Goal: Information Seeking & Learning: Understand process/instructions

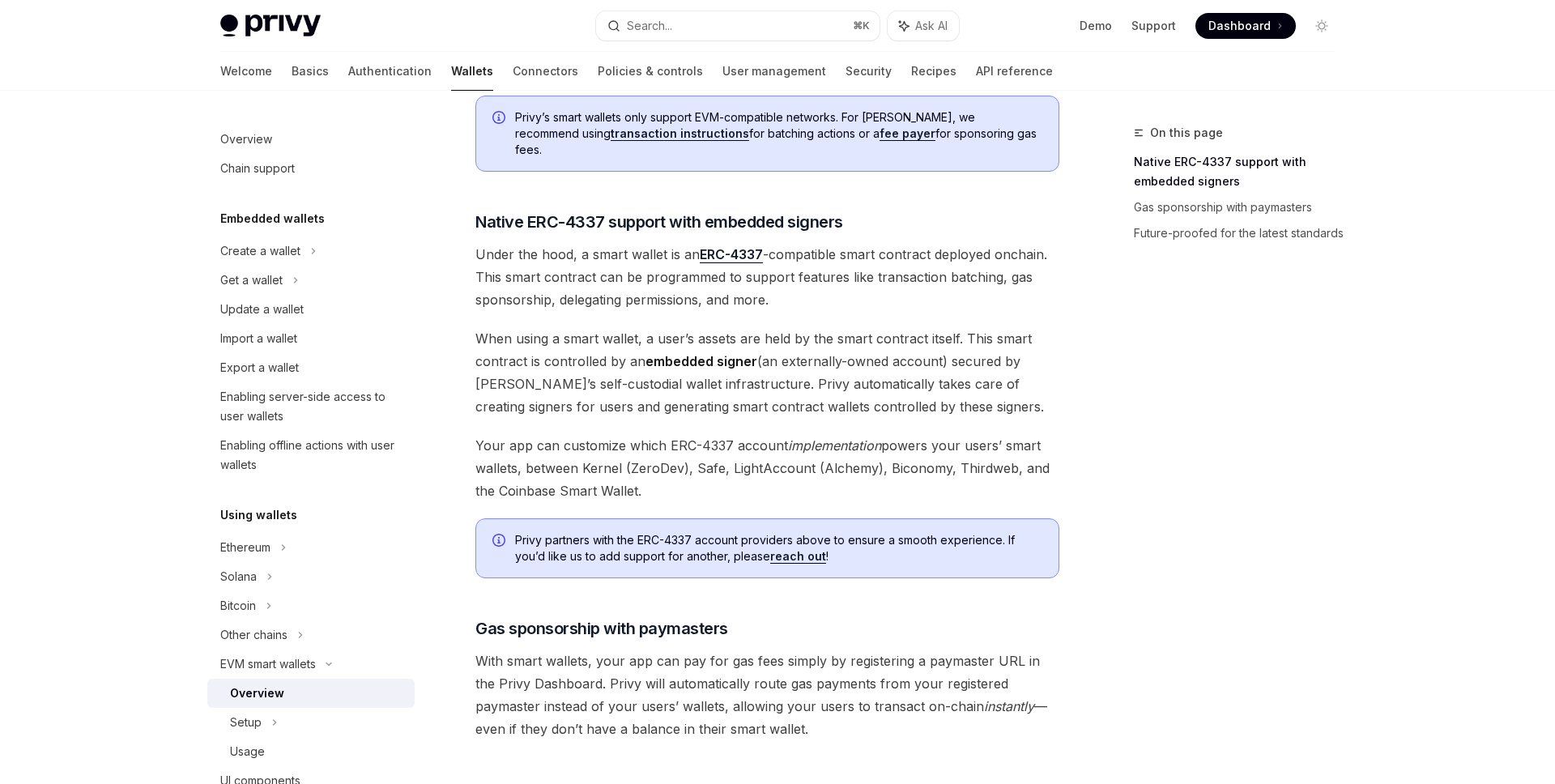
scroll to position [816, 0]
click at [796, 550] on link "reach out" at bounding box center [797, 557] width 55 height 15
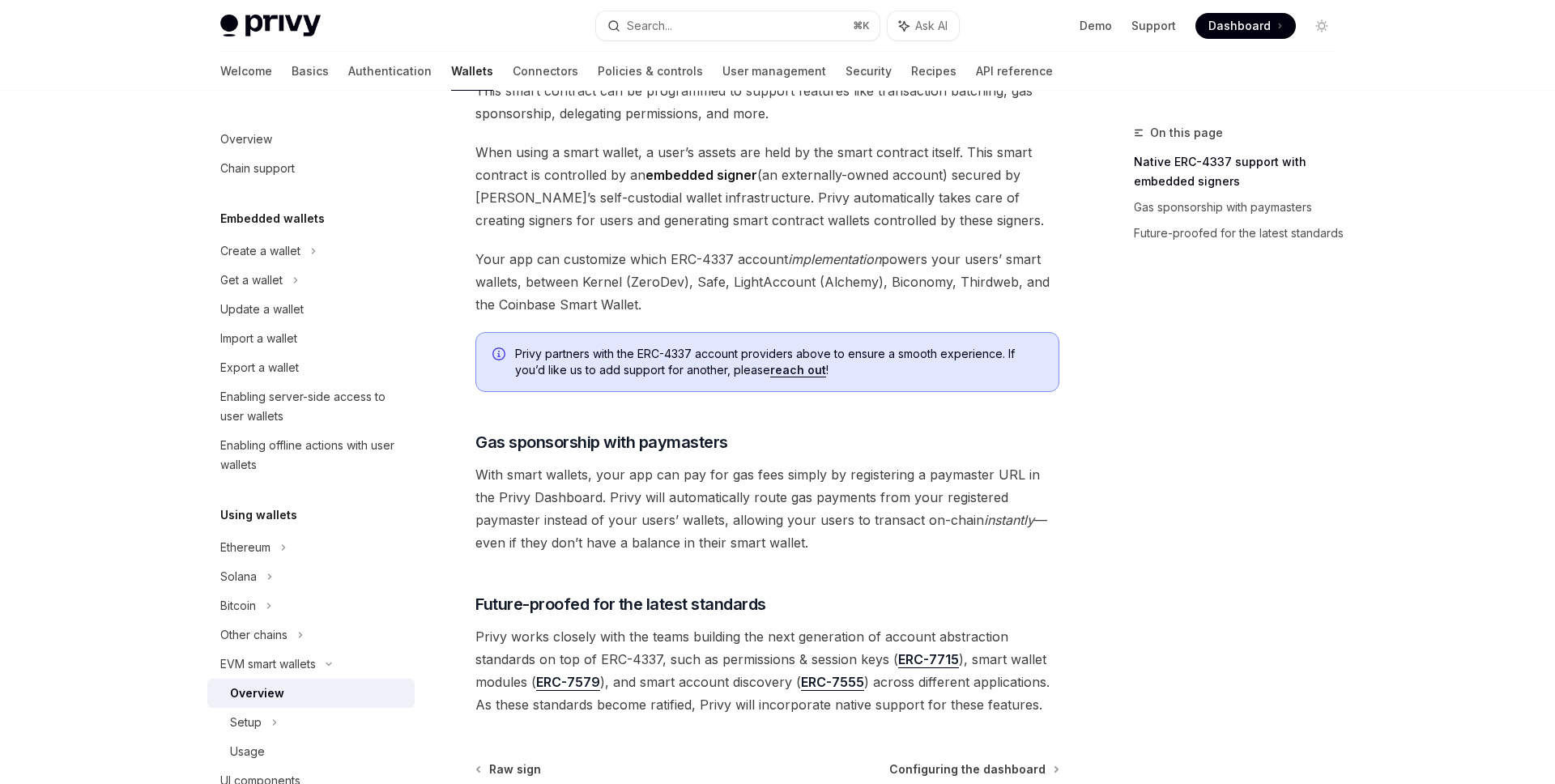
scroll to position [1160, 0]
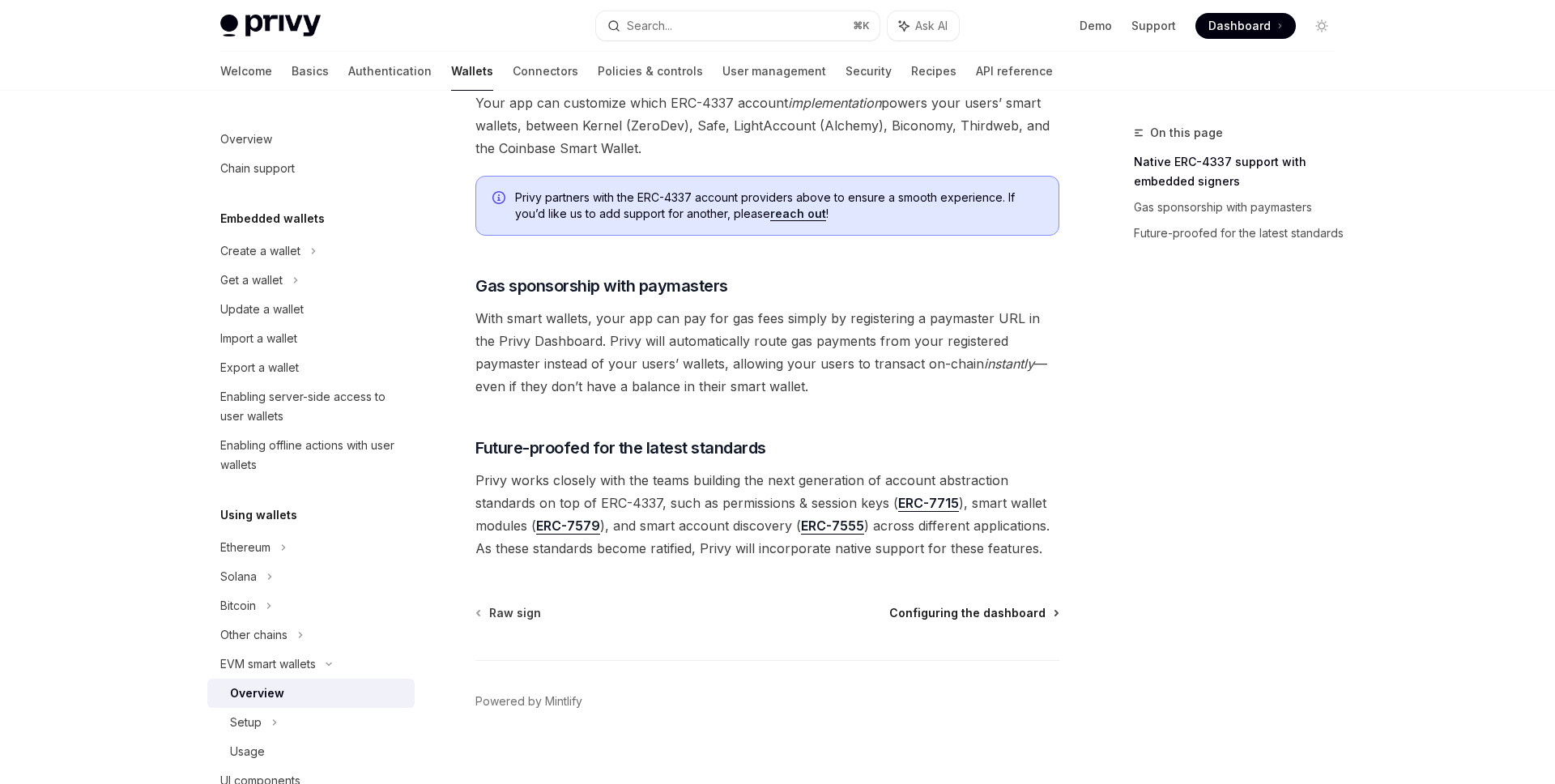
click at [956, 605] on span "Configuring the dashboard" at bounding box center [967, 613] width 156 height 17
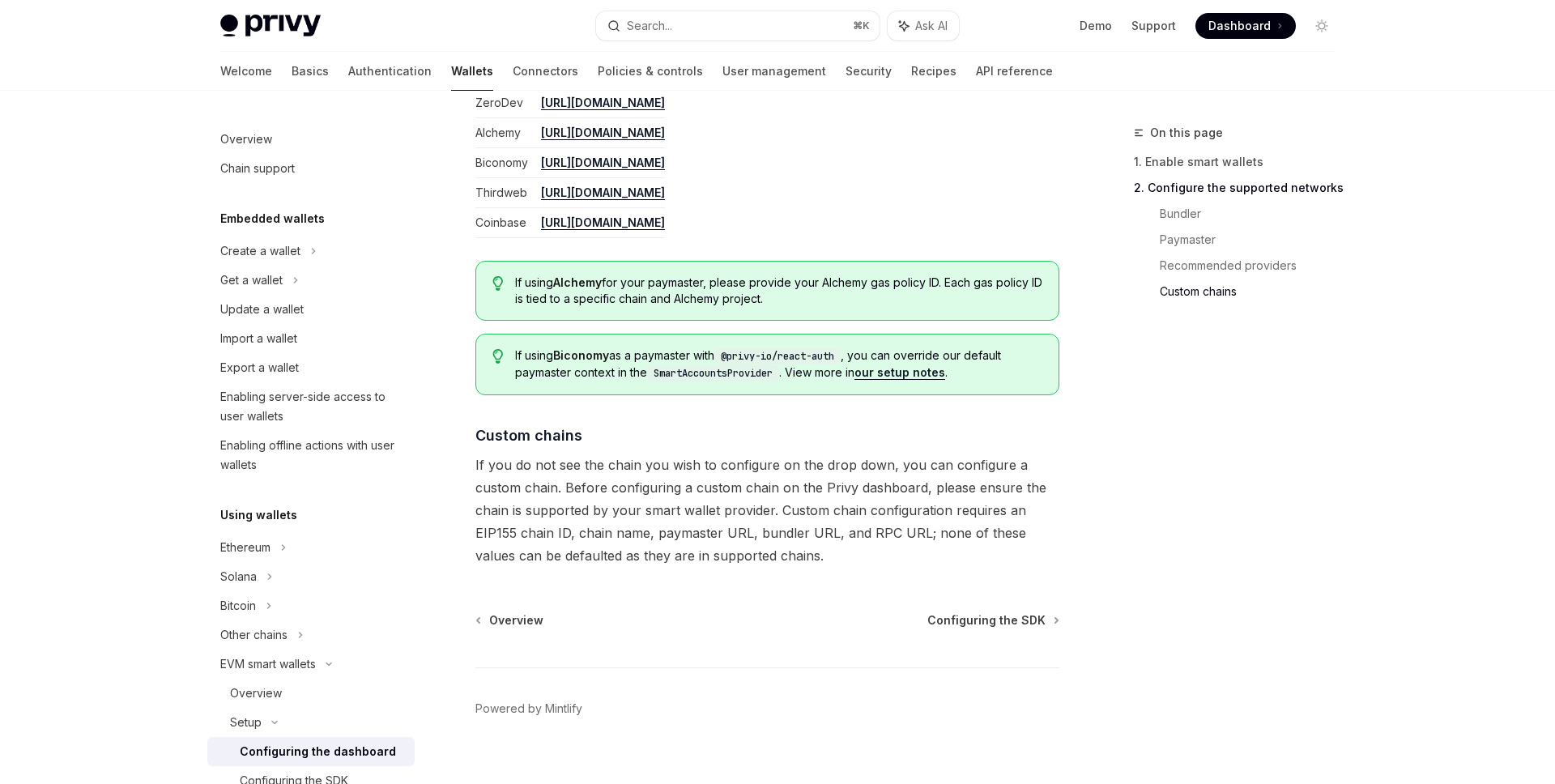
scroll to position [2109, 0]
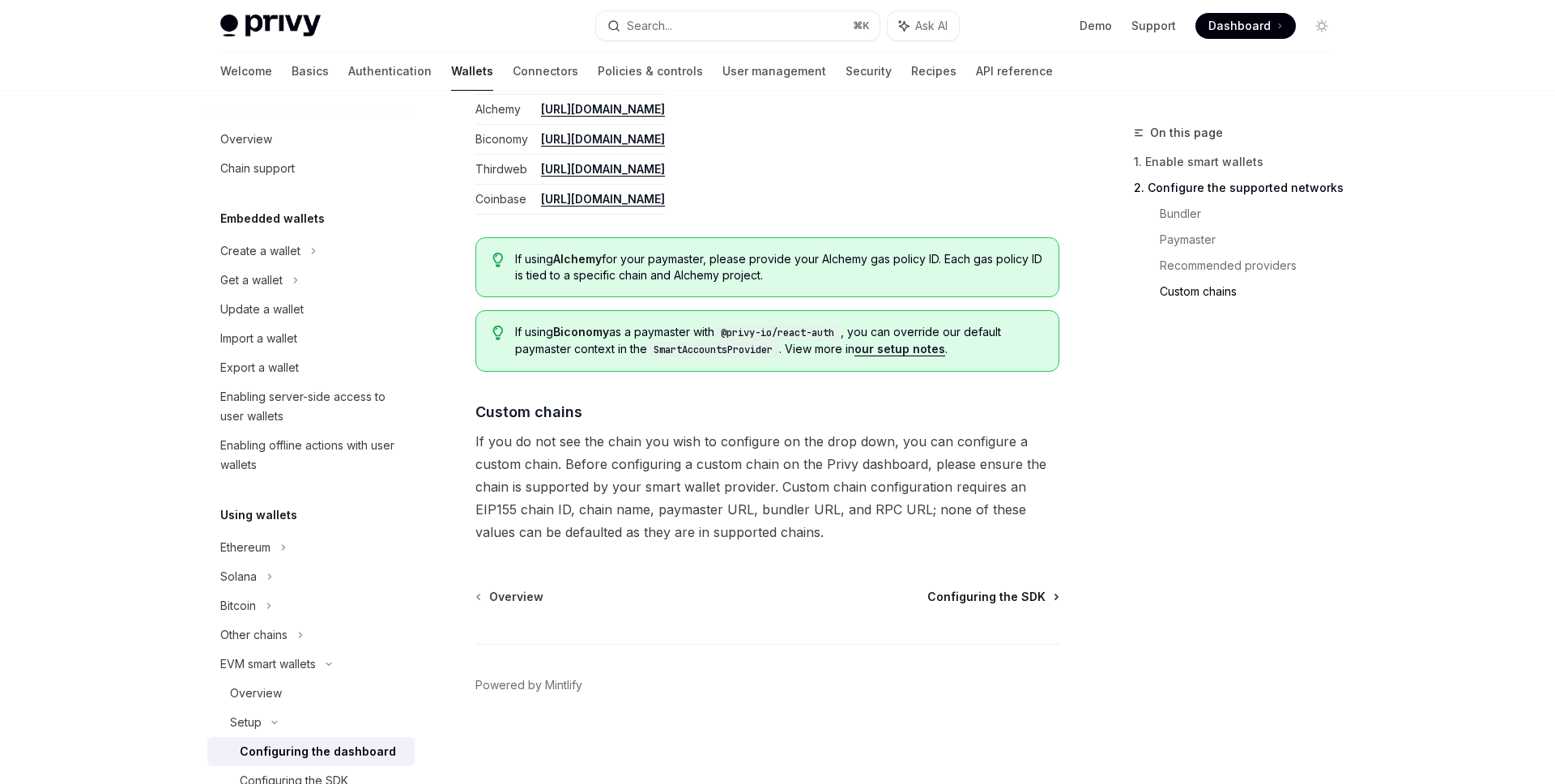
click at [978, 591] on span "Configuring the SDK" at bounding box center [986, 597] width 118 height 17
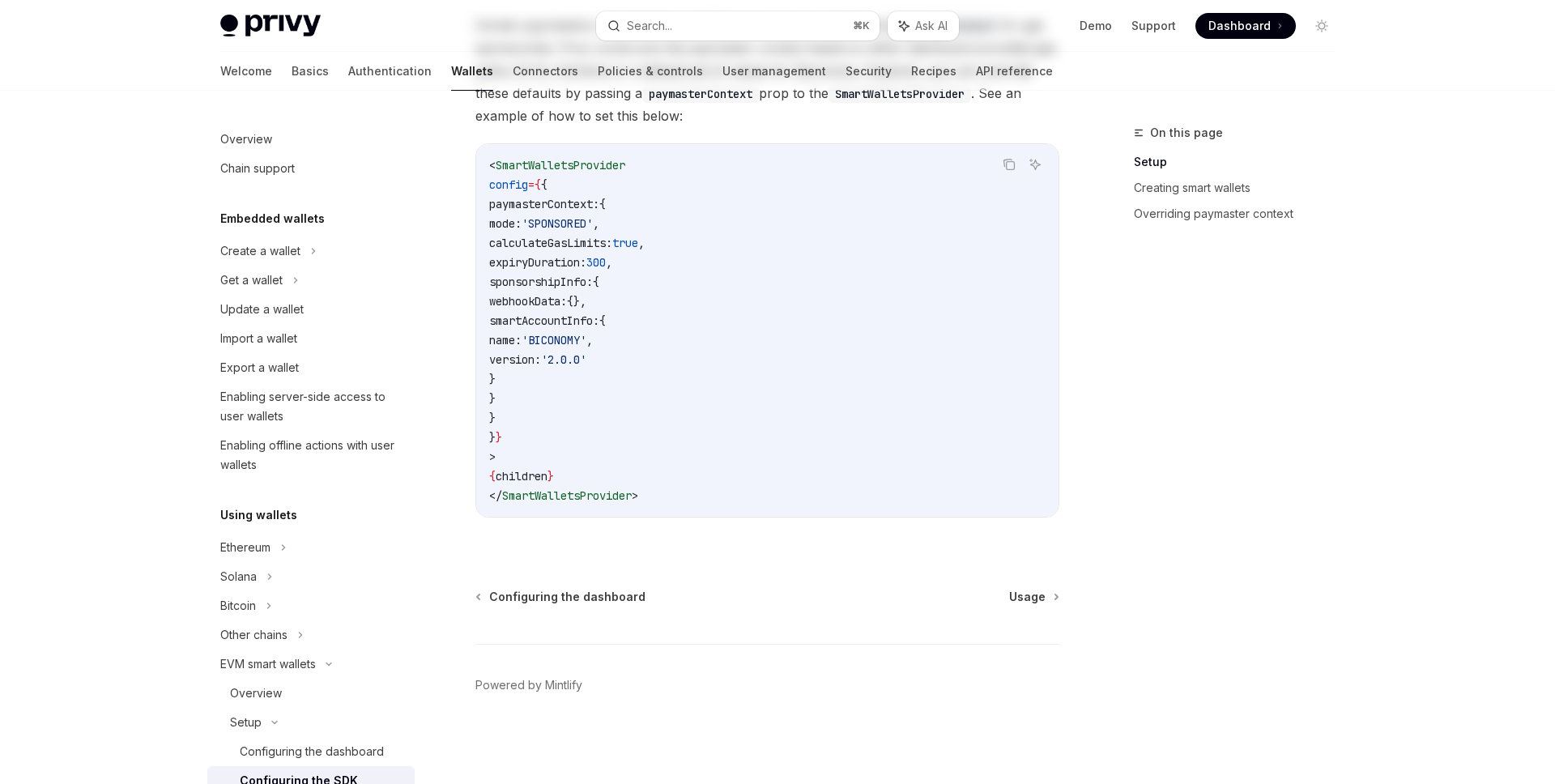
scroll to position [344, 0]
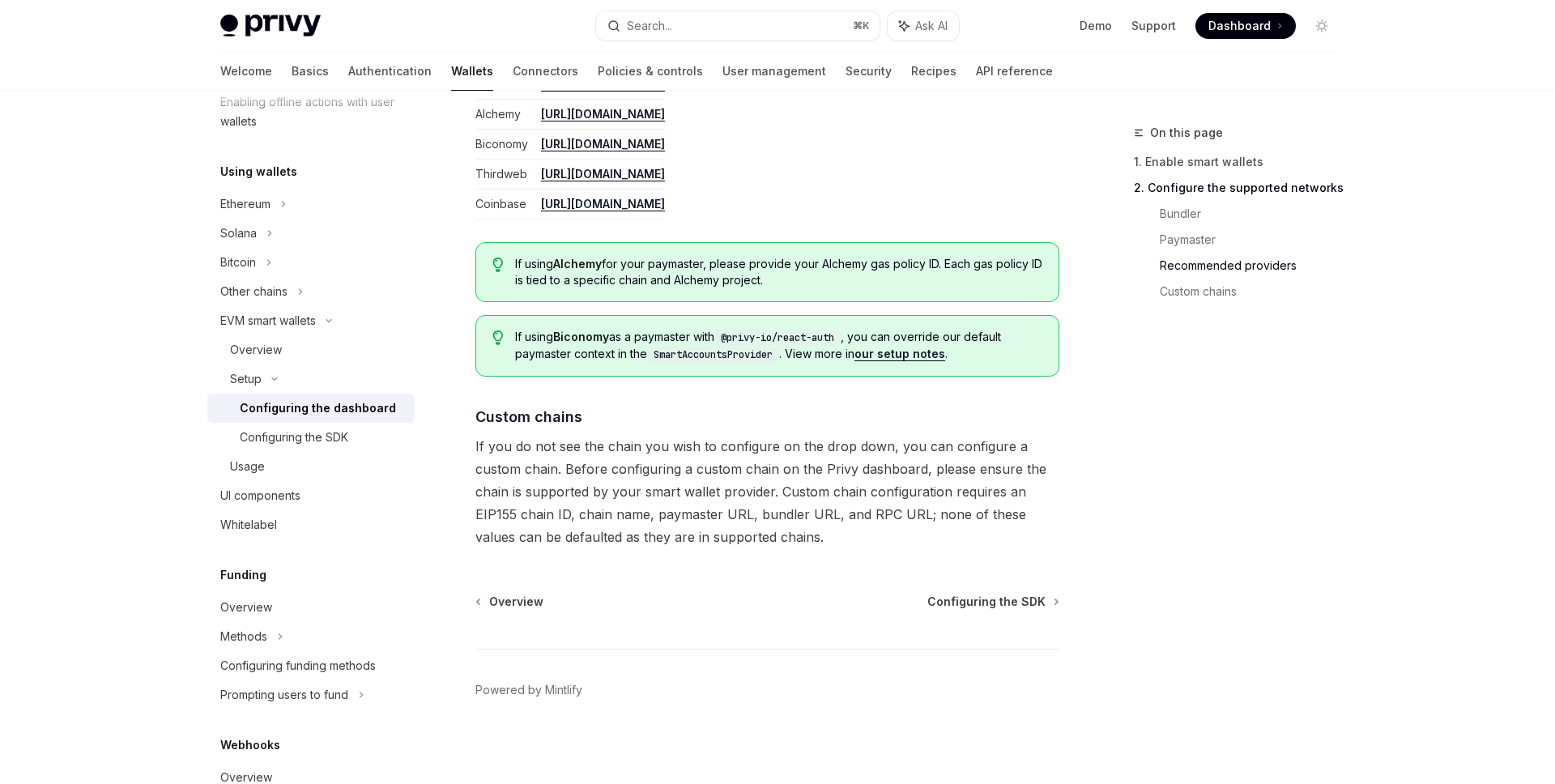
scroll to position [2109, 0]
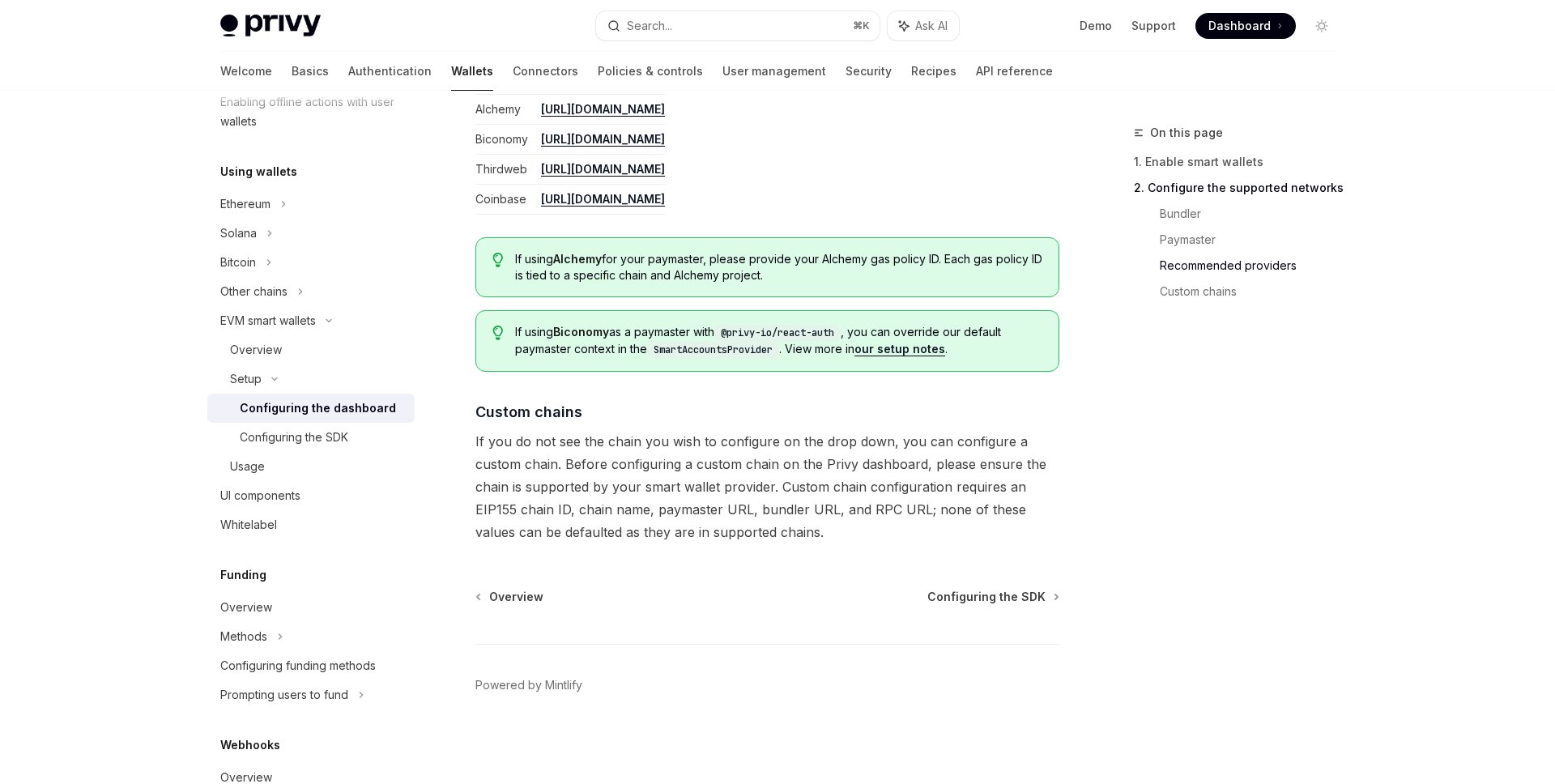
click at [912, 348] on link "our setup notes" at bounding box center [900, 349] width 91 height 15
click at [1000, 593] on span "Configuring the SDK" at bounding box center [986, 597] width 118 height 17
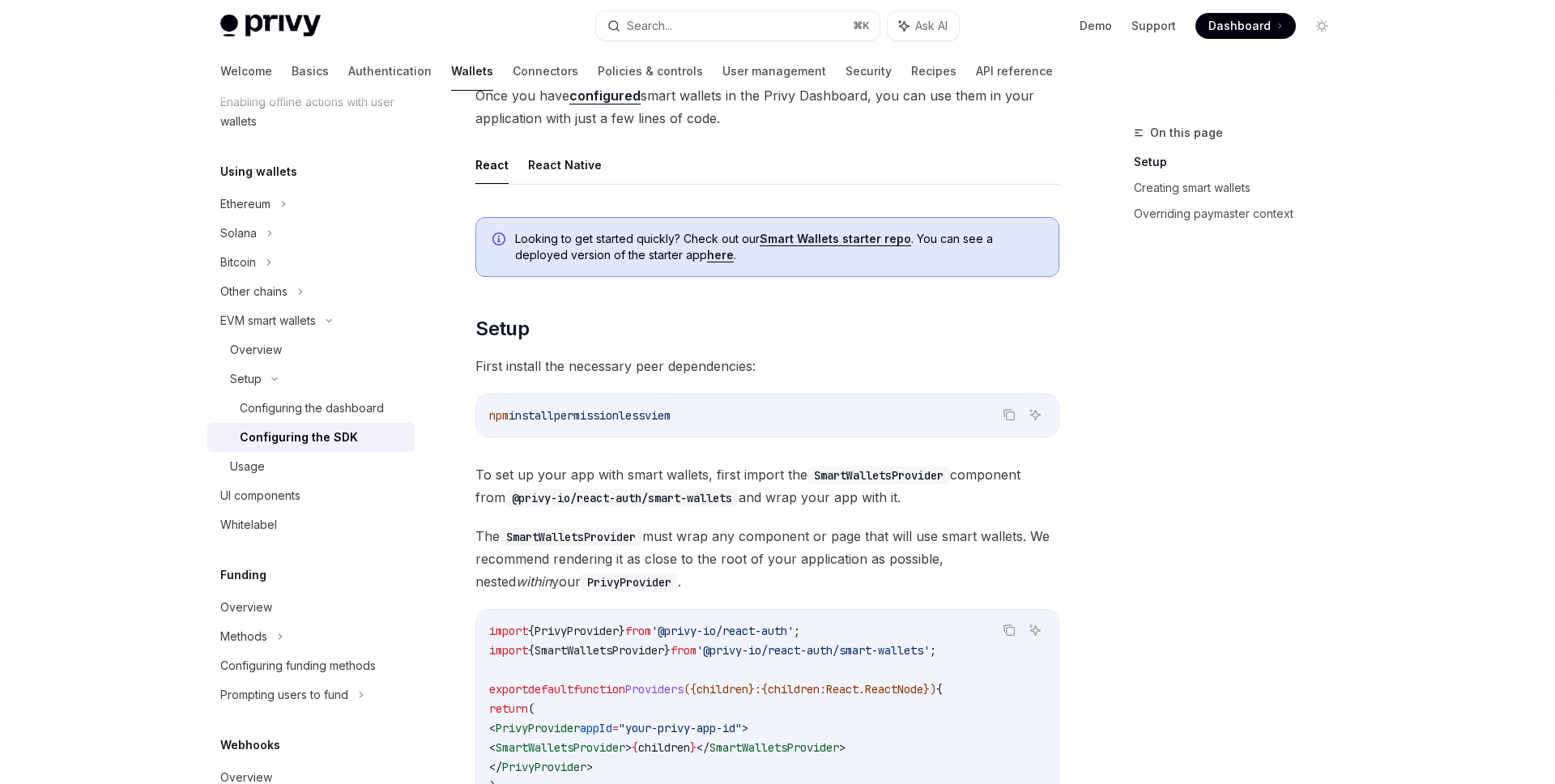
scroll to position [121, 0]
click at [614, 412] on span "permissionless" at bounding box center [599, 415] width 91 height 15
copy span "permissionless"
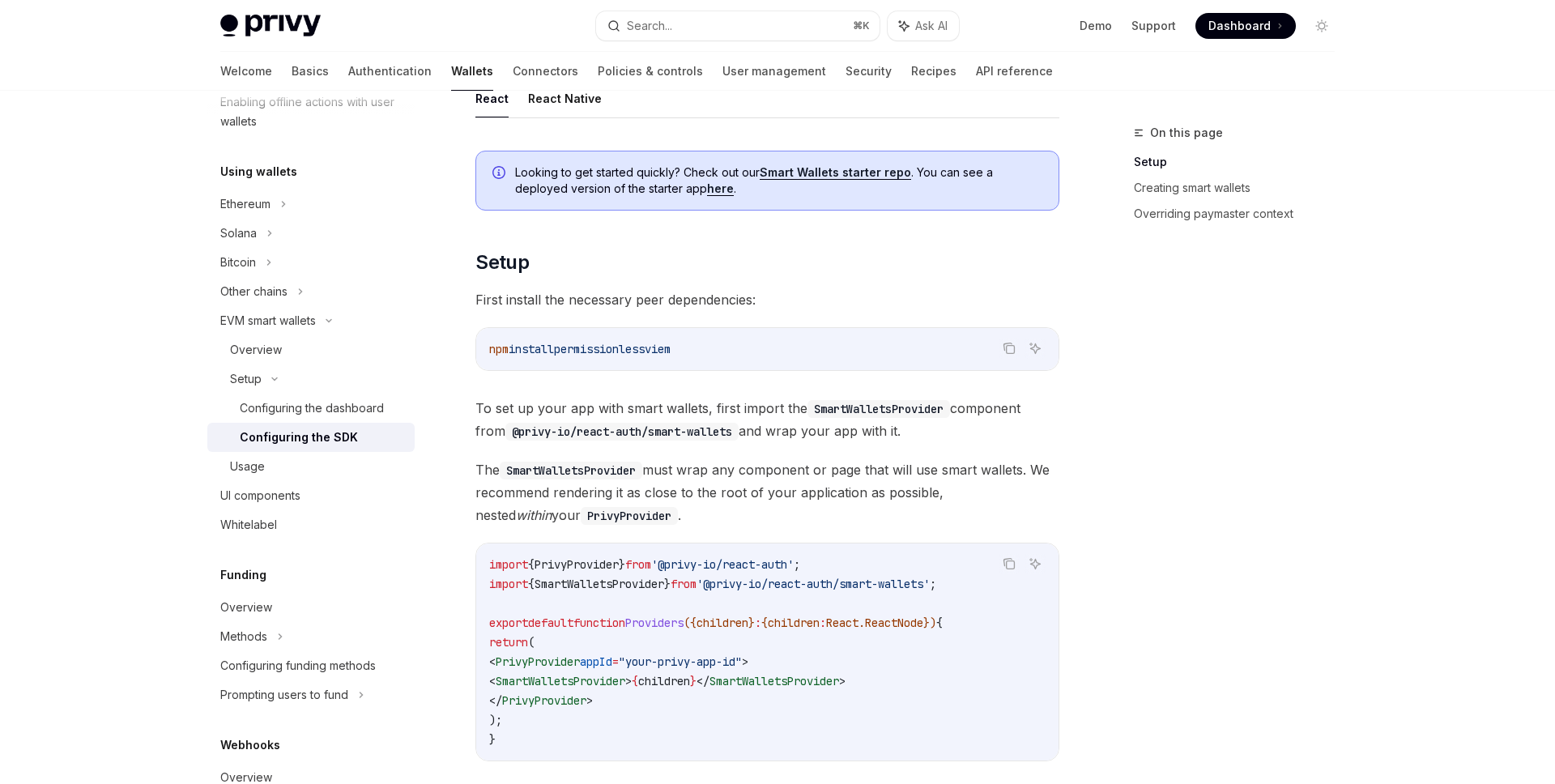
scroll to position [203, 0]
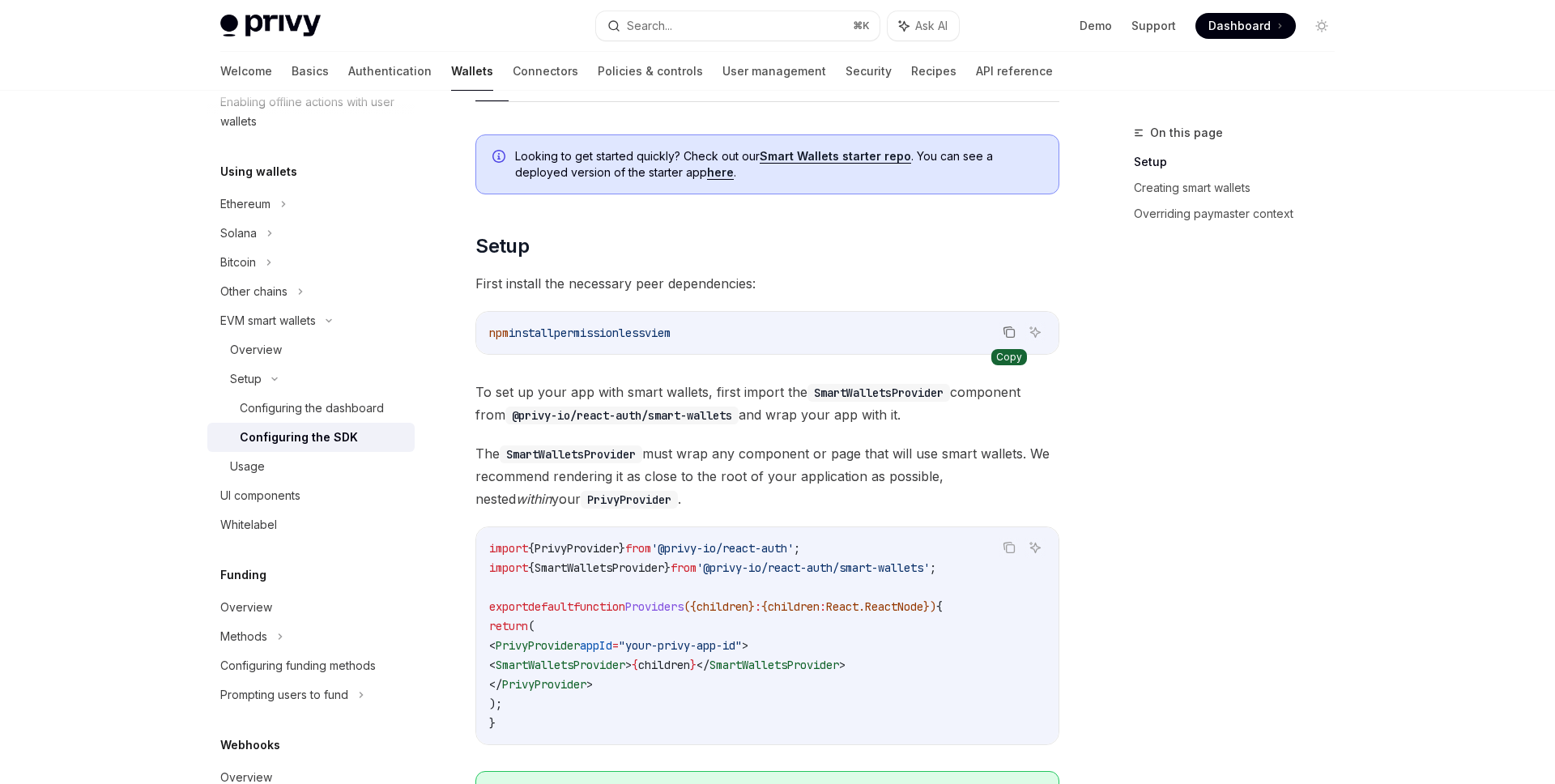
click at [1010, 332] on icon "Copy the contents from the code block" at bounding box center [1009, 332] width 13 height 13
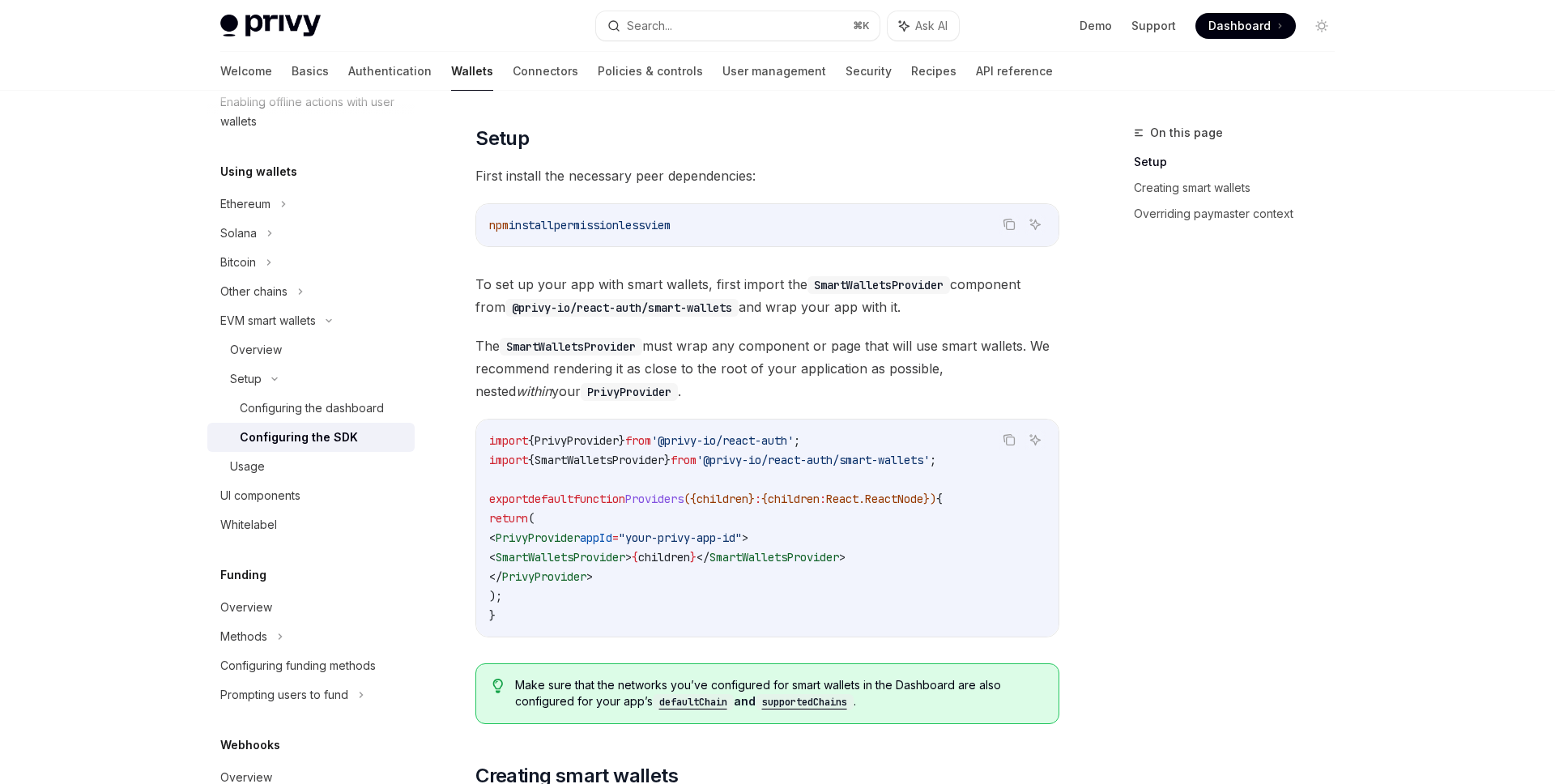
click at [671, 456] on span "}" at bounding box center [667, 460] width 7 height 15
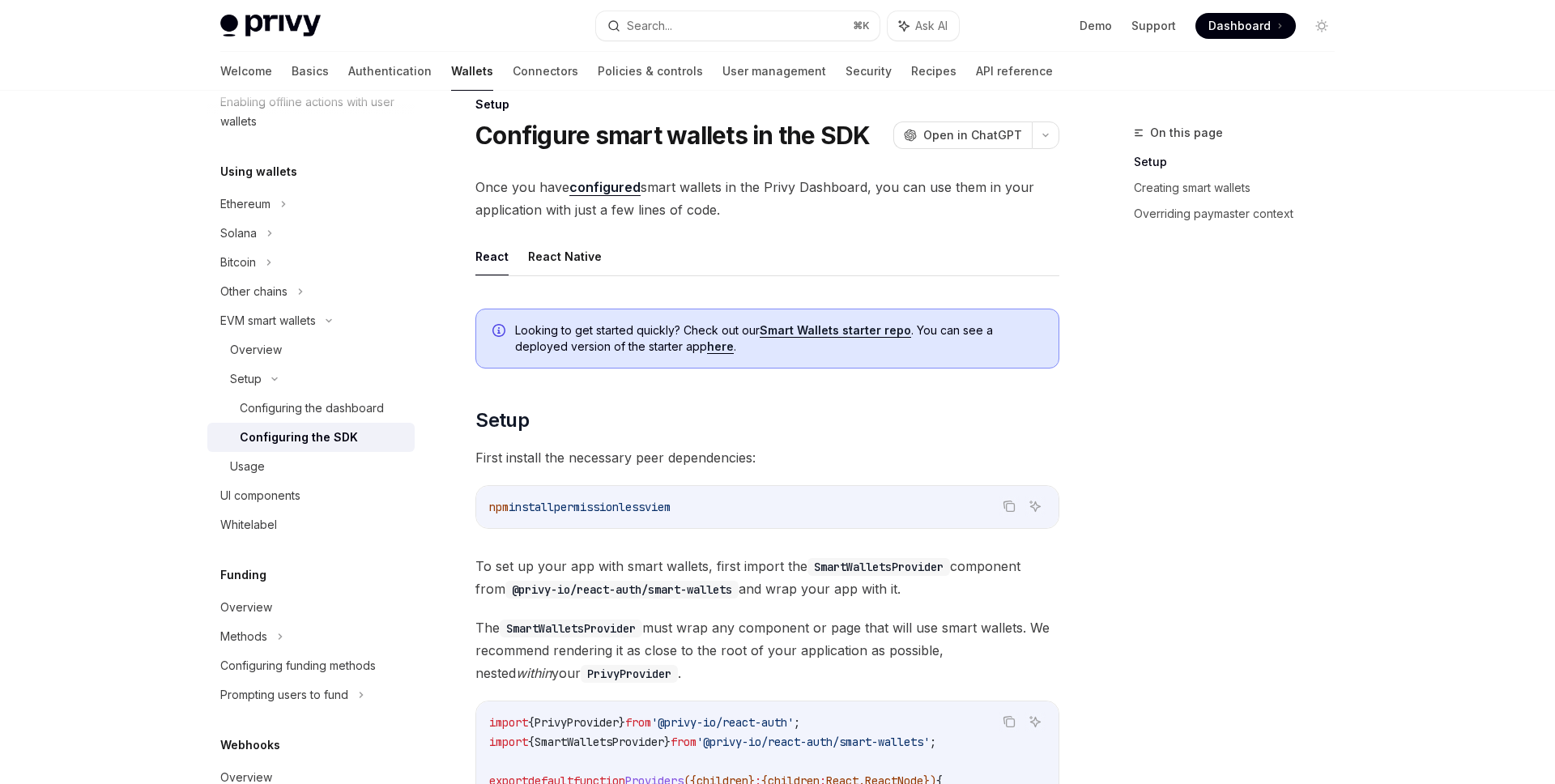
scroll to position [0, 0]
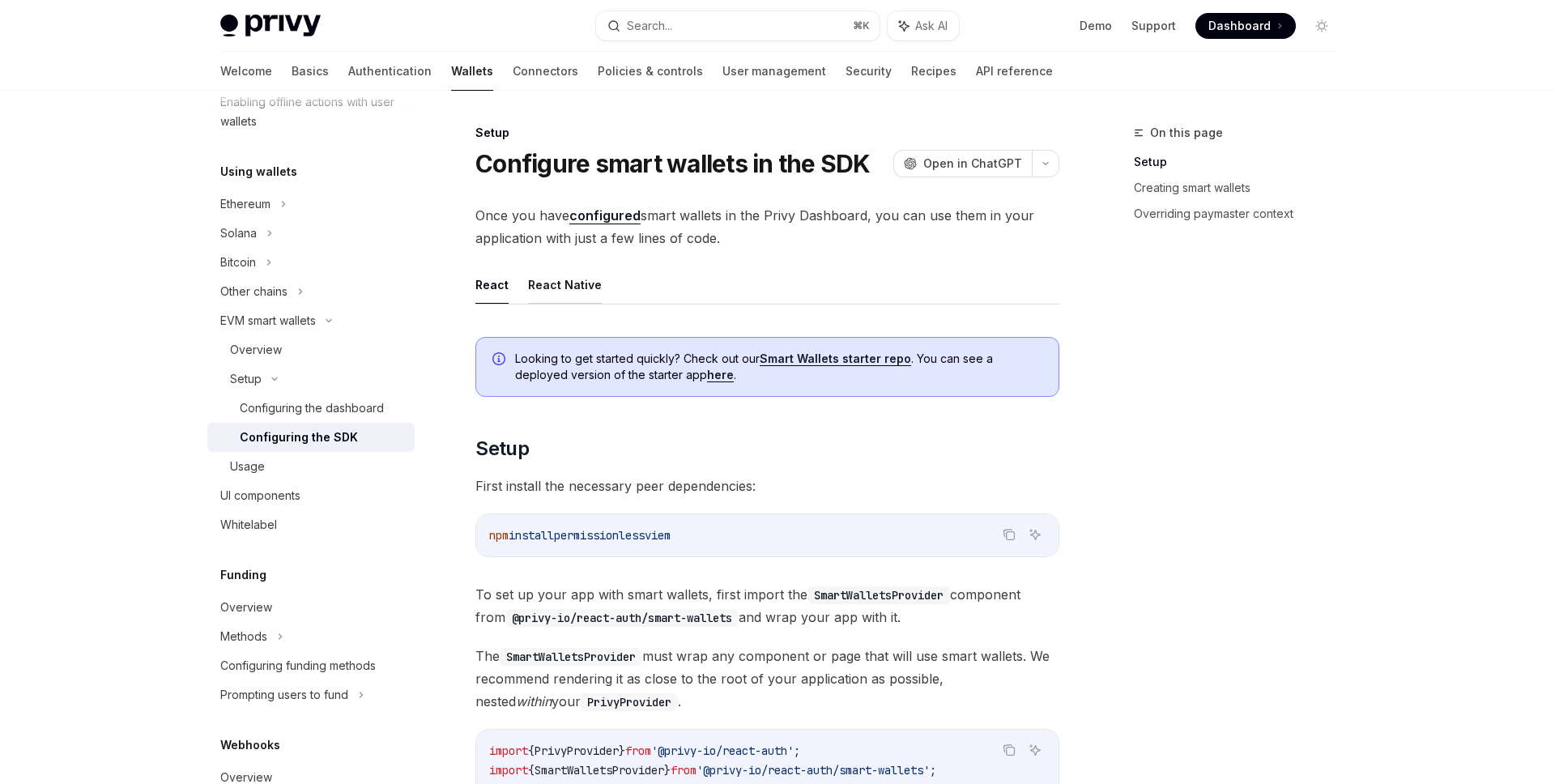
click at [566, 281] on button "React Native" at bounding box center [565, 285] width 74 height 38
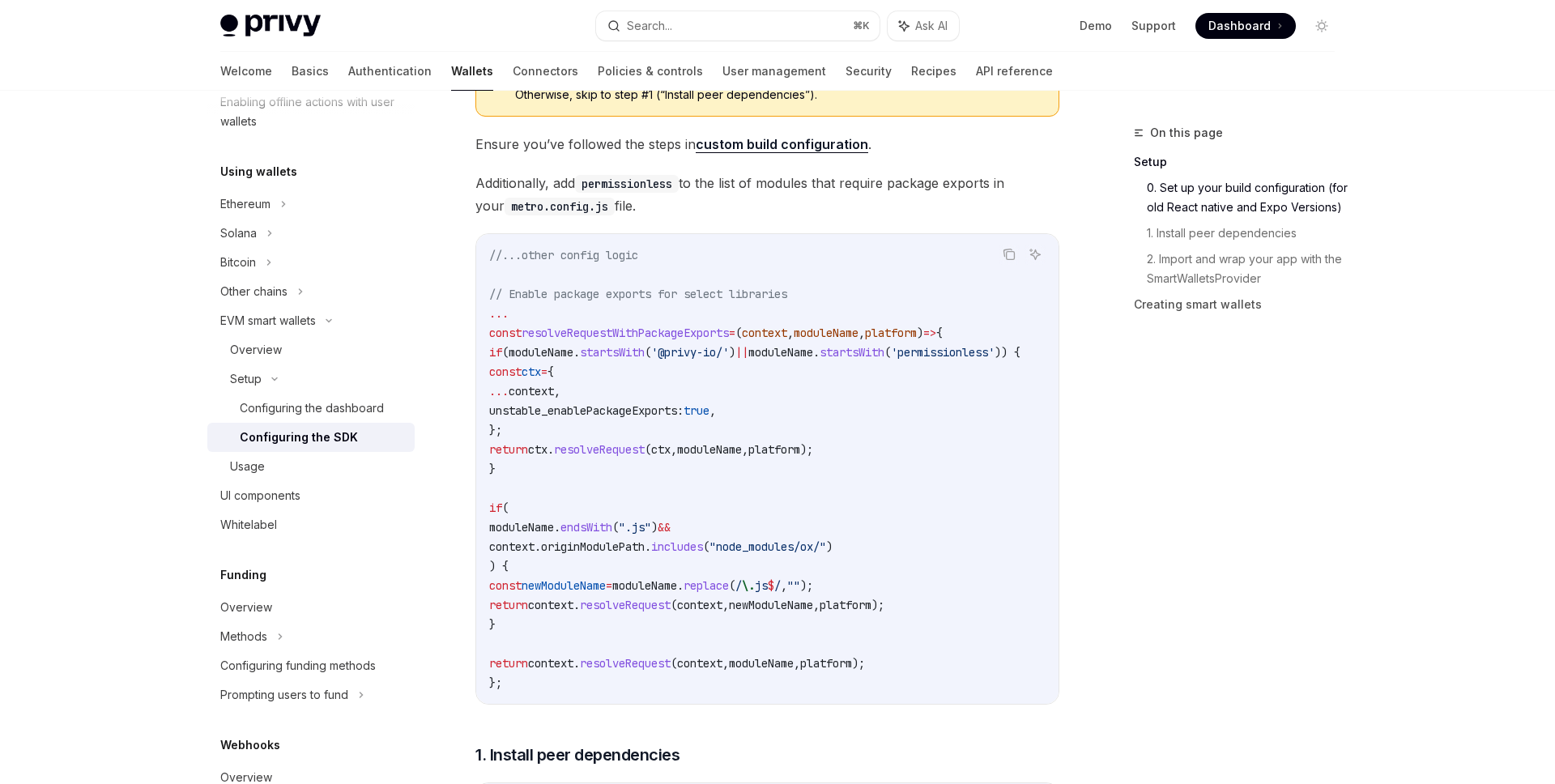
scroll to position [379, 0]
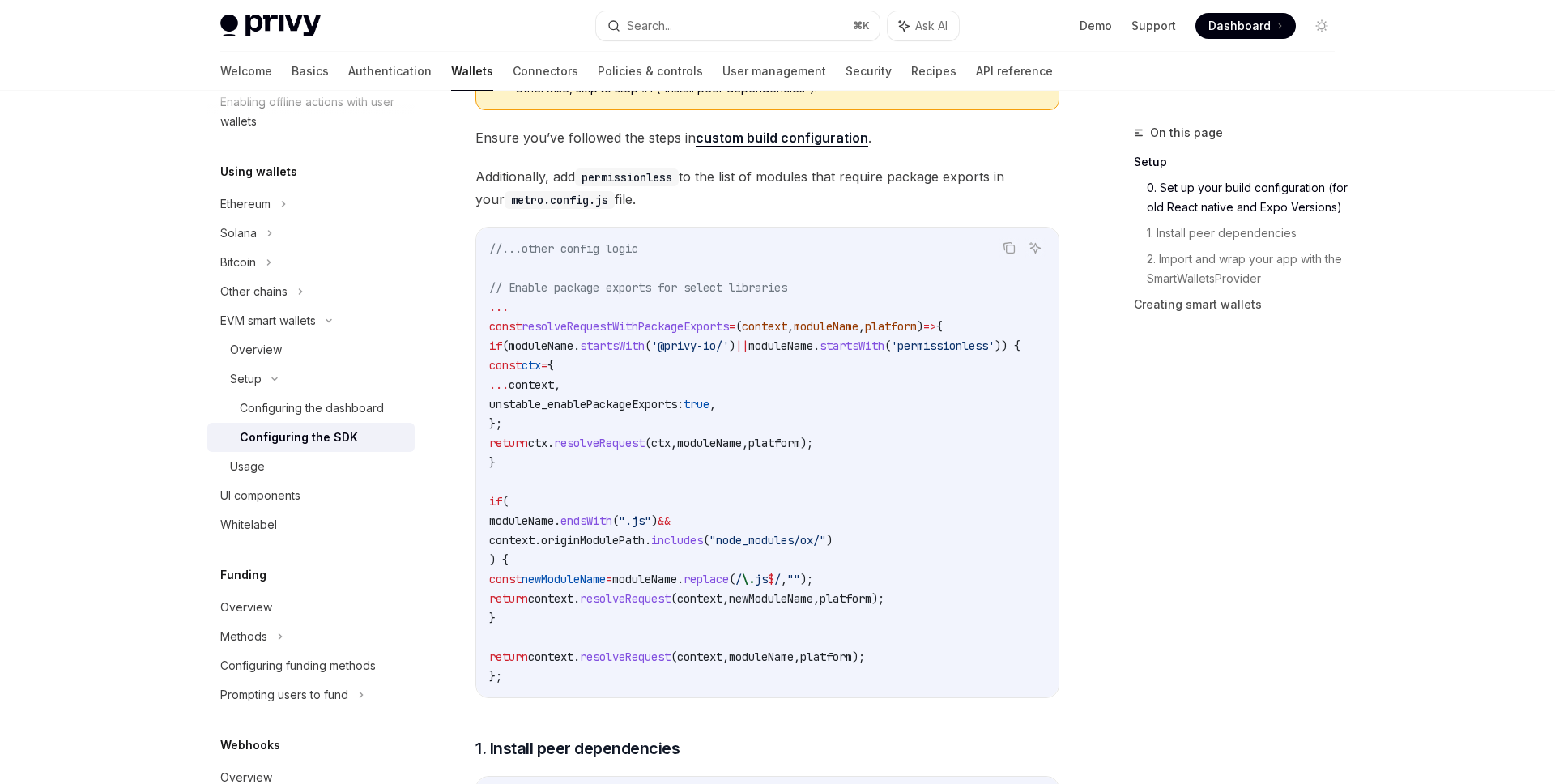
click at [660, 330] on span "resolveRequestWithPackageExports" at bounding box center [625, 326] width 207 height 15
copy span "resolveRequestWithPackageExports"
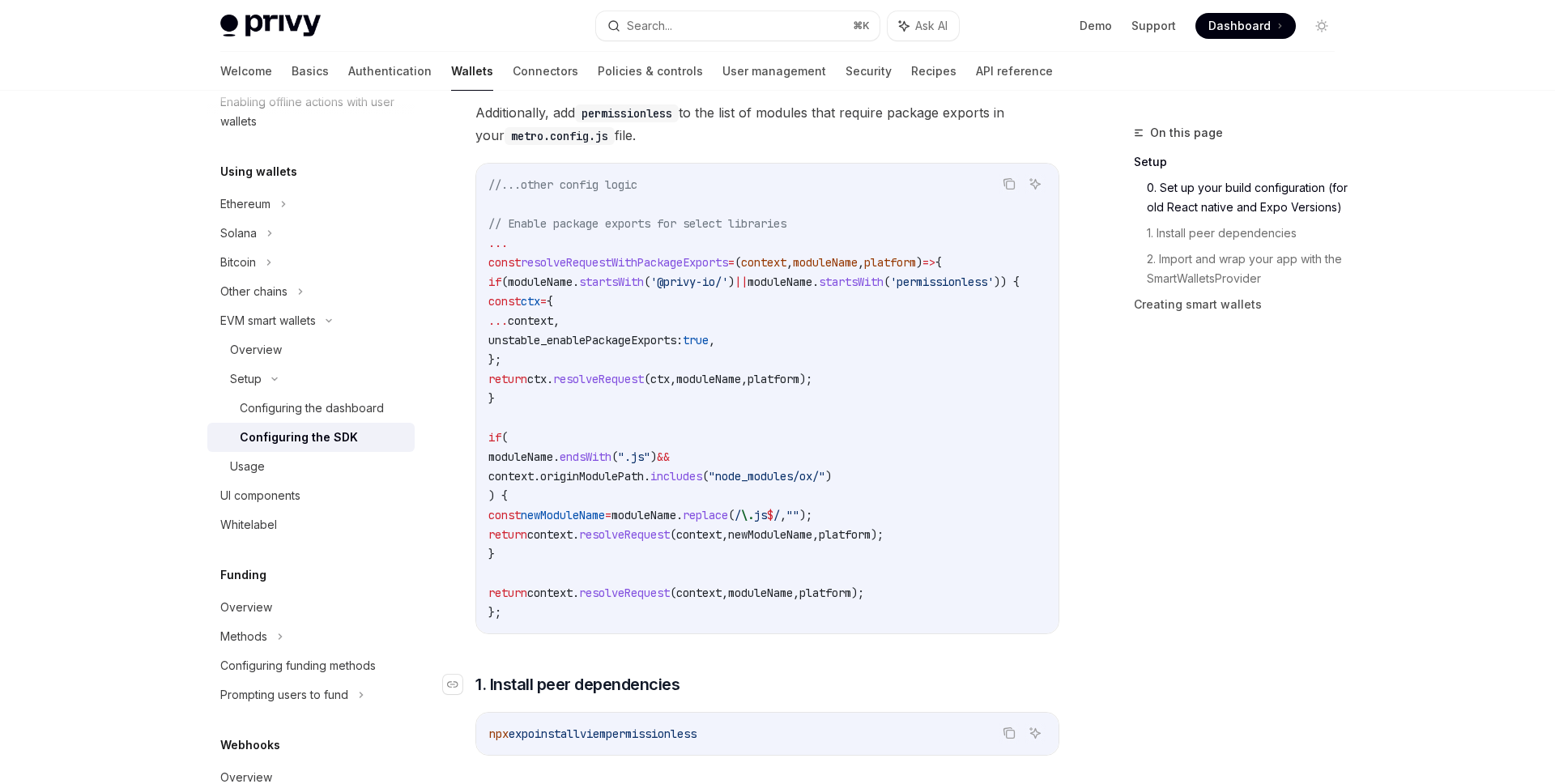
scroll to position [0, 0]
click at [663, 598] on span "resolveRequest" at bounding box center [625, 593] width 91 height 15
click at [535, 546] on code "//...other config logic // Enable package exports for select libraries ... cons…" at bounding box center [774, 398] width 570 height 447
drag, startPoint x: 513, startPoint y: 551, endPoint x: 476, endPoint y: 281, distance: 272.5
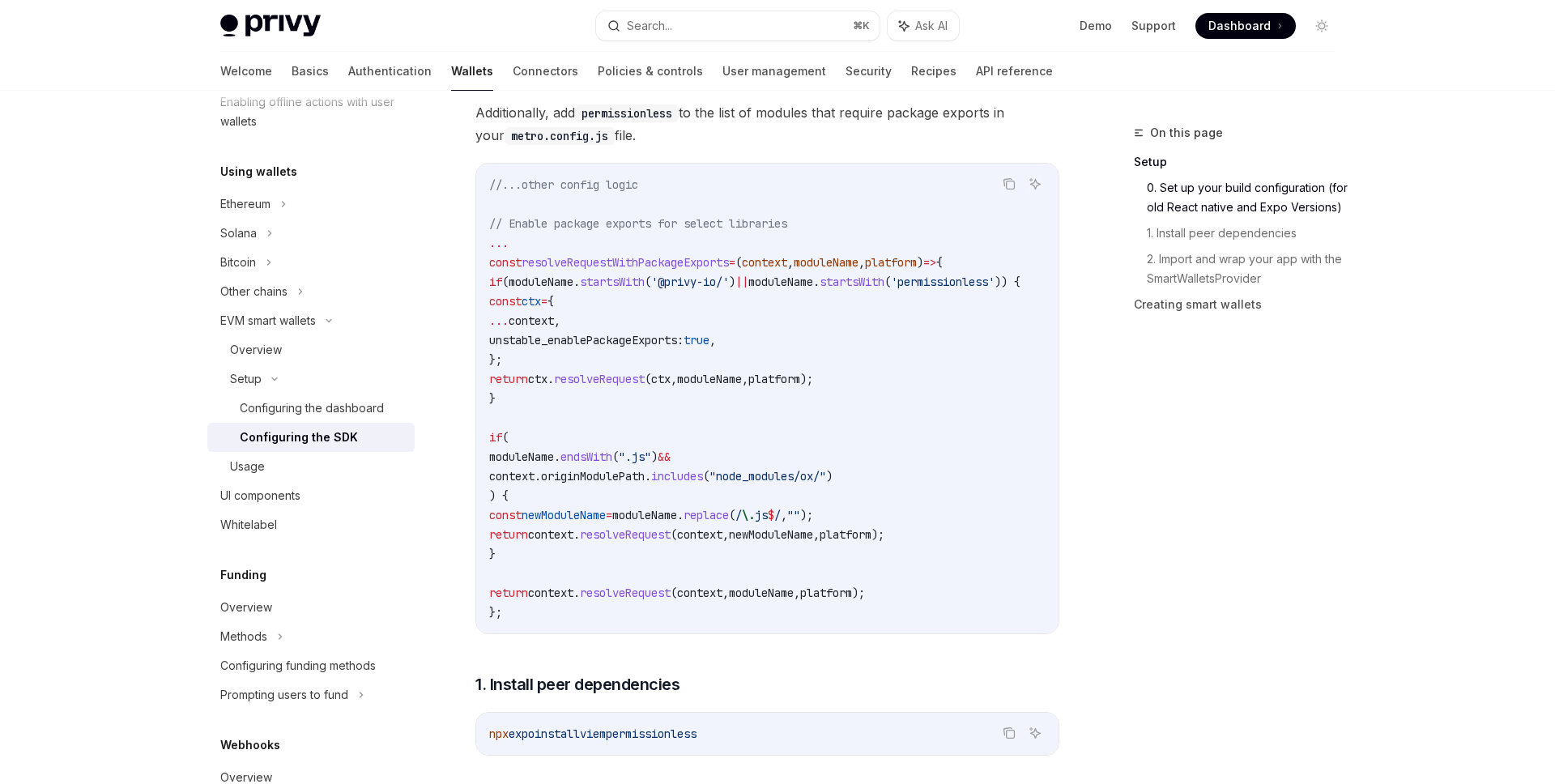
click at [476, 281] on div "//...other config logic // Enable package exports for select libraries ... cons…" at bounding box center [767, 398] width 582 height 469
copy code "if ( moduleName . startsWith ( '@privy-io/' ) || moduleName . startsWith ( 'per…"
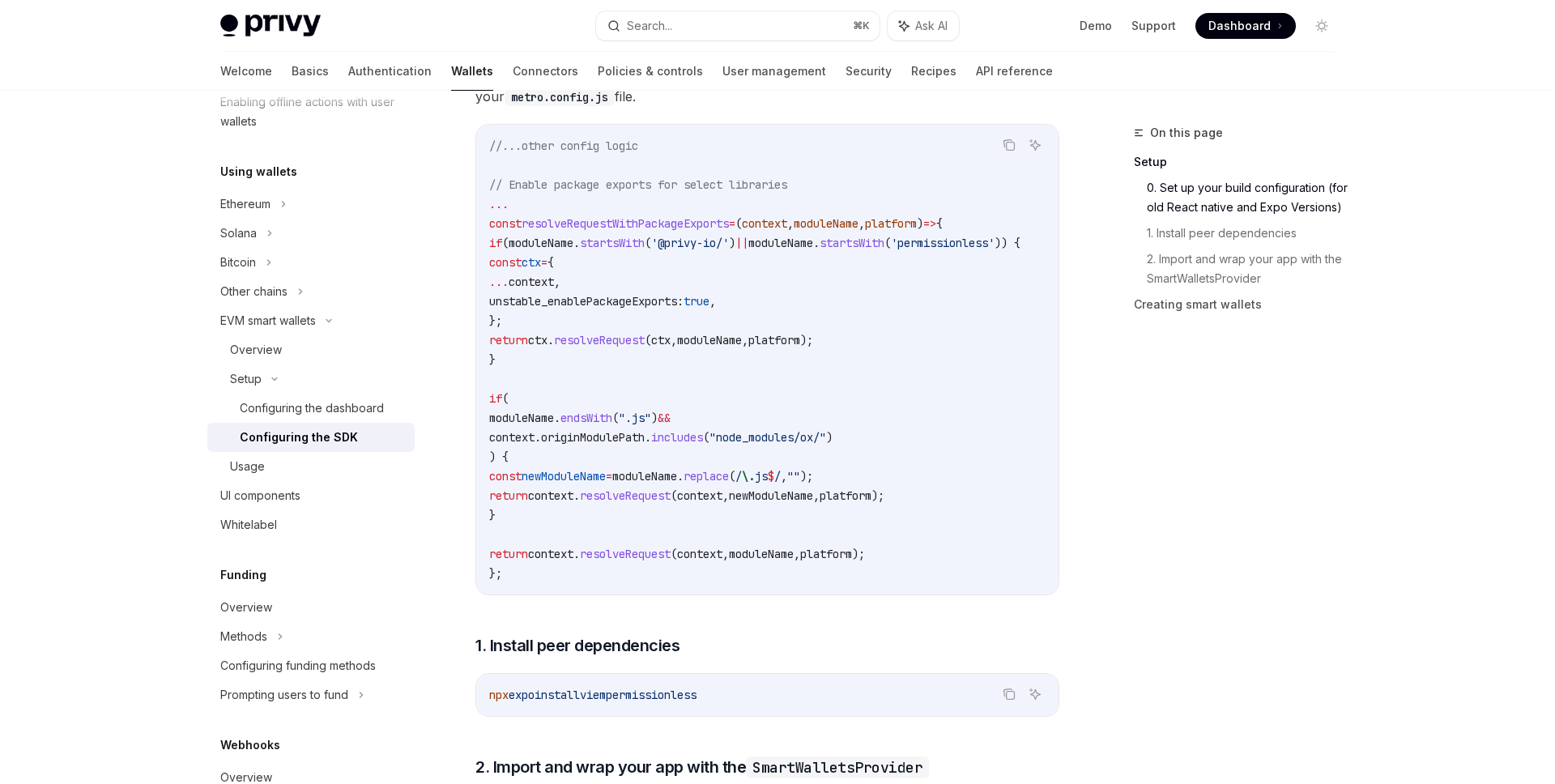
scroll to position [487, 0]
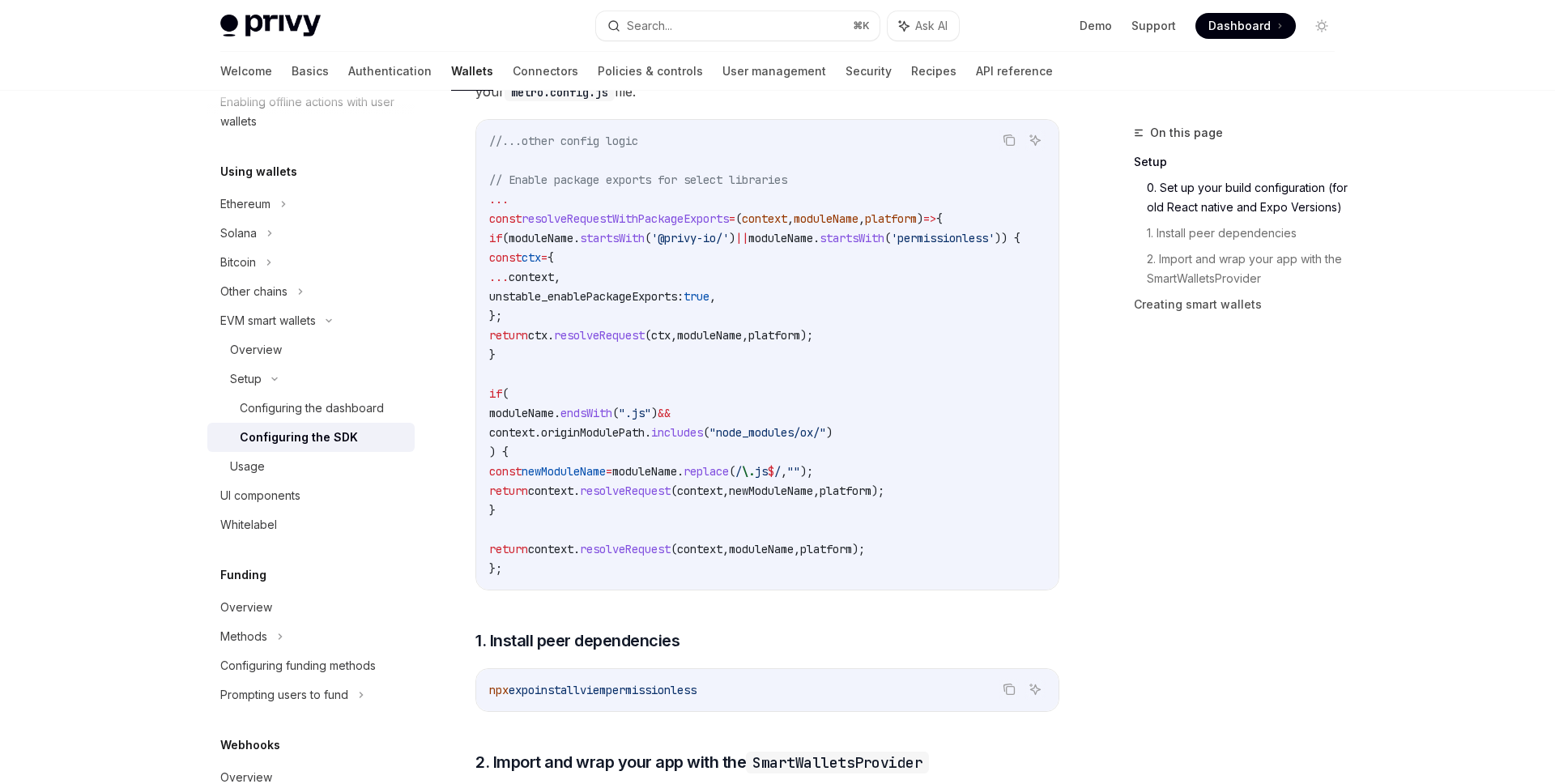
click at [537, 502] on code "//...other config logic // Enable package exports for select libraries ... cons…" at bounding box center [774, 354] width 570 height 447
drag, startPoint x: 523, startPoint y: 512, endPoint x: 471, endPoint y: 240, distance: 276.9
click at [471, 240] on div "Setup Configure smart wallets in the SDK OpenAI Open in ChatGPT OpenAI Open in …" at bounding box center [615, 626] width 894 height 1979
copy code "if ( moduleName . startsWith ( '@privy-io/' ) || moduleName . startsWith ( 'per…"
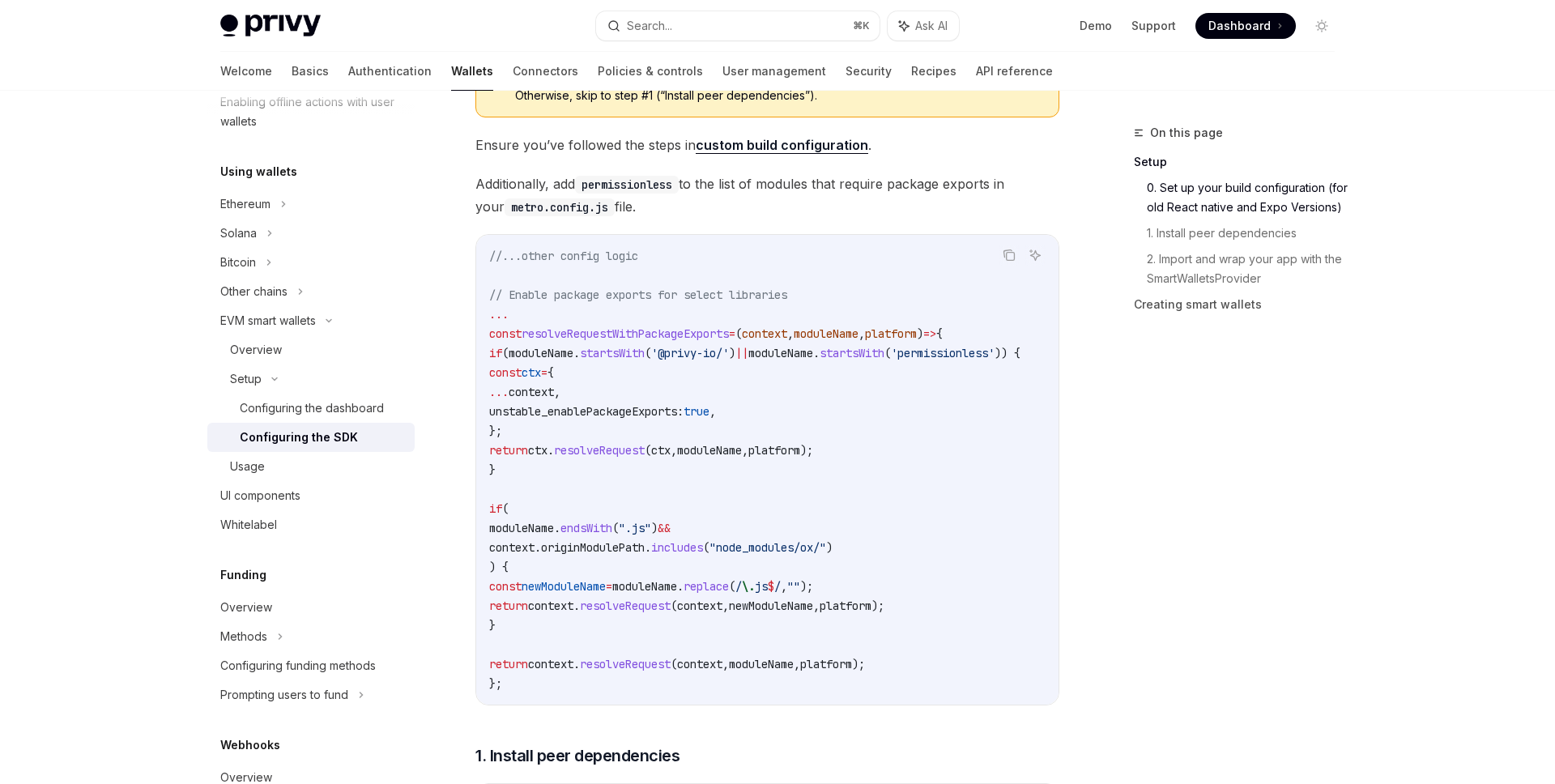
click at [781, 175] on span "Additionally, add permissionless to the list of modules that require package ex…" at bounding box center [767, 195] width 584 height 46
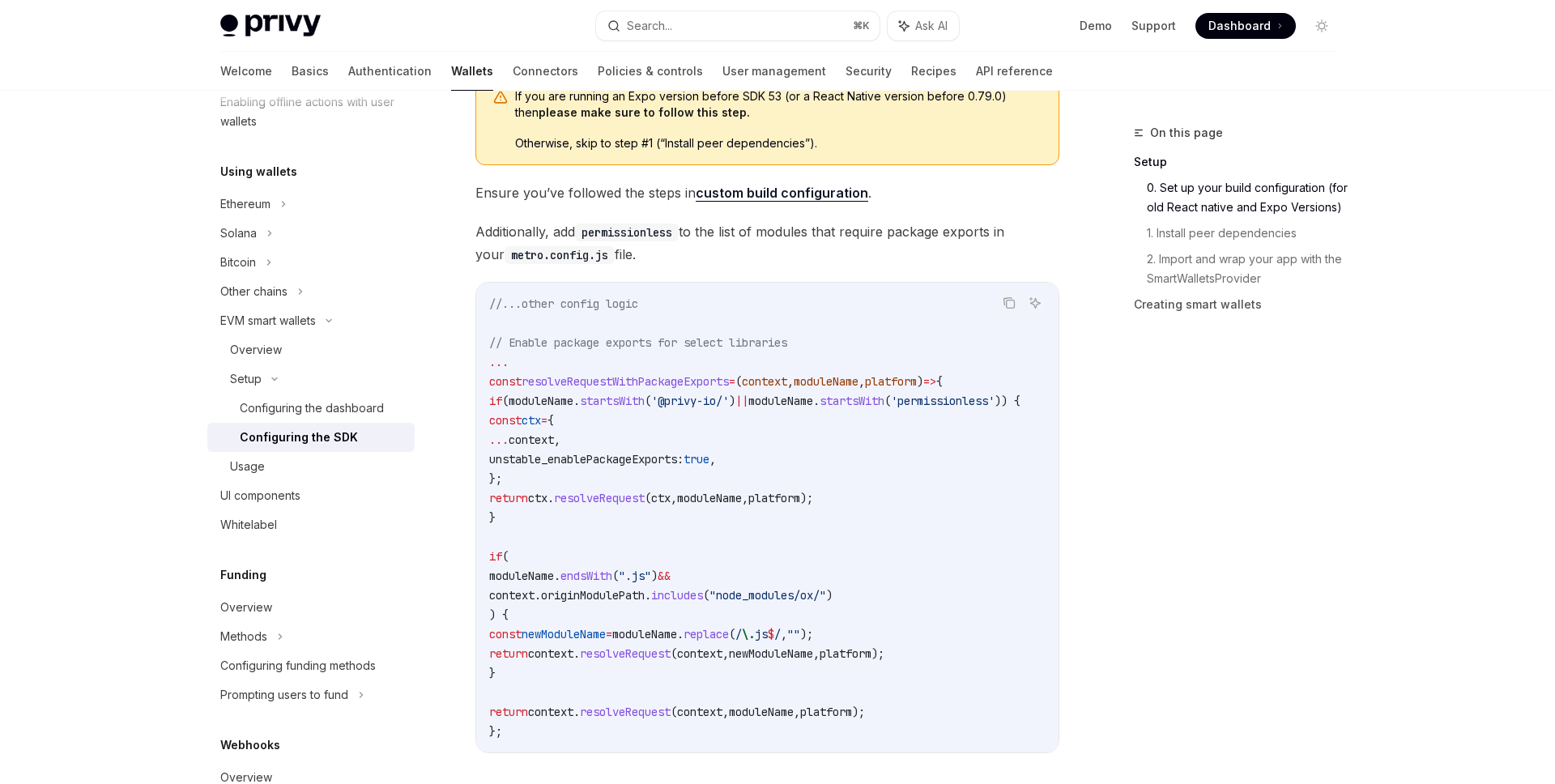
scroll to position [182, 0]
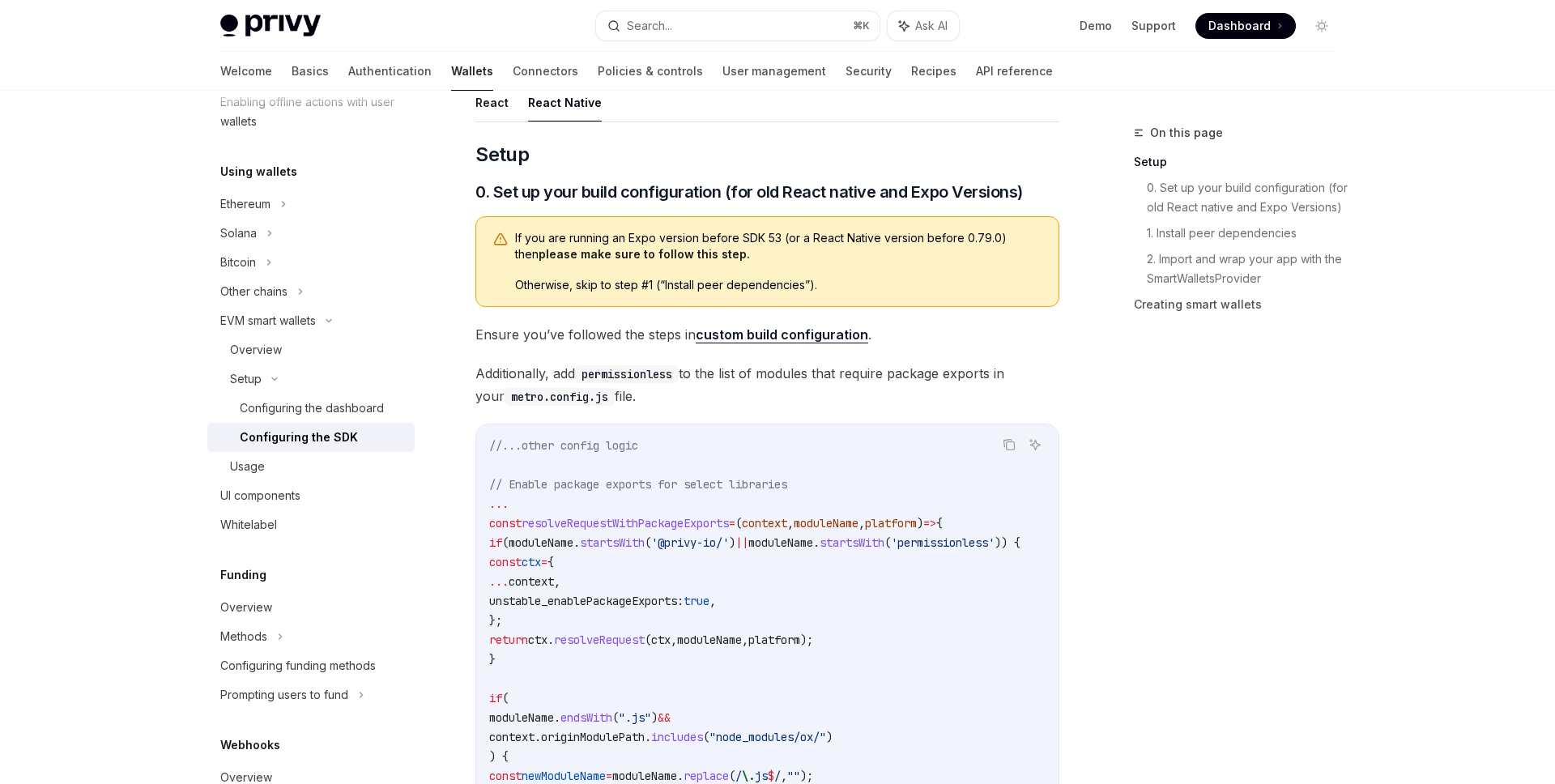
click at [767, 284] on span "Otherwise, skip to step #1 (“Install peer dependencies”)." at bounding box center [778, 286] width 527 height 17
click at [640, 372] on code "permissionless" at bounding box center [627, 374] width 104 height 18
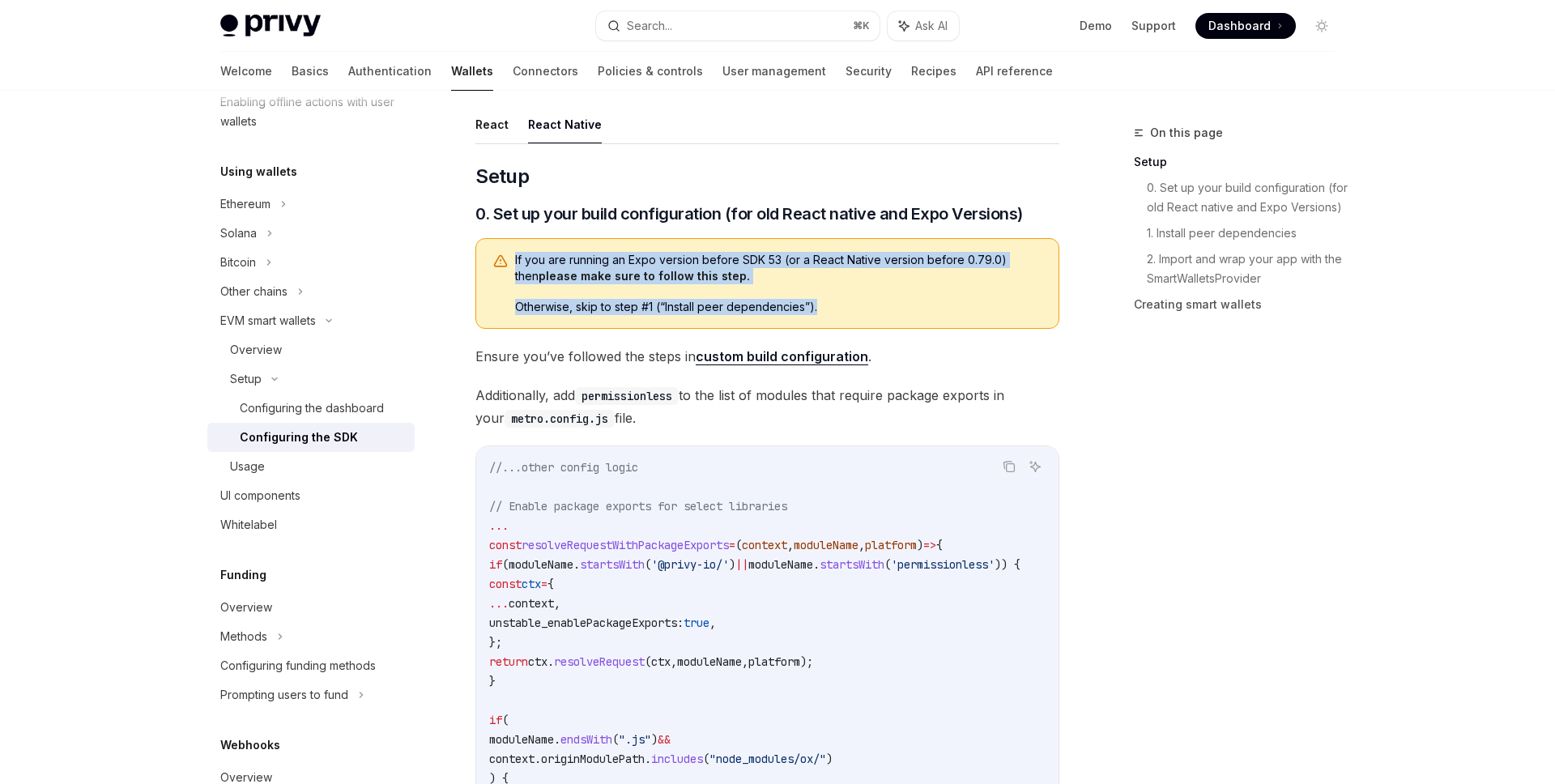
drag, startPoint x: 515, startPoint y: 254, endPoint x: 851, endPoint y: 323, distance: 343.0
click at [851, 323] on div "If you are running an Expo version before SDK 53 (or a React Native version bef…" at bounding box center [767, 284] width 584 height 91
copy div "If you are running an Expo version before SDK 53 (or a React Native version bef…"
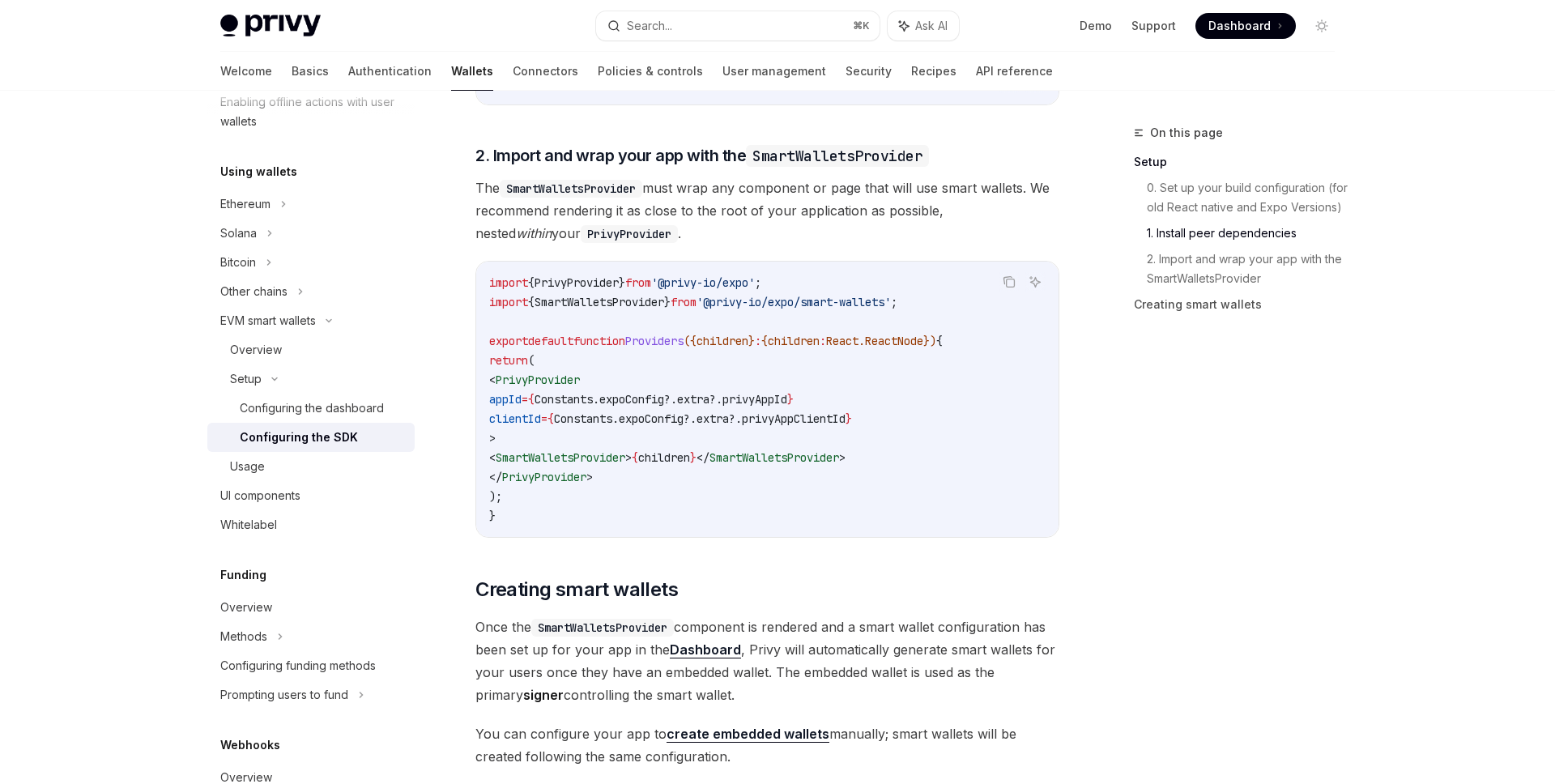
scroll to position [1097, 0]
drag, startPoint x: 531, startPoint y: 460, endPoint x: 681, endPoint y: 462, distance: 150.0
click at [681, 462] on span "< SmartWalletsProvider > { children } </ SmartWalletsProvider >" at bounding box center [667, 455] width 356 height 15
copy span "< SmartWalletsProvider >"
click at [768, 344] on span "{" at bounding box center [765, 338] width 7 height 15
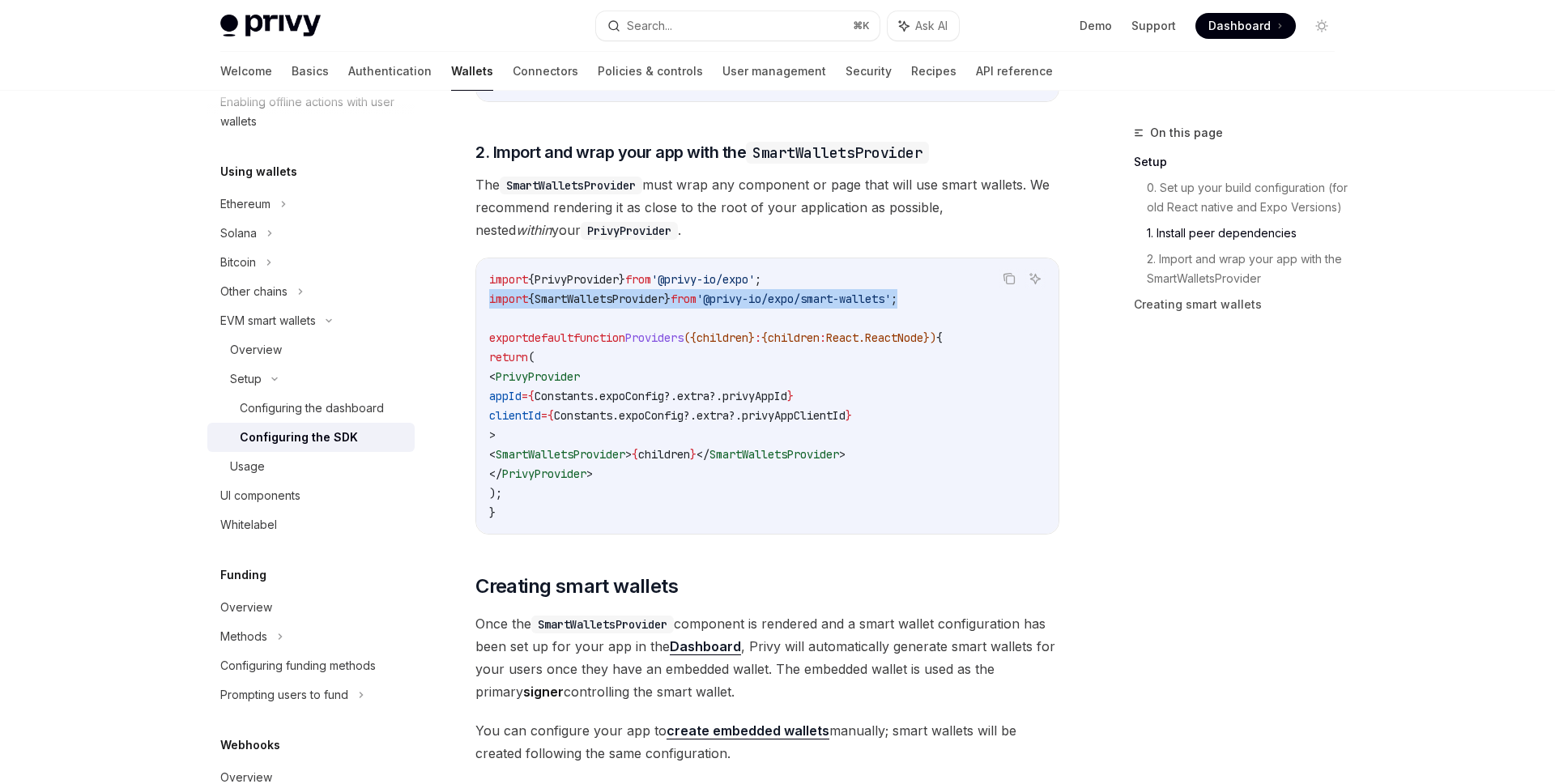
drag, startPoint x: 956, startPoint y: 306, endPoint x: 483, endPoint y: 308, distance: 473.0
click at [483, 308] on div "import { PrivyProvider } from '@privy-io/expo' ; import { SmartWalletsProvider …" at bounding box center [767, 396] width 582 height 276
copy span "import { SmartWalletsProvider } from '@privy-io/expo/smart-wallets' ;"
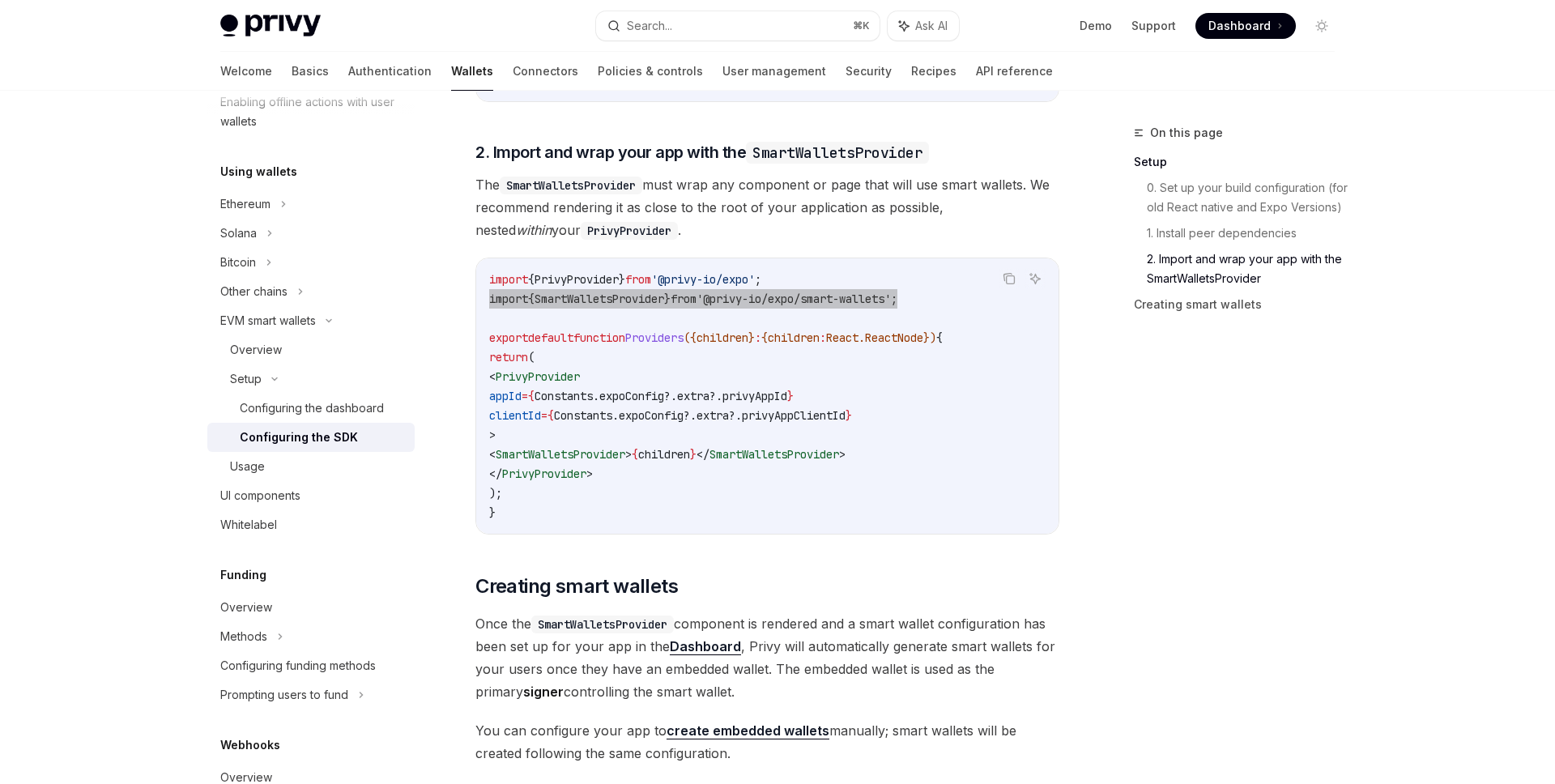
scroll to position [1324, 0]
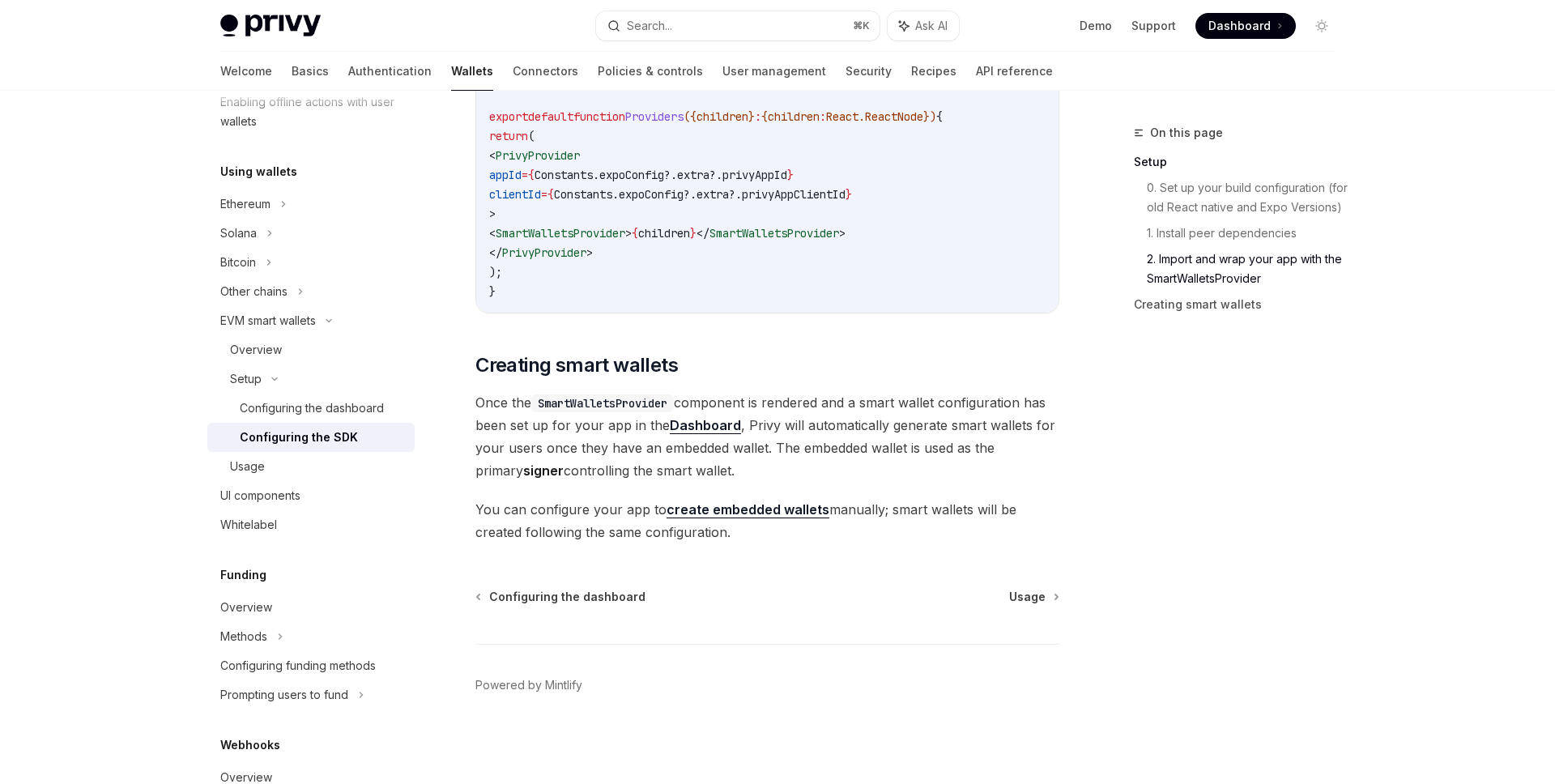
click at [779, 507] on link "create embedded wallets" at bounding box center [748, 510] width 163 height 17
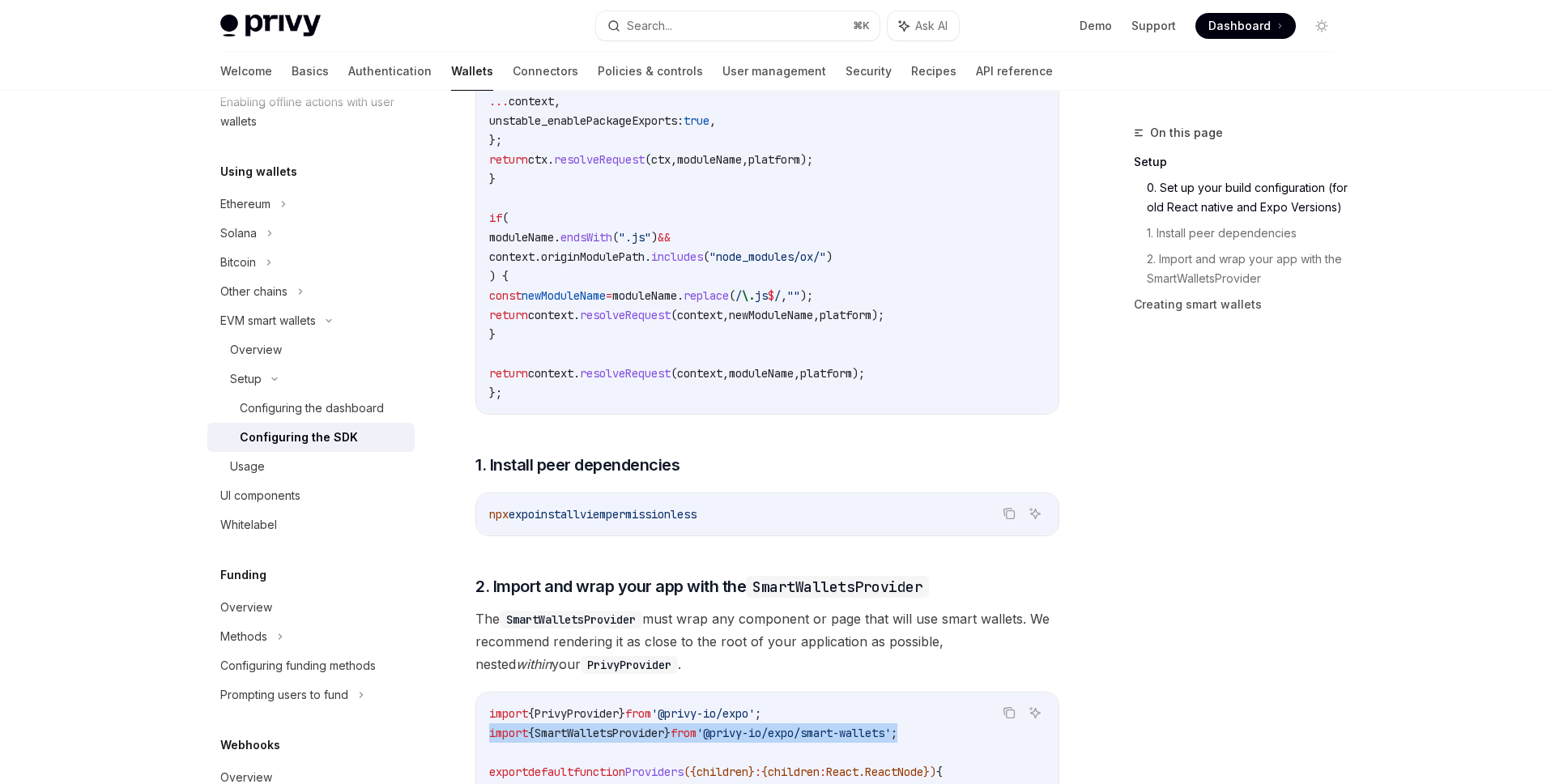
scroll to position [0, 0]
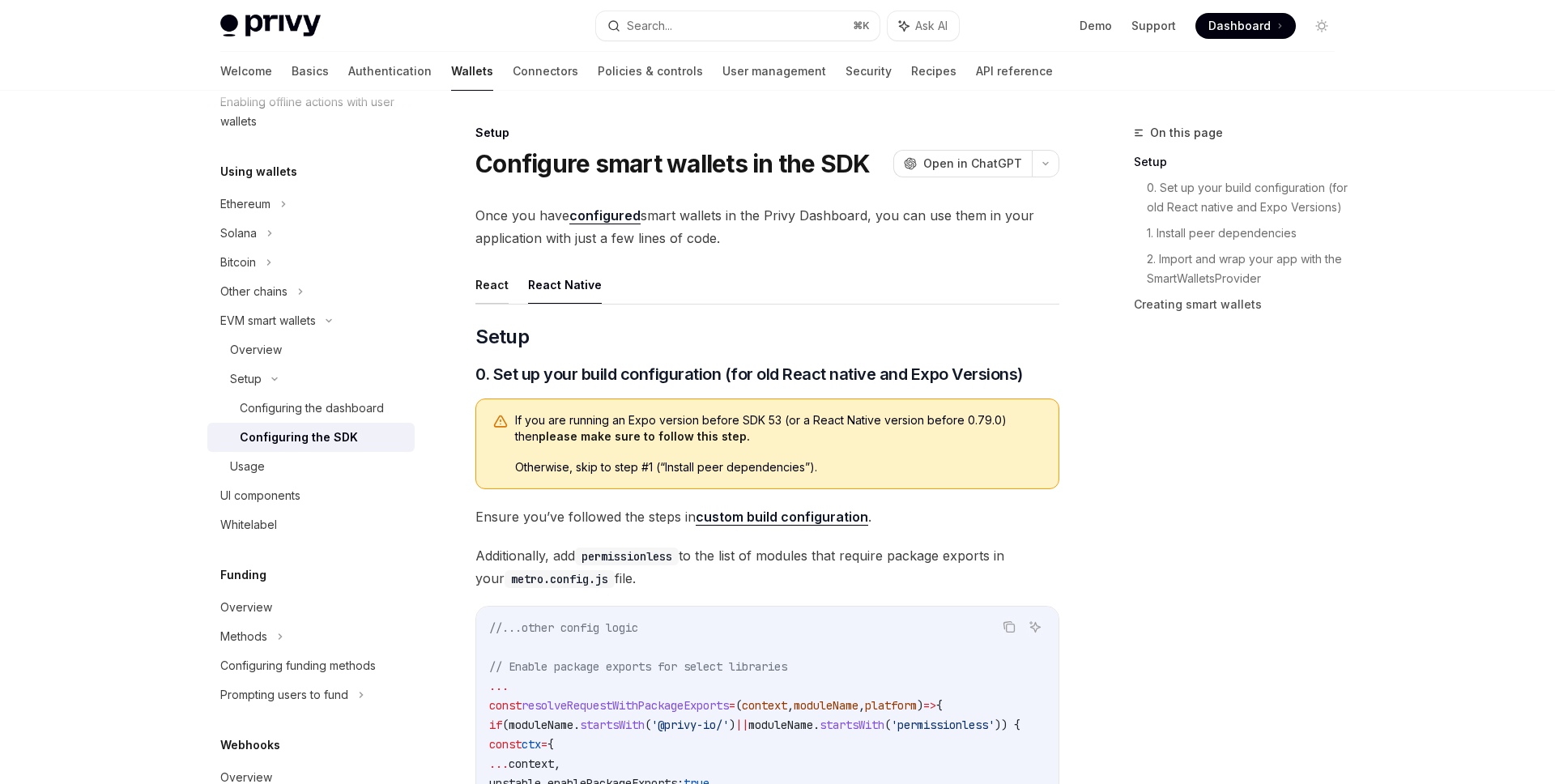
click at [490, 286] on button "React" at bounding box center [492, 285] width 33 height 38
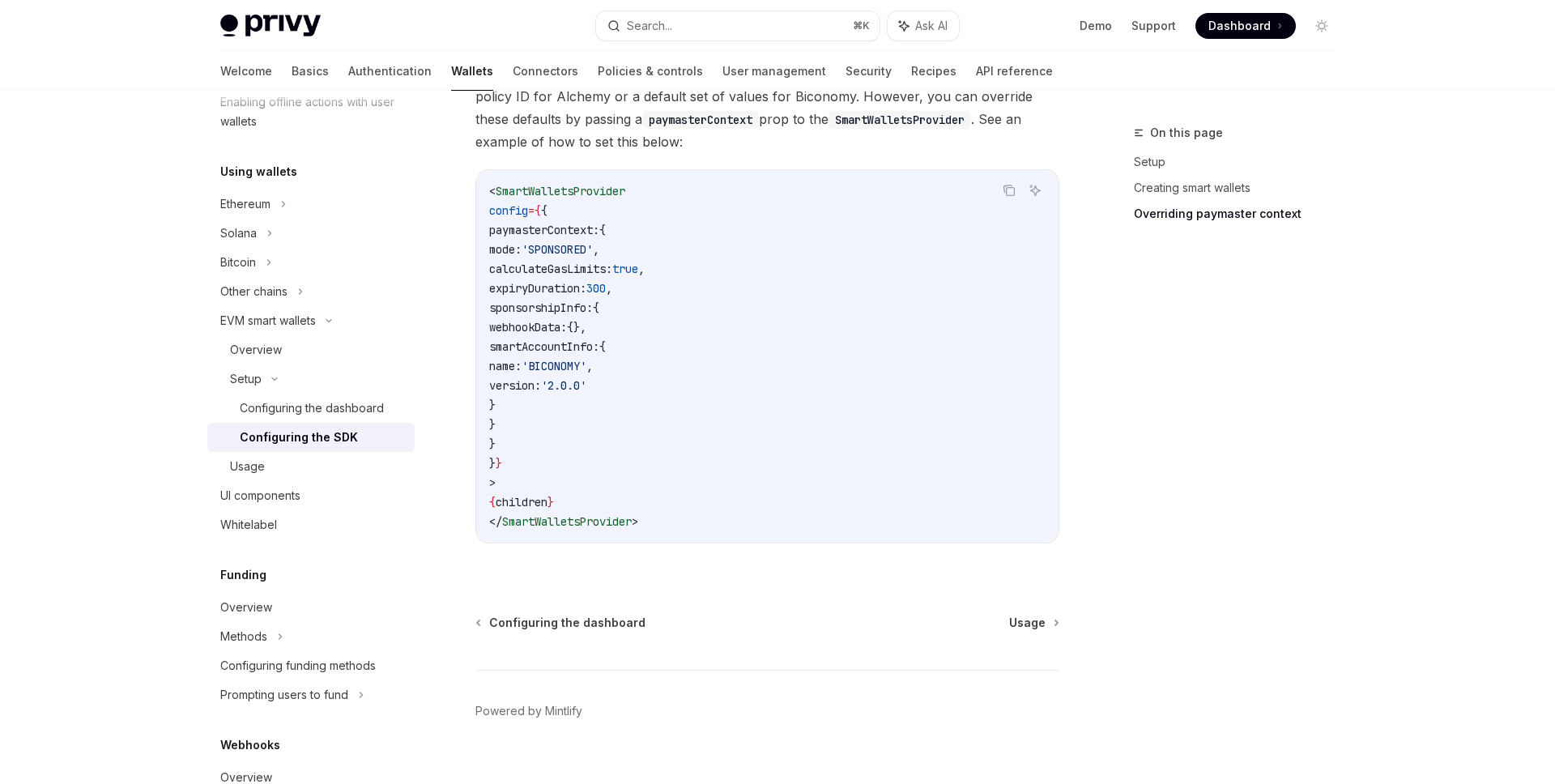
scroll to position [1268, 0]
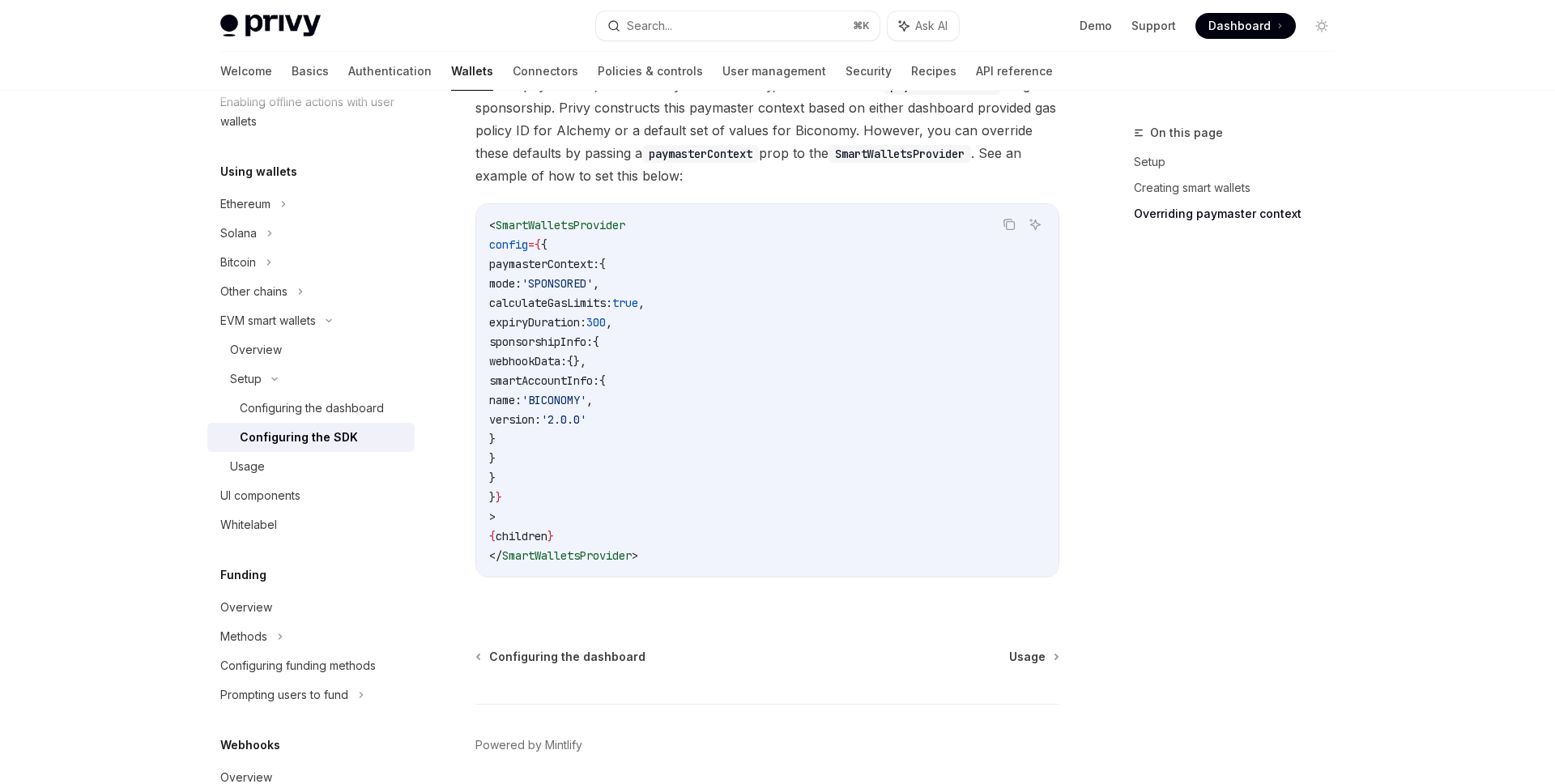
click at [550, 344] on span "sponsorshipInfo:" at bounding box center [541, 342] width 104 height 15
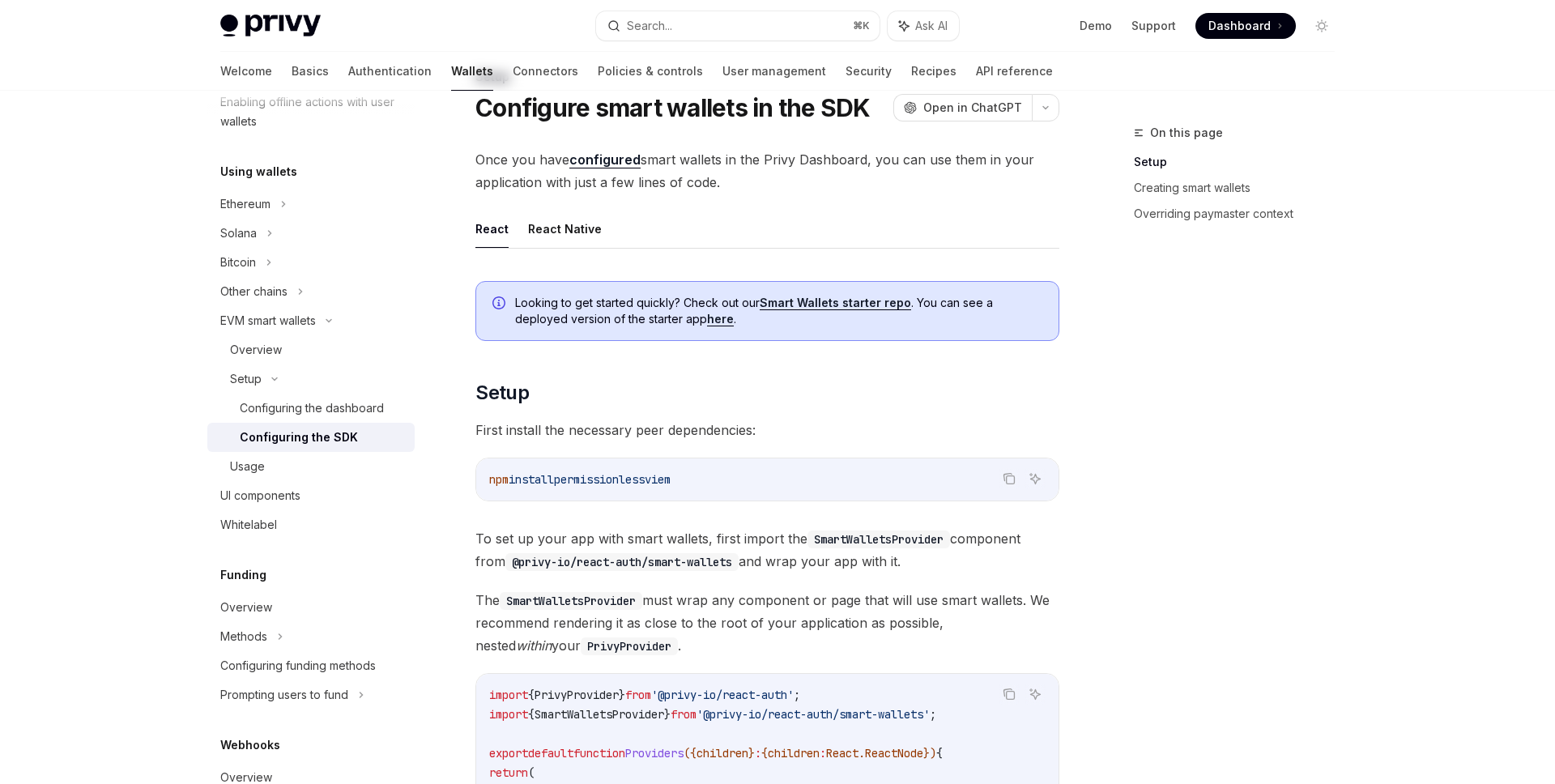
scroll to position [27, 0]
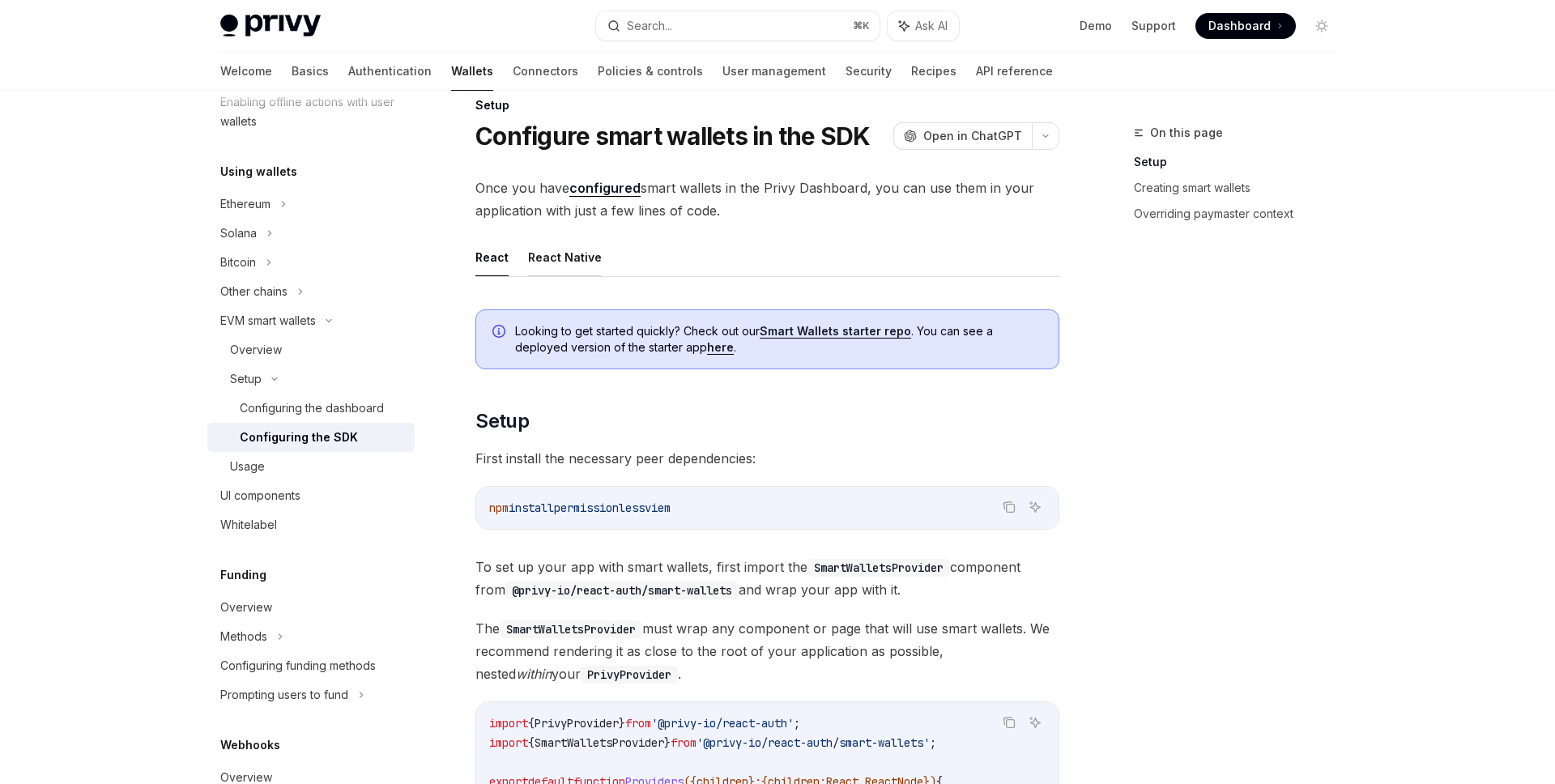
click at [570, 253] on button "React Native" at bounding box center [565, 257] width 74 height 38
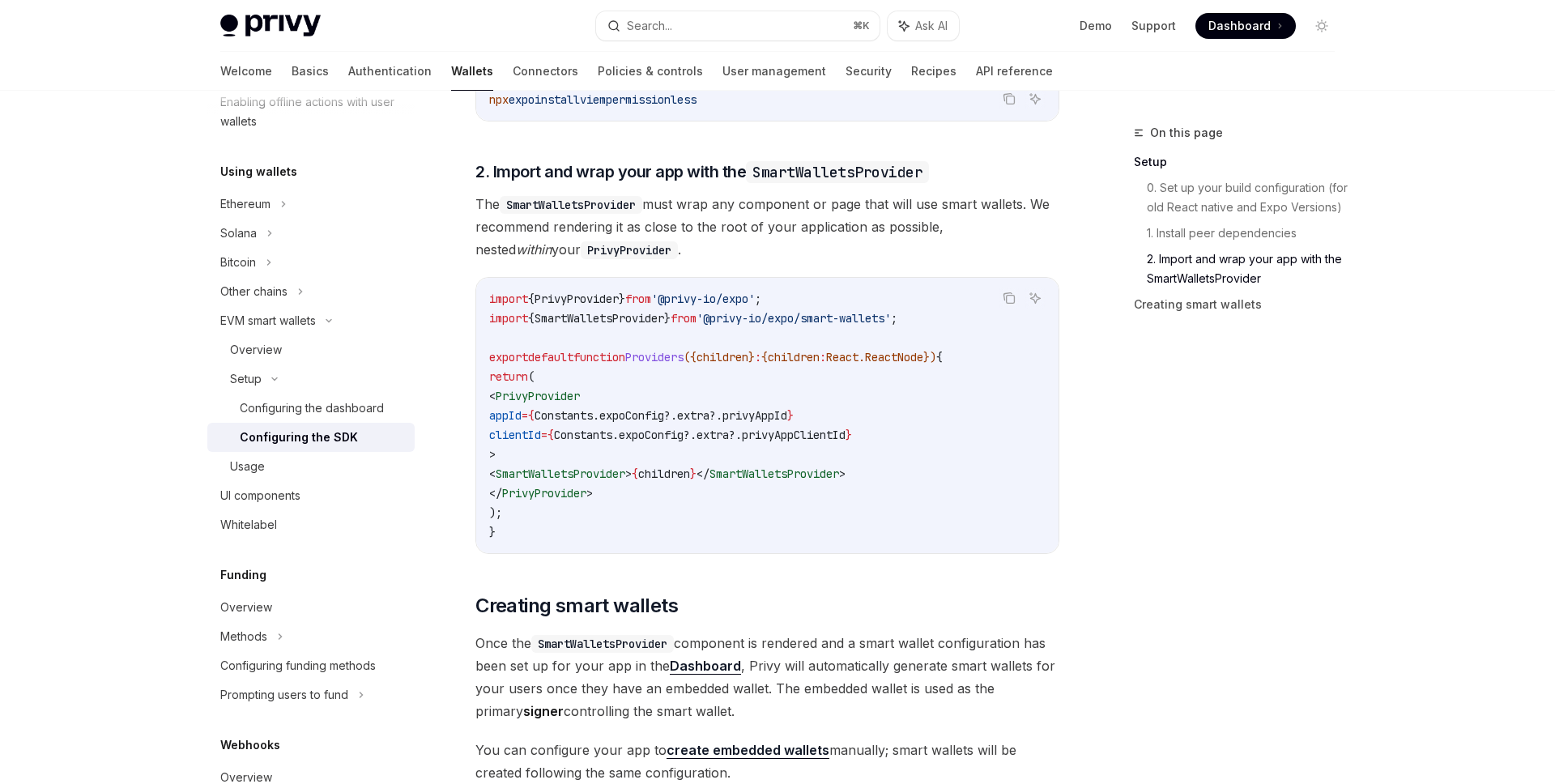
scroll to position [1024, 0]
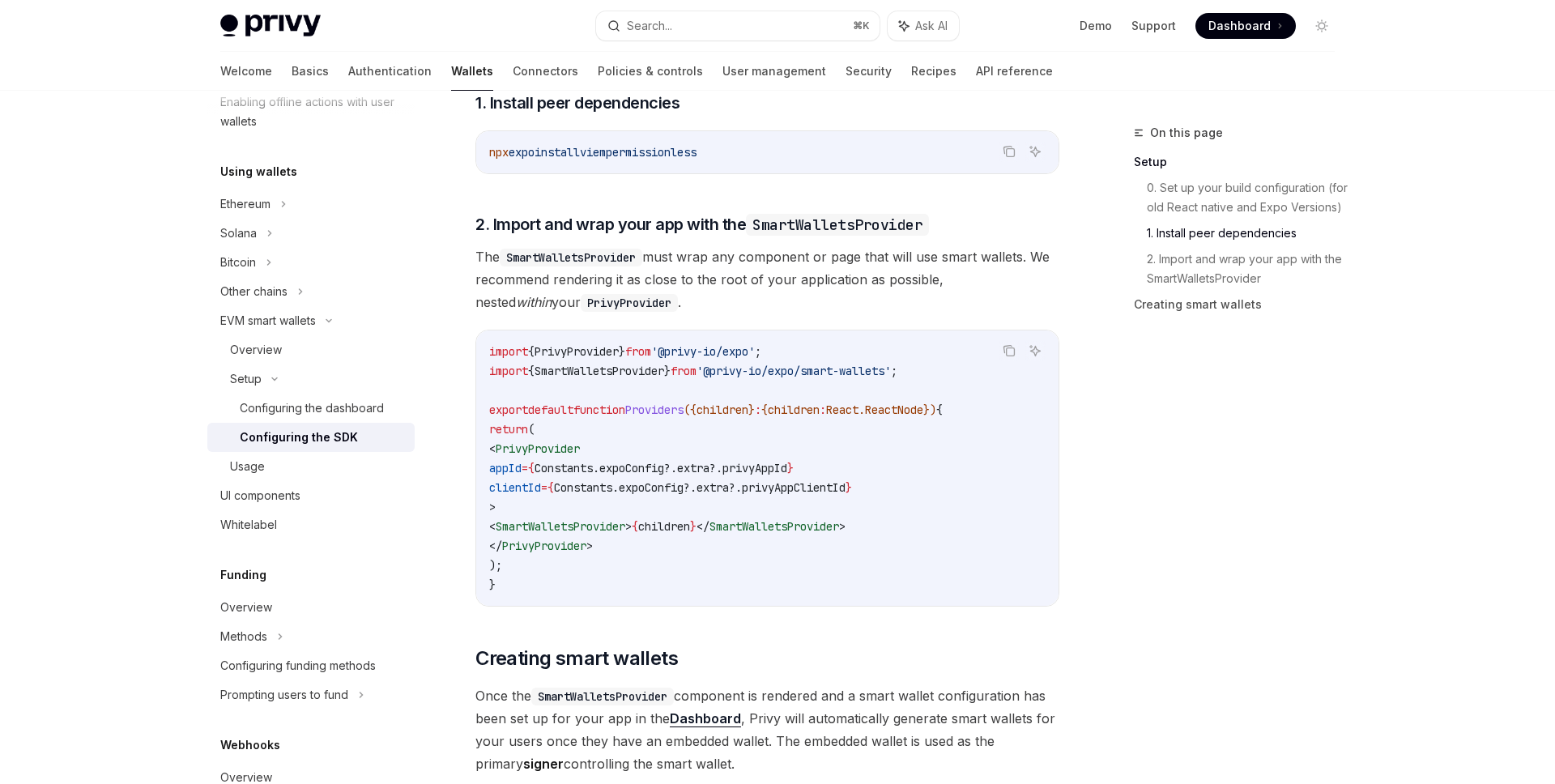
click at [815, 368] on code "import { PrivyProvider } from '@privy-io/expo' ; import { SmartWalletsProvider …" at bounding box center [768, 468] width 556 height 253
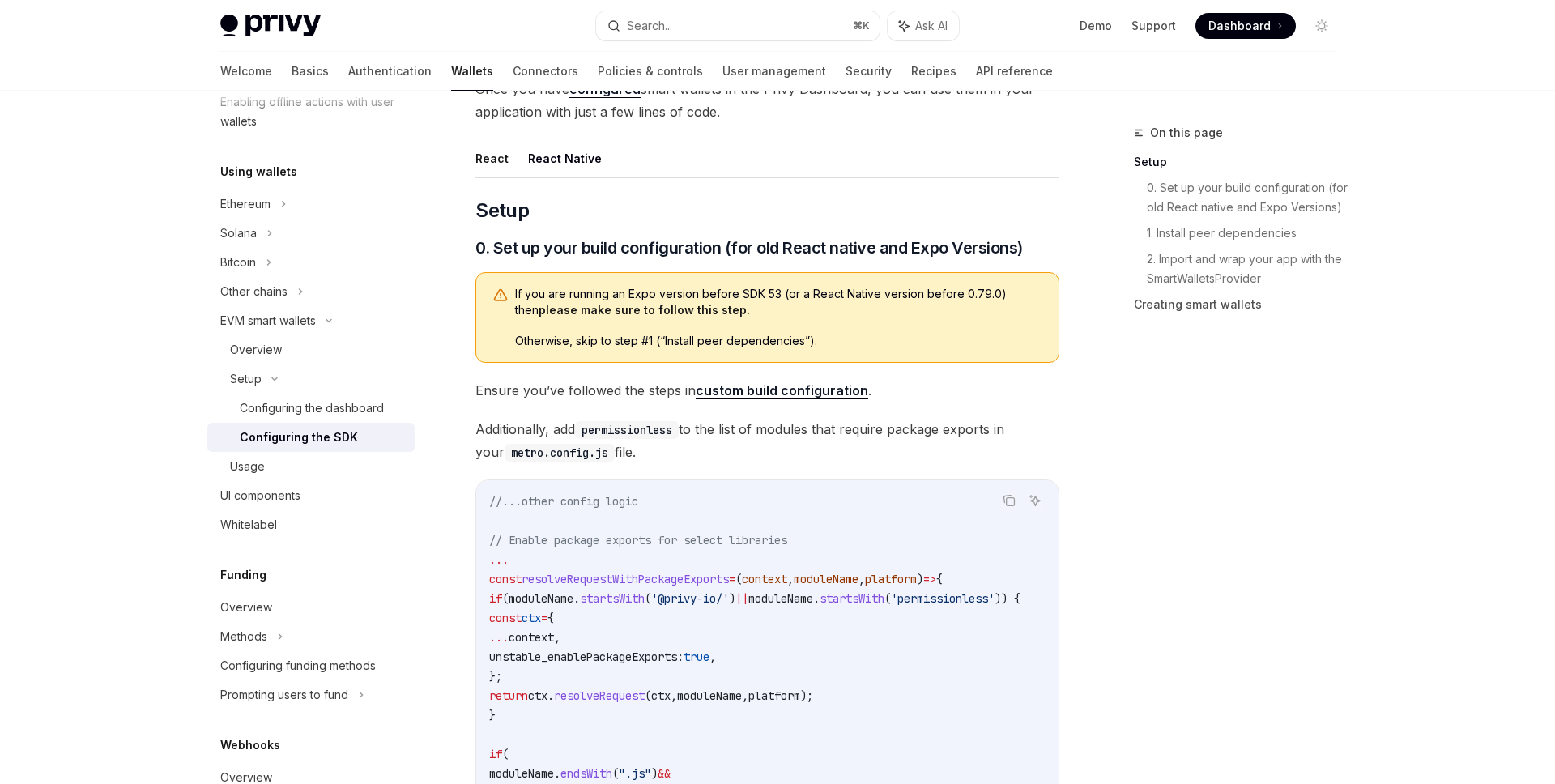
scroll to position [94, 0]
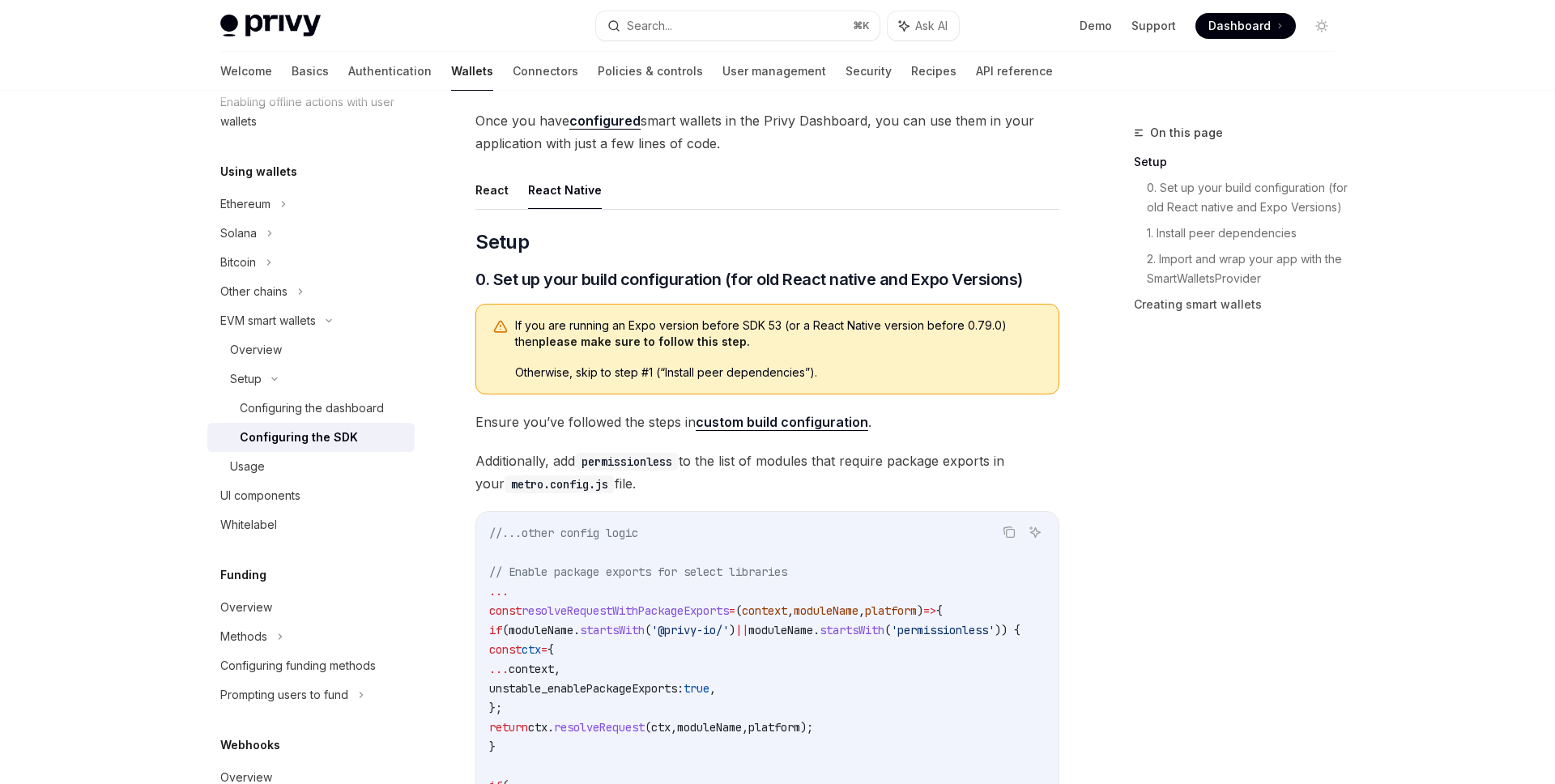
click at [771, 425] on link "custom build configuration" at bounding box center [782, 422] width 172 height 17
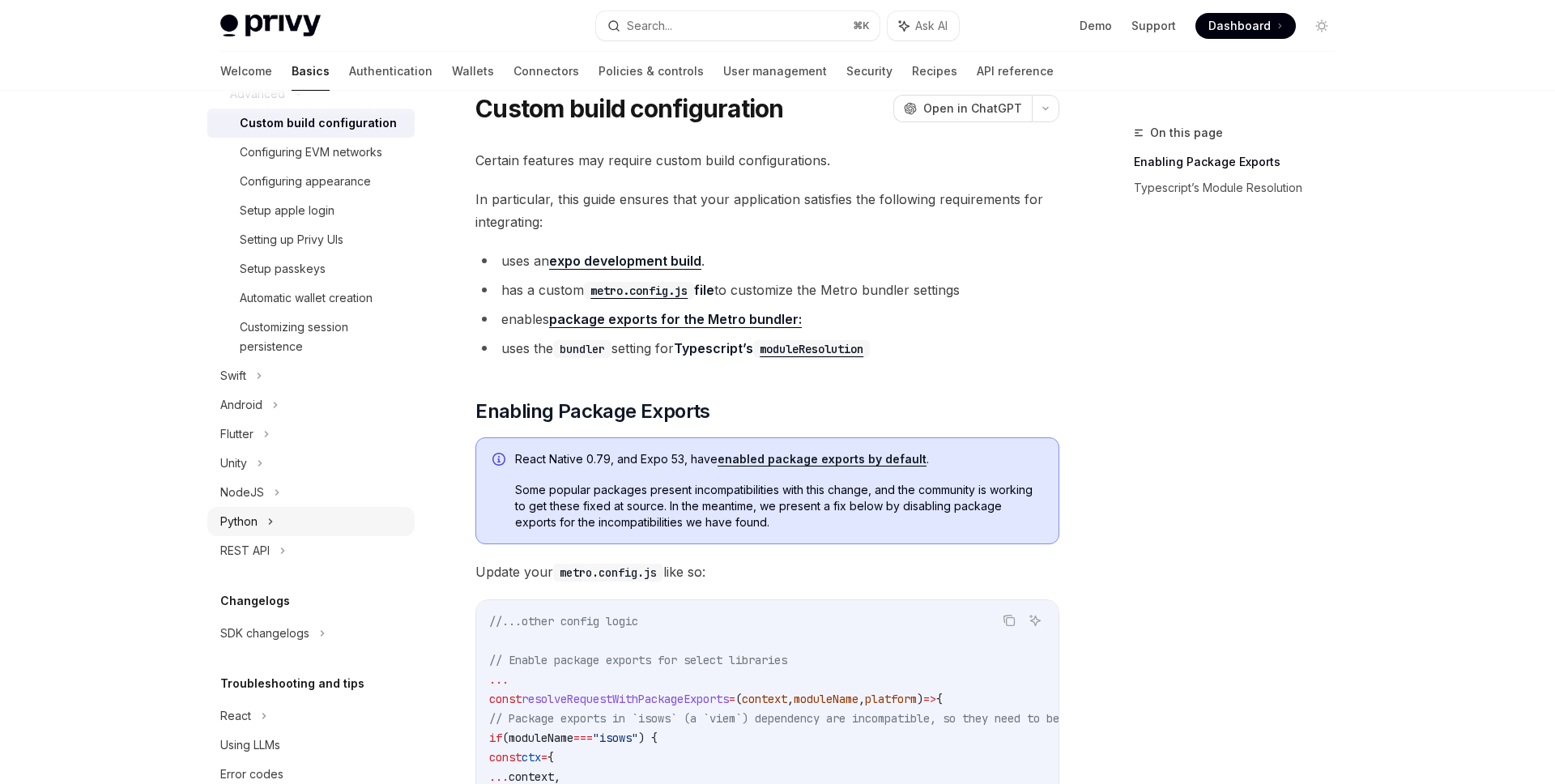
scroll to position [359, 0]
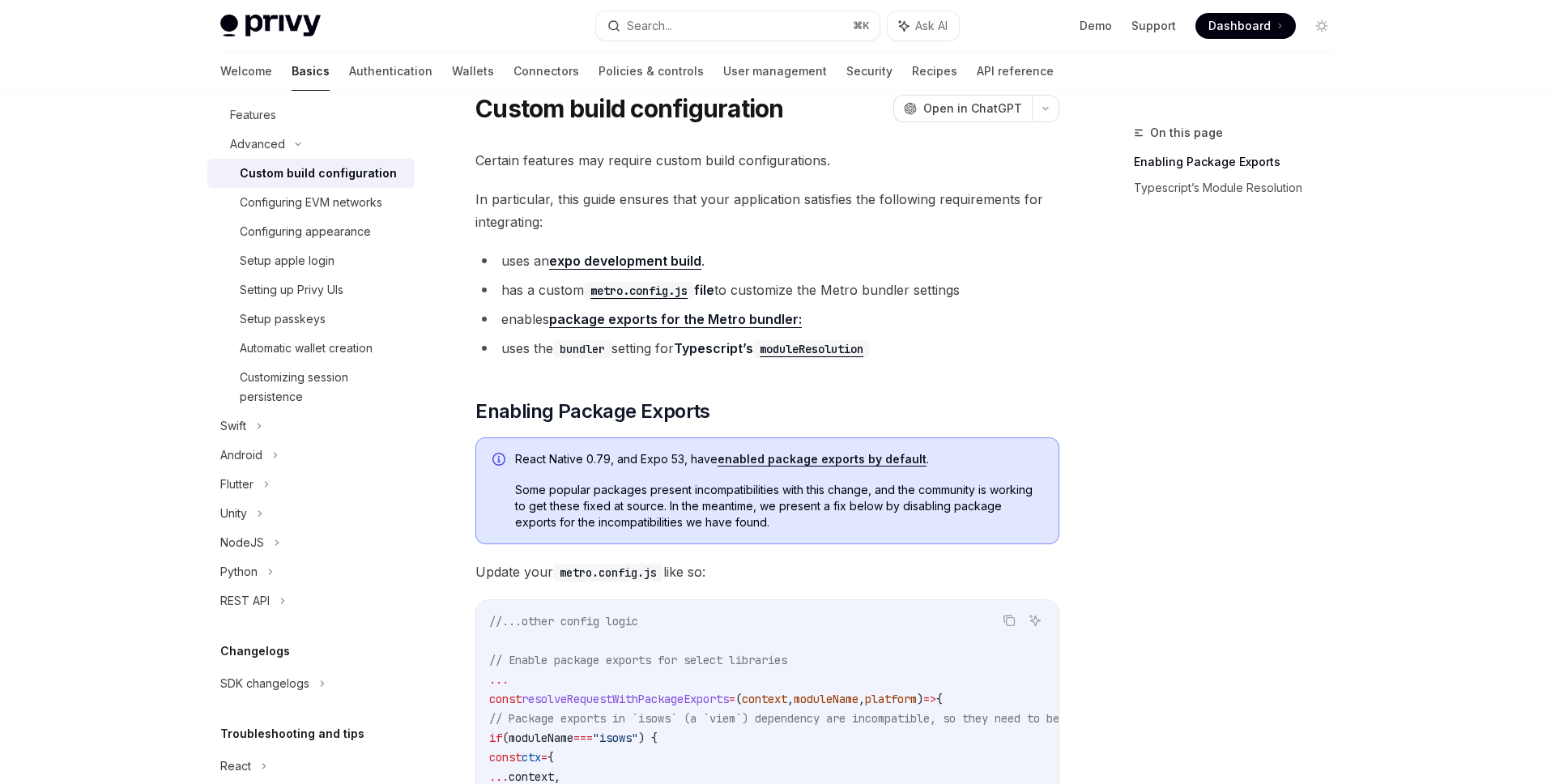
click at [827, 463] on link "enabled package exports by default" at bounding box center [822, 459] width 209 height 15
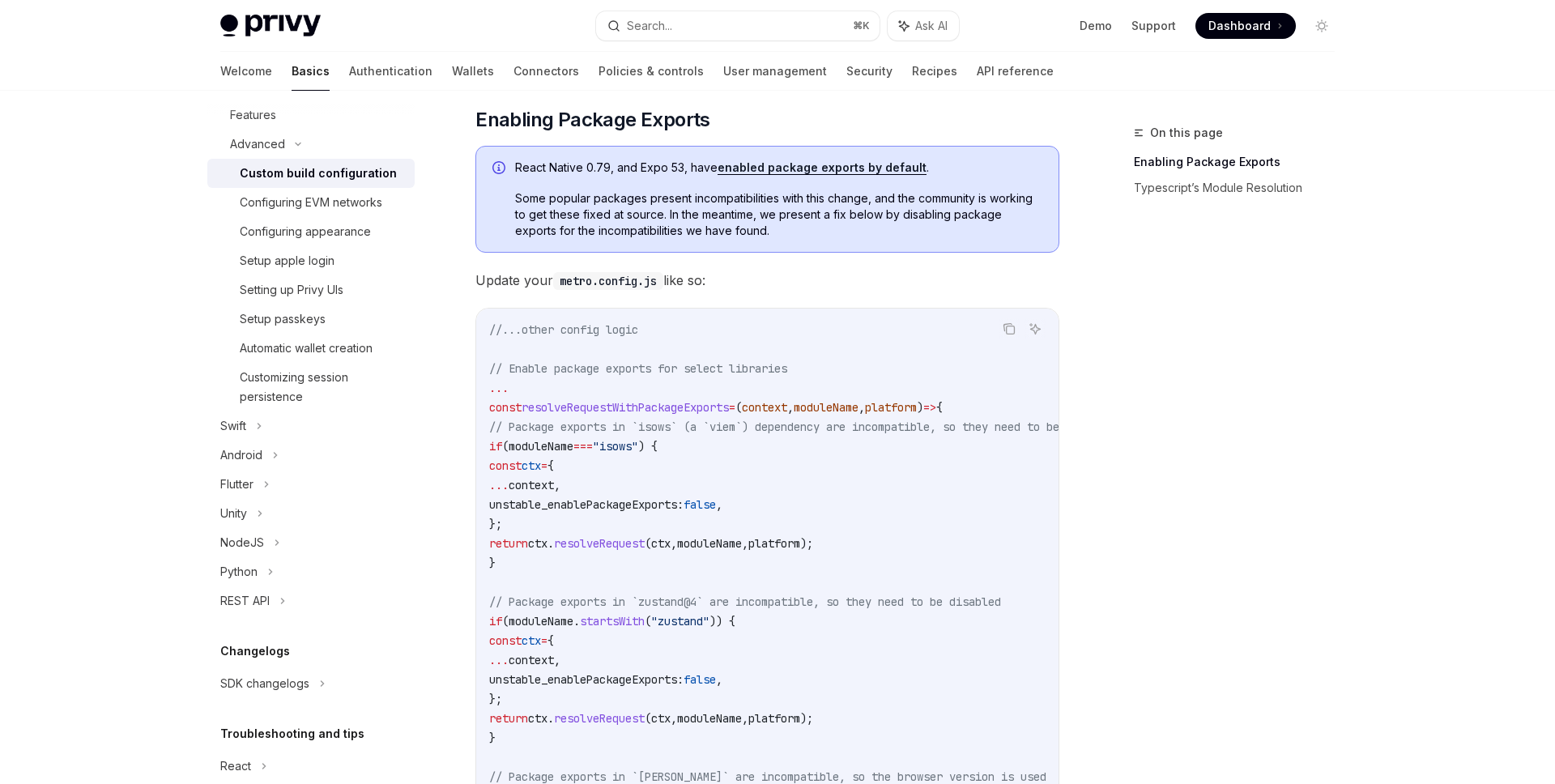
scroll to position [406, 0]
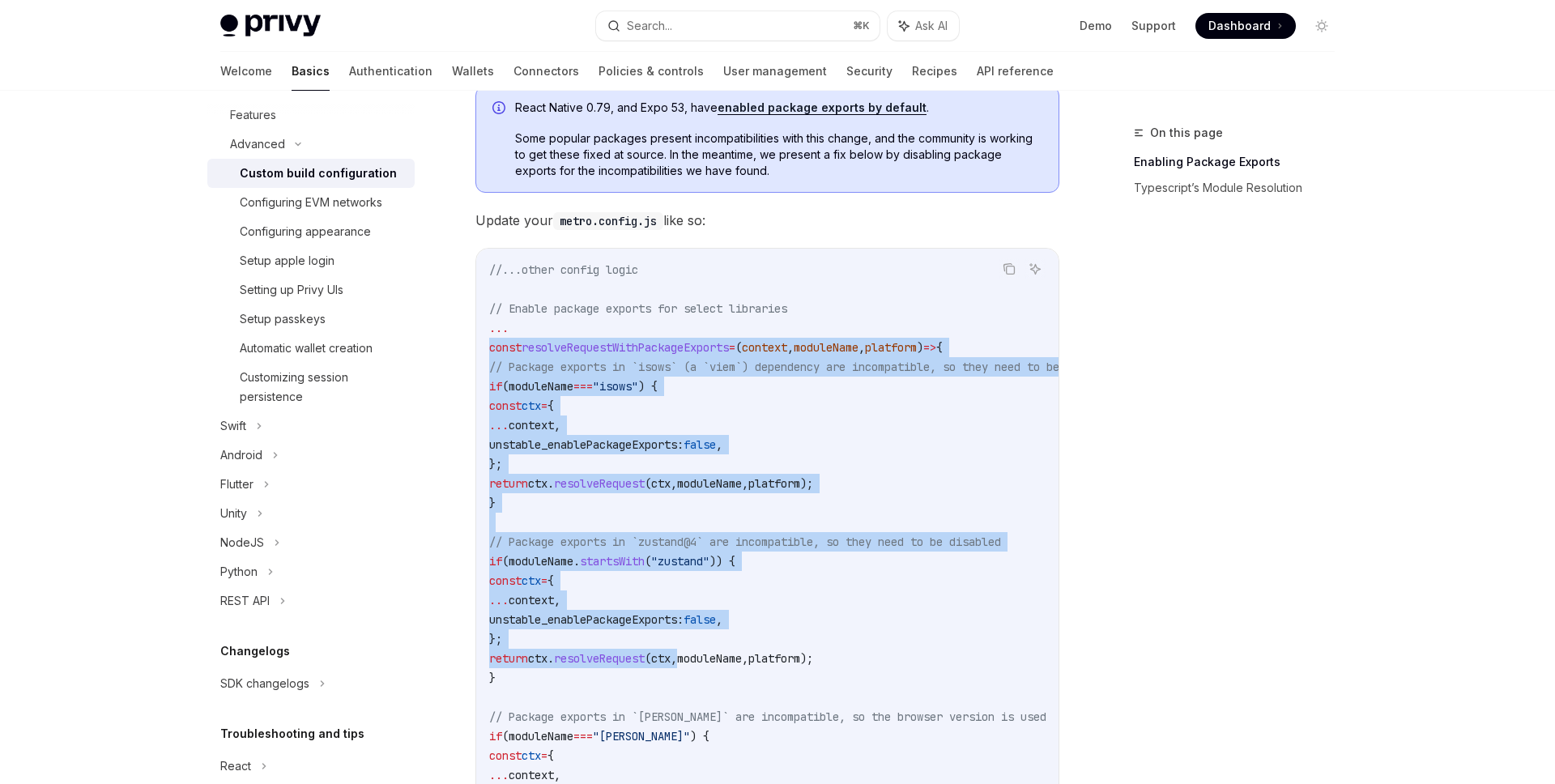
drag, startPoint x: 491, startPoint y: 348, endPoint x: 720, endPoint y: 652, distance: 380.6
click at [720, 652] on code "//...other config logic // Enable package exports for select libraries ... cons…" at bounding box center [823, 736] width 667 height 952
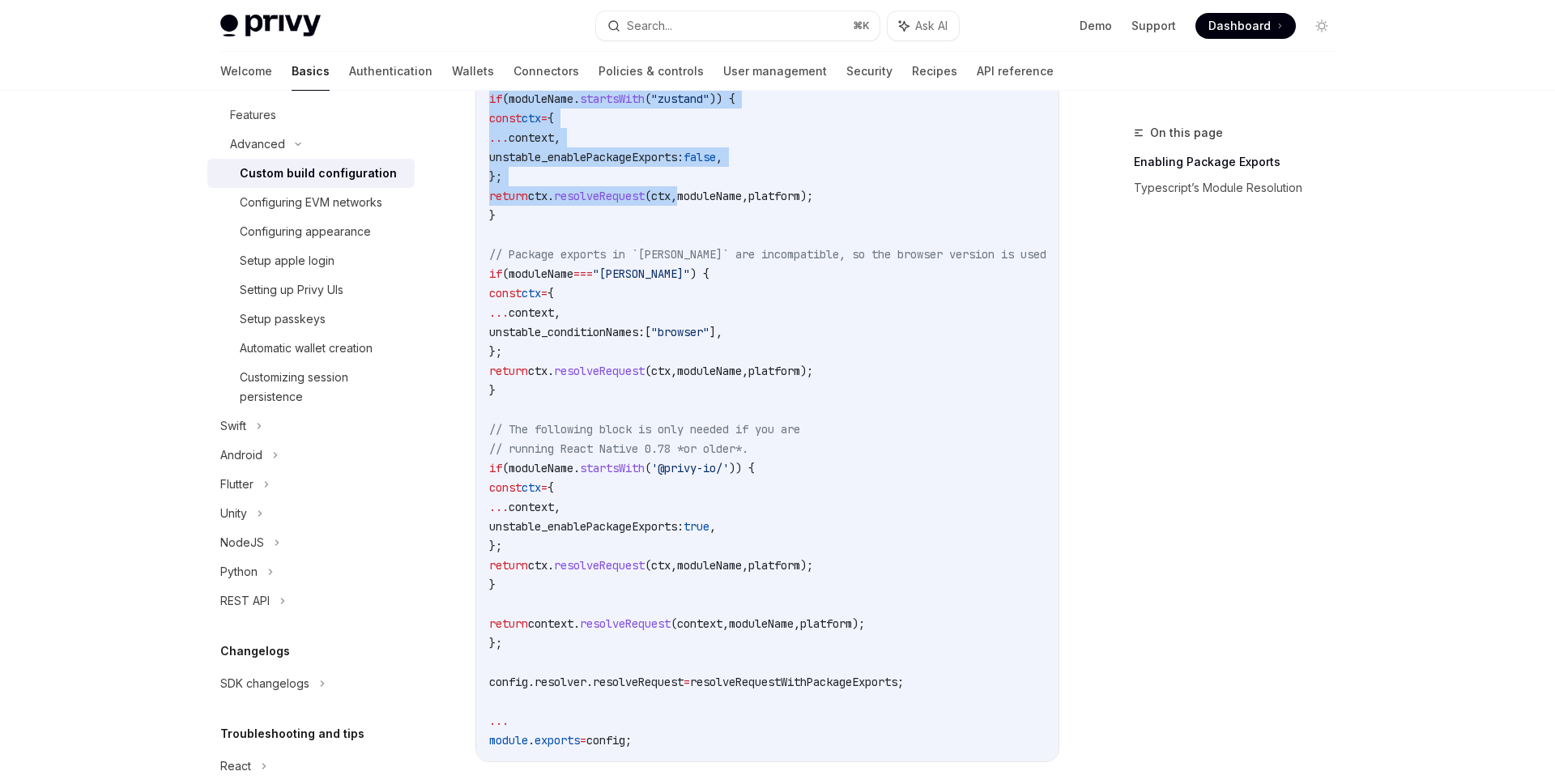
scroll to position [874, 0]
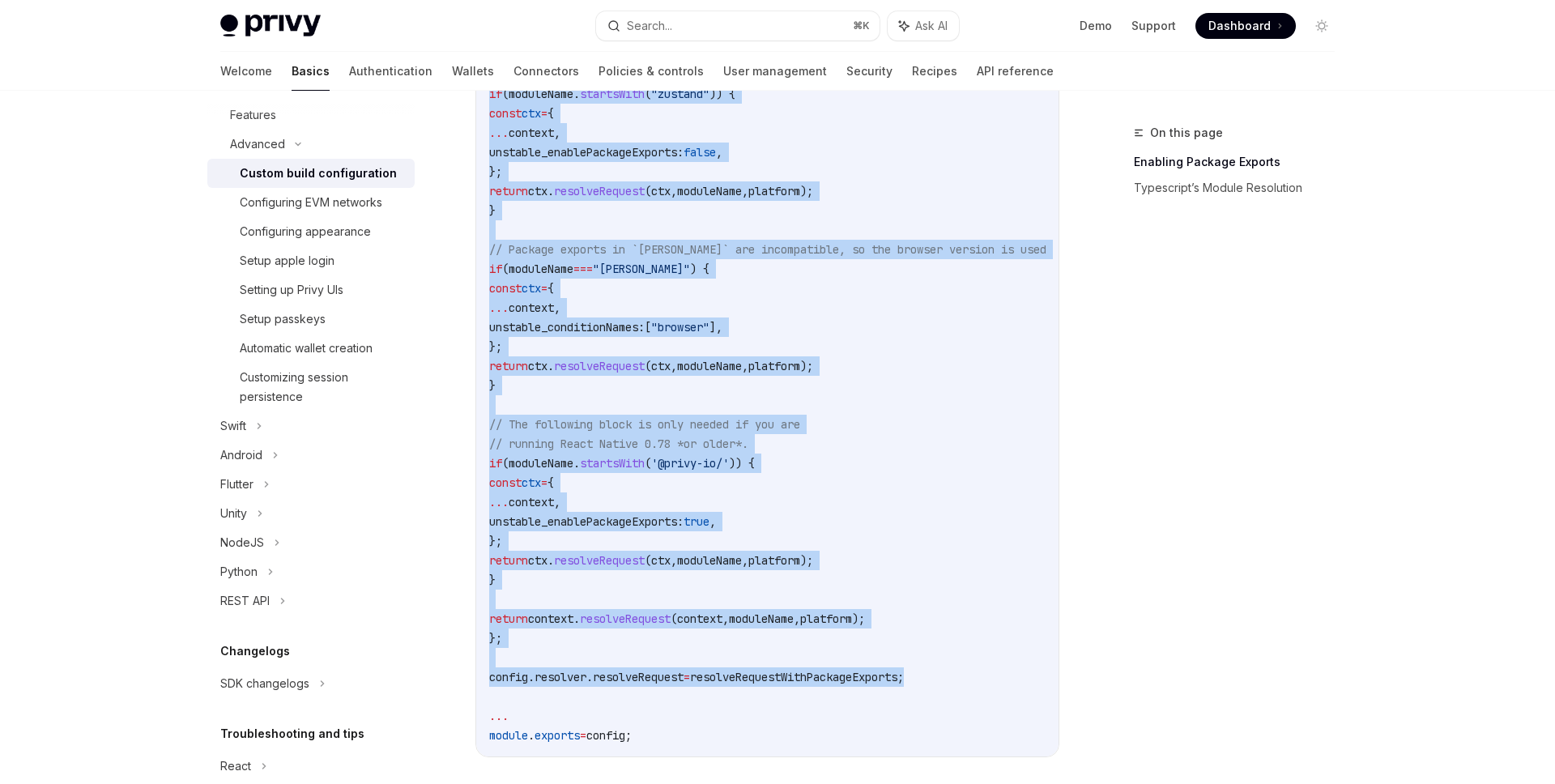
click at [954, 675] on code "//...other config logic // Enable package exports for select libraries ... cons…" at bounding box center [823, 269] width 667 height 952
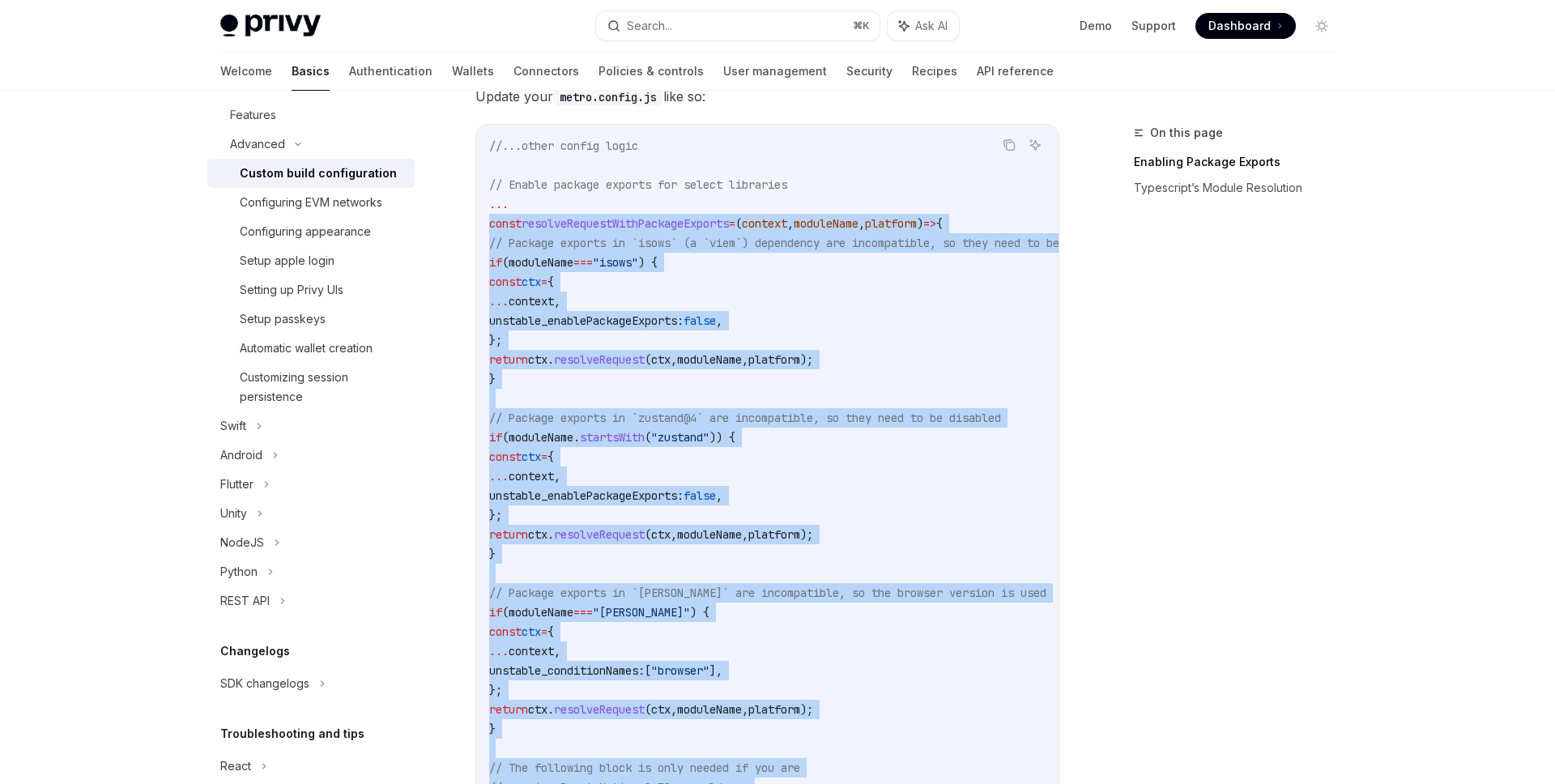
scroll to position [530, 0]
copy code "const resolveRequestWithPackageExports = ( context , moduleName , platform ) =>…"
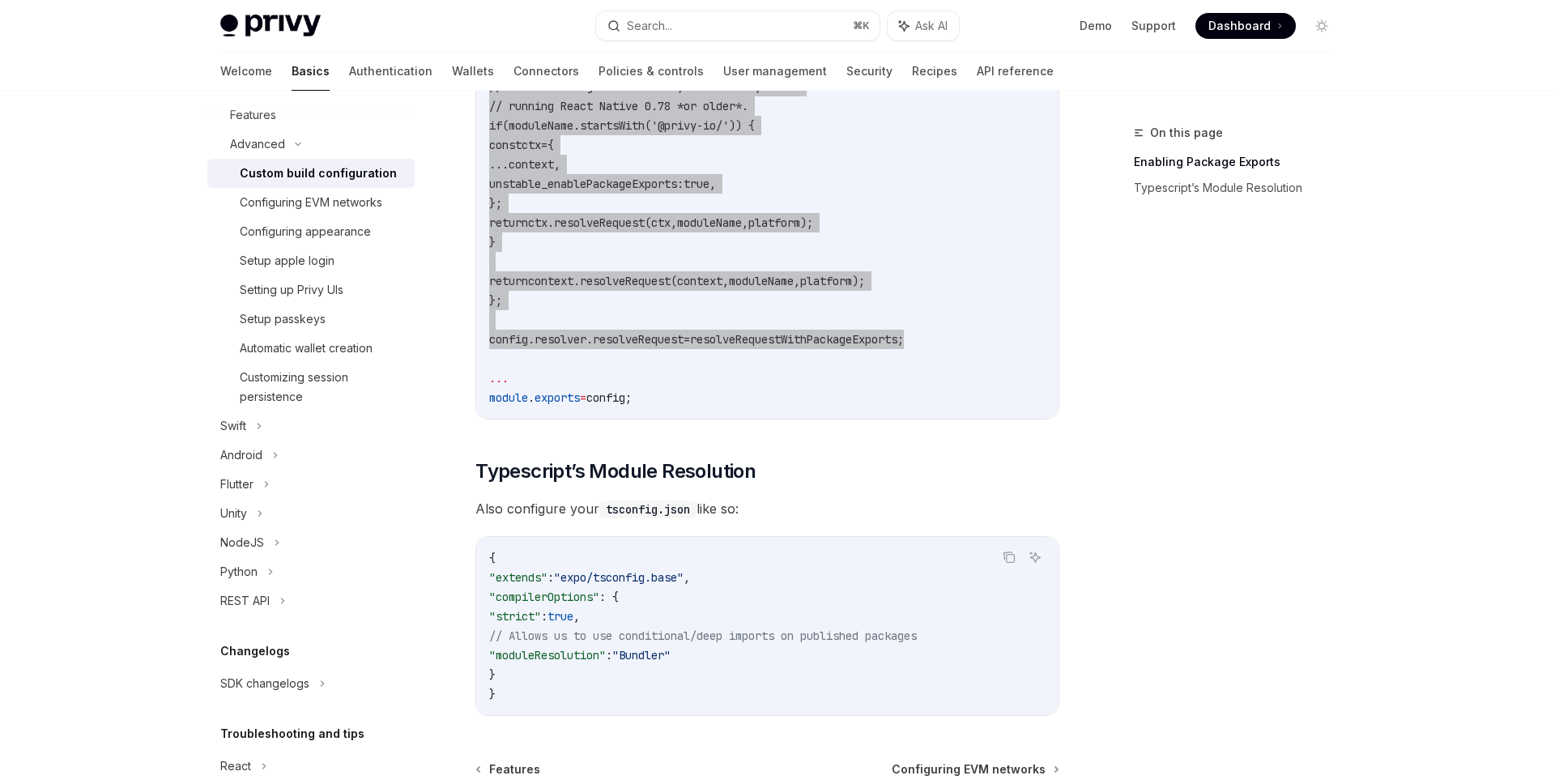
scroll to position [1391, 0]
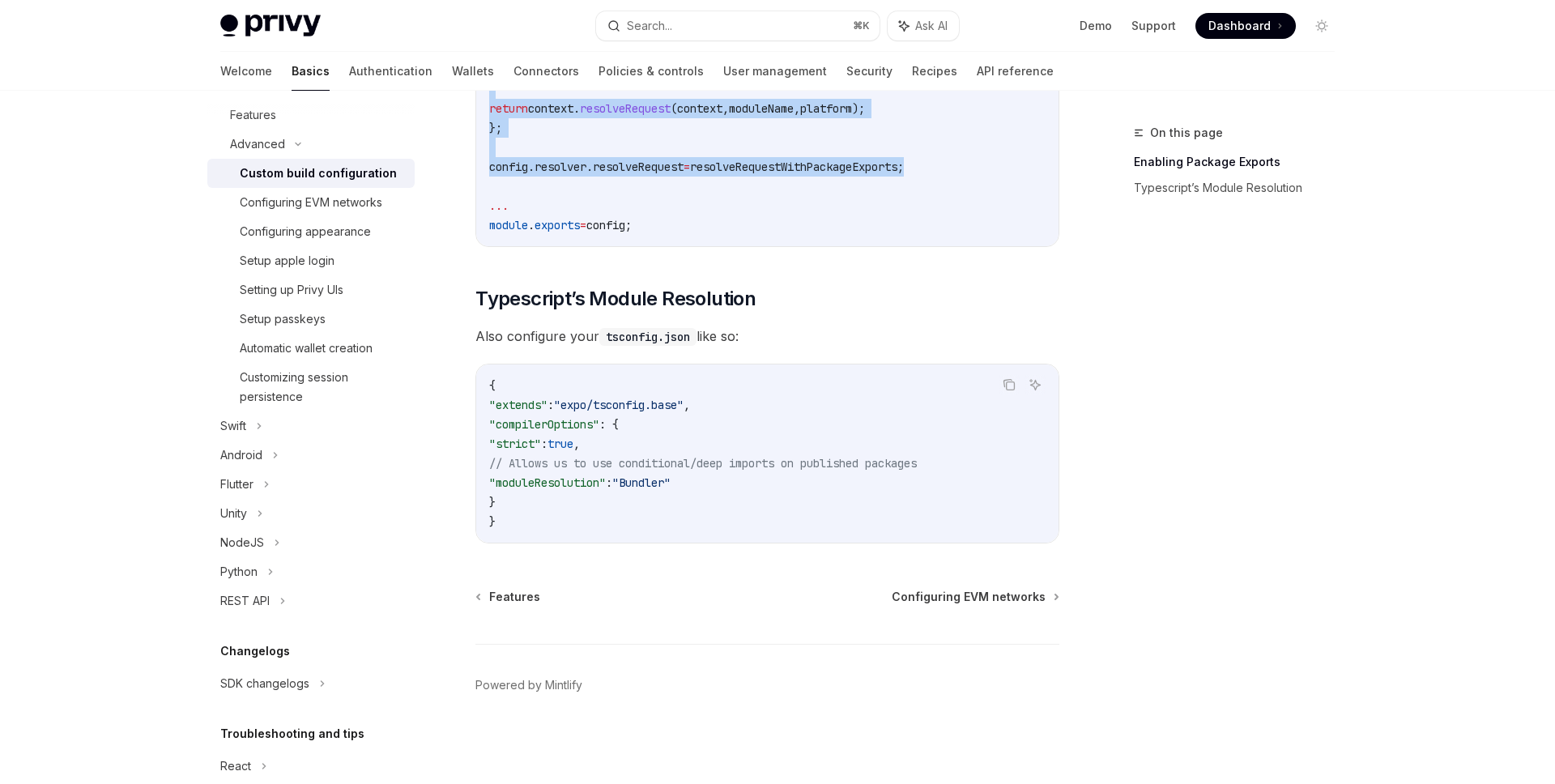
click at [828, 325] on span "Also configure your tsconfig.json like so:" at bounding box center [767, 335] width 584 height 22
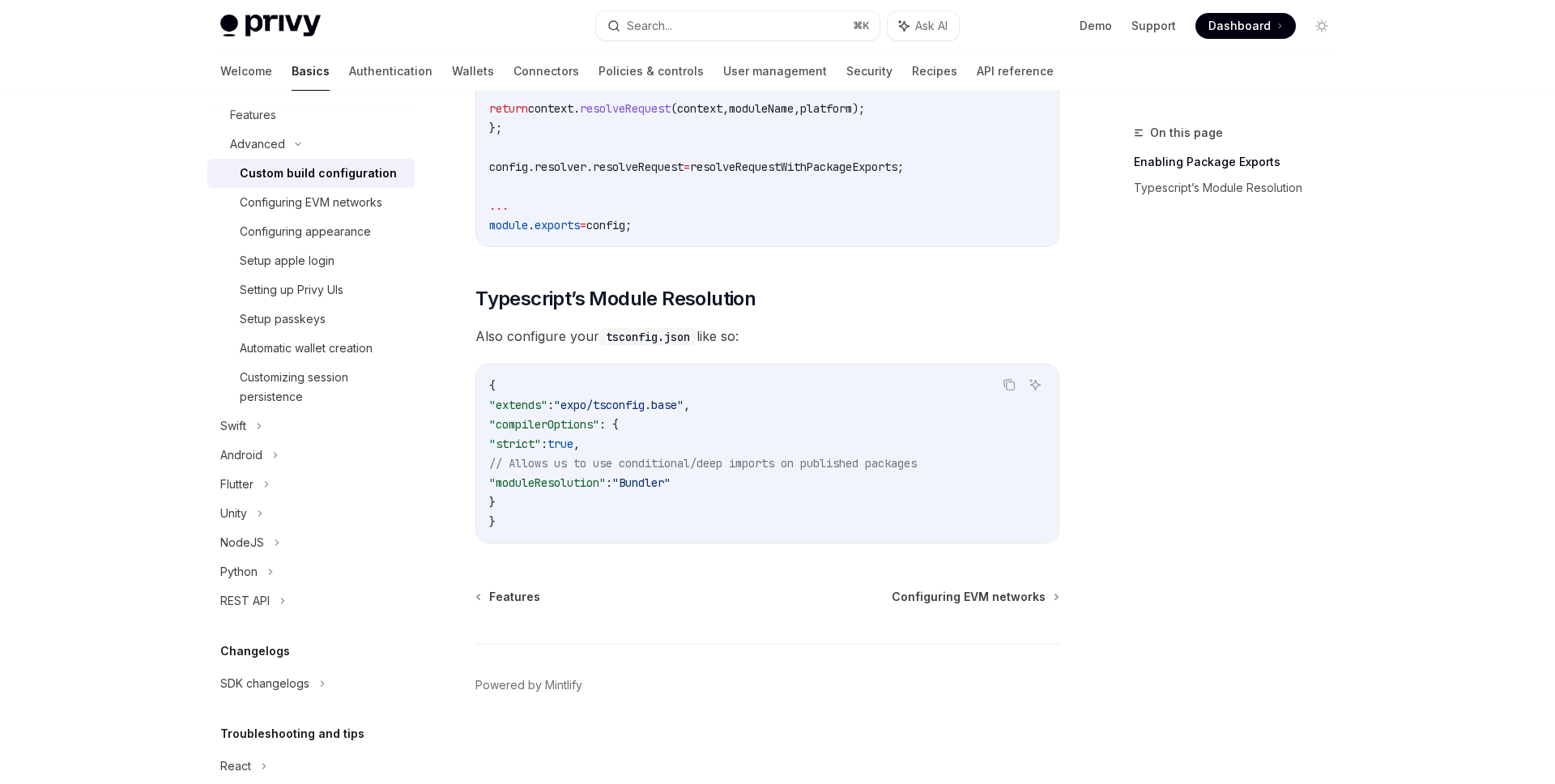
drag, startPoint x: 503, startPoint y: 423, endPoint x: 537, endPoint y: 503, distance: 86.9
click at [537, 503] on code "{ "extends" : "expo/tsconfig.base" , "compilerOptions" : { "strict" : true , //…" at bounding box center [768, 454] width 556 height 156
click at [522, 504] on code "{ "extends" : "expo/tsconfig.base" , "compilerOptions" : { "strict" : true , //…" at bounding box center [768, 454] width 556 height 156
drag, startPoint x: 518, startPoint y: 500, endPoint x: 466, endPoint y: 425, distance: 91.3
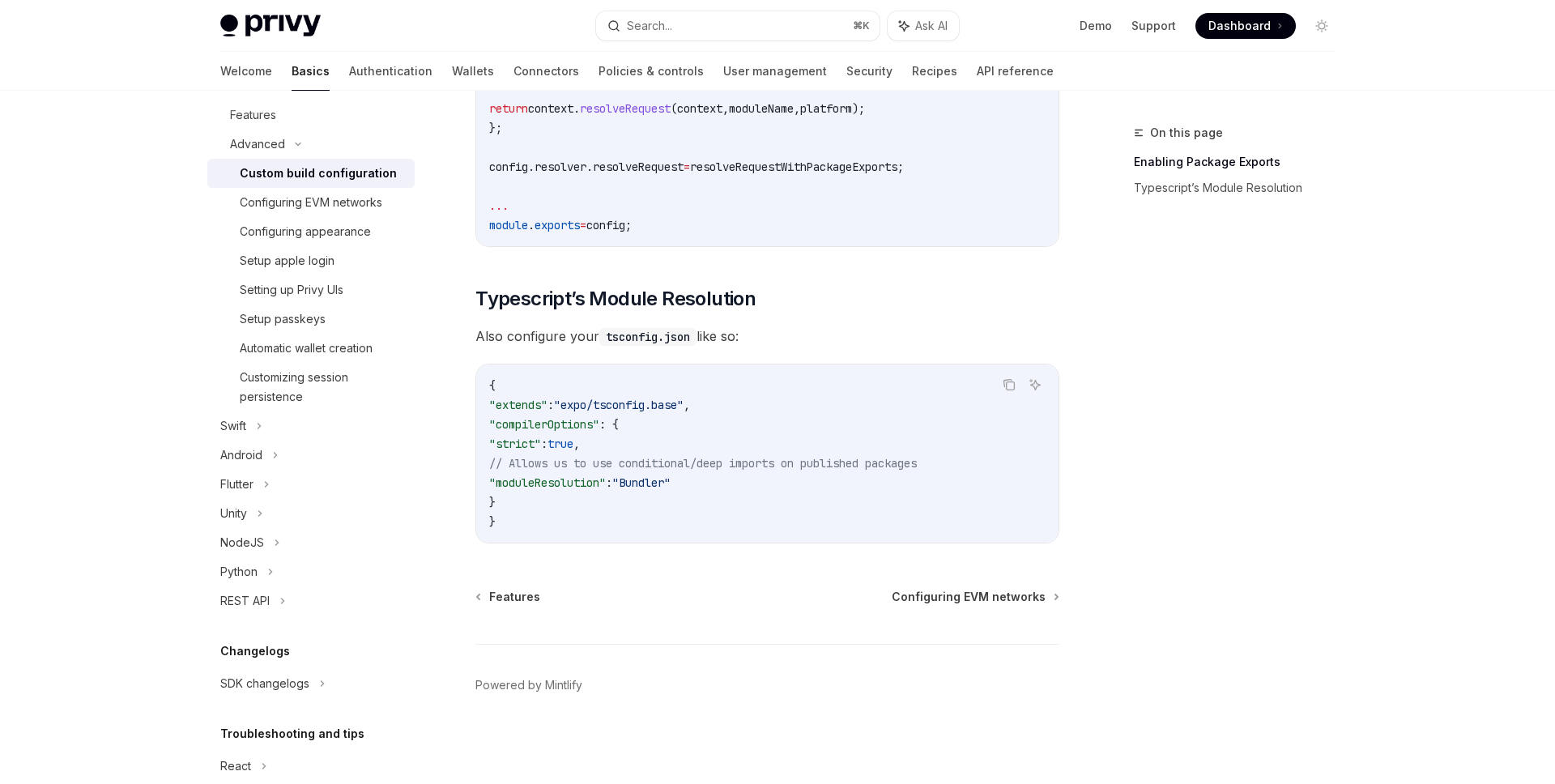
copy code ""compilerOptions" : { "strict" : true , // Allows us to use conditional/deep im…"
click at [547, 444] on span ":" at bounding box center [544, 444] width 7 height 15
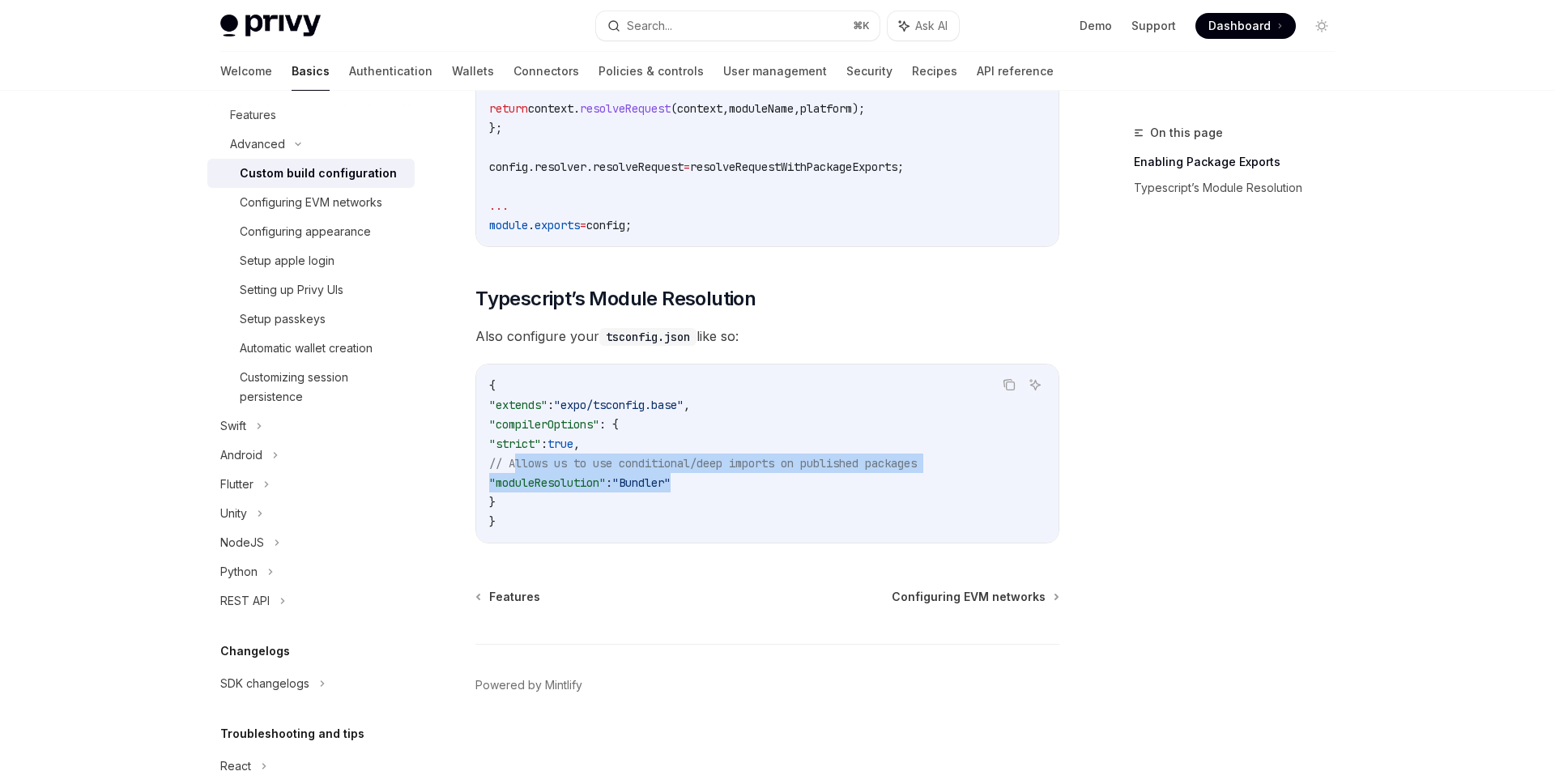
drag, startPoint x: 515, startPoint y: 459, endPoint x: 728, endPoint y: 481, distance: 214.1
click at [728, 481] on code "{ "extends" : "expo/tsconfig.base" , "compilerOptions" : { "strict" : true , //…" at bounding box center [768, 454] width 556 height 156
copy code "// Allows us to use conditional/deep imports on published packages "moduleResol…"
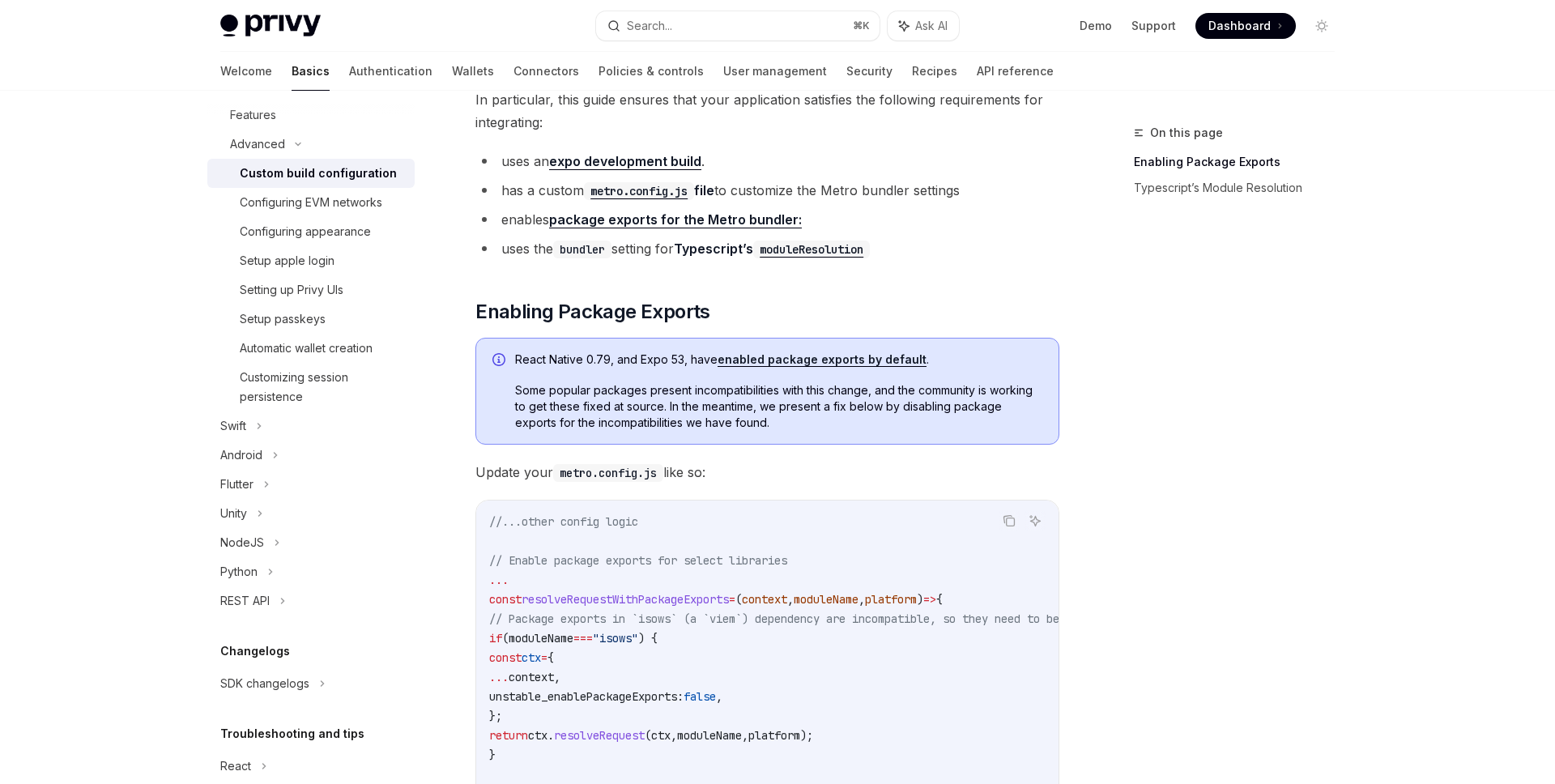
scroll to position [68, 0]
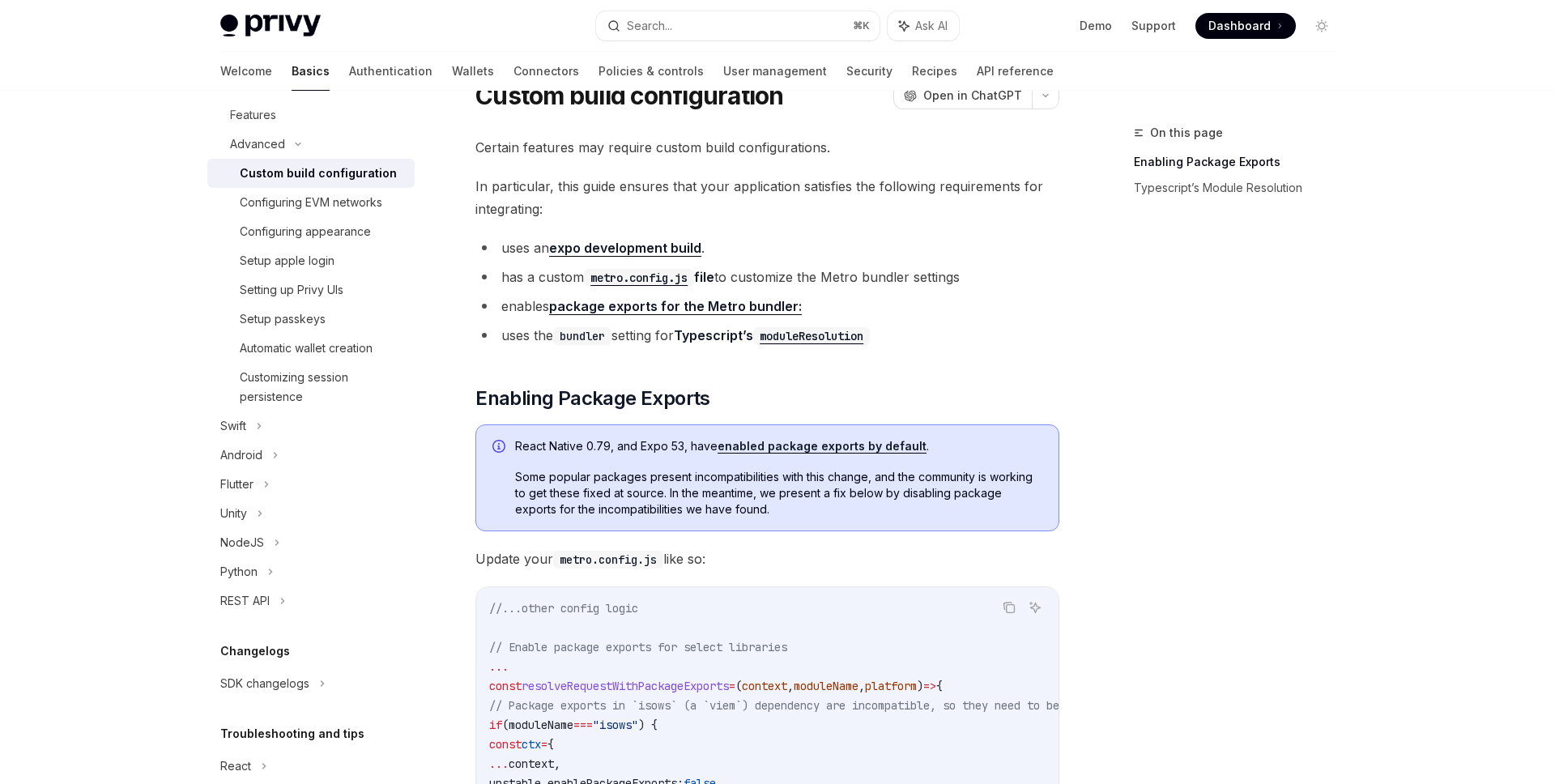
click at [652, 243] on link "expo development build" at bounding box center [625, 248] width 152 height 17
click at [681, 305] on link "package exports for the Metro bundler:" at bounding box center [675, 306] width 253 height 17
click at [825, 335] on code "moduleResolution" at bounding box center [811, 336] width 117 height 18
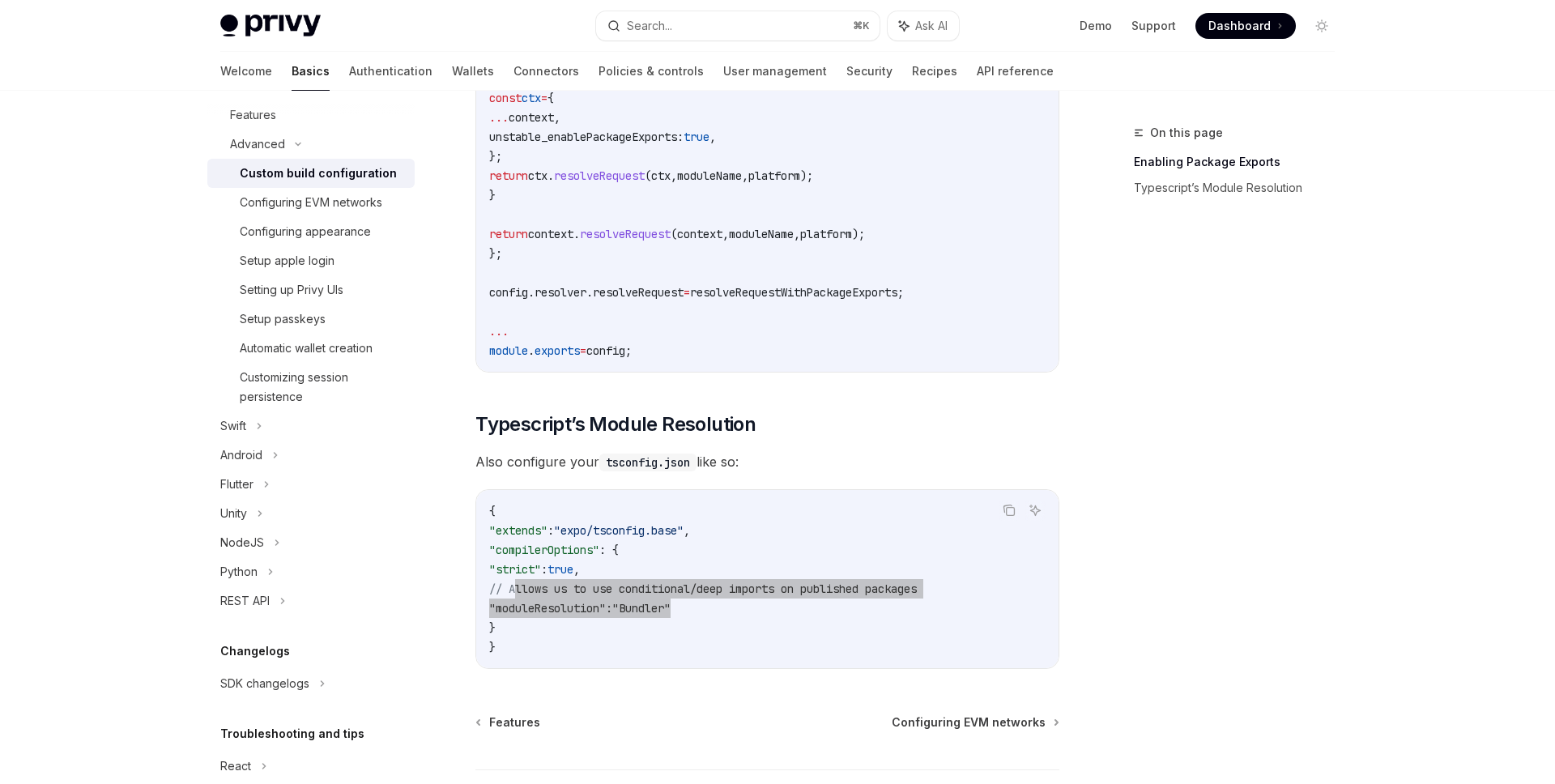
scroll to position [1291, 0]
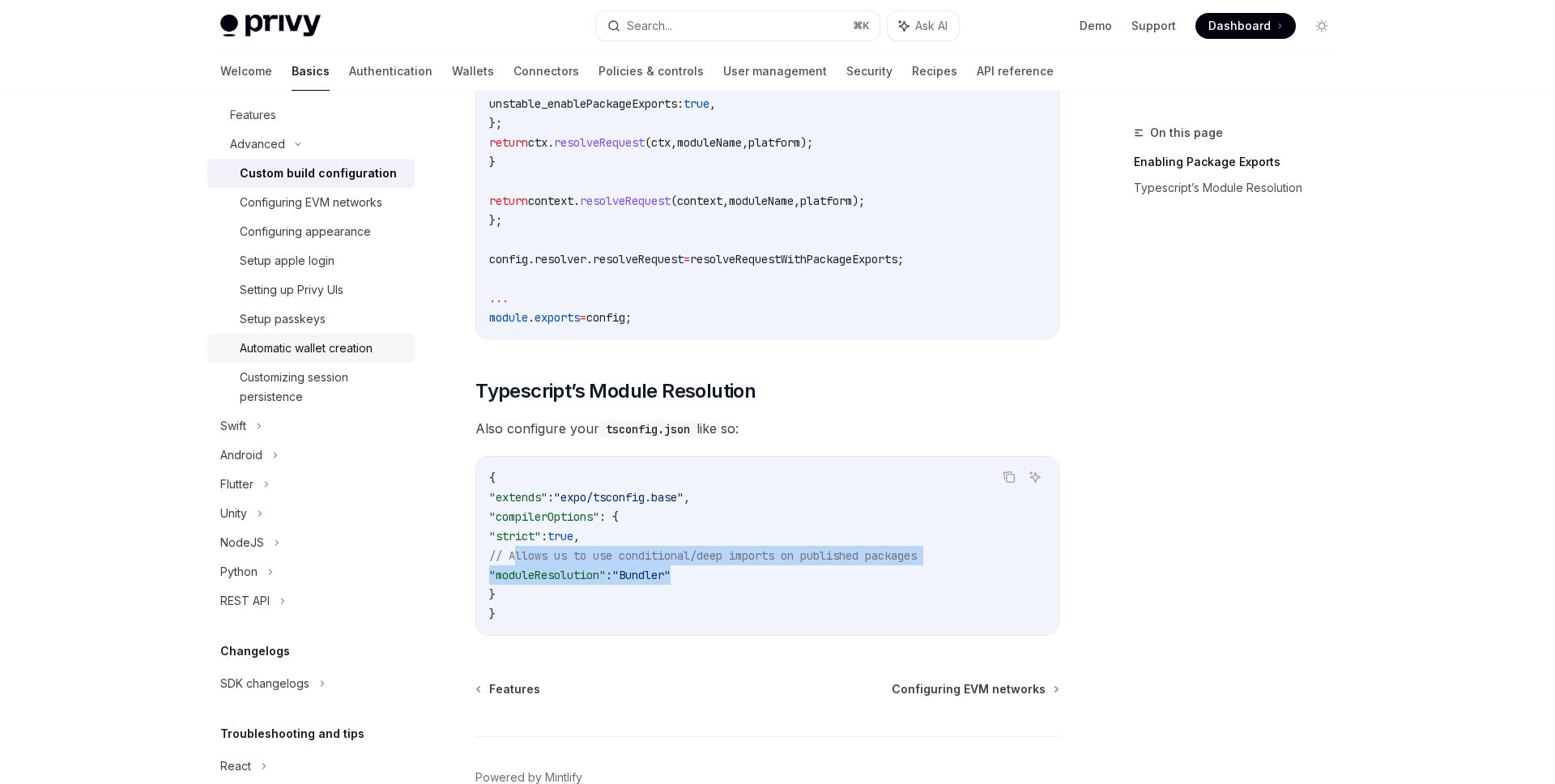
click at [376, 354] on div "Automatic wallet creation" at bounding box center [323, 348] width 166 height 19
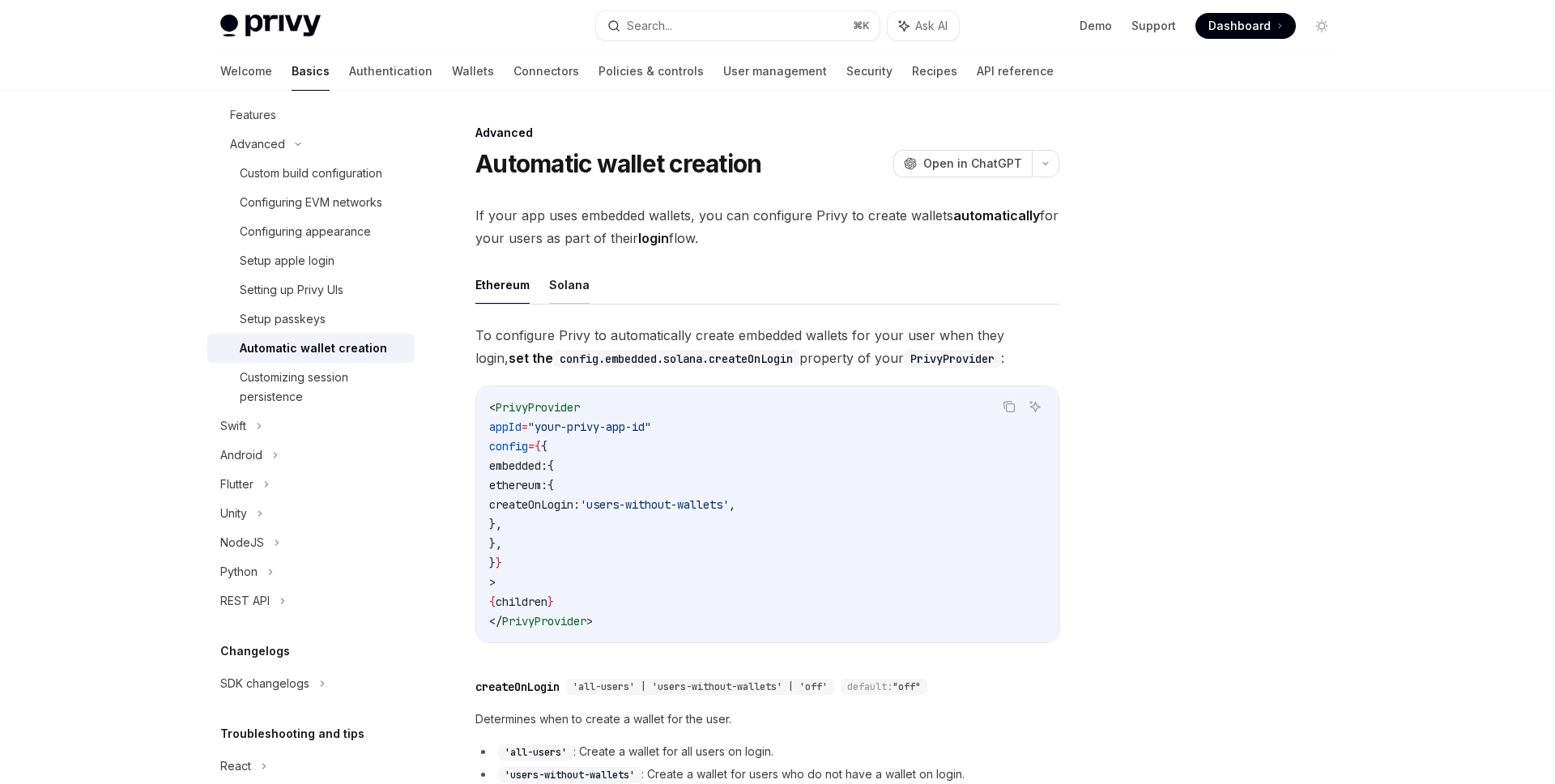
click at [564, 289] on button "Solana" at bounding box center [569, 285] width 41 height 38
click at [499, 289] on button "Ethereum" at bounding box center [503, 285] width 55 height 38
click at [576, 286] on button "Solana" at bounding box center [569, 285] width 41 height 38
click at [491, 283] on button "Ethereum" at bounding box center [503, 285] width 55 height 38
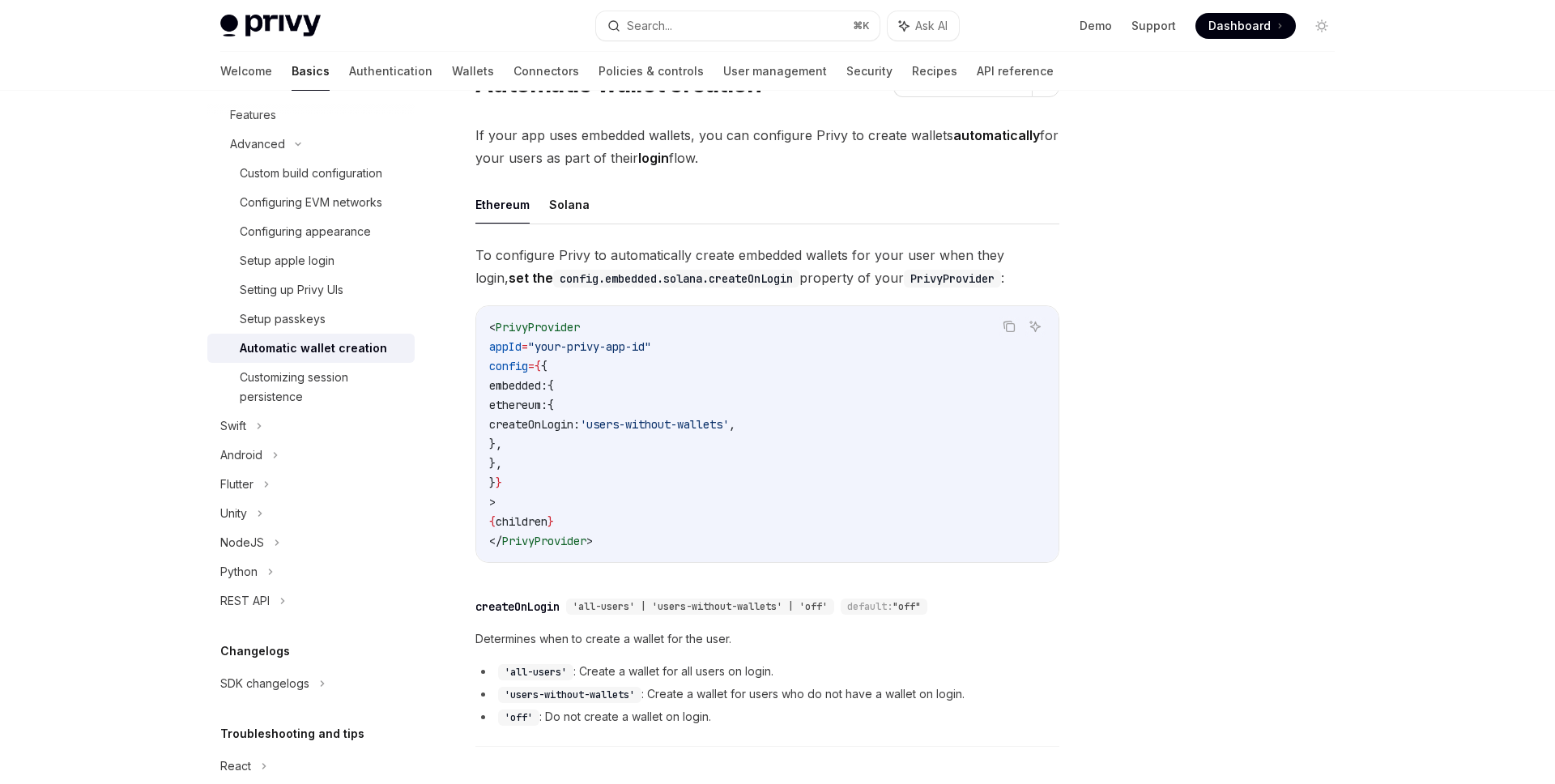
click at [710, 606] on span "'all-users' | 'users-without-wallets' | 'off'" at bounding box center [700, 607] width 255 height 13
click at [766, 608] on span "'all-users' | 'users-without-wallets' | 'off'" at bounding box center [700, 607] width 255 height 13
click at [731, 610] on span "'all-users' | 'users-without-wallets' | 'off'" at bounding box center [700, 607] width 255 height 13
click at [762, 608] on span "'all-users' | 'users-without-wallets' | 'off'" at bounding box center [700, 607] width 255 height 13
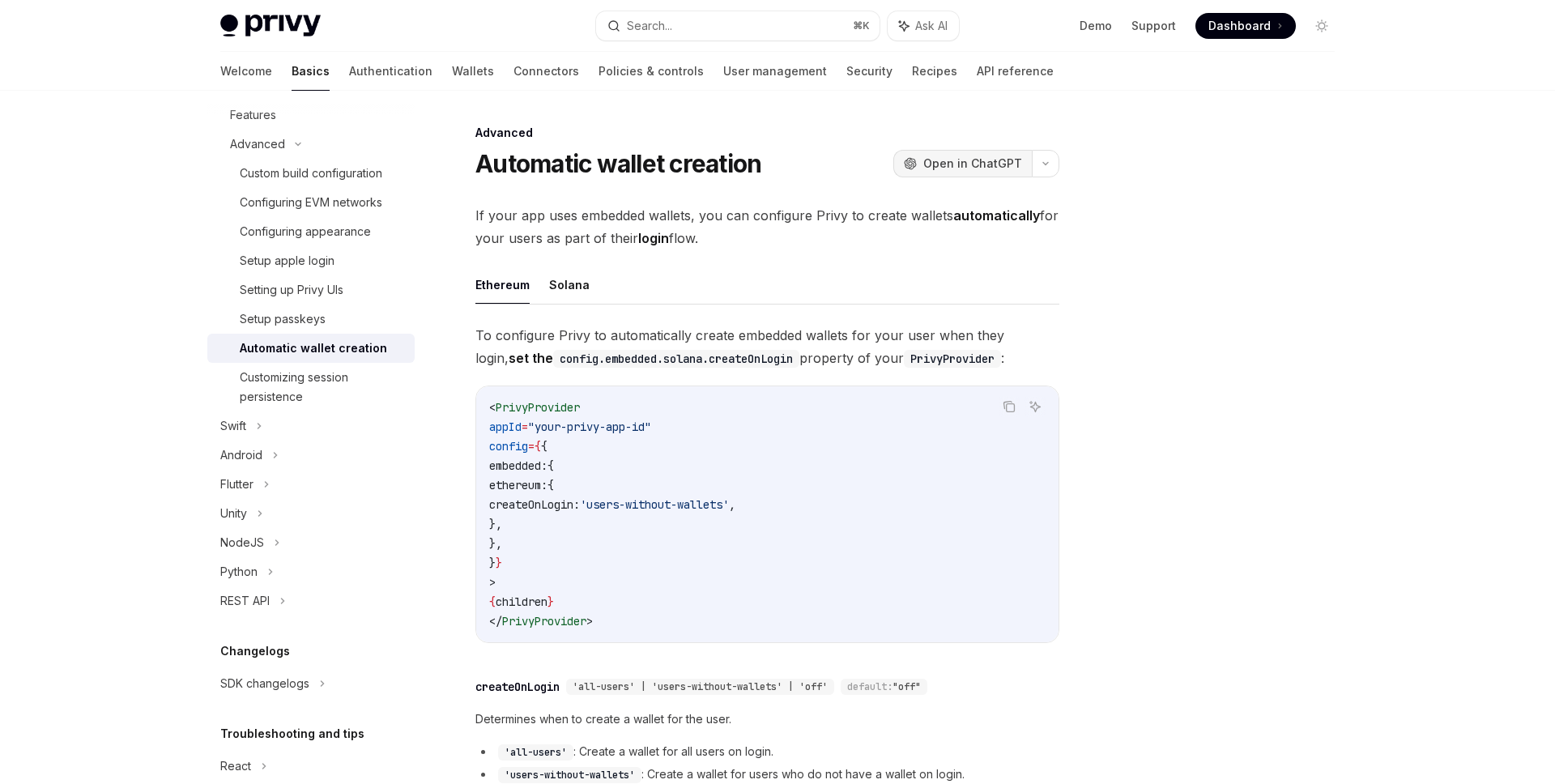
click at [983, 171] on button "OpenAI Open in ChatGPT" at bounding box center [962, 163] width 138 height 27
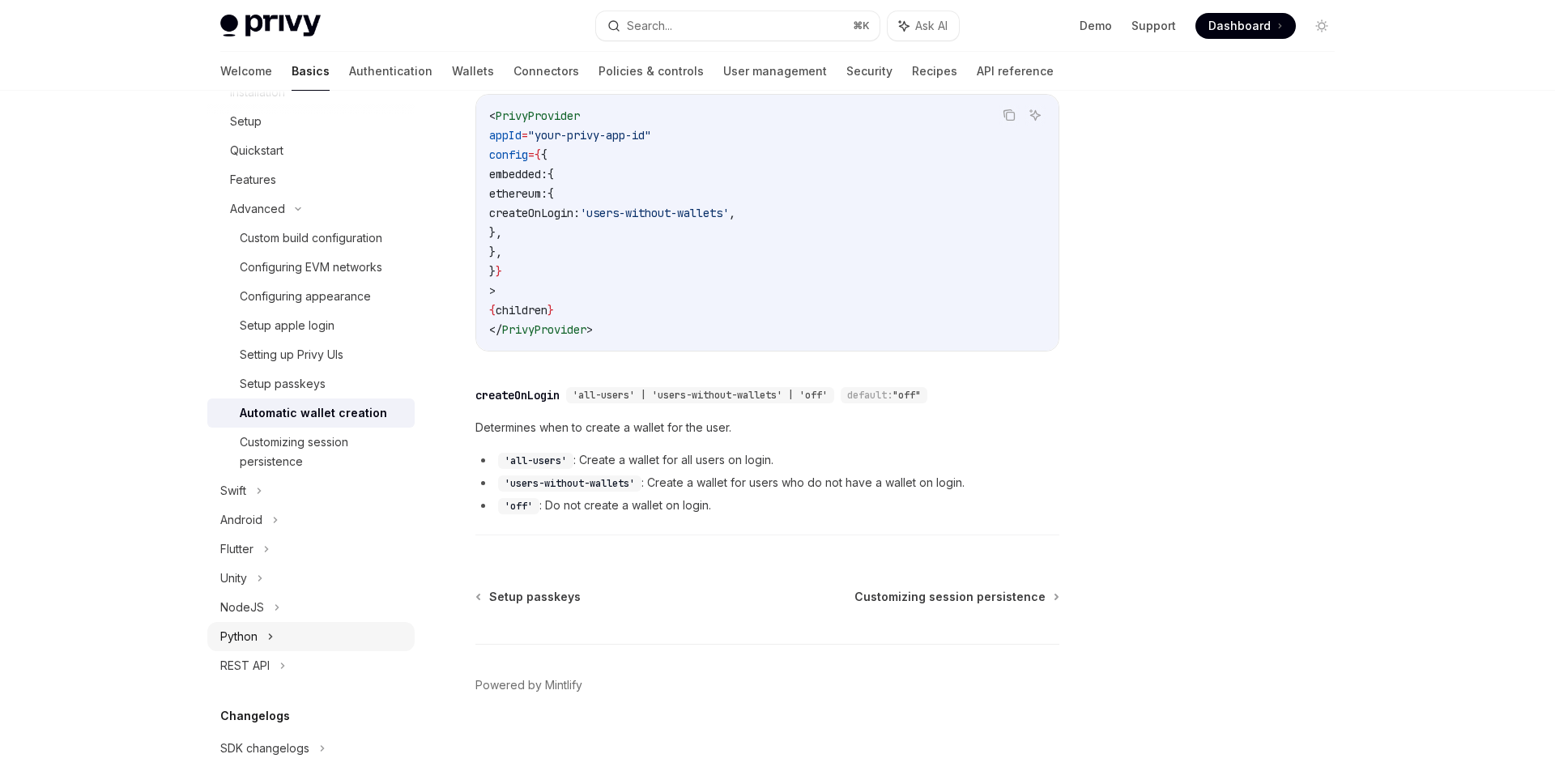
scroll to position [80, 0]
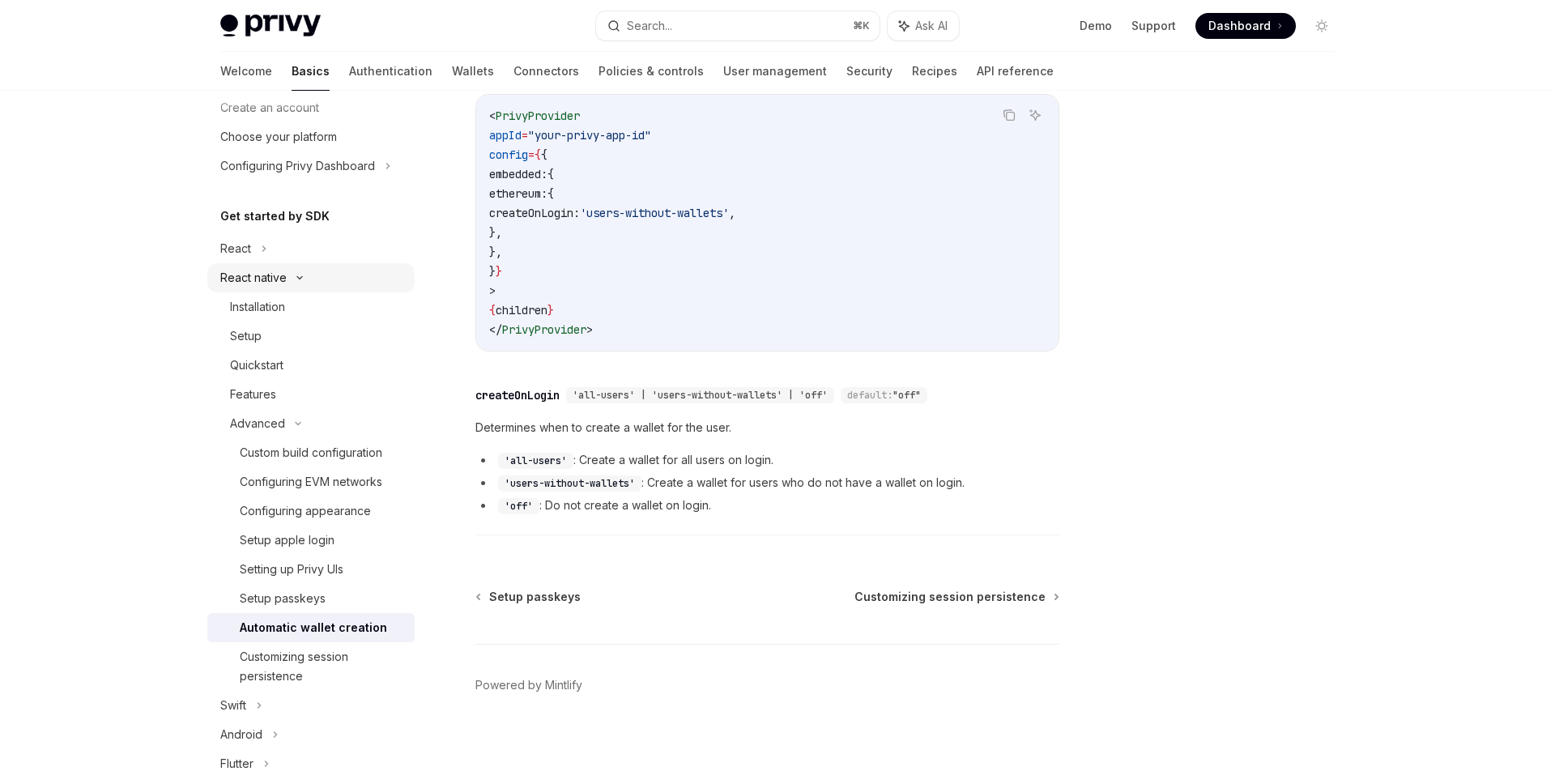
click at [291, 278] on icon at bounding box center [299, 278] width 19 height 7
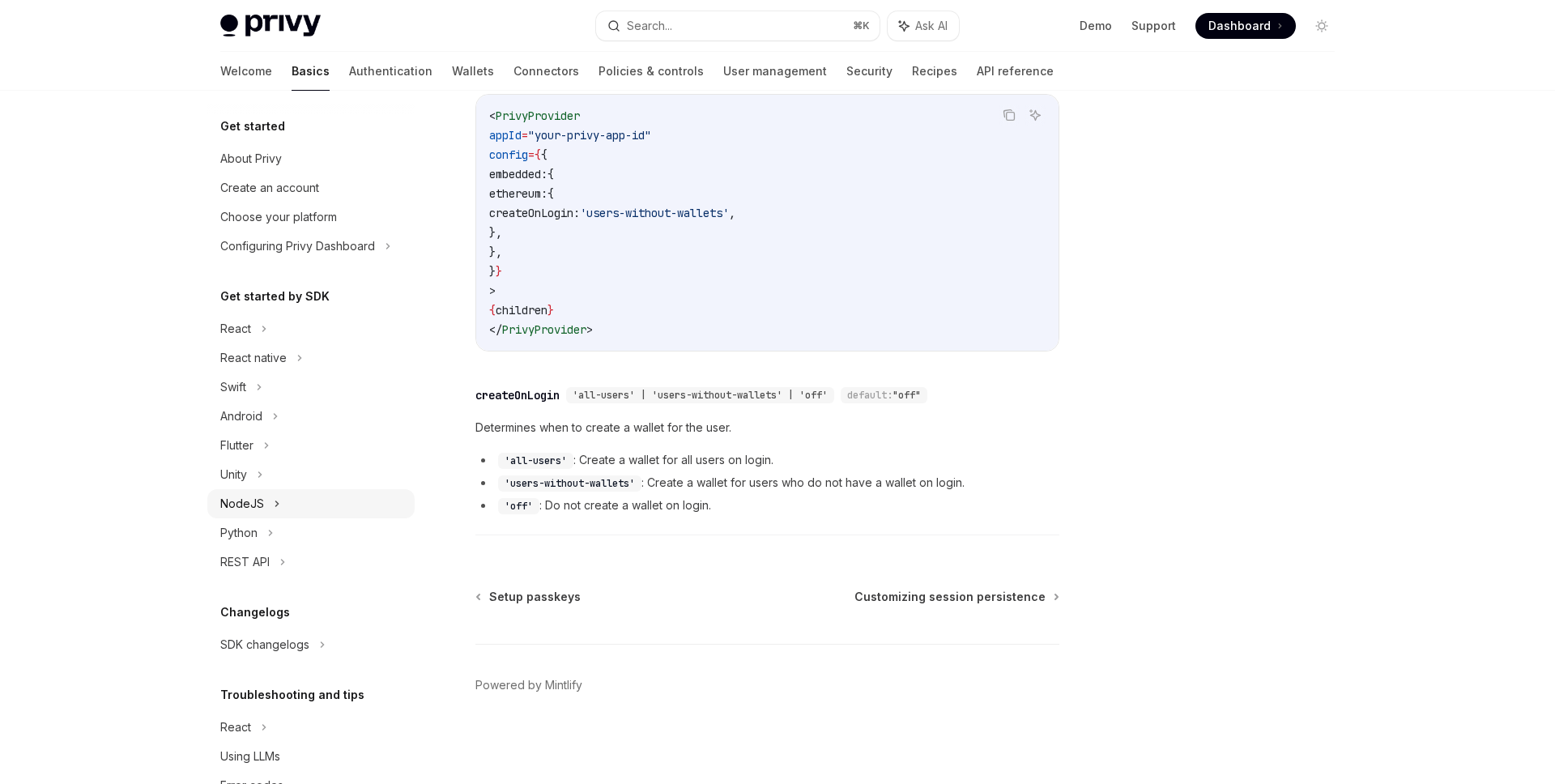
scroll to position [49, 0]
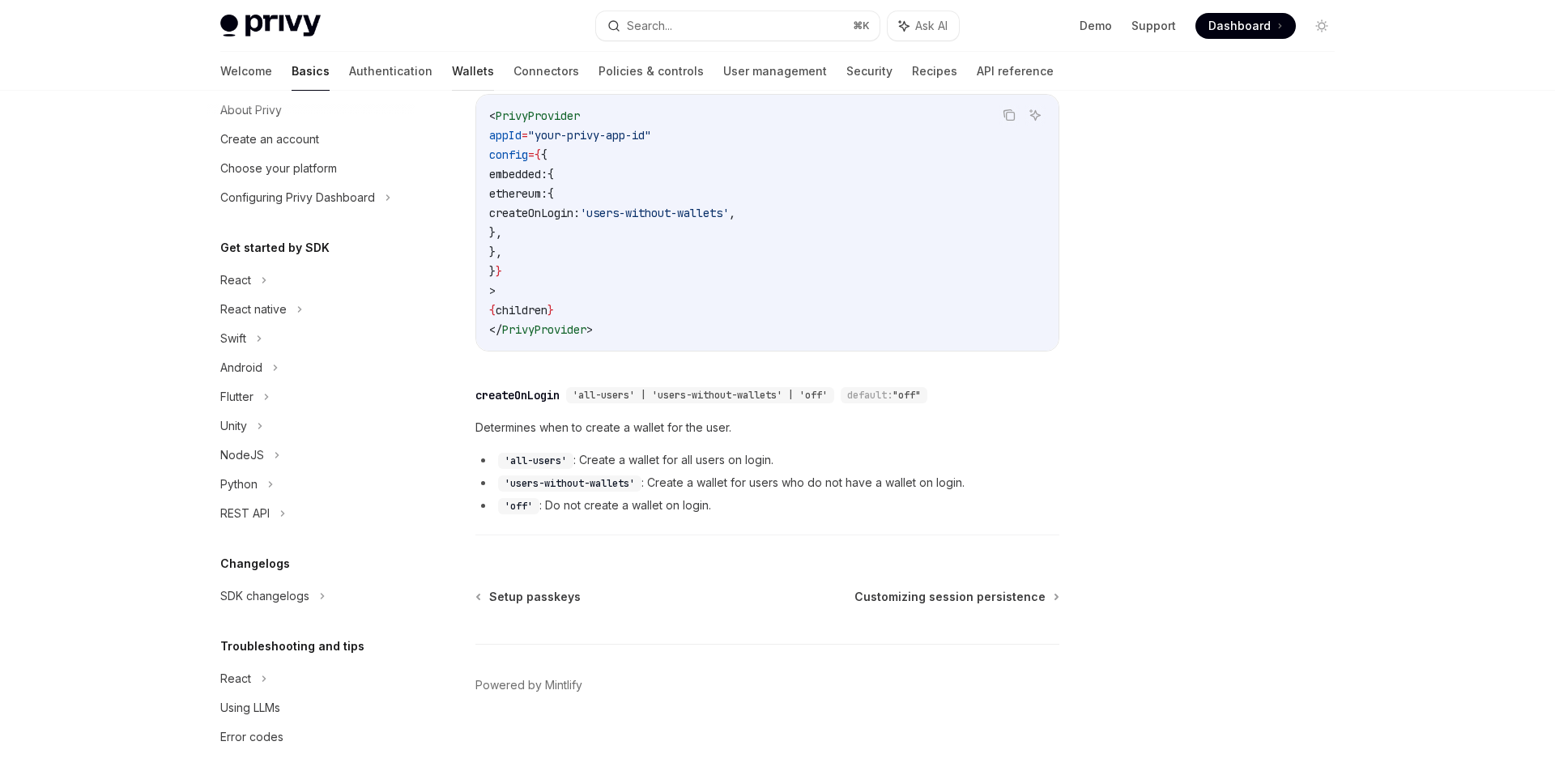
click at [452, 73] on link "Wallets" at bounding box center [473, 71] width 42 height 39
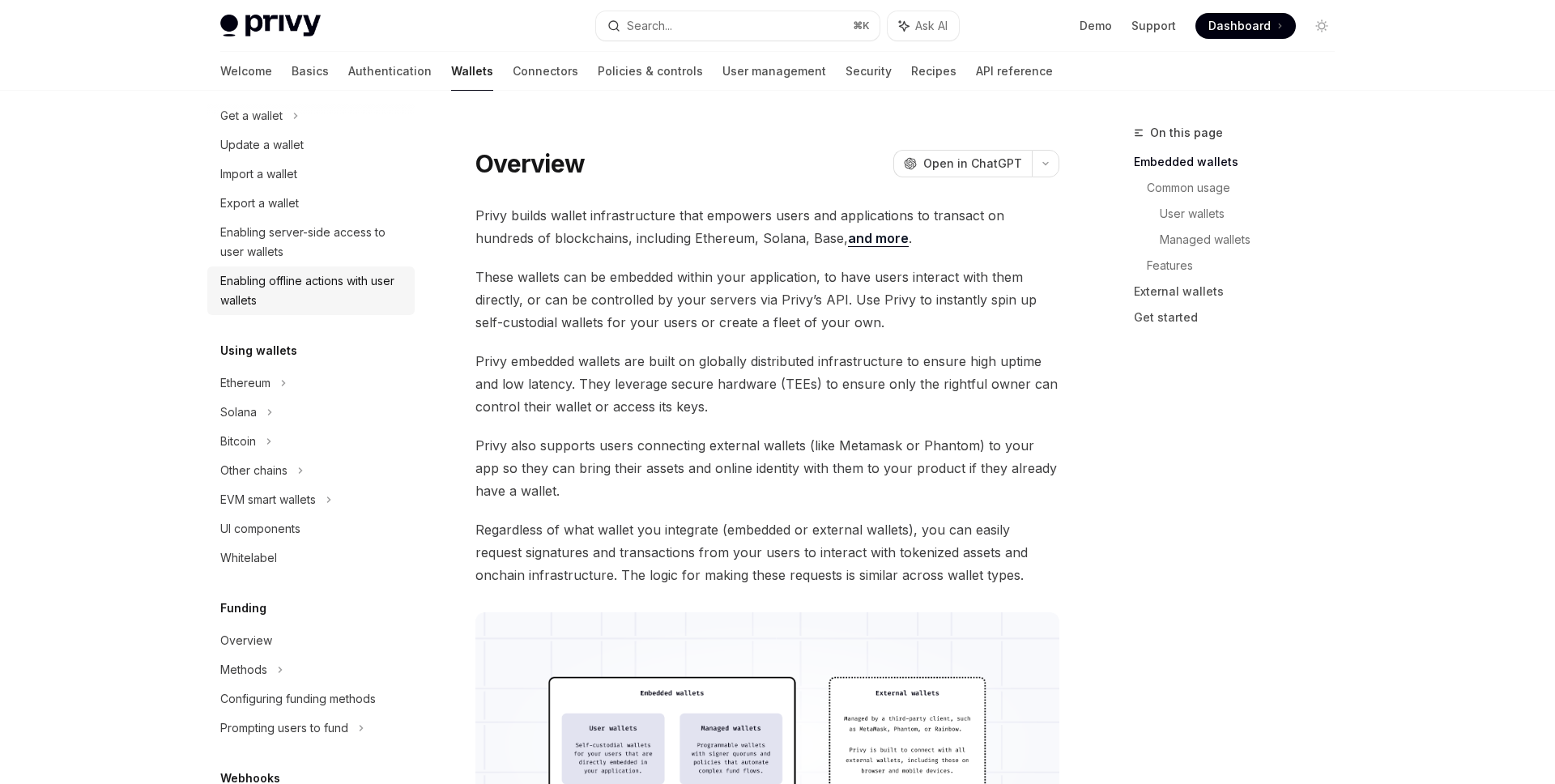
scroll to position [166, 0]
click at [337, 497] on div "EVM smart wallets" at bounding box center [311, 498] width 207 height 29
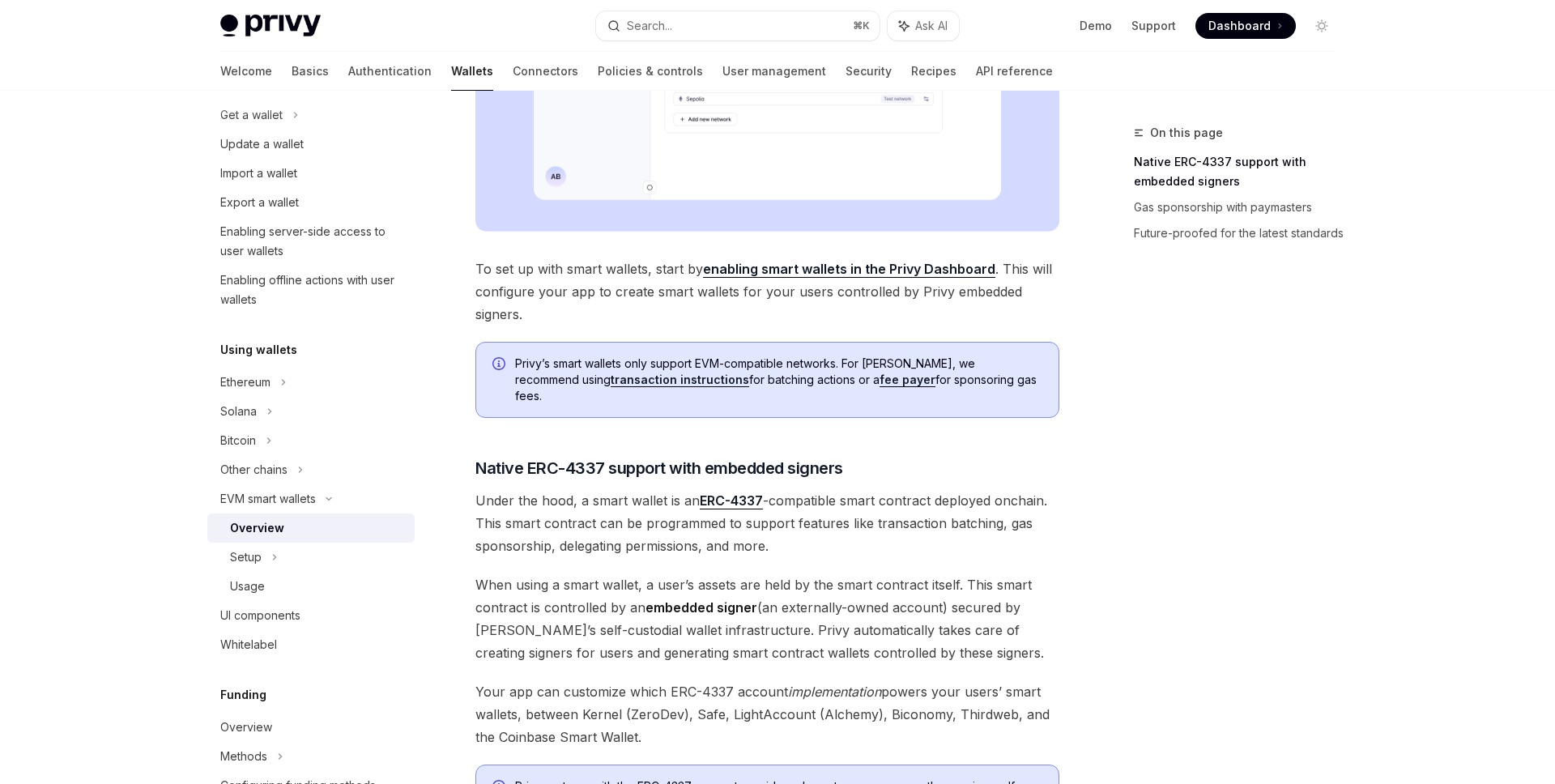
scroll to position [1160, 0]
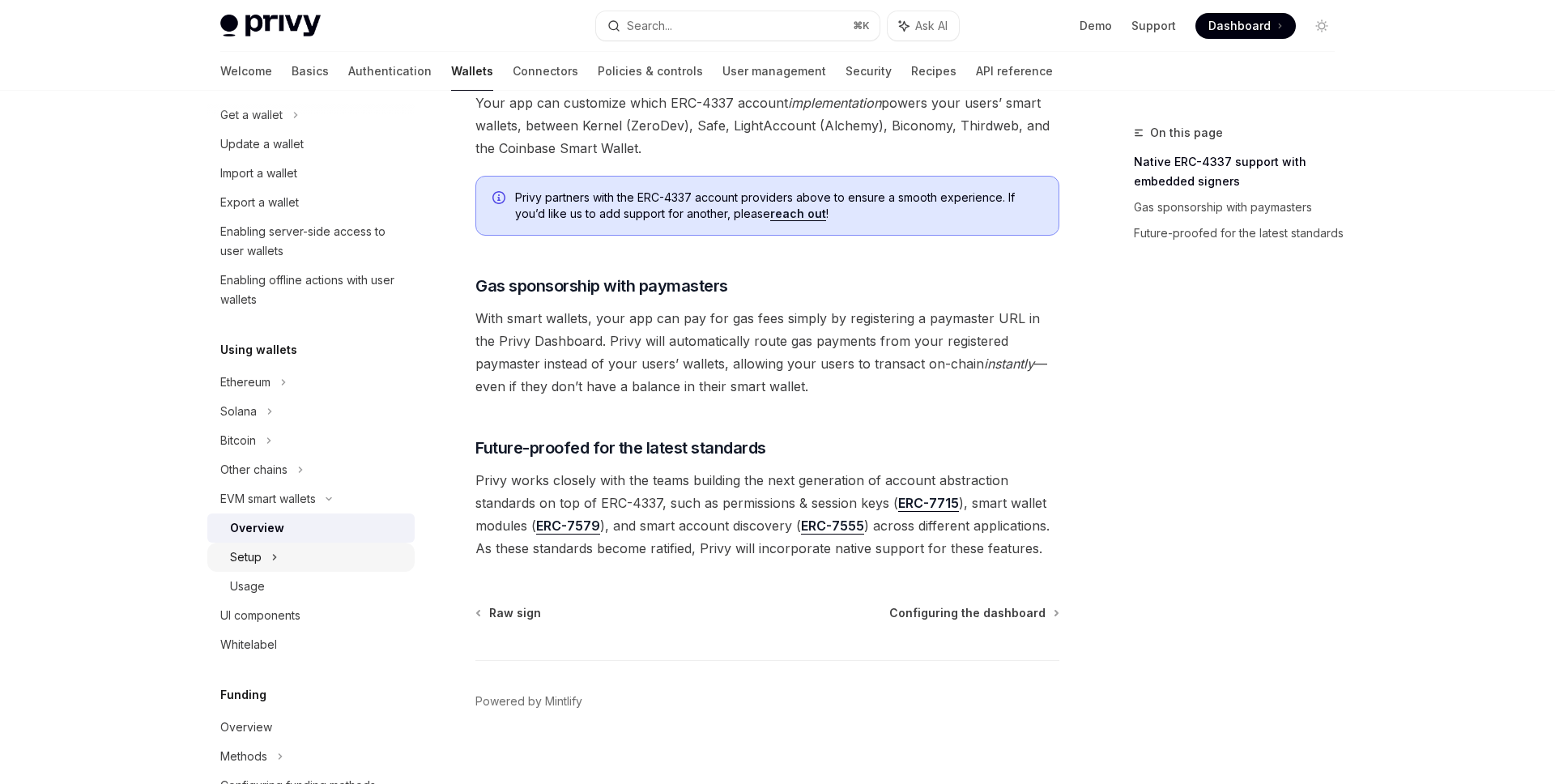
click at [264, 559] on div "Setup" at bounding box center [311, 556] width 207 height 29
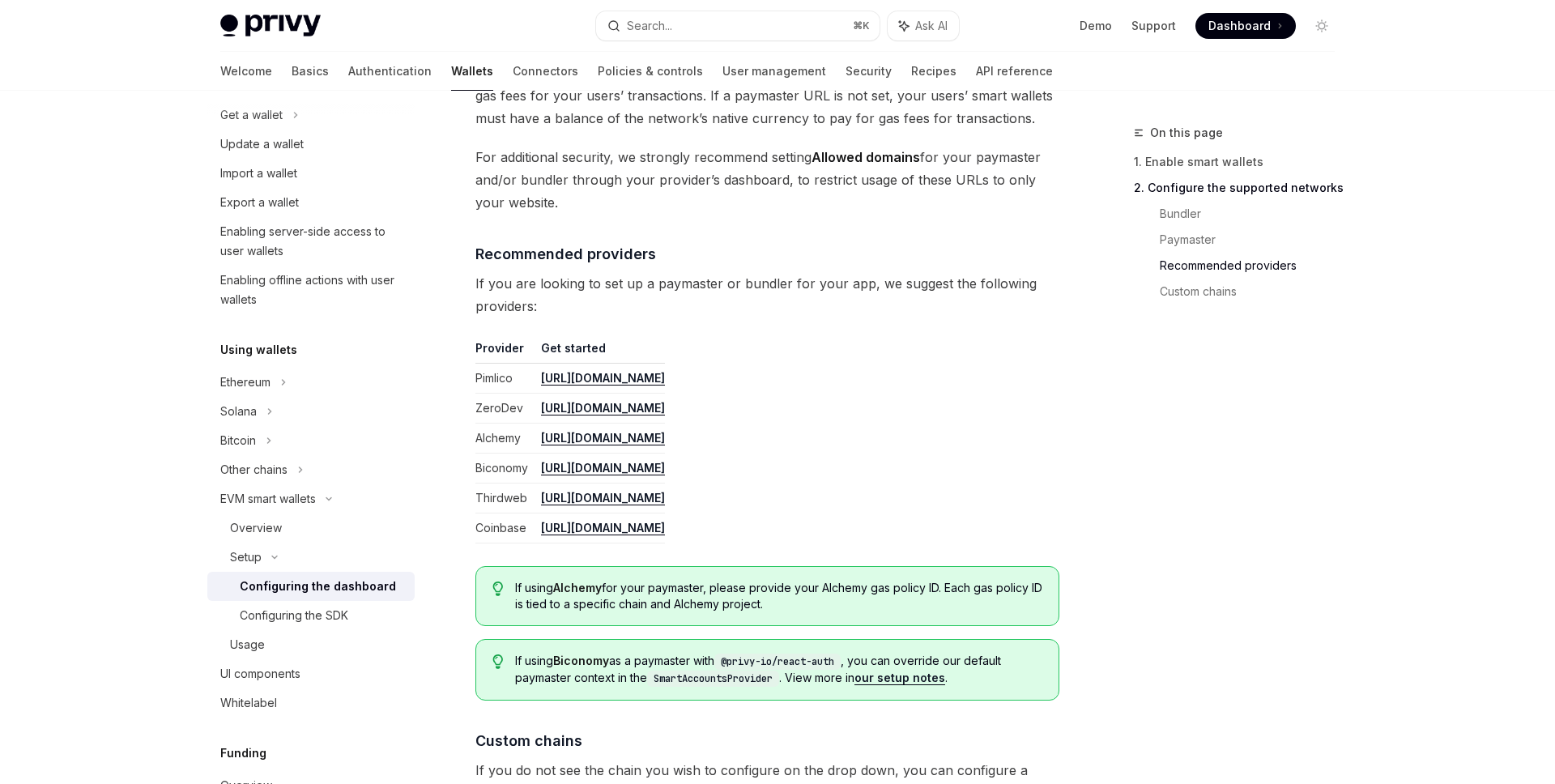
scroll to position [2109, 0]
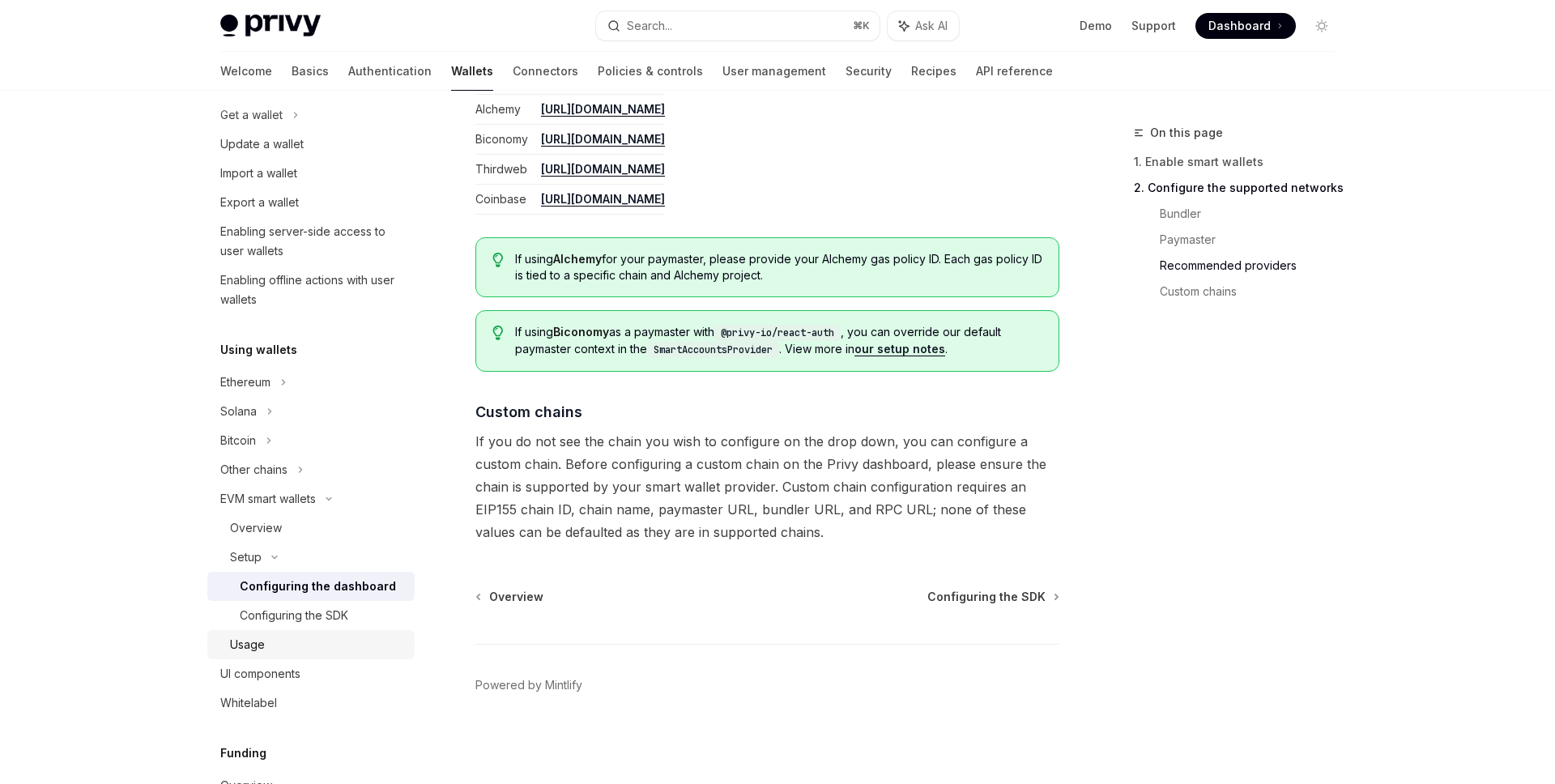
click at [262, 646] on div "Usage" at bounding box center [248, 644] width 35 height 19
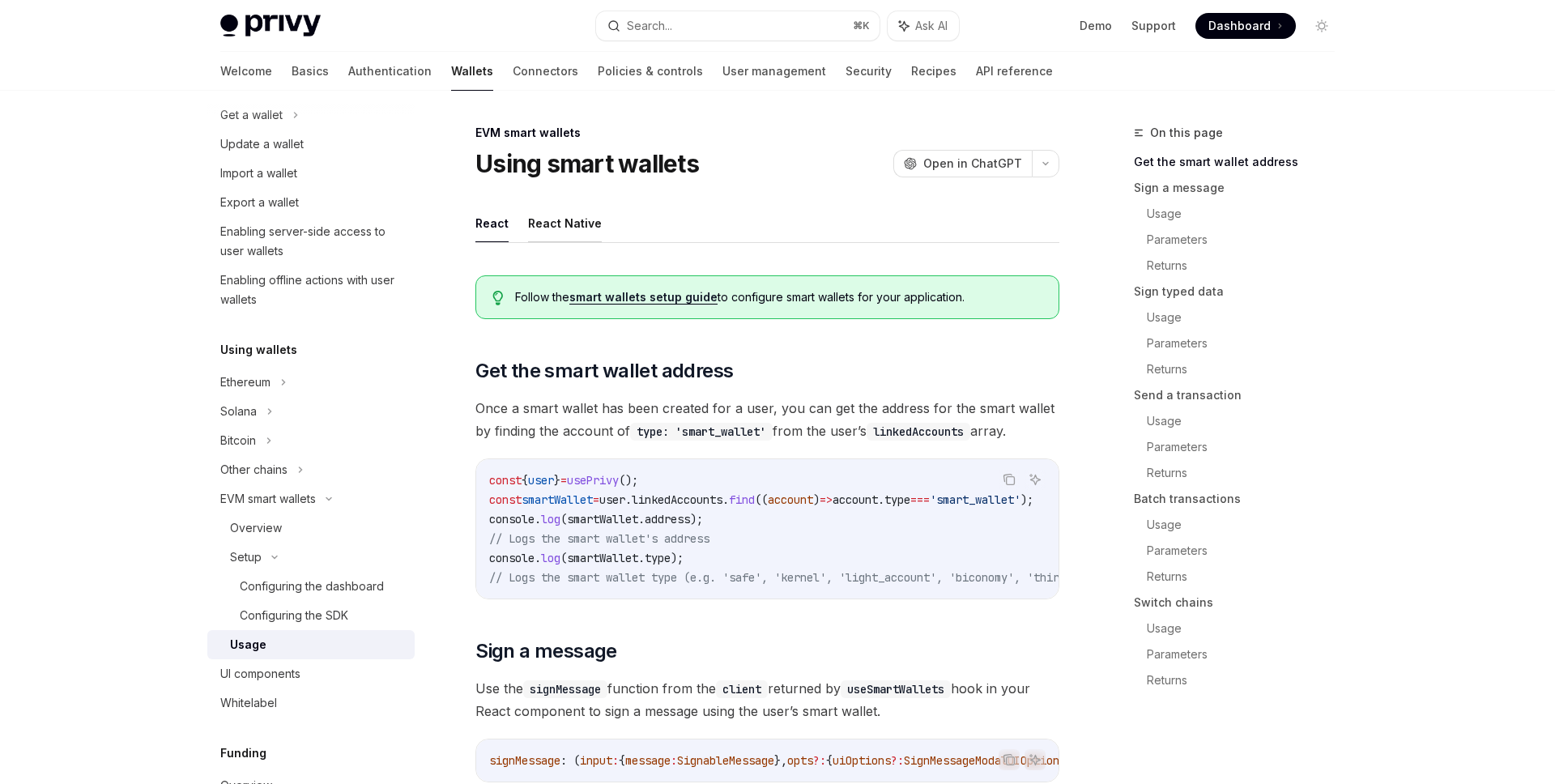
click at [561, 223] on button "React Native" at bounding box center [565, 224] width 74 height 38
click at [482, 209] on button "React" at bounding box center [492, 224] width 33 height 38
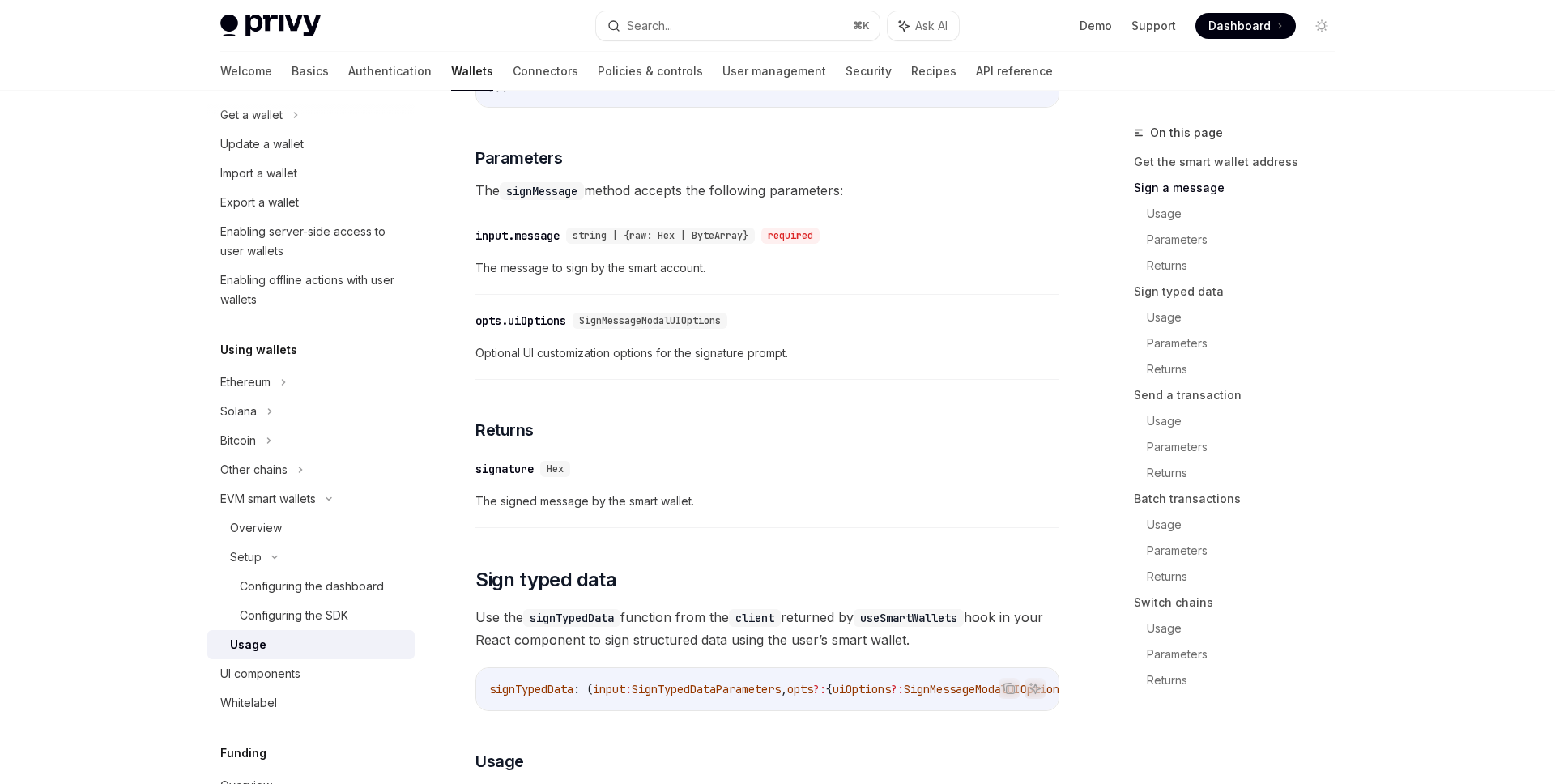
scroll to position [1265, 0]
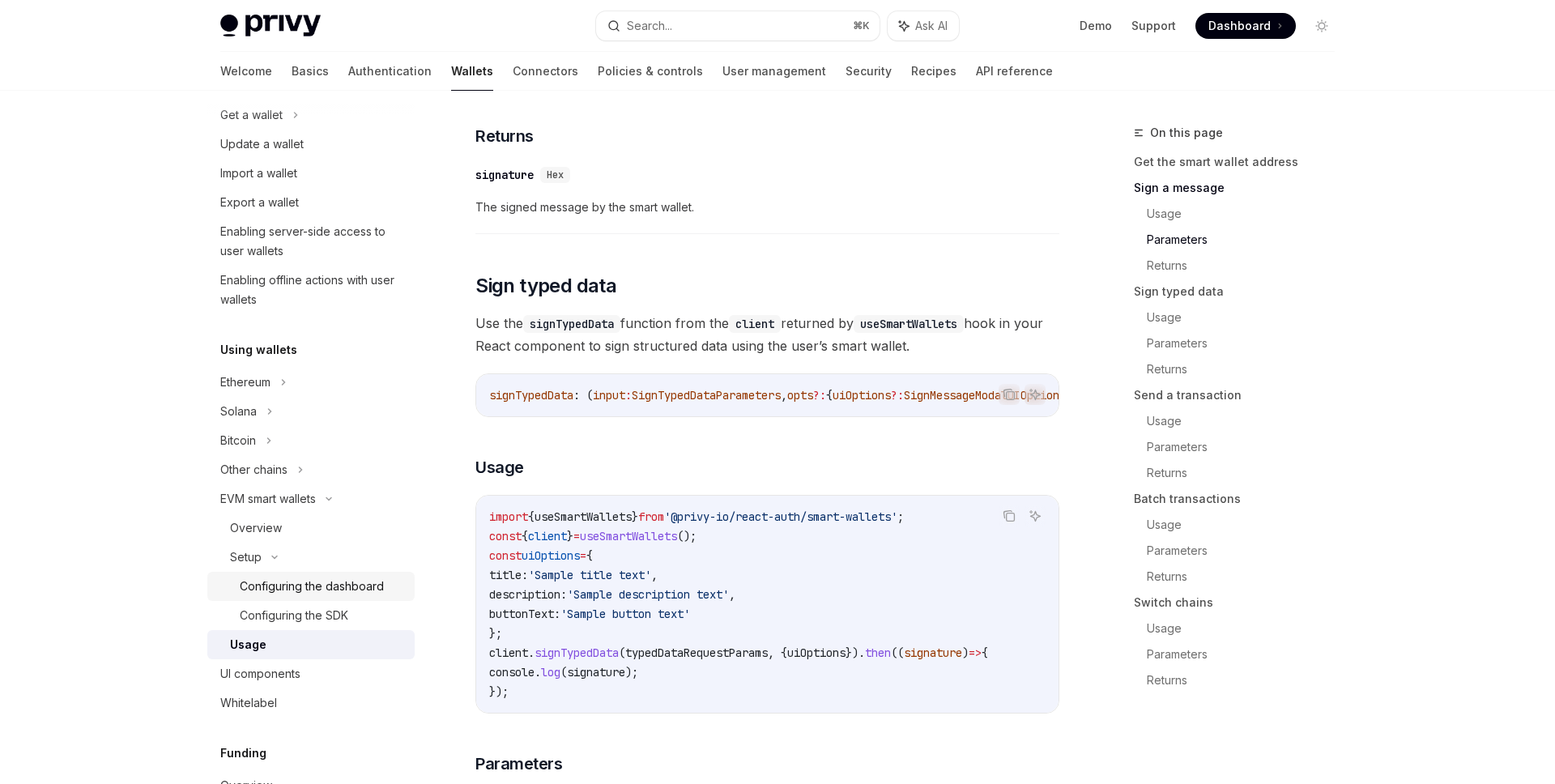
click at [319, 594] on div "Configuring the dashboard" at bounding box center [312, 585] width 144 height 19
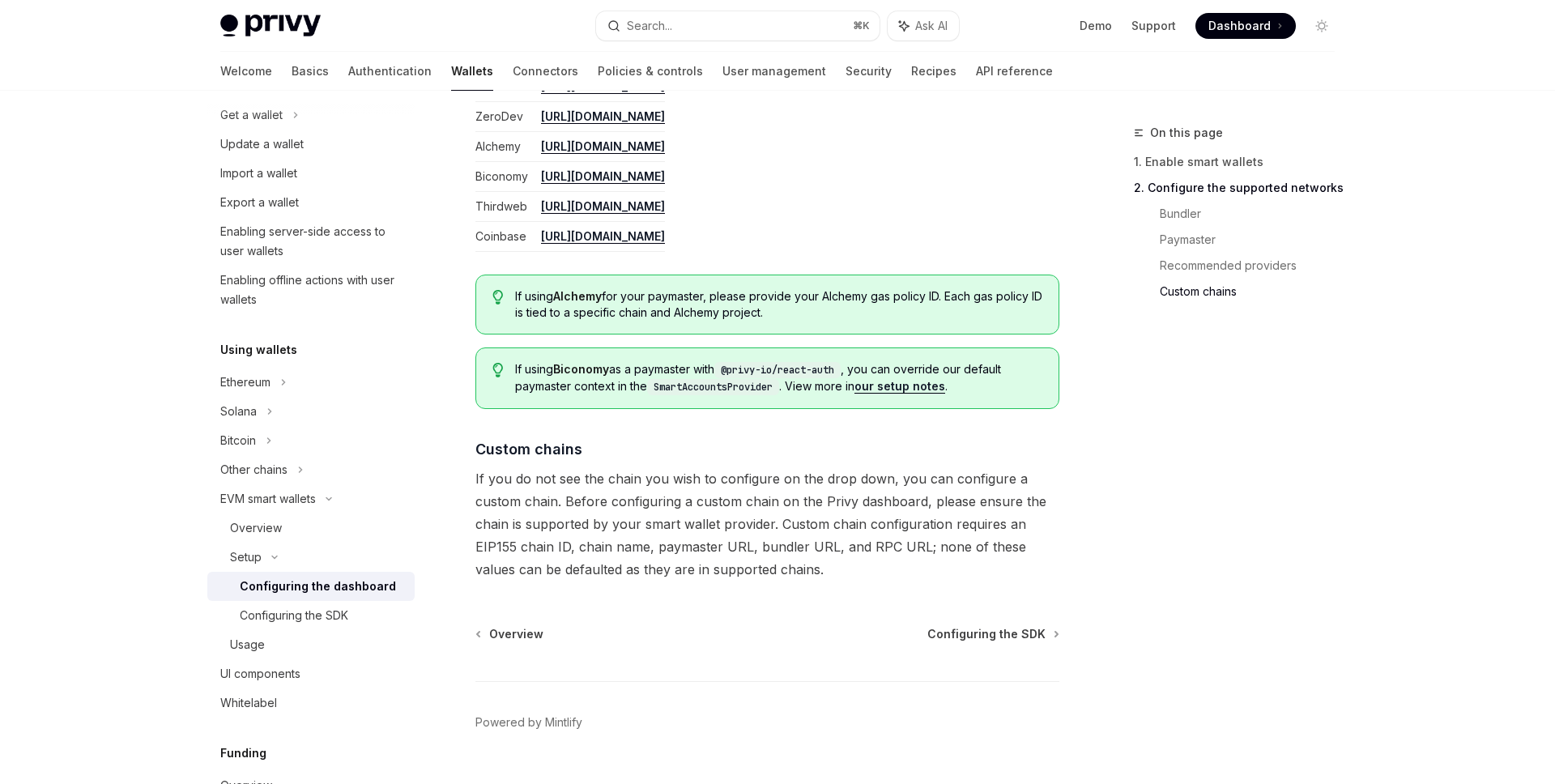
scroll to position [2109, 0]
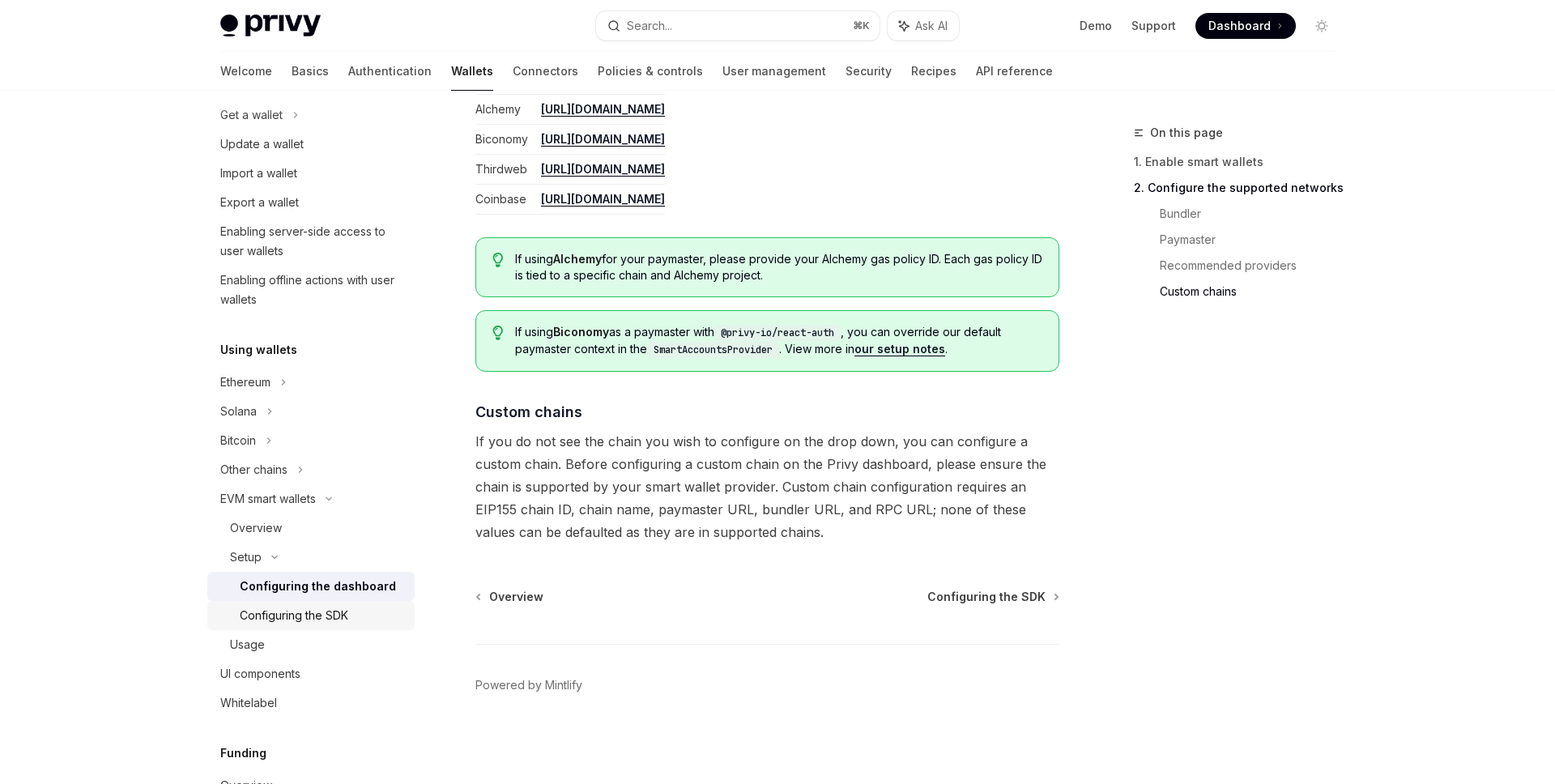
click at [315, 609] on div "Configuring the SDK" at bounding box center [294, 615] width 108 height 19
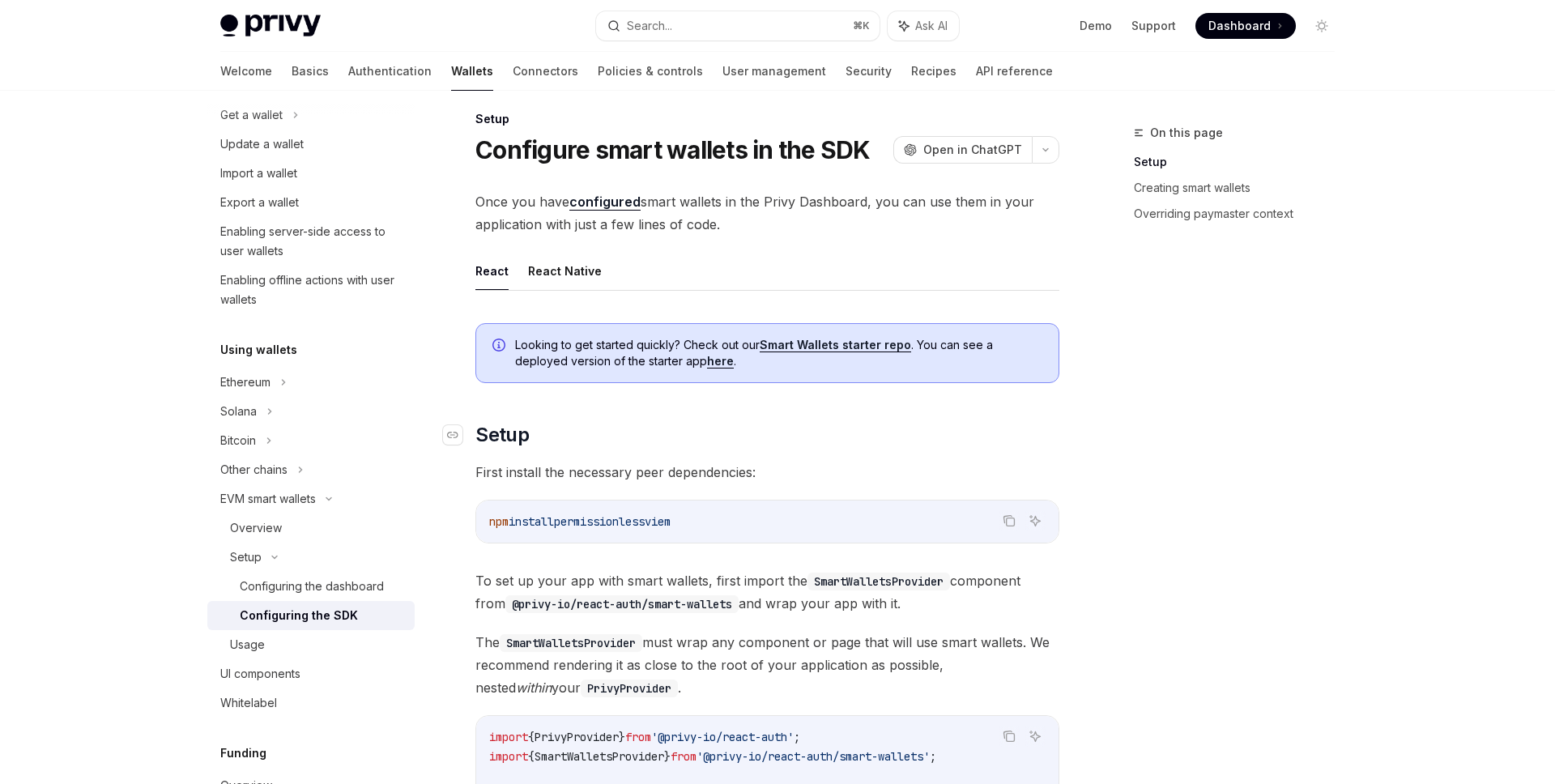
scroll to position [5, 0]
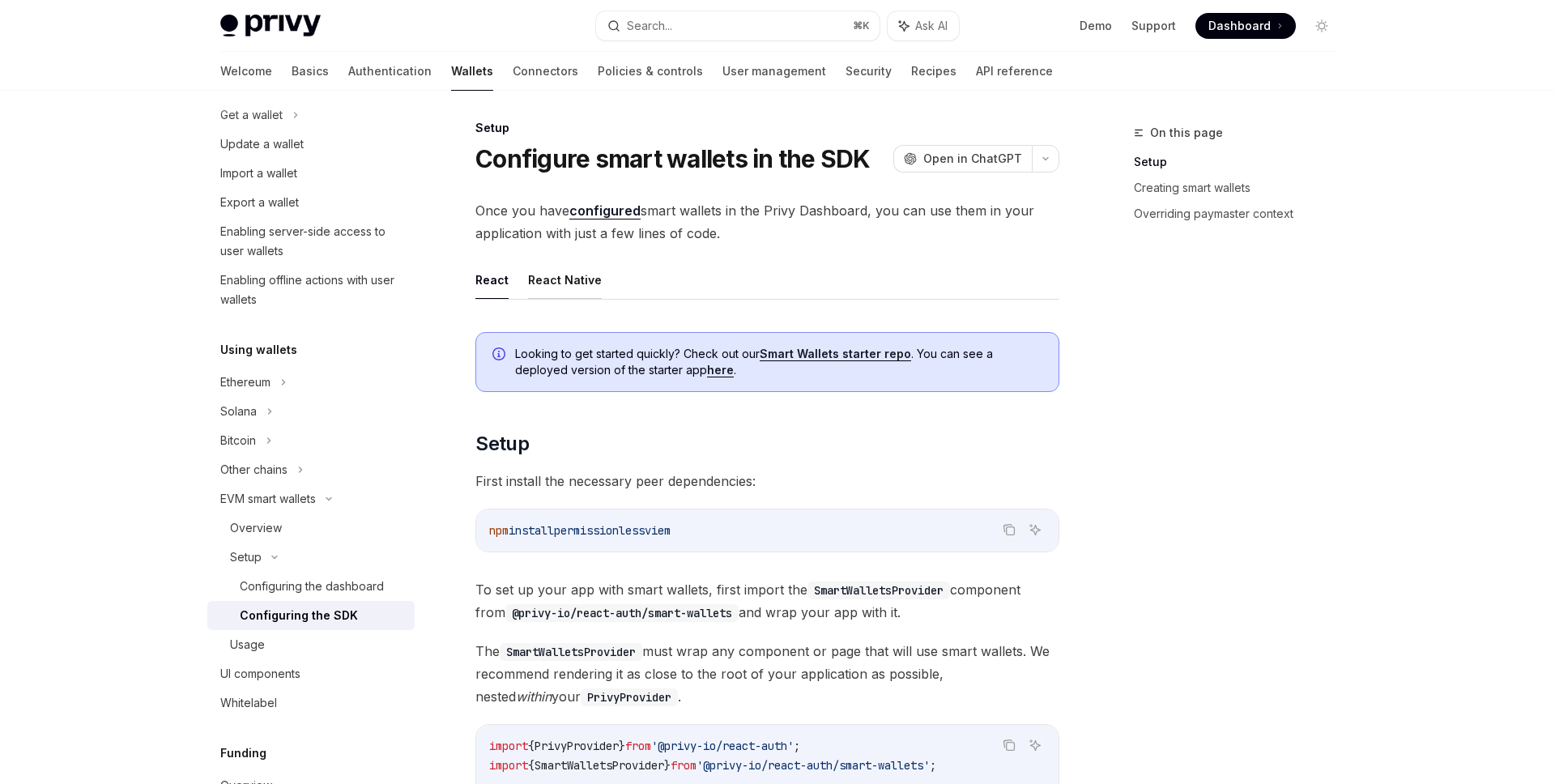
click at [565, 273] on button "React Native" at bounding box center [565, 280] width 74 height 38
type textarea "*"
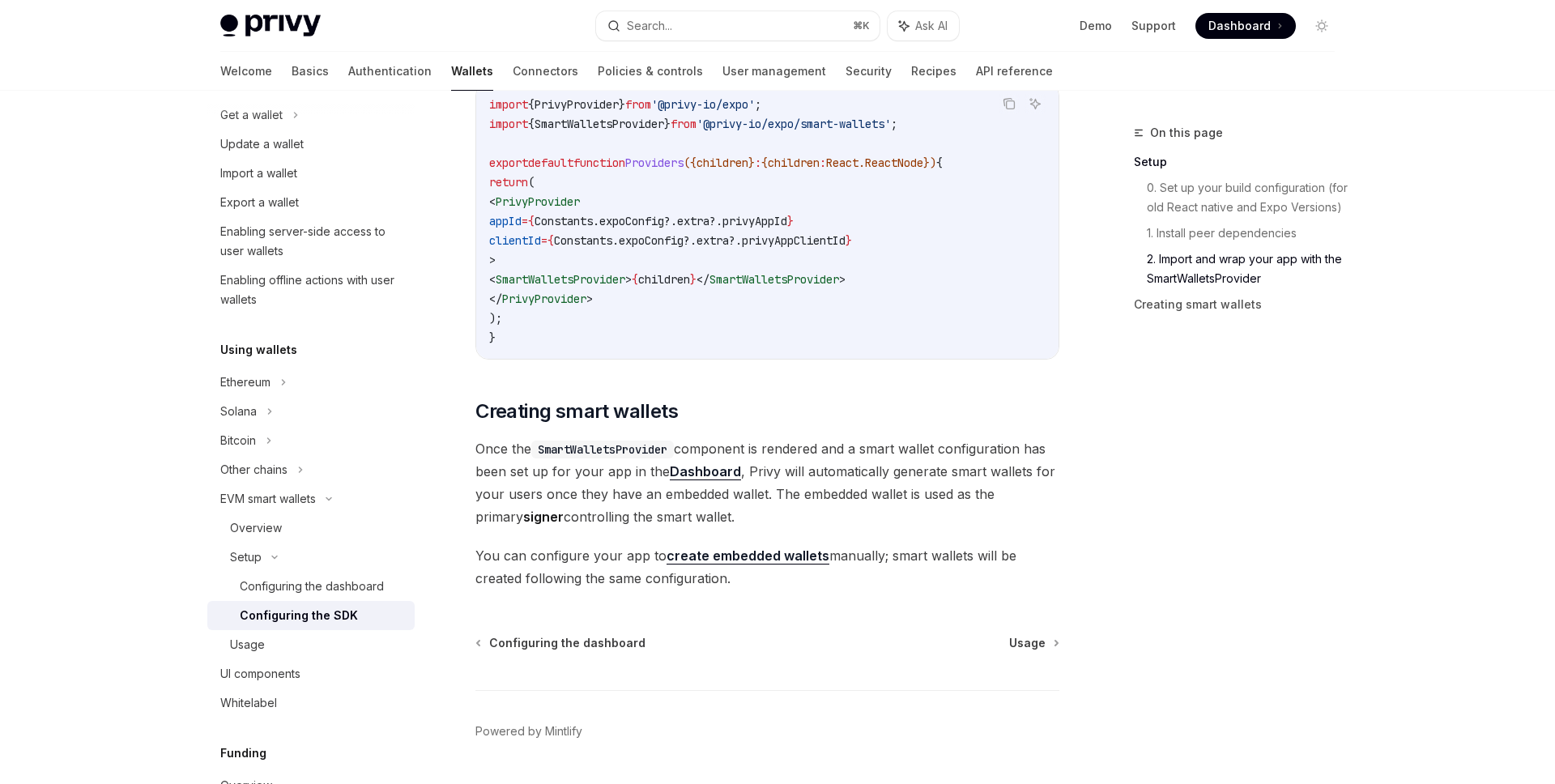
scroll to position [1270, 0]
click at [759, 560] on link "create embedded wallets" at bounding box center [748, 557] width 163 height 17
click at [757, 561] on link "create embedded wallets" at bounding box center [748, 557] width 163 height 17
click at [847, 522] on span "Once the SmartWalletsProvider component is rendered and a smart wallet configur…" at bounding box center [767, 484] width 584 height 91
click at [749, 564] on link "create embedded wallets" at bounding box center [748, 557] width 163 height 17
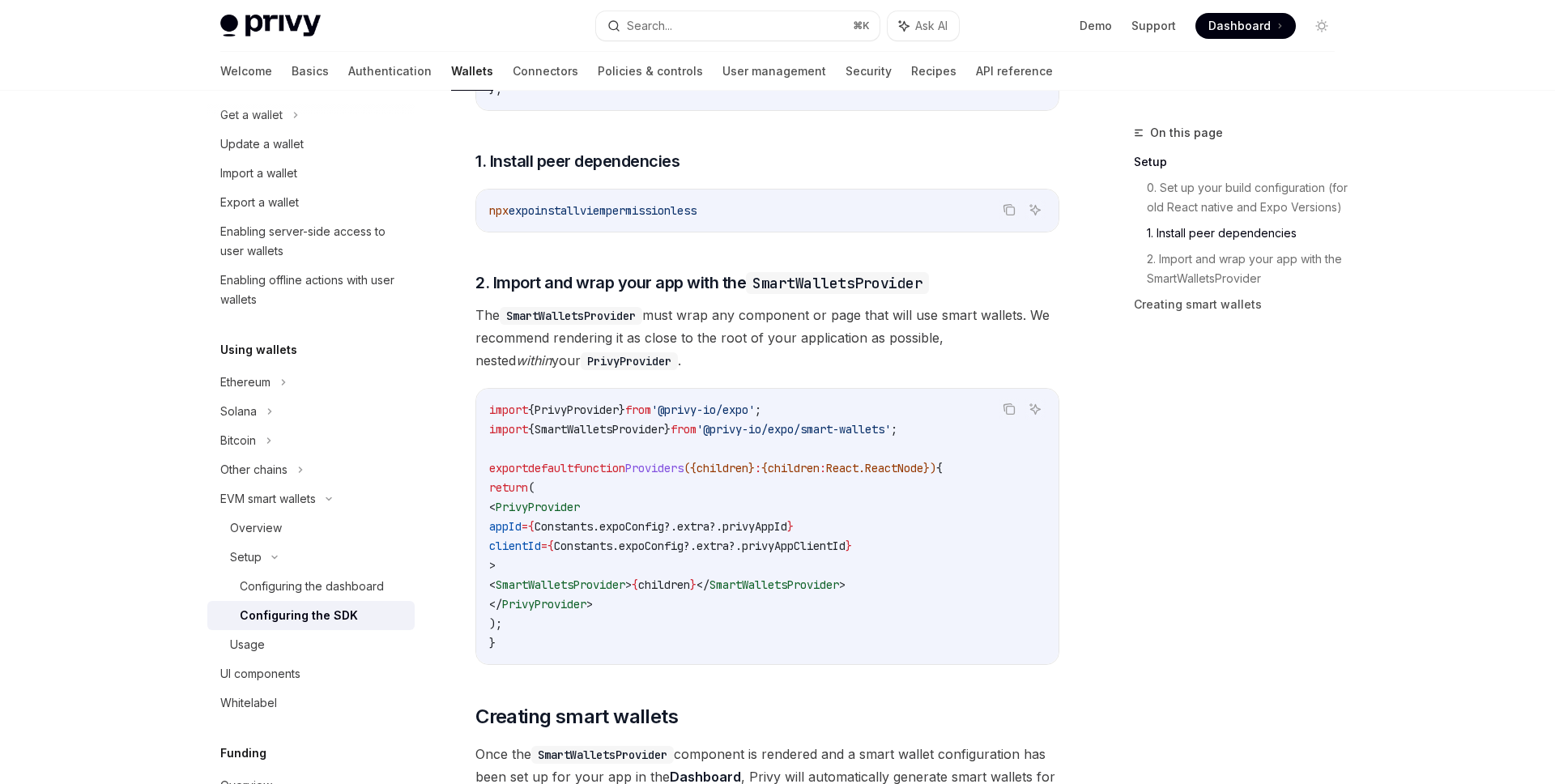
scroll to position [1015, 0]
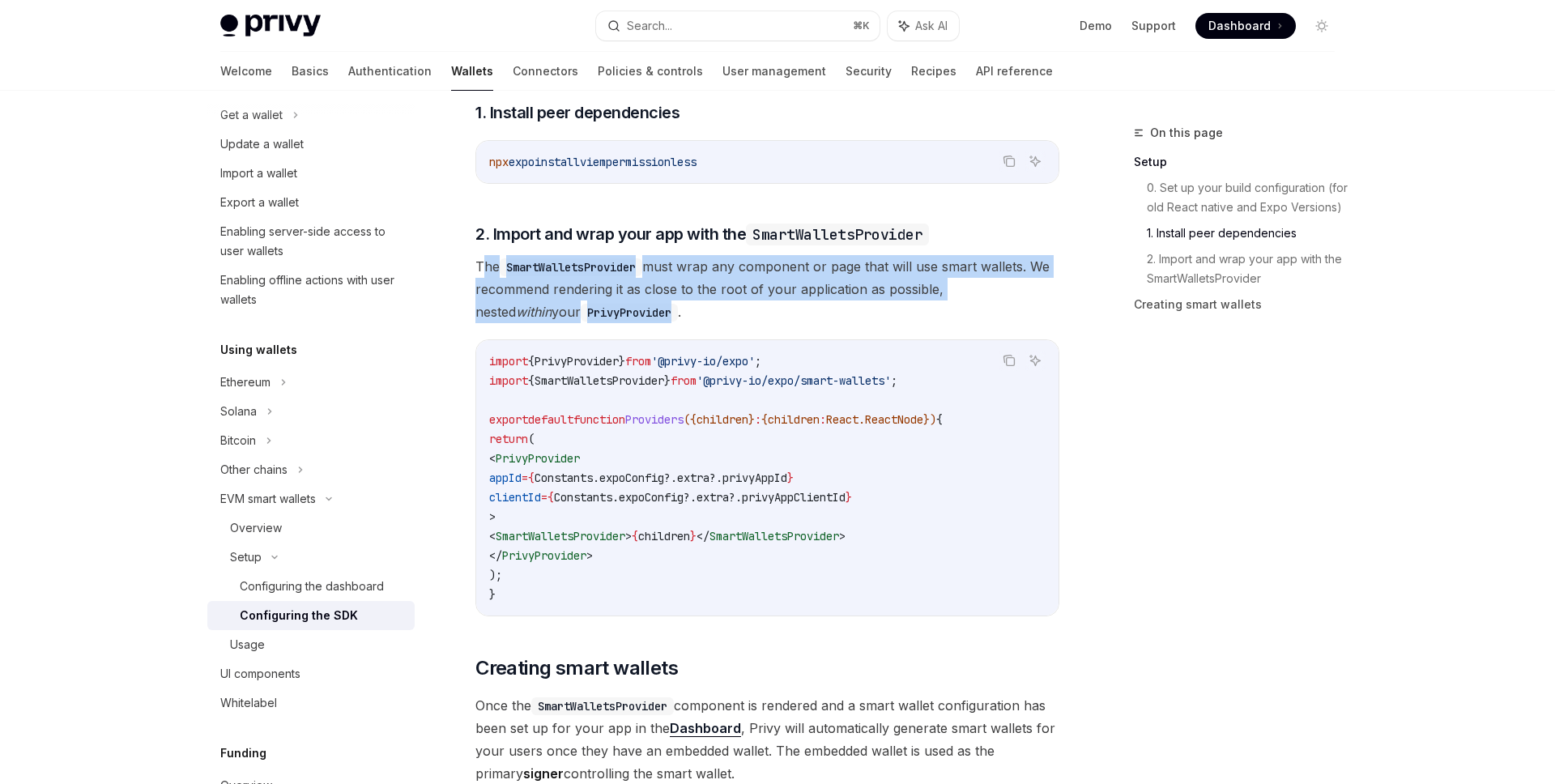
drag, startPoint x: 480, startPoint y: 274, endPoint x: 570, endPoint y: 318, distance: 100.2
click at [570, 318] on span "The SmartWalletsProvider must wrap any component or page that will use smart wa…" at bounding box center [767, 289] width 584 height 68
click at [723, 329] on div "​ Setup ​ 0. Set up your build configuration (for old React native and Expo Ver…" at bounding box center [767, 78] width 584 height 1537
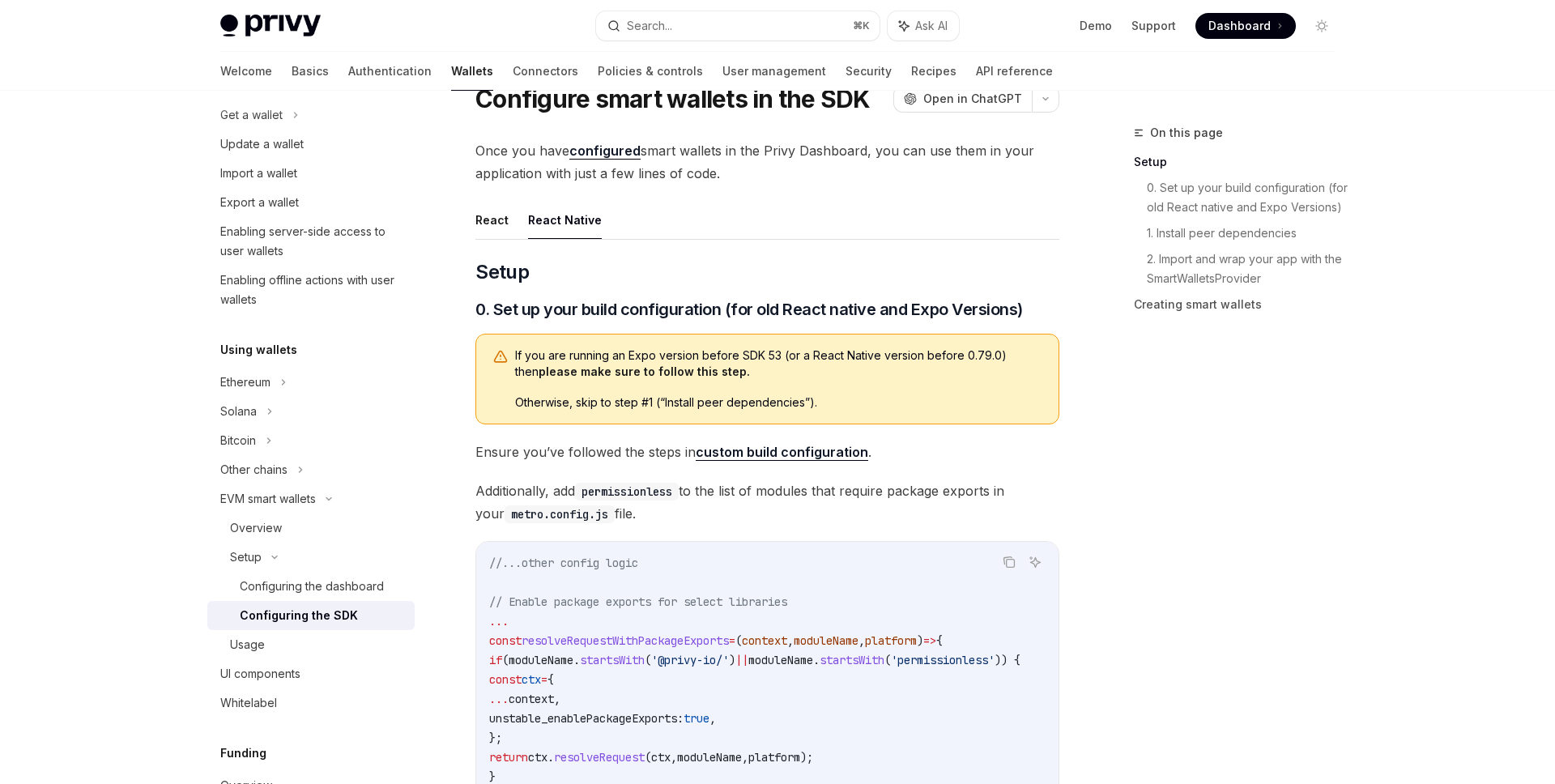
scroll to position [0, 0]
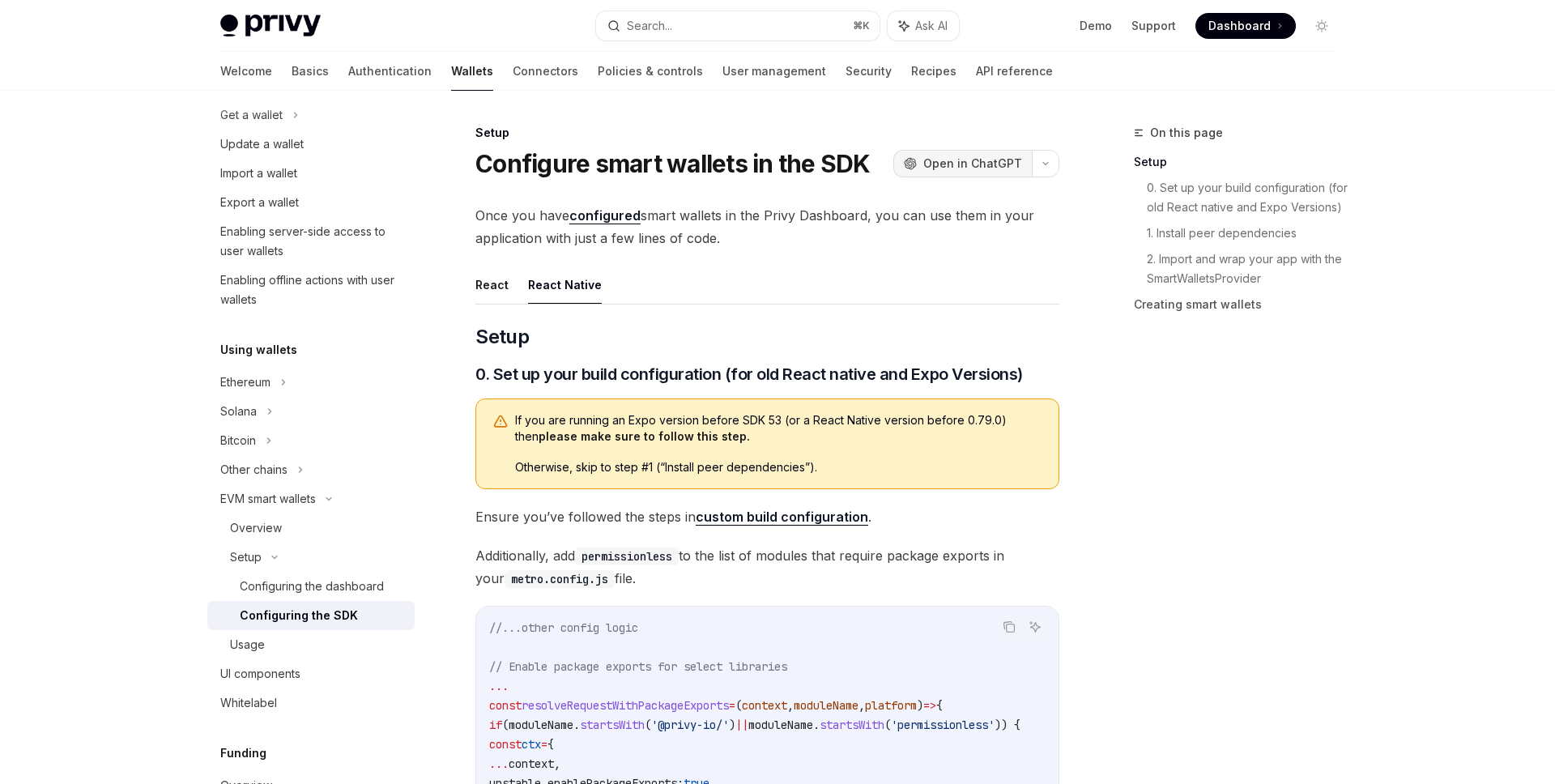
click at [980, 161] on span "Open in ChatGPT" at bounding box center [972, 164] width 99 height 17
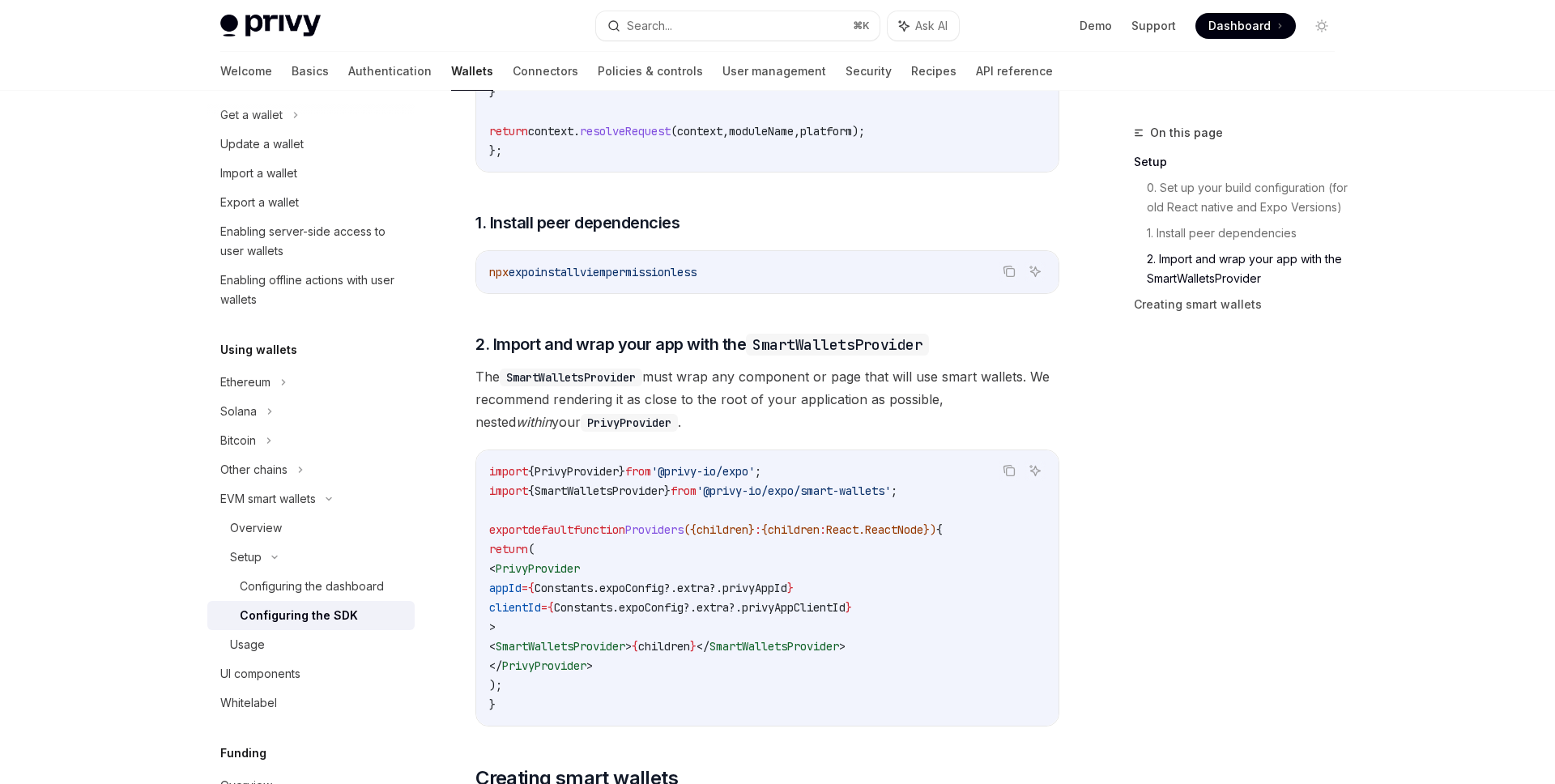
scroll to position [1324, 0]
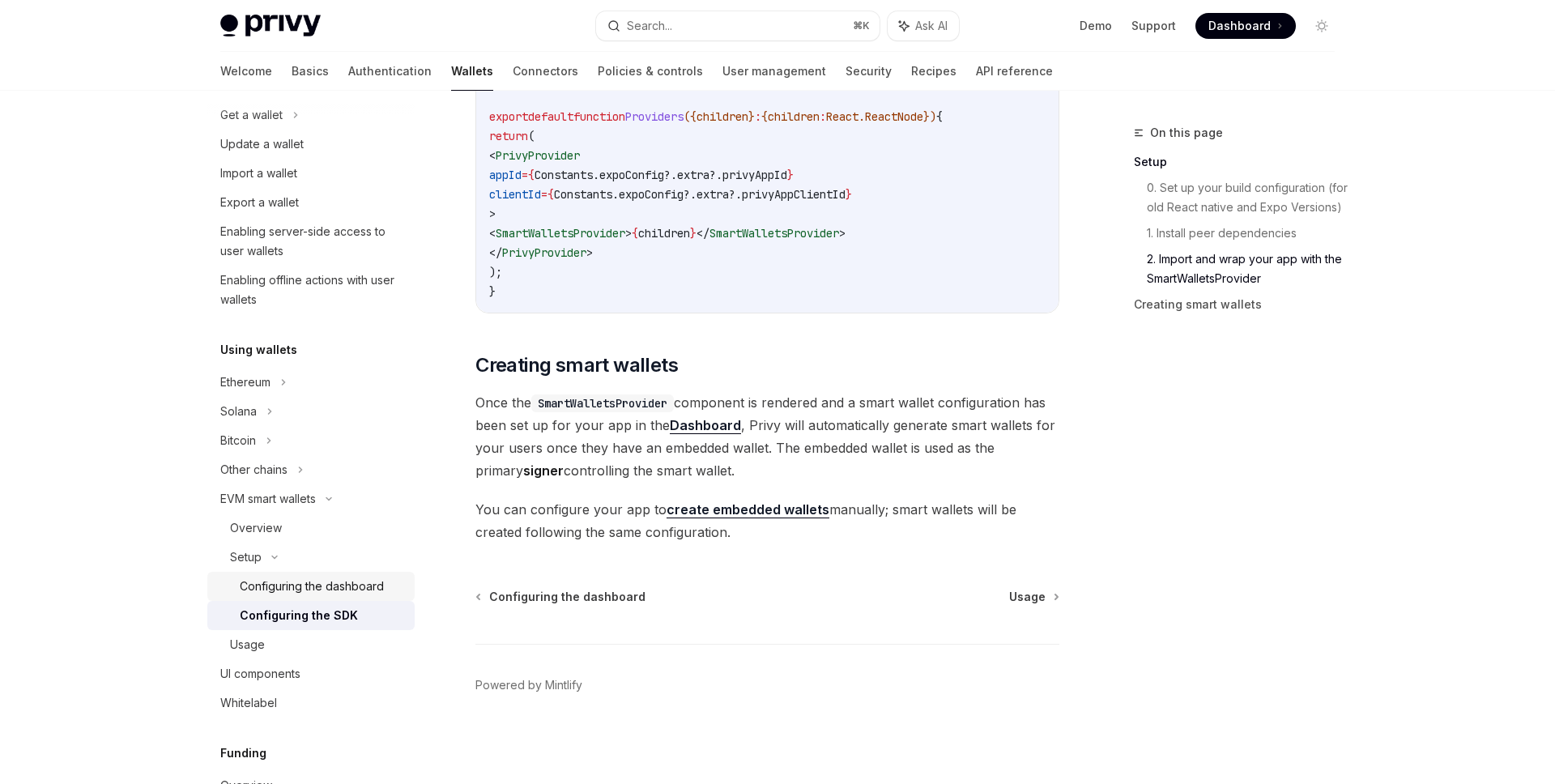
click at [290, 582] on div "Configuring the dashboard" at bounding box center [312, 585] width 144 height 19
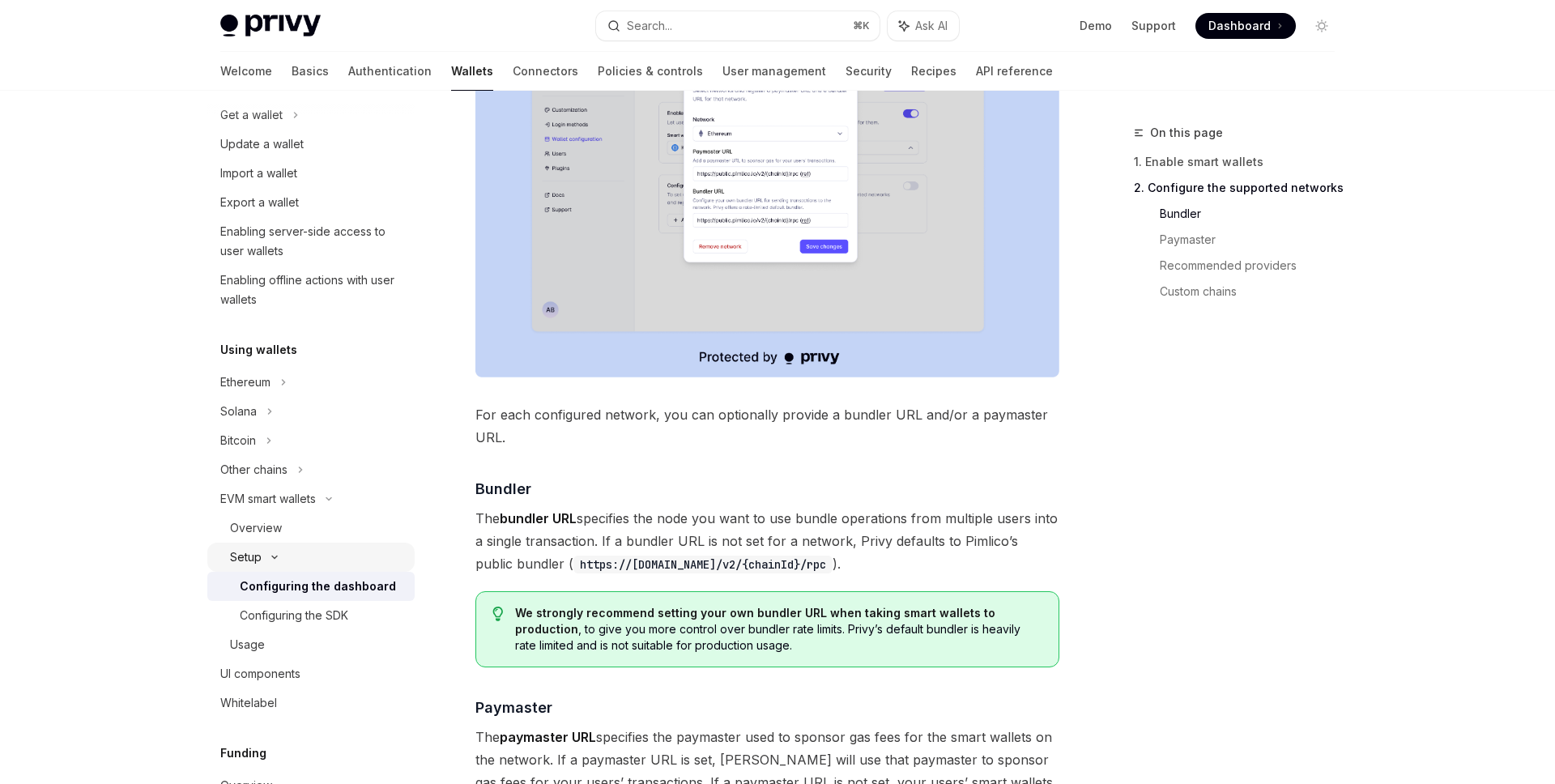
scroll to position [1031, 0]
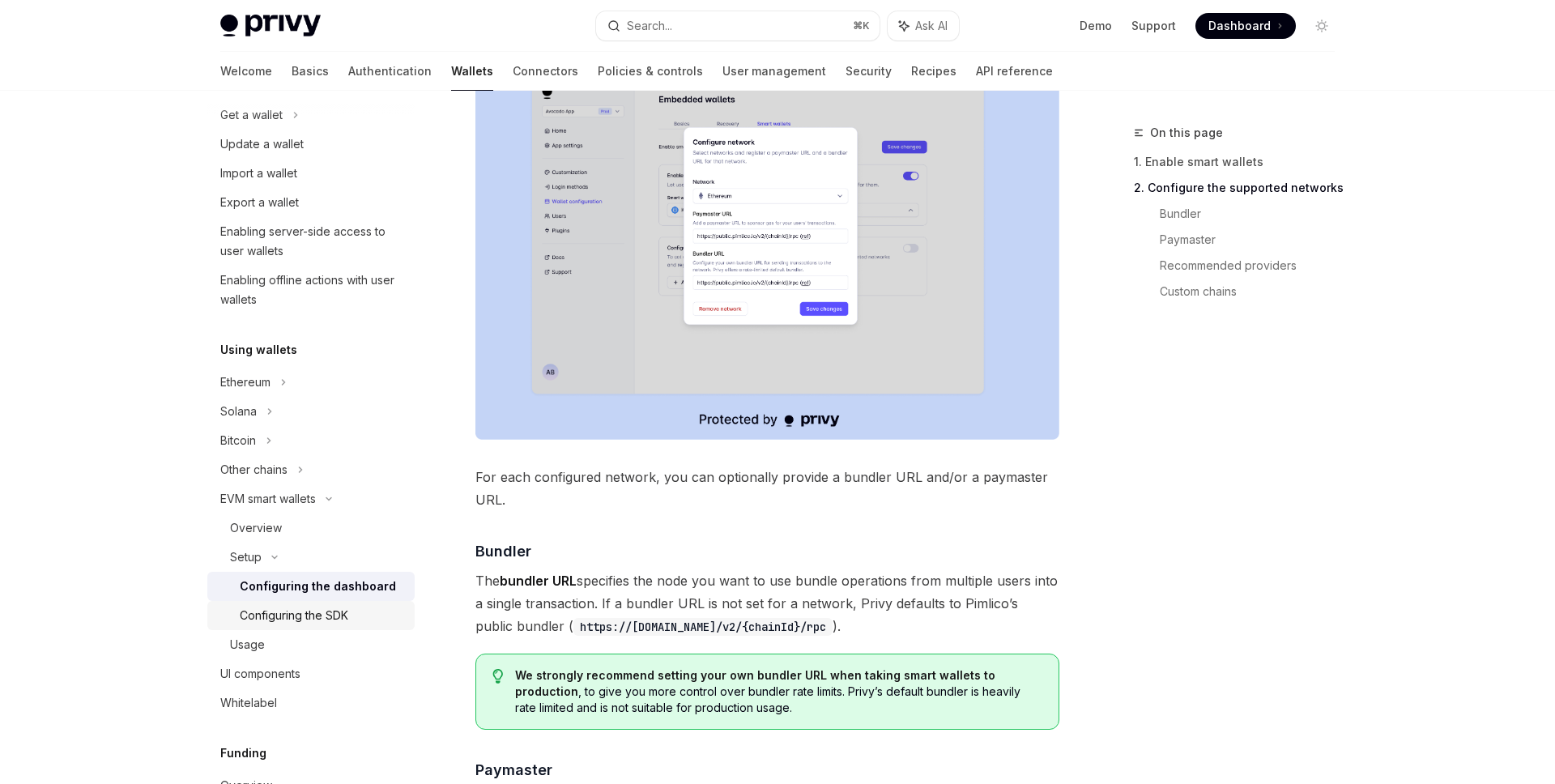
click at [335, 613] on div "Configuring the SDK" at bounding box center [294, 615] width 108 height 19
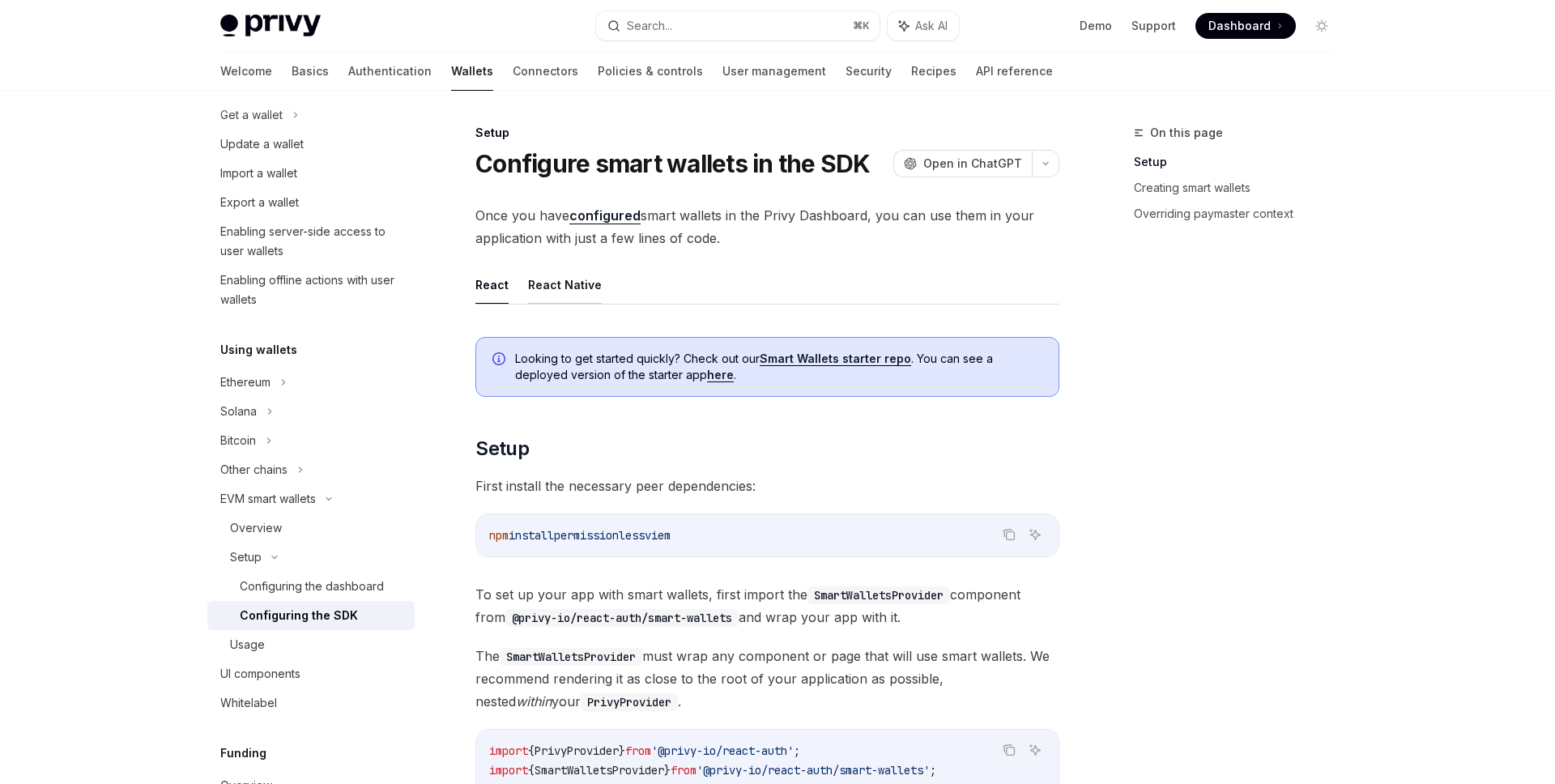
click at [566, 278] on button "React Native" at bounding box center [565, 285] width 74 height 38
type textarea "*"
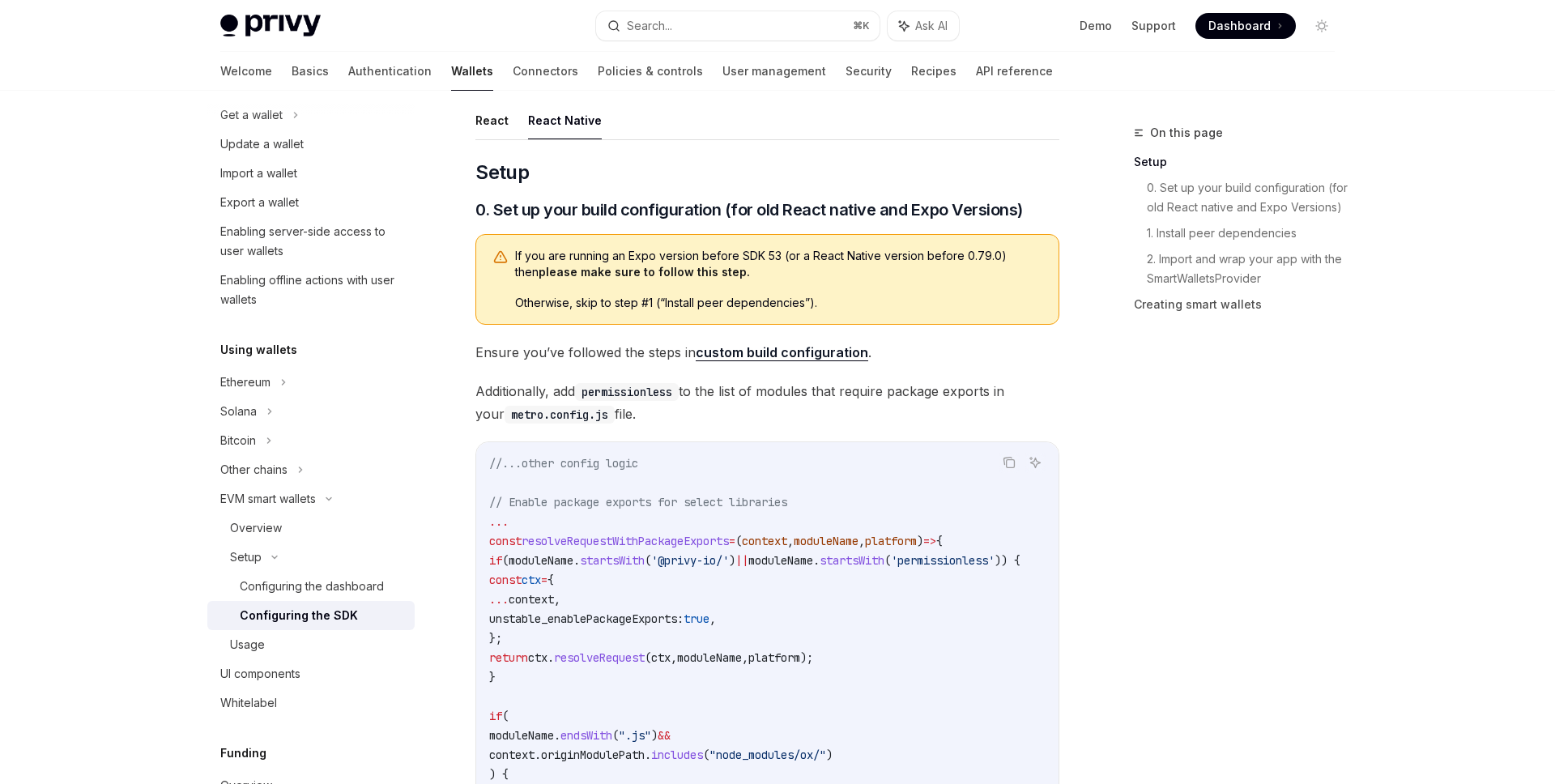
scroll to position [403, 0]
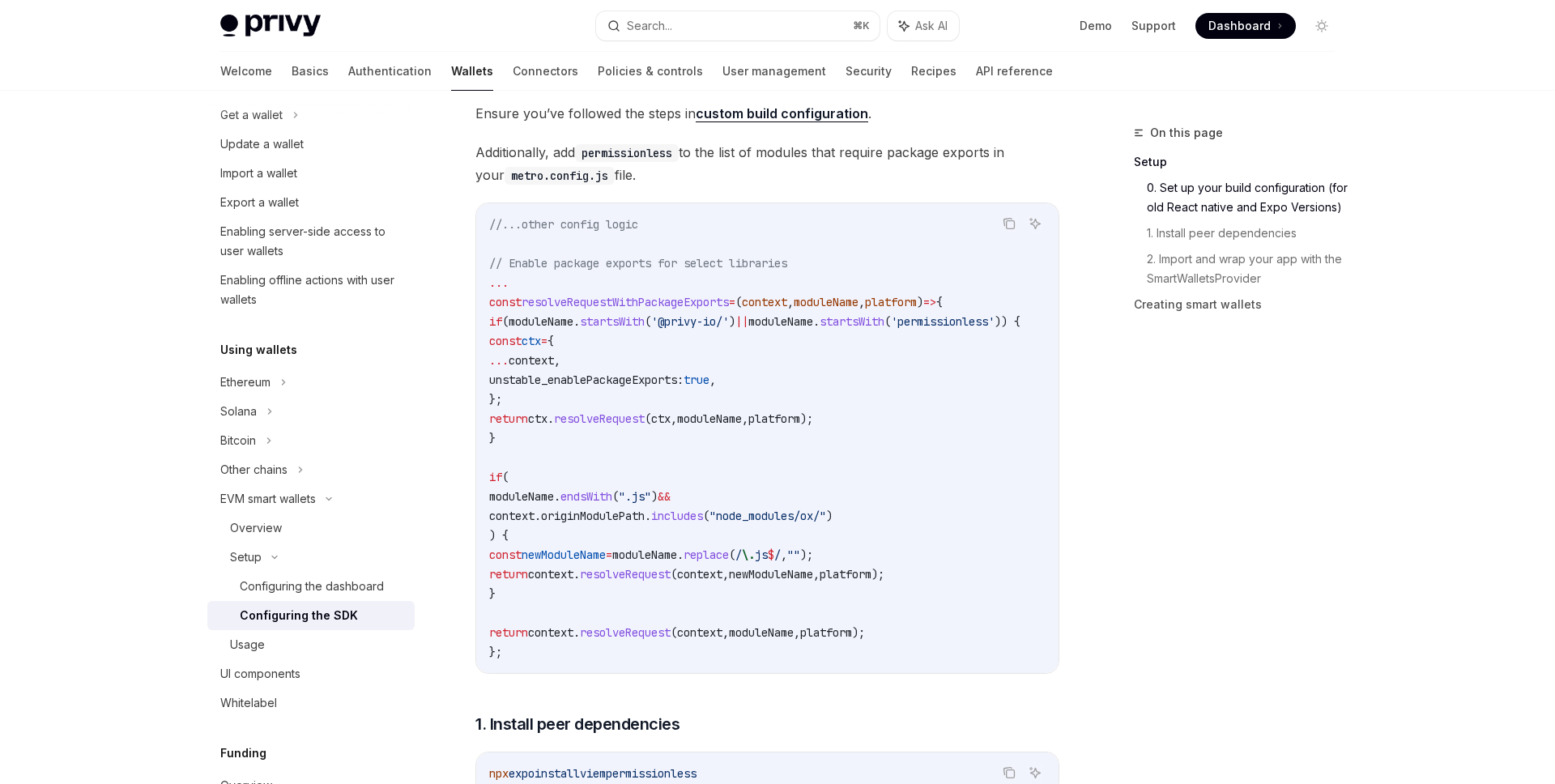
click at [587, 352] on code "//...other config logic // Enable package exports for select libraries ... cons…" at bounding box center [774, 438] width 570 height 447
drag, startPoint x: 503, startPoint y: 320, endPoint x: 546, endPoint y: 599, distance: 282.3
click at [546, 599] on code "//...other config logic // Enable package exports for select libraries ... cons…" at bounding box center [774, 438] width 570 height 447
click at [517, 599] on code "//...other config logic // Enable package exports for select libraries ... cons…" at bounding box center [774, 438] width 570 height 447
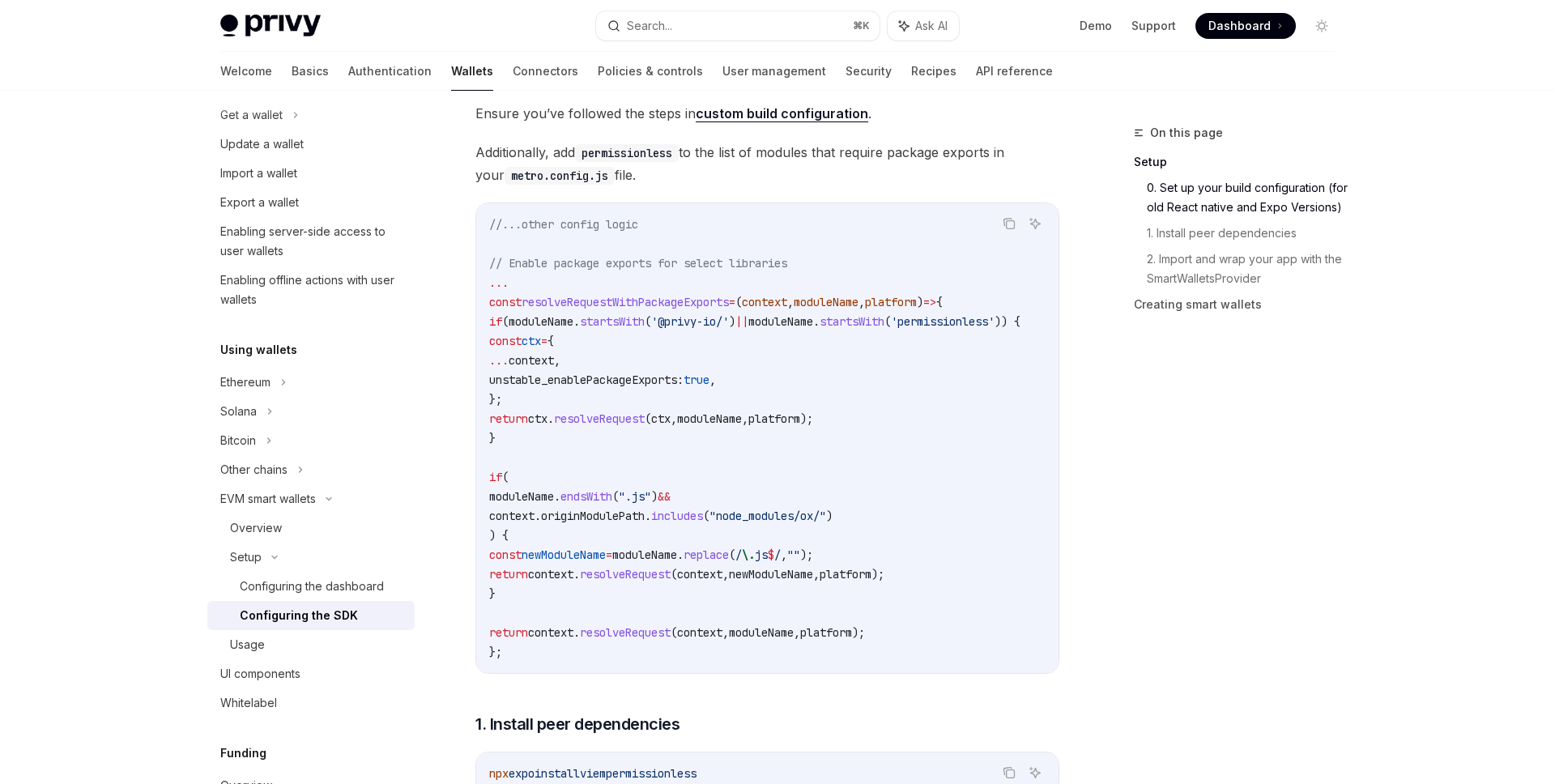
drag, startPoint x: 529, startPoint y: 599, endPoint x: 462, endPoint y: 313, distance: 293.7
click at [462, 313] on div "Setup Configure smart wallets in the SDK OpenAI Open in ChatGPT OpenAI Open in …" at bounding box center [615, 709] width 894 height 1979
click at [889, 363] on code "//...other config logic // Enable package exports for select libraries ... cons…" at bounding box center [774, 438] width 570 height 447
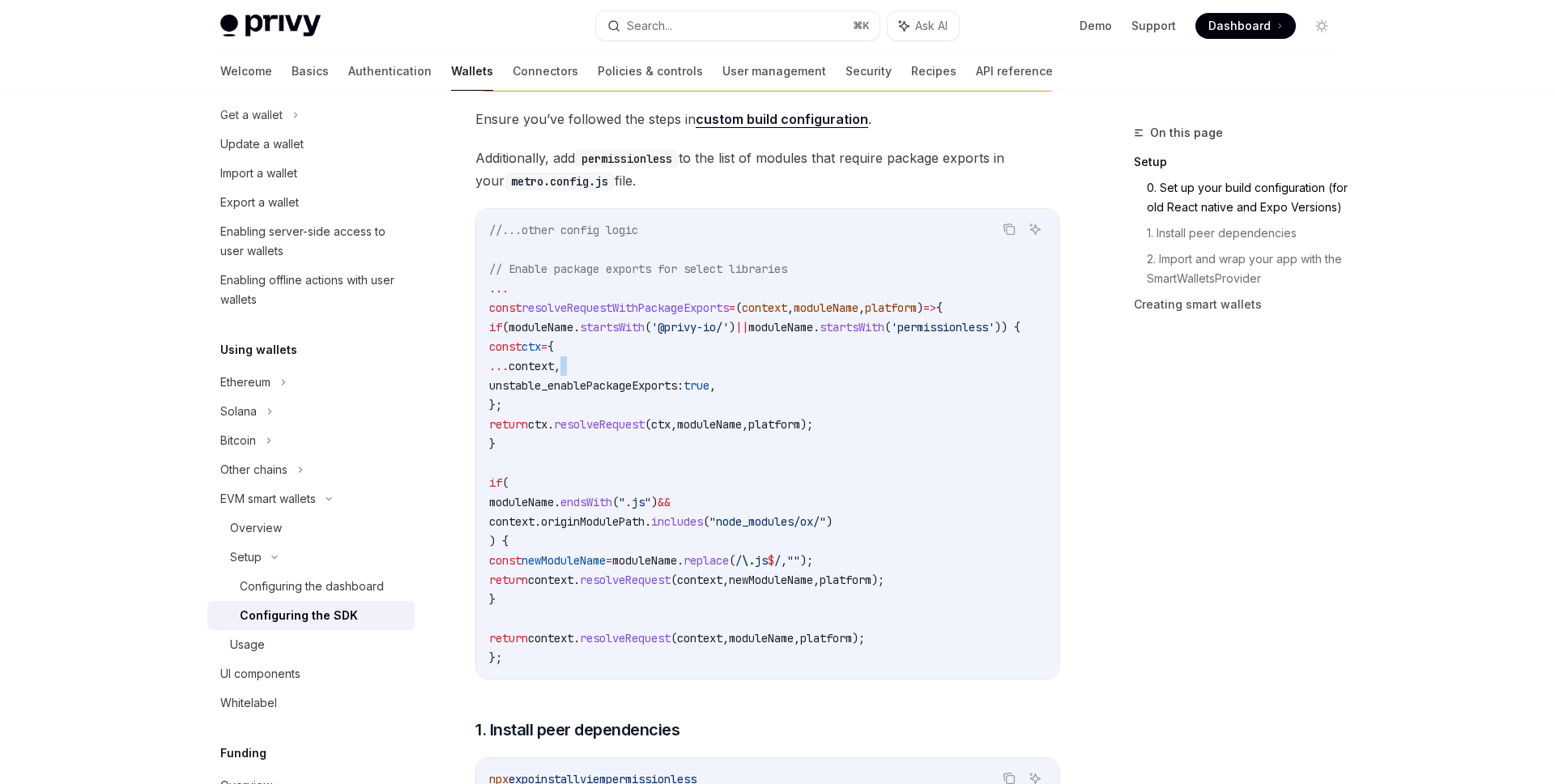
scroll to position [399, 0]
click at [817, 140] on div "​ Setup ​ 0. Set up your build configuration (for old React native and Expo Ver…" at bounding box center [767, 693] width 584 height 1537
click at [807, 121] on link "custom build configuration" at bounding box center [782, 118] width 172 height 17
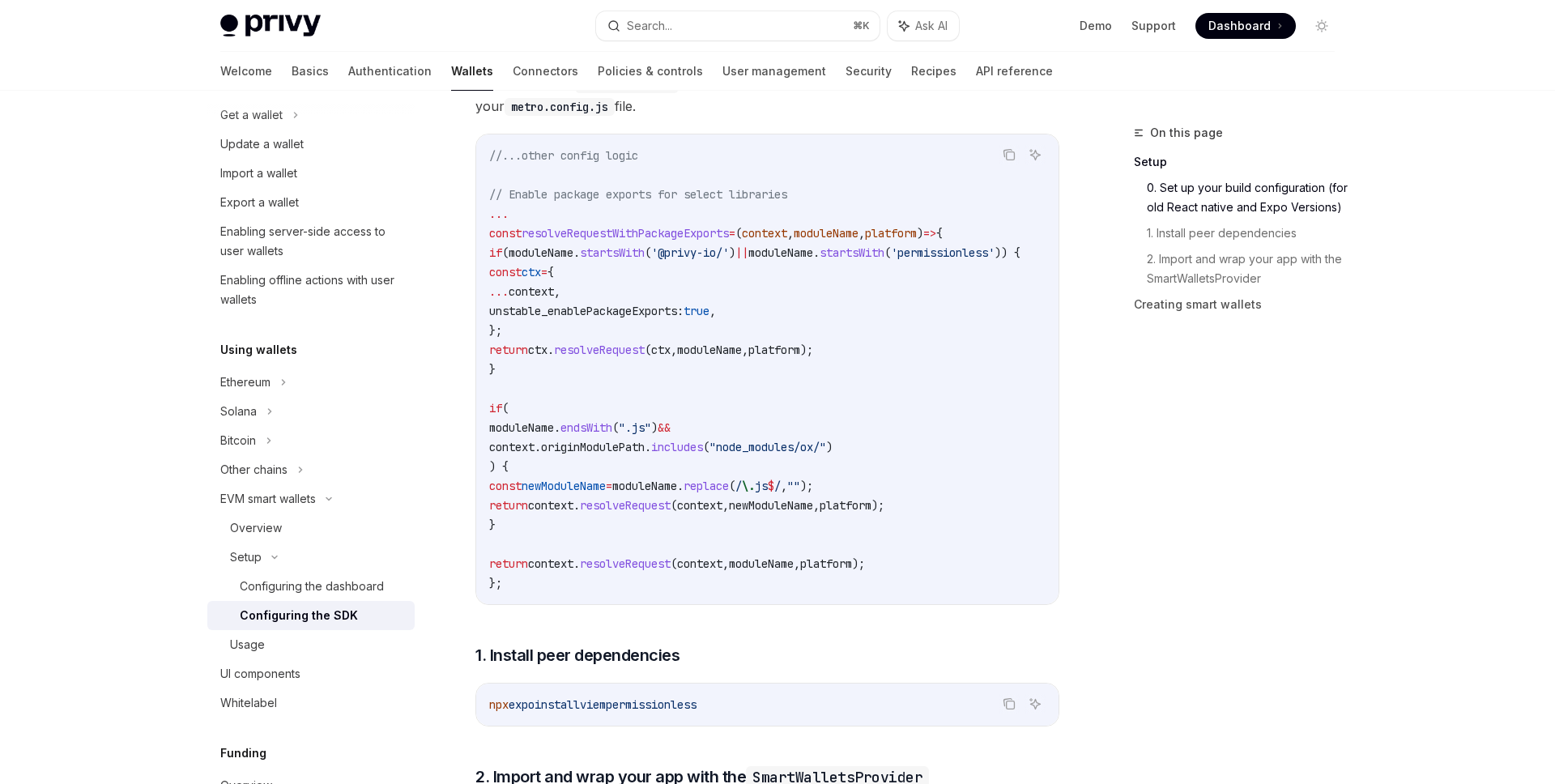
scroll to position [487, 0]
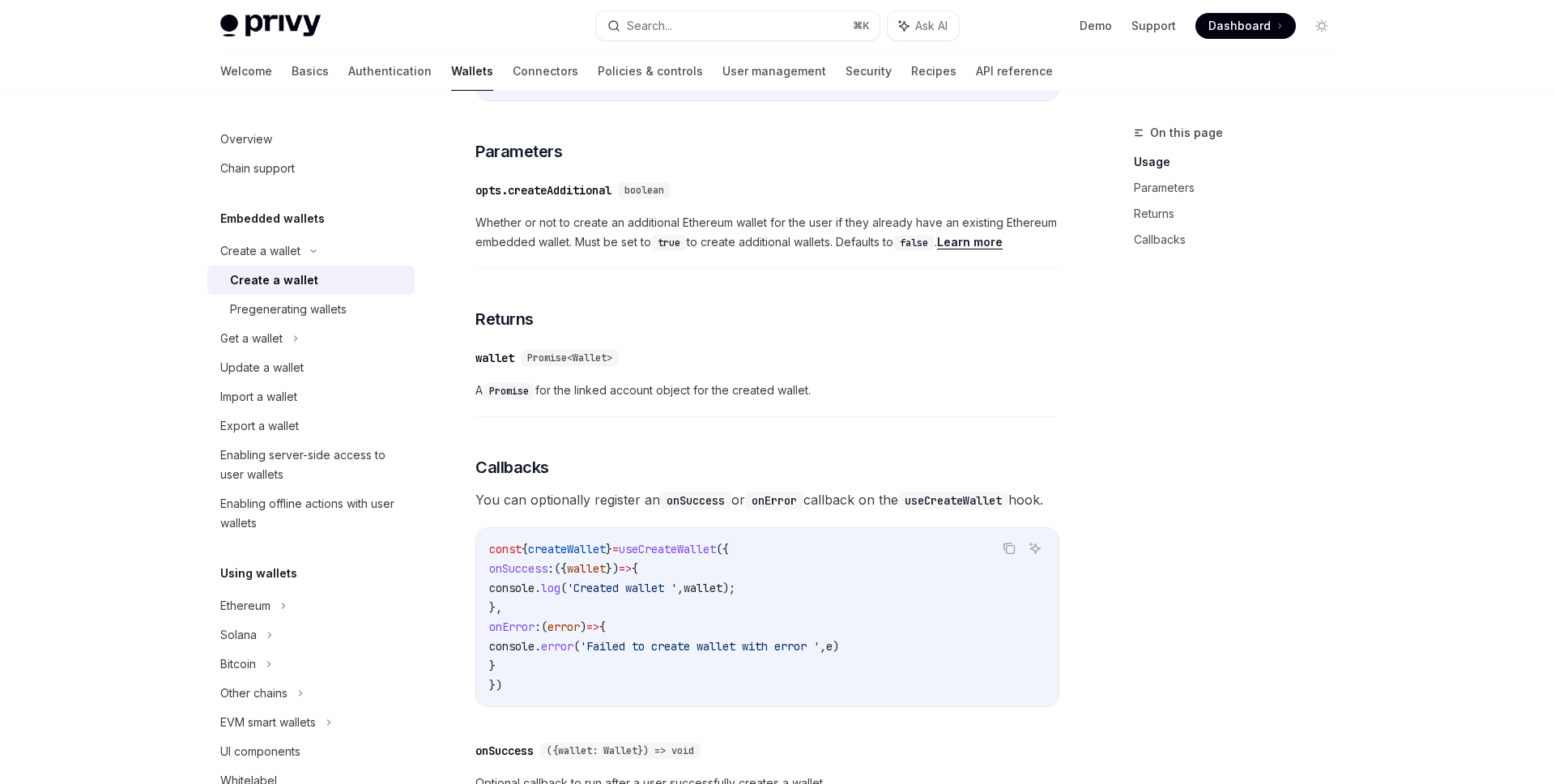
scroll to position [1154, 0]
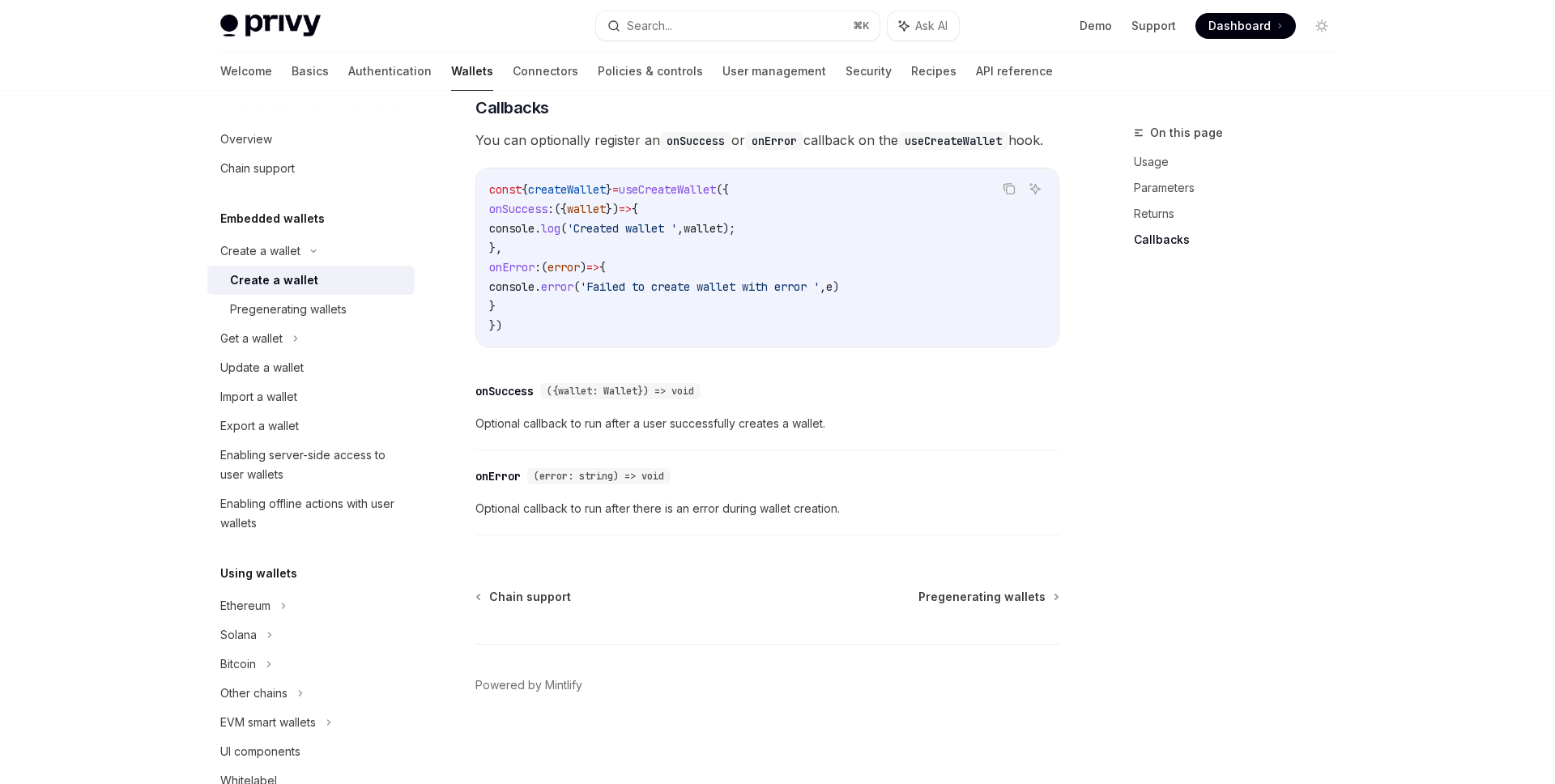
click at [667, 248] on code "const { createWallet } = useCreateWallet ({ onSuccess : ({ wallet }) => { conso…" at bounding box center [768, 257] width 556 height 156
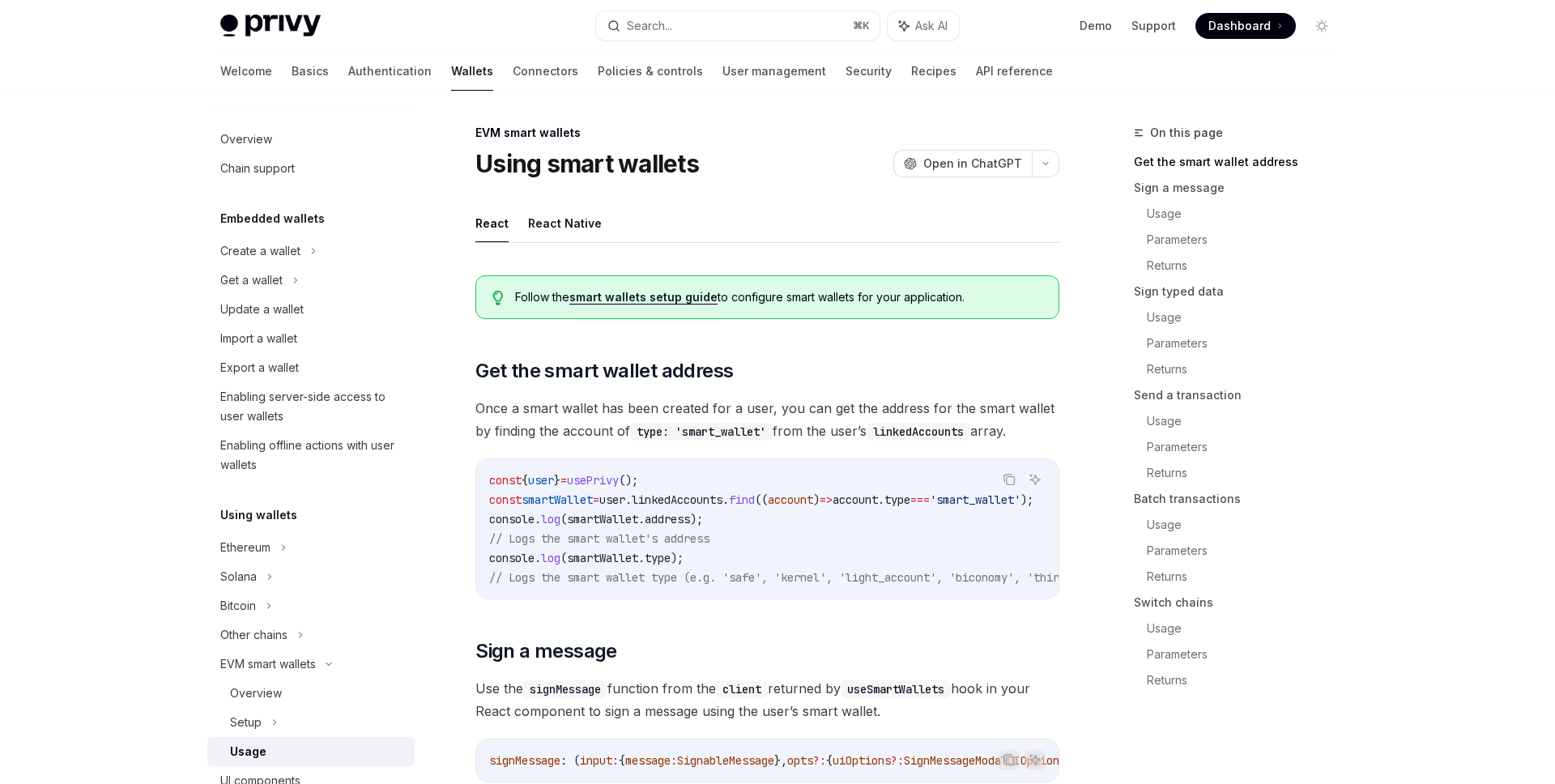
click at [703, 519] on span ");" at bounding box center [696, 519] width 13 height 15
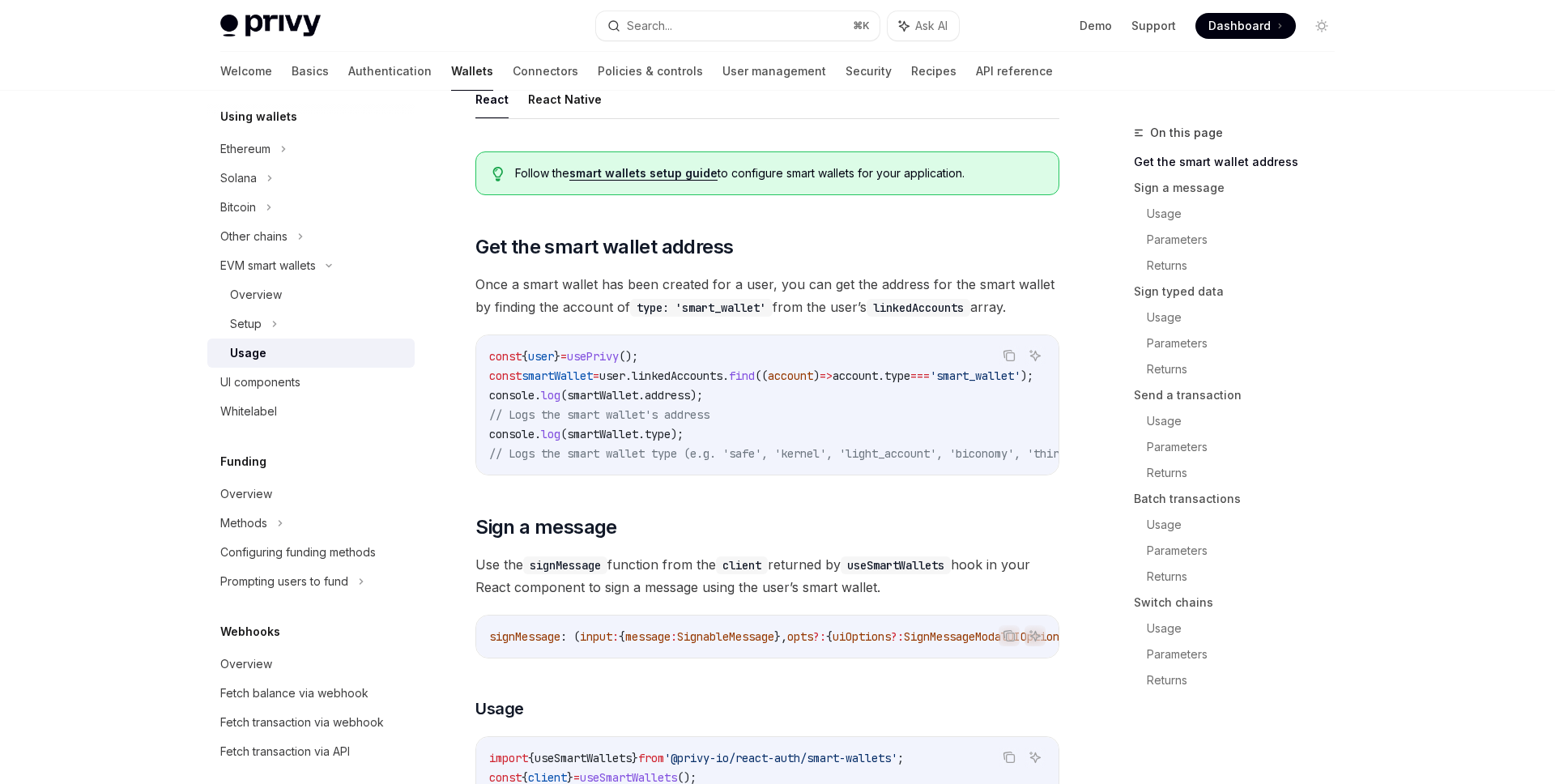
scroll to position [316, 0]
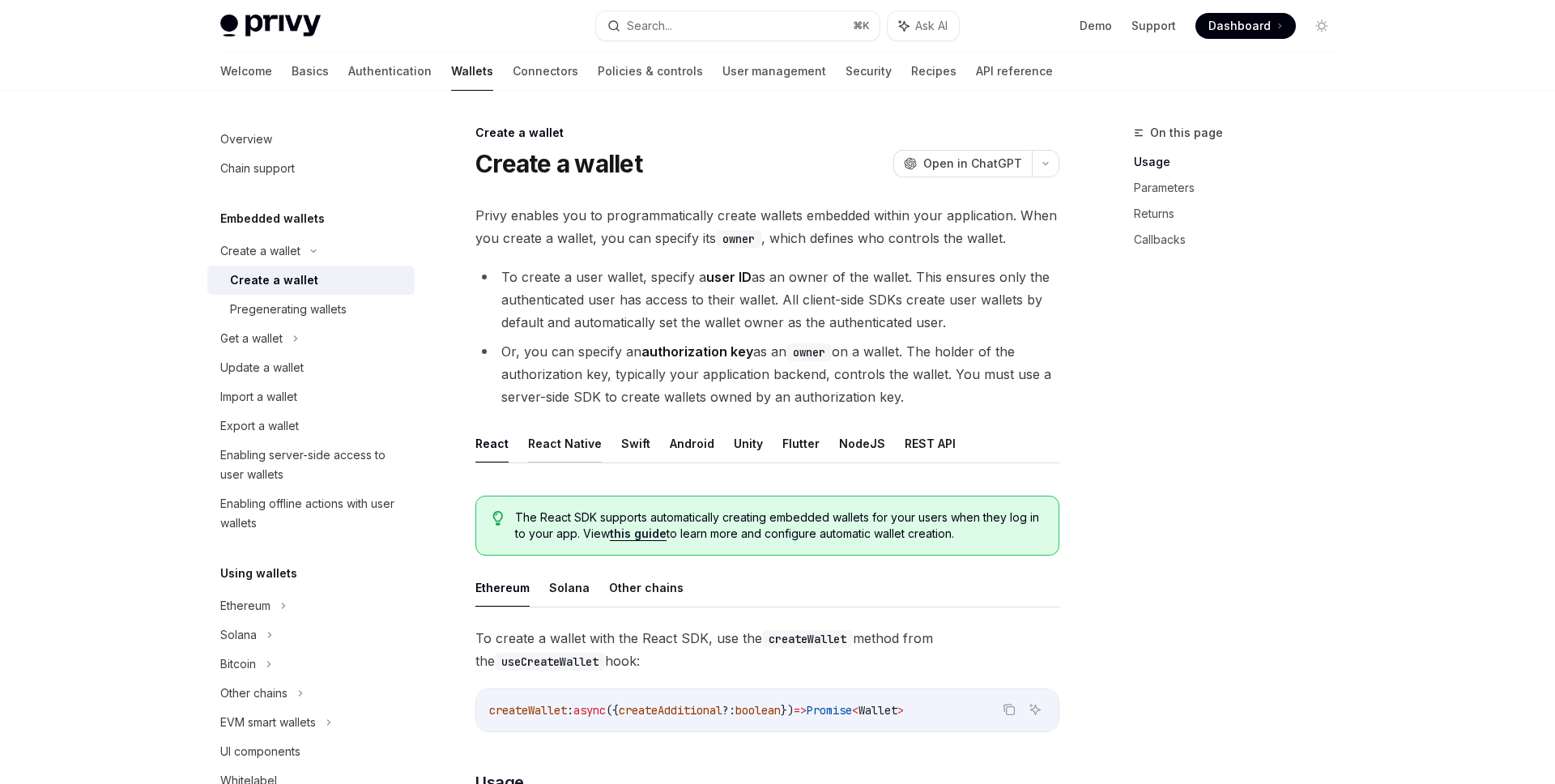
click at [556, 444] on button "React Native" at bounding box center [565, 444] width 74 height 38
type textarea "*"
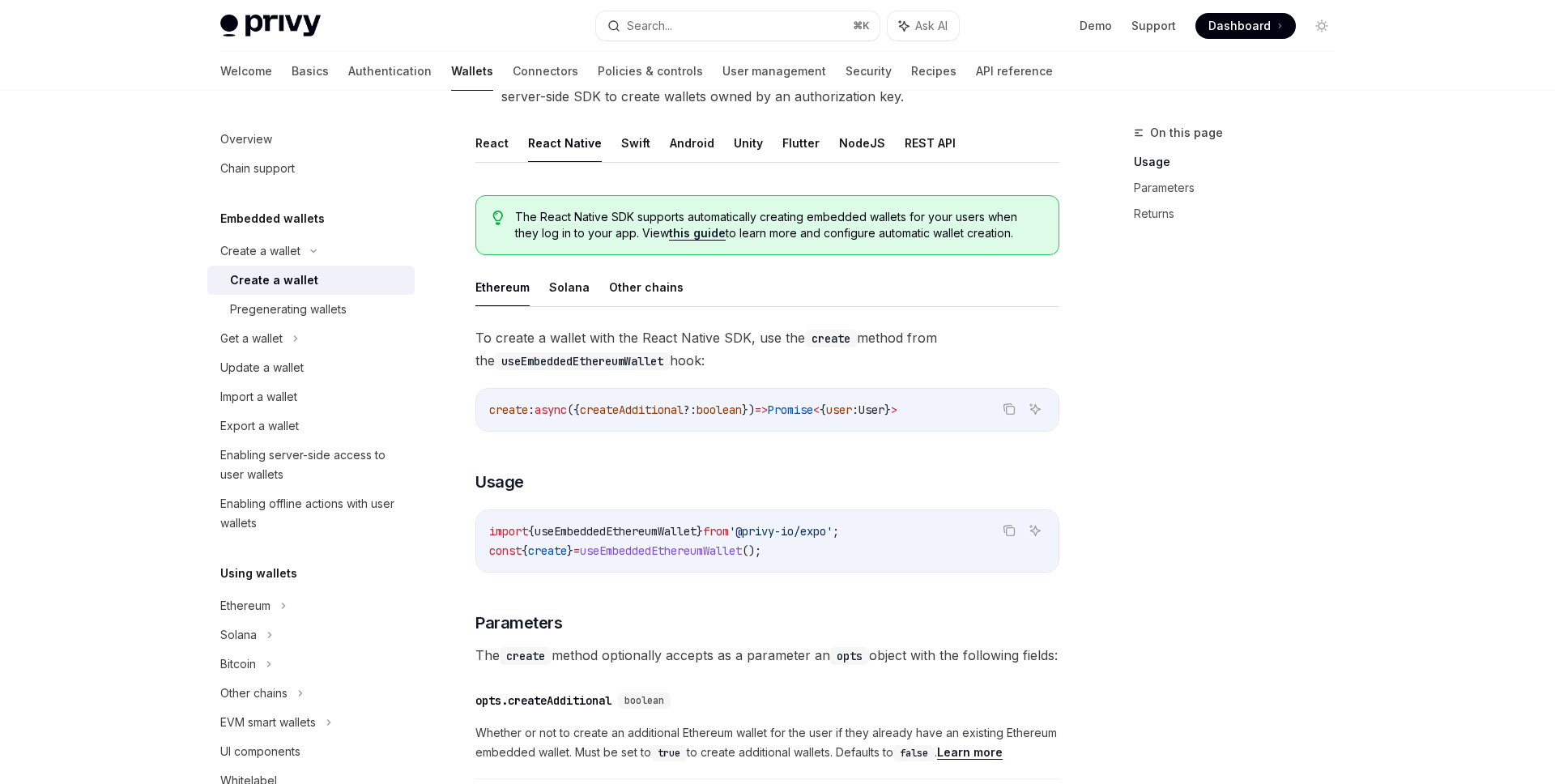
scroll to position [300, 0]
click at [664, 530] on span "useEmbeddedEthereumWallet" at bounding box center [616, 532] width 162 height 15
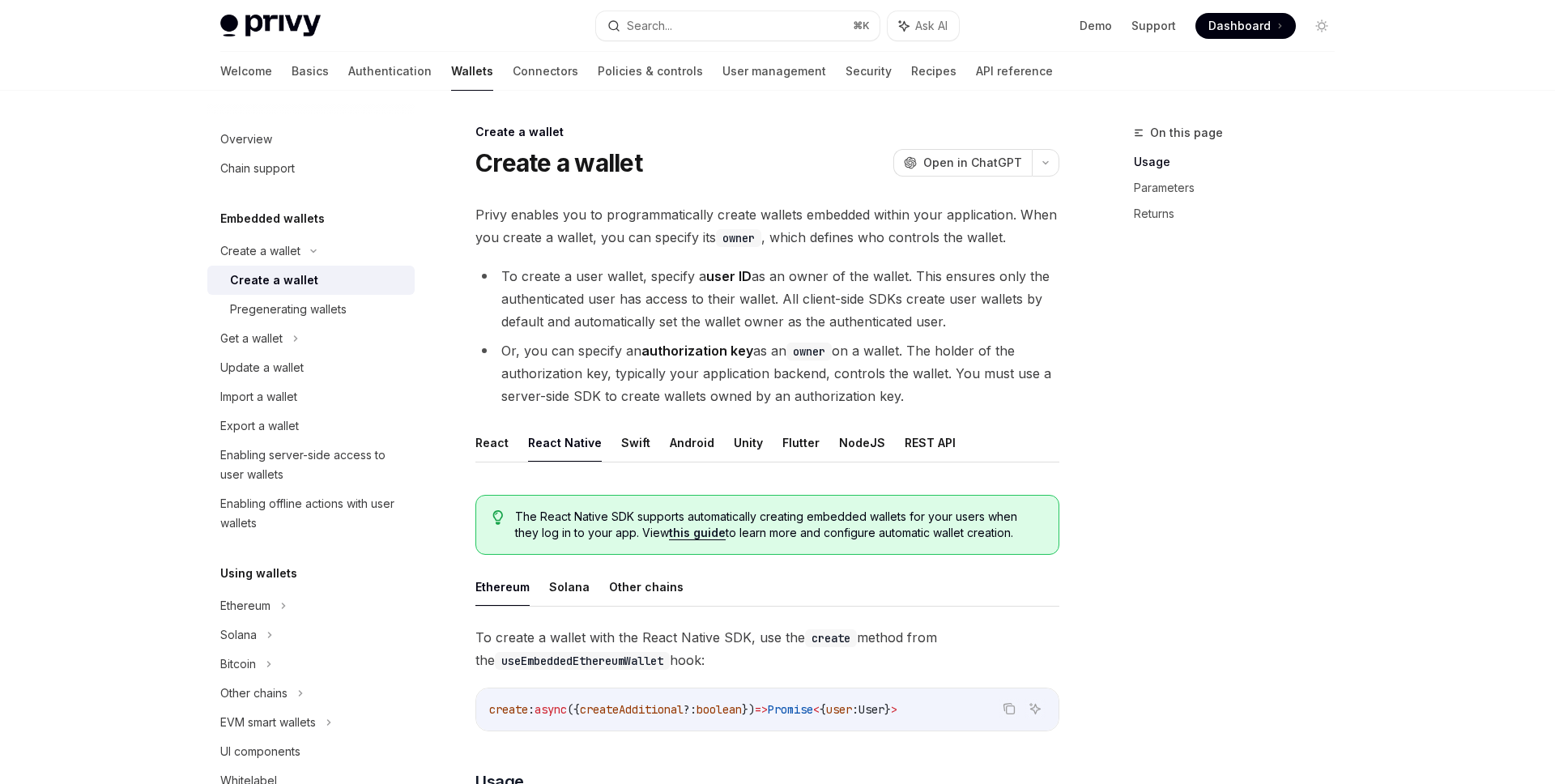
scroll to position [107, 0]
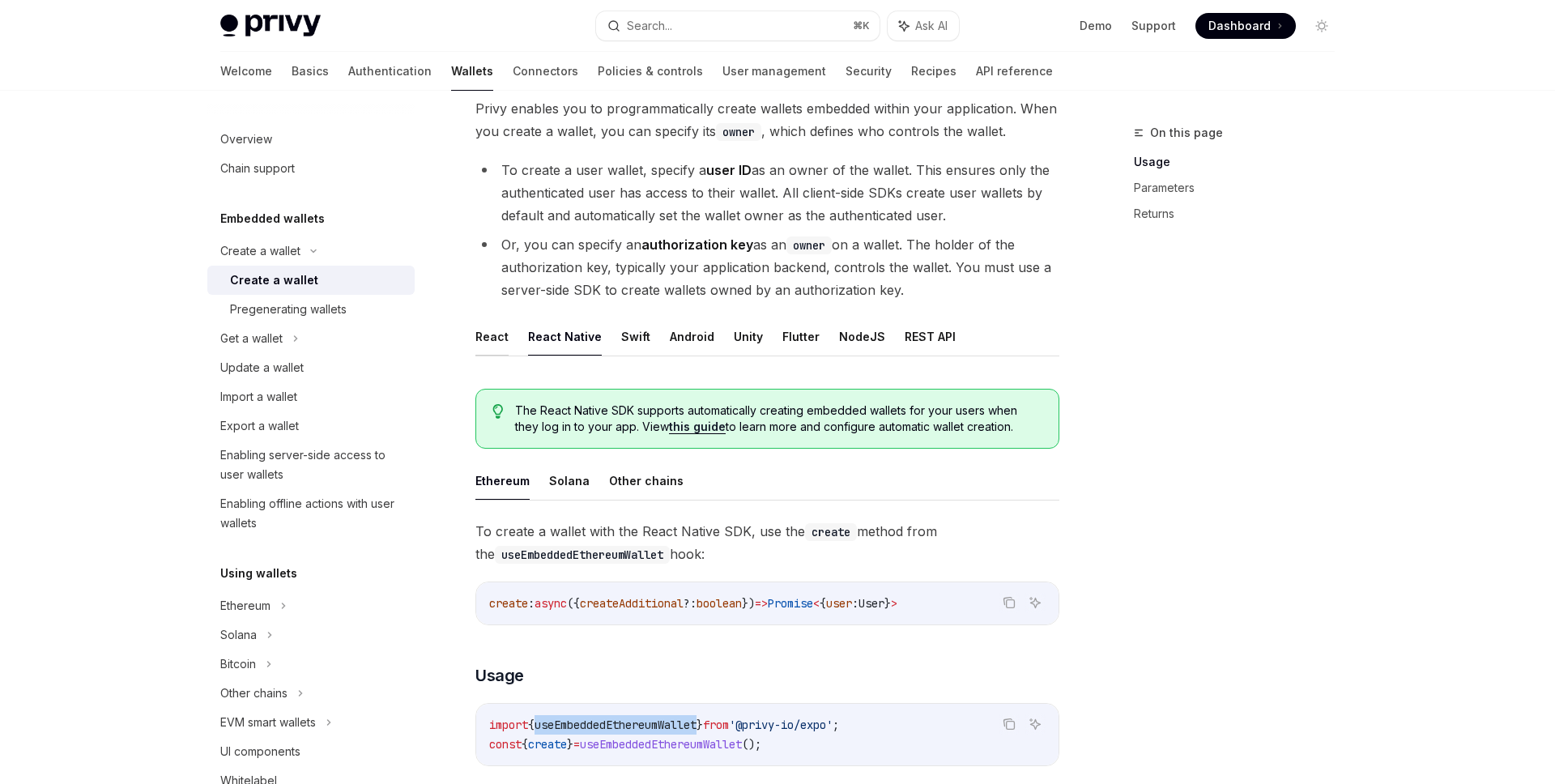
click at [478, 345] on button "React" at bounding box center [492, 336] width 33 height 38
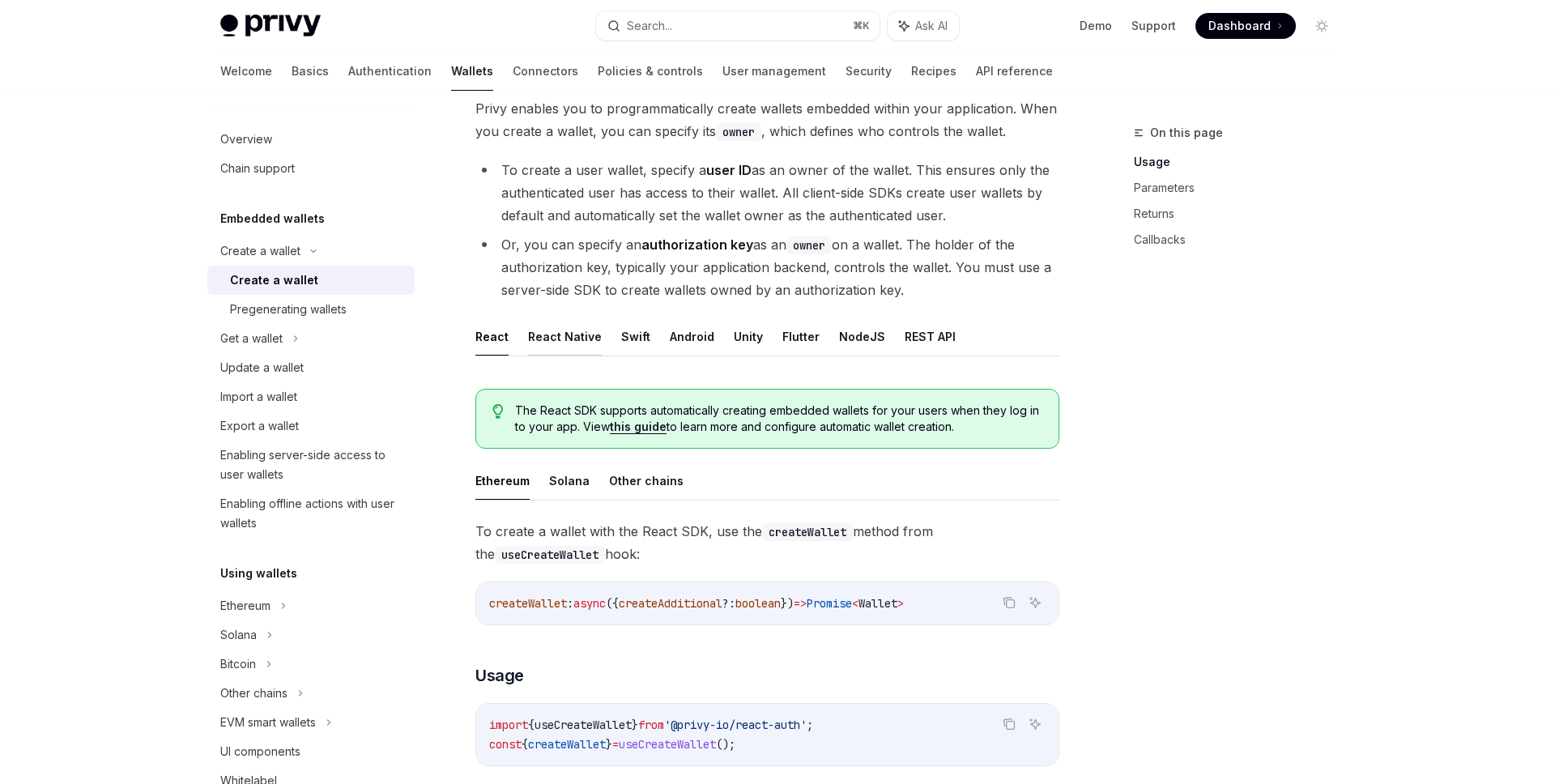
click at [556, 339] on button "React Native" at bounding box center [565, 336] width 74 height 38
type textarea "*"
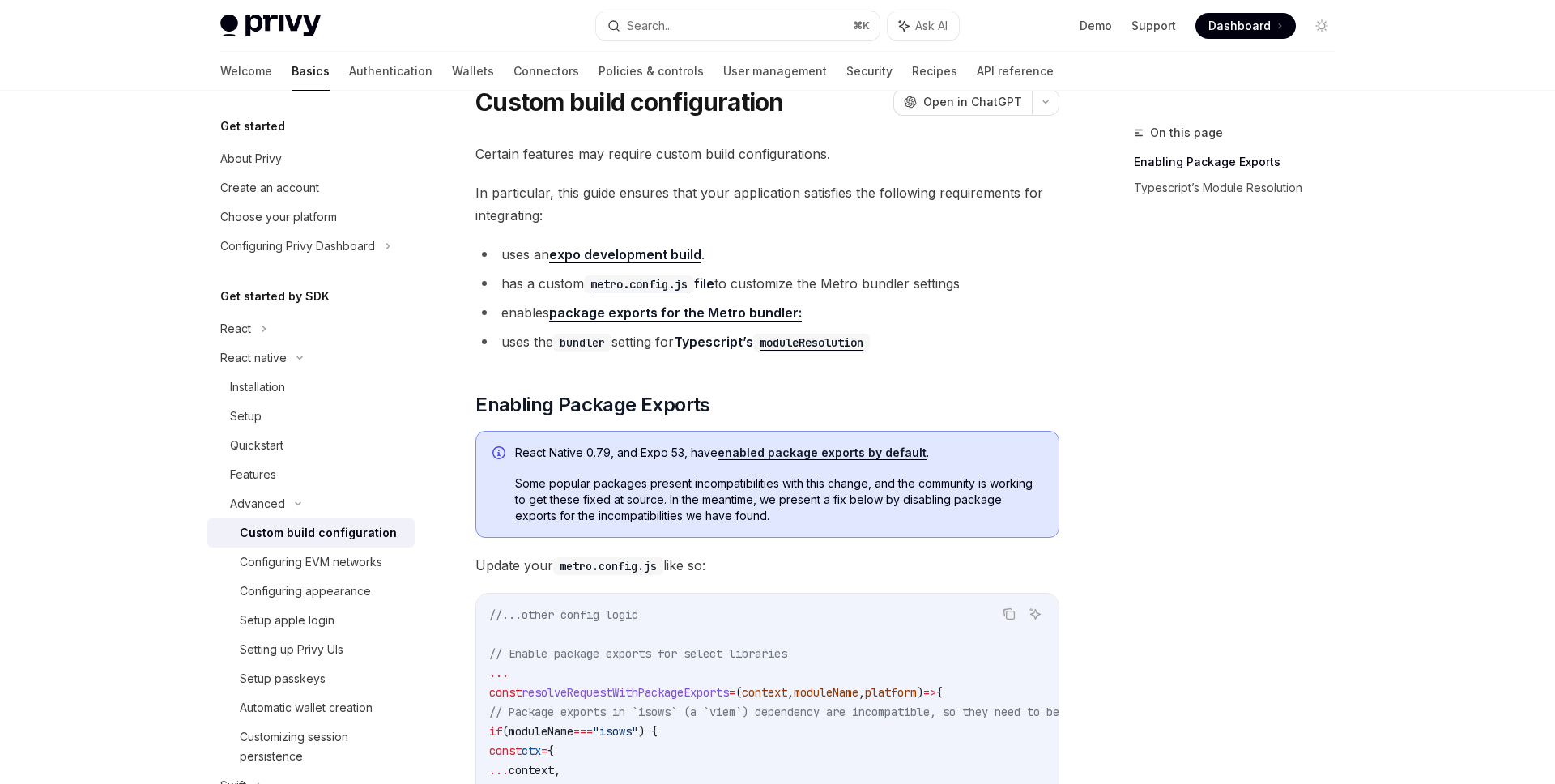
scroll to position [72, 0]
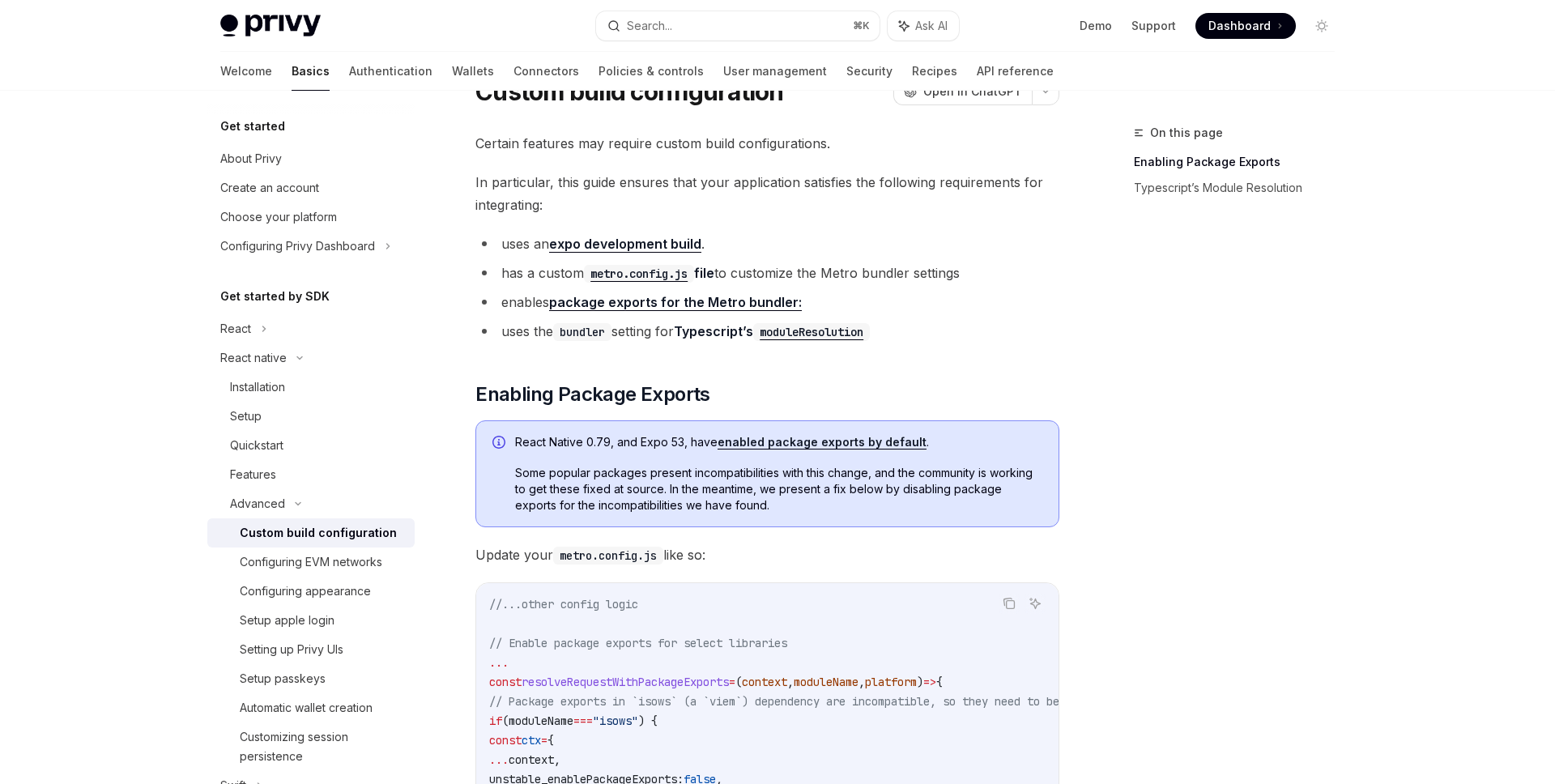
click at [837, 444] on link "enabled package exports by default" at bounding box center [822, 442] width 209 height 15
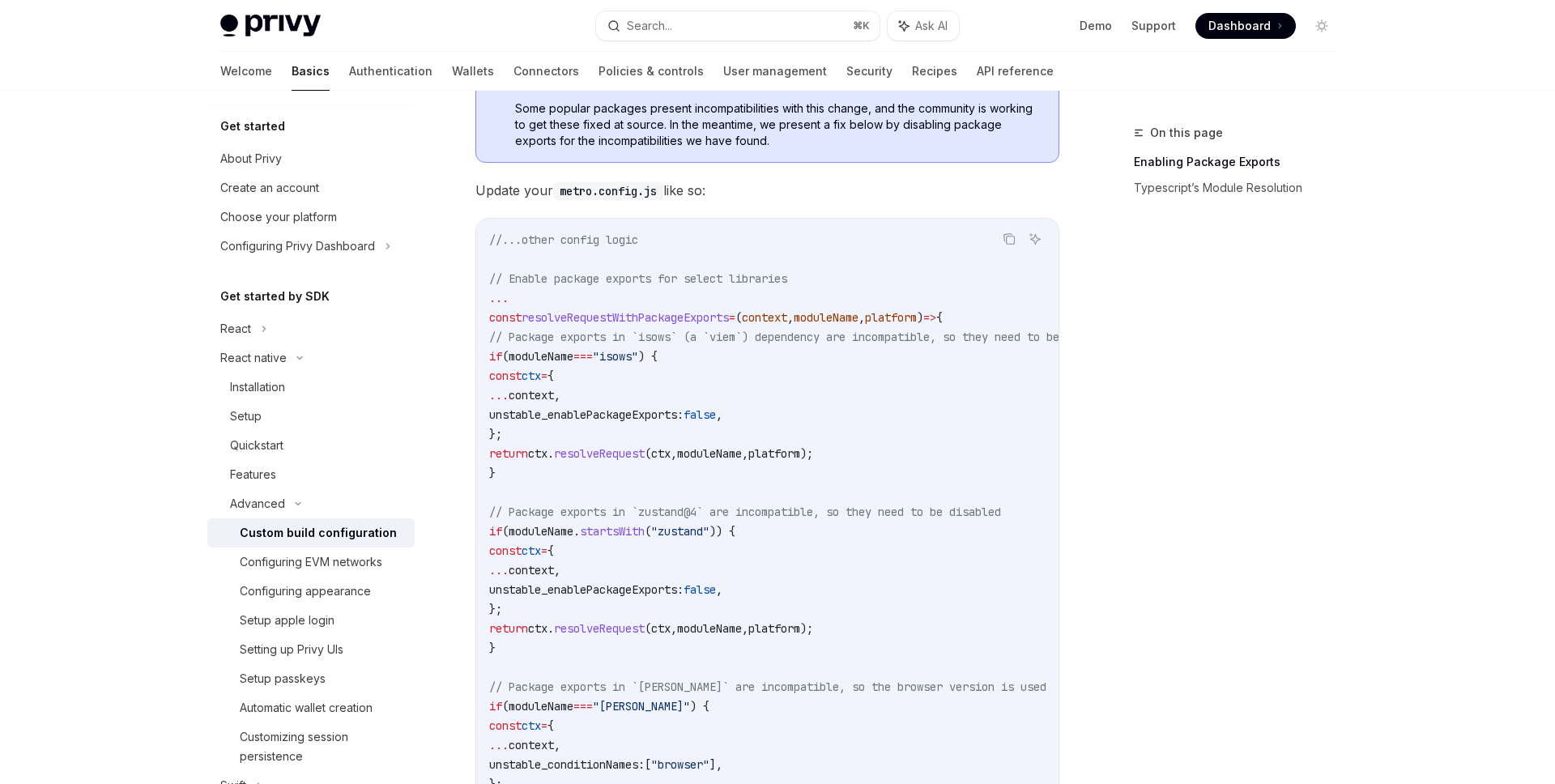
scroll to position [355, 0]
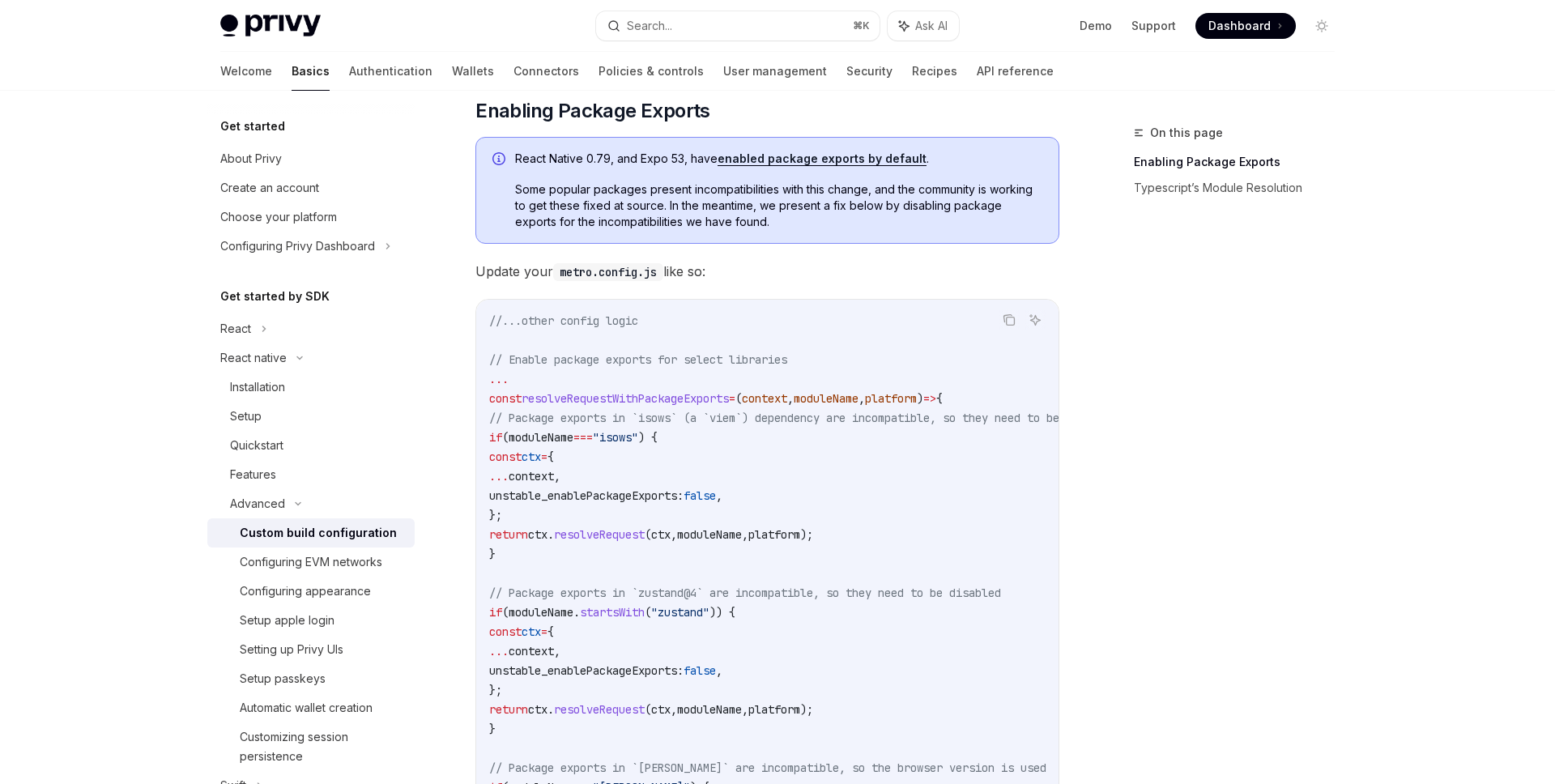
click at [825, 272] on span "Update your metro.config.js like so:" at bounding box center [767, 271] width 584 height 22
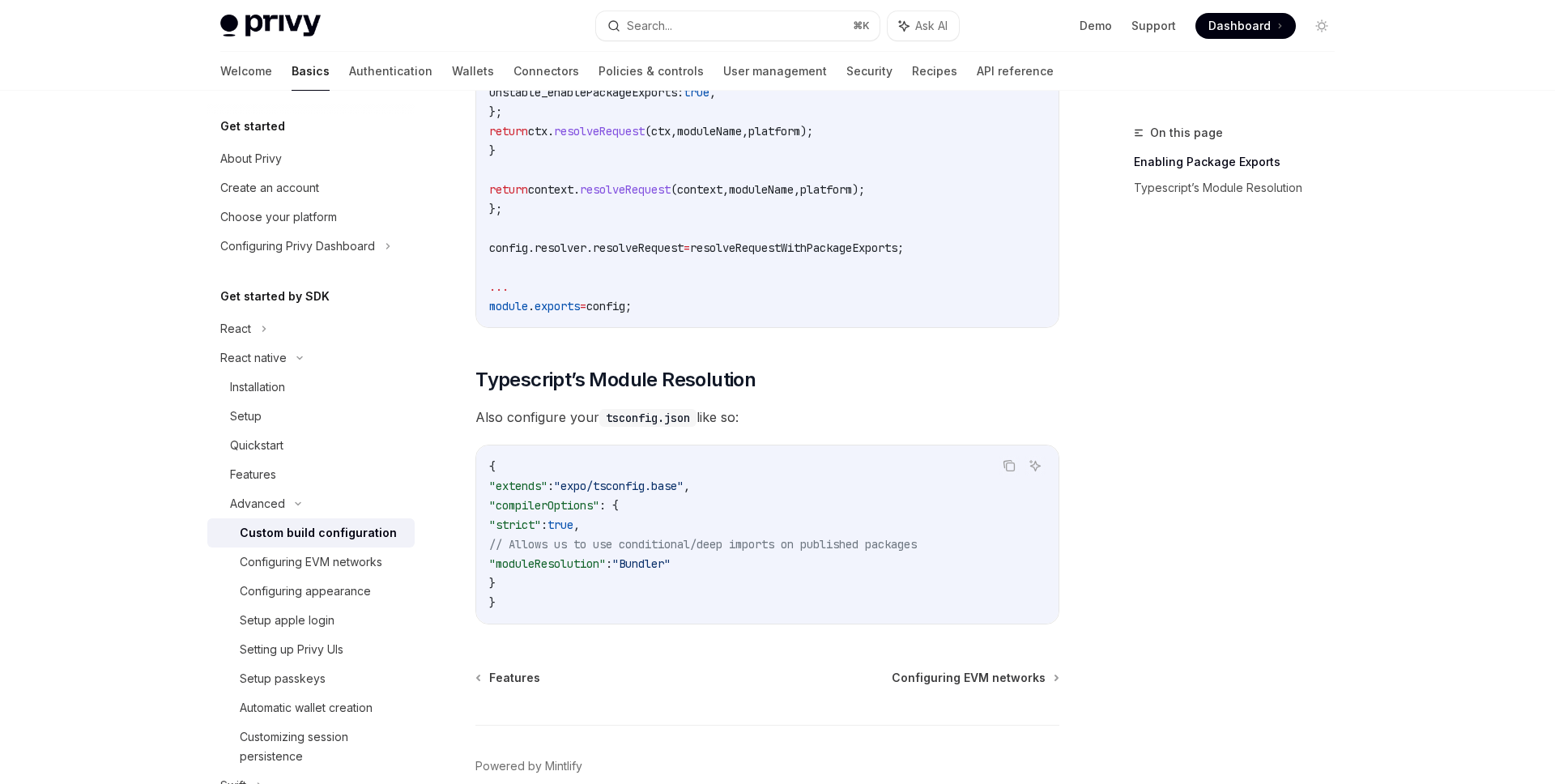
scroll to position [1391, 0]
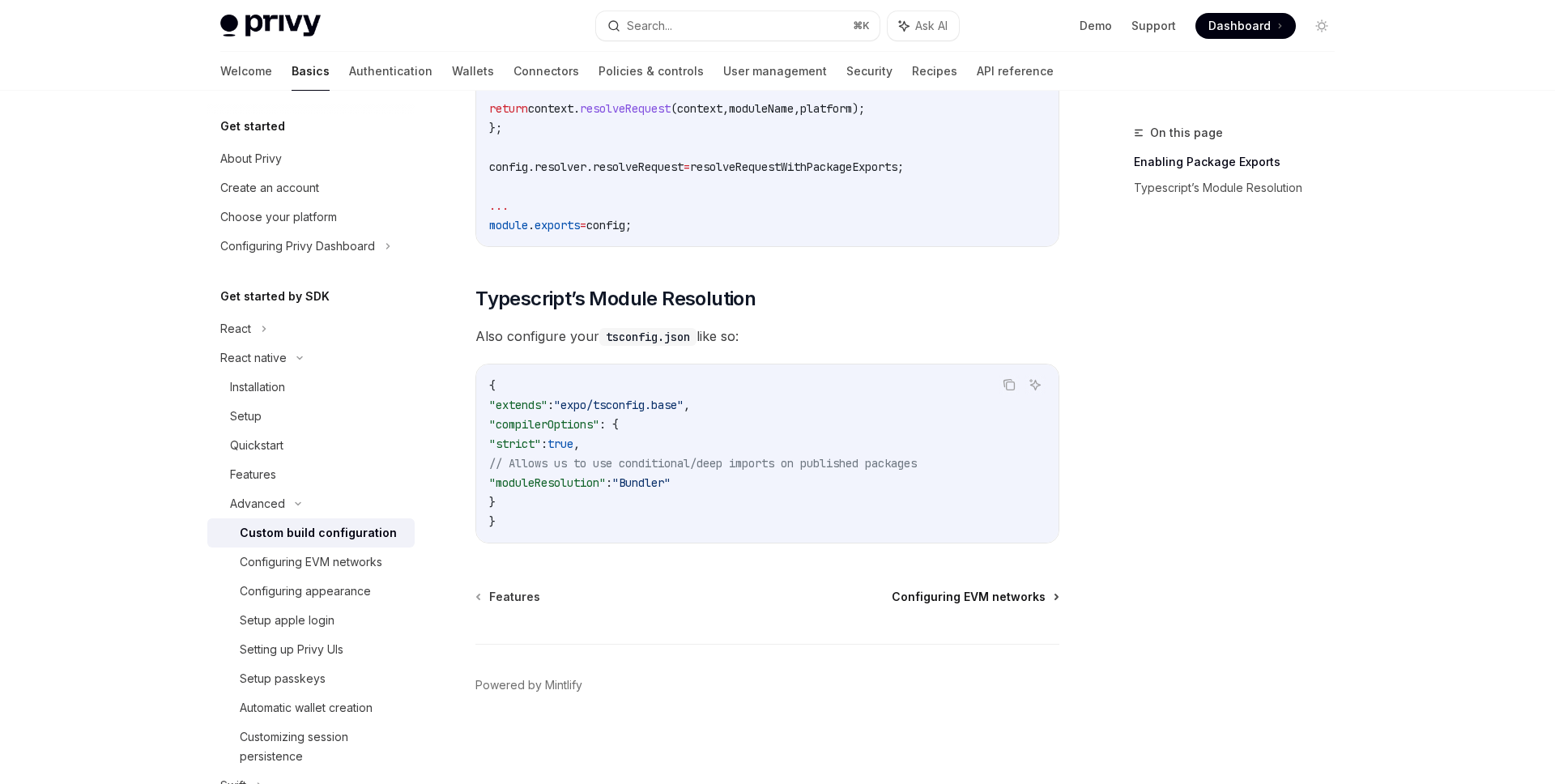
click at [956, 595] on span "Configuring EVM networks" at bounding box center [969, 597] width 154 height 17
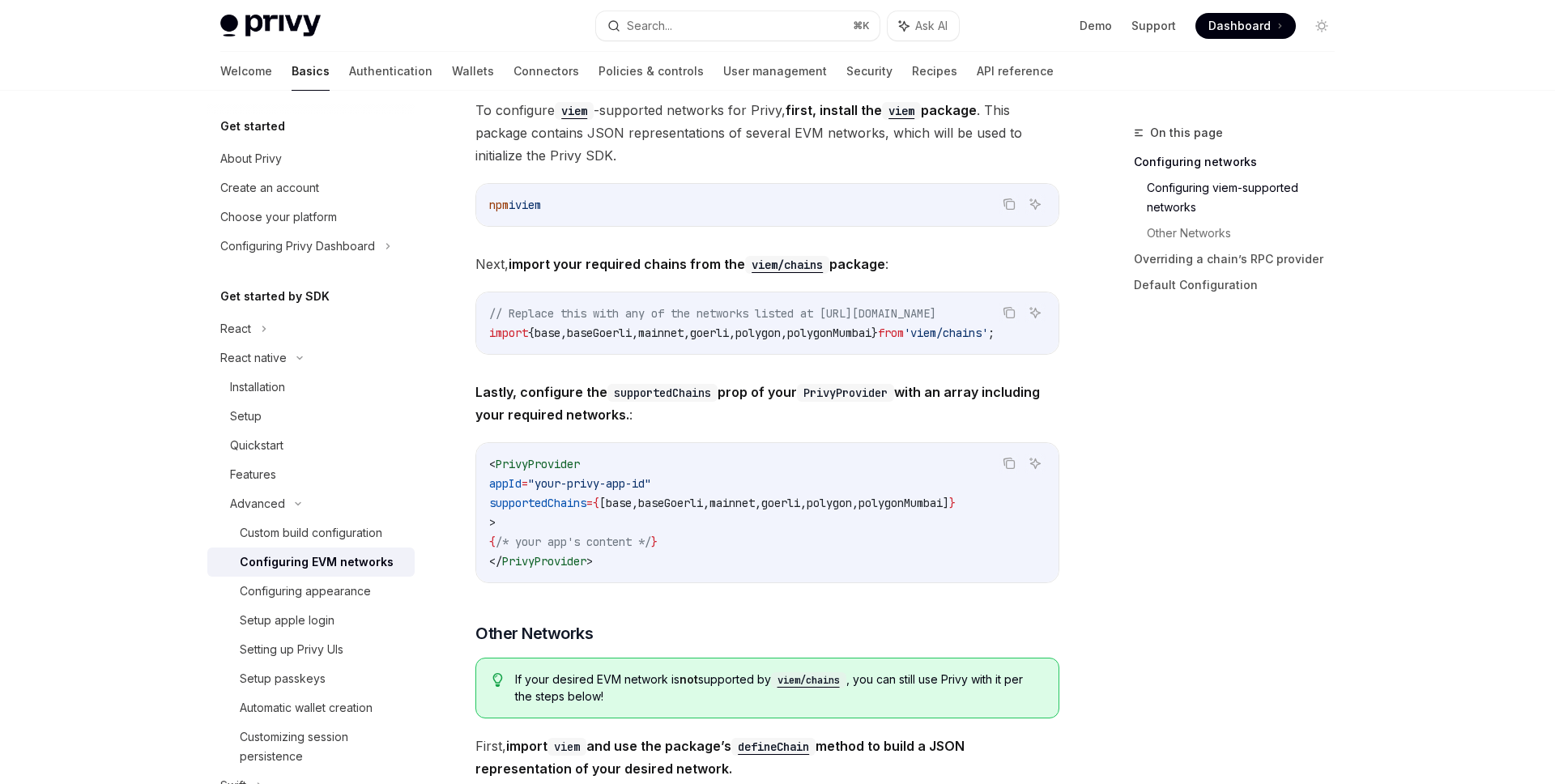
scroll to position [580, 0]
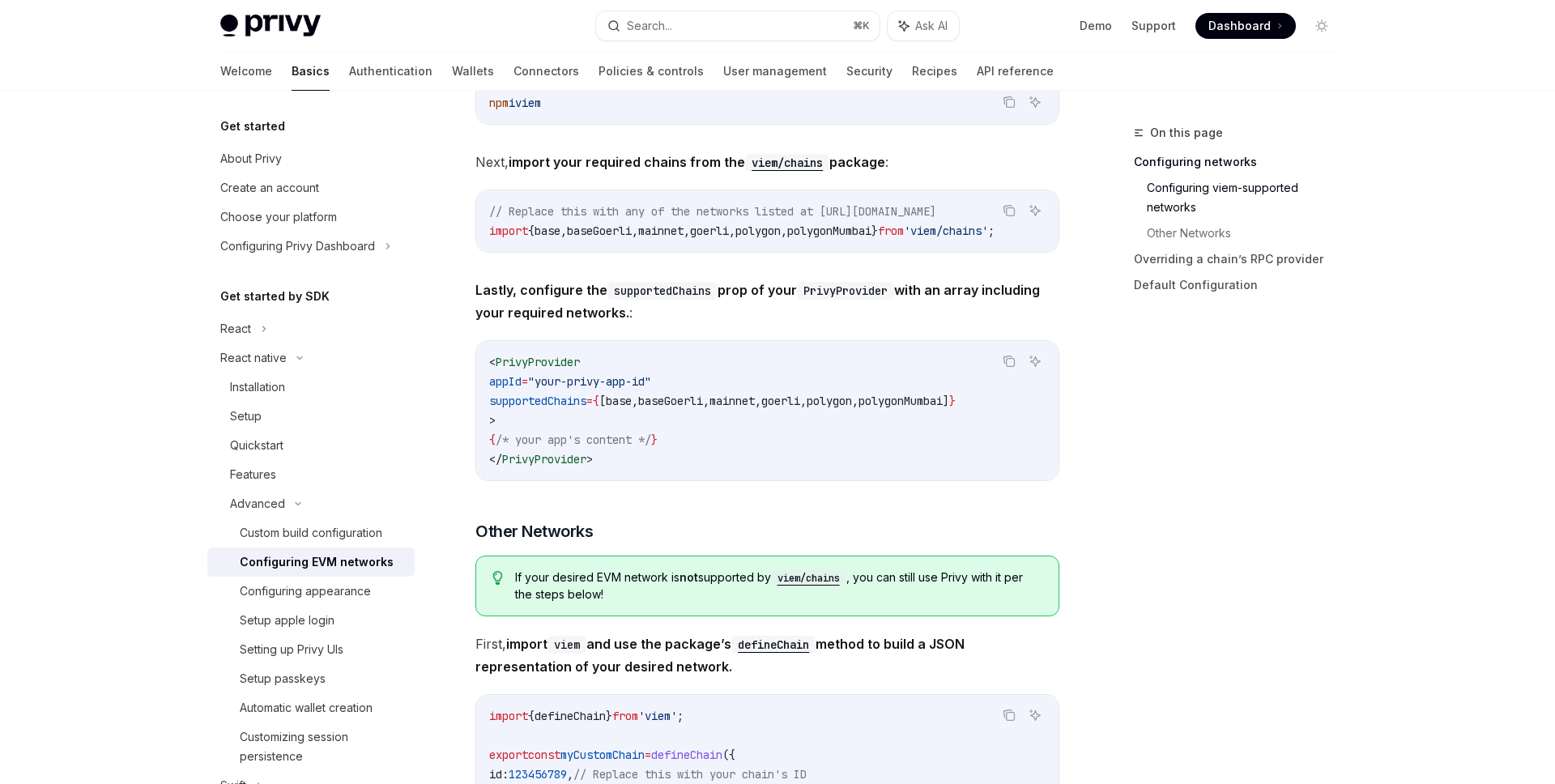
click at [607, 420] on code "< PrivyProvider appId = "your-privy-app-id" supportedChains = { [ base , baseGo…" at bounding box center [768, 411] width 556 height 117
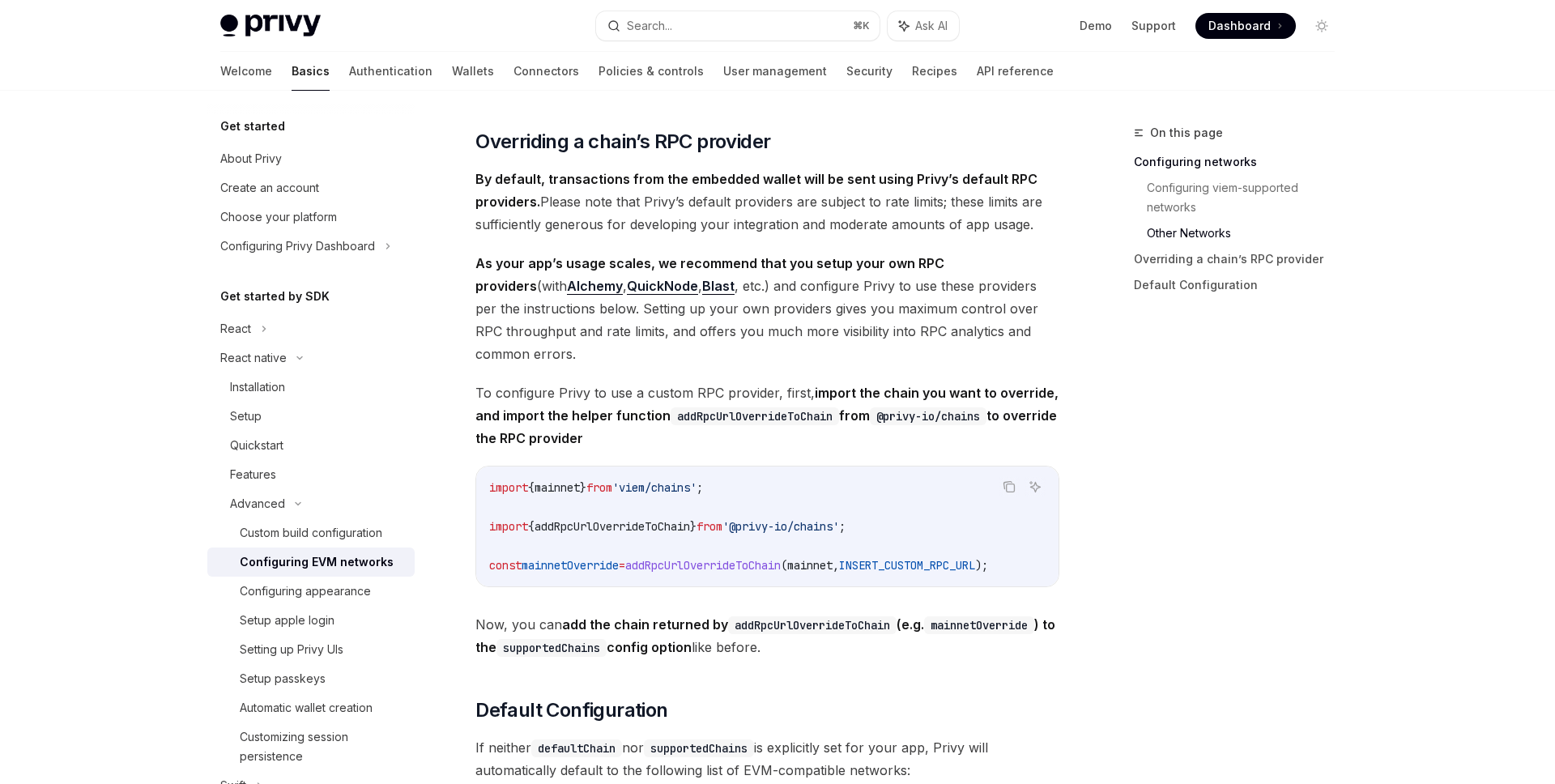
scroll to position [2138, 0]
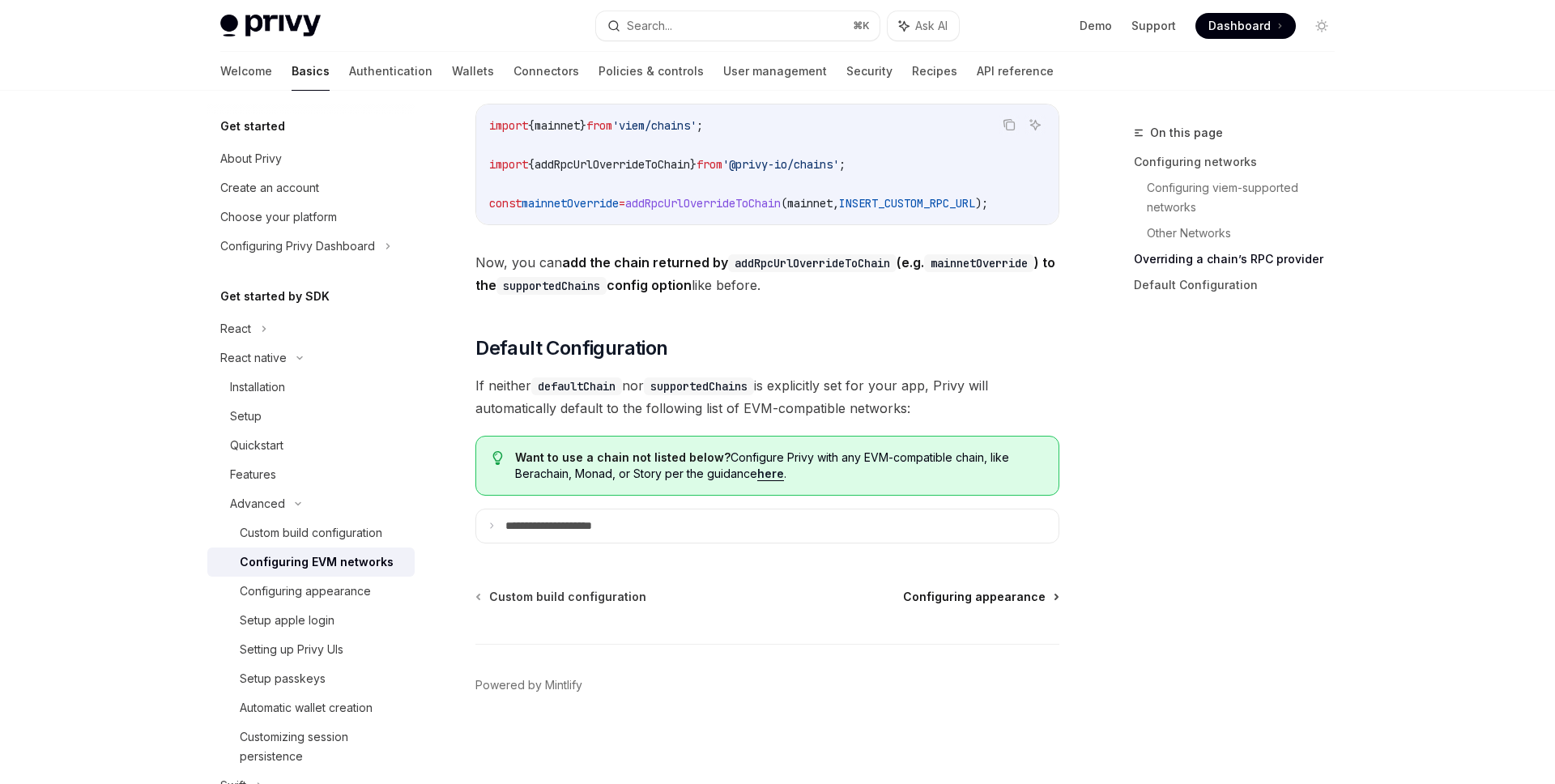
click at [993, 589] on span "Configuring appearance" at bounding box center [975, 597] width 142 height 17
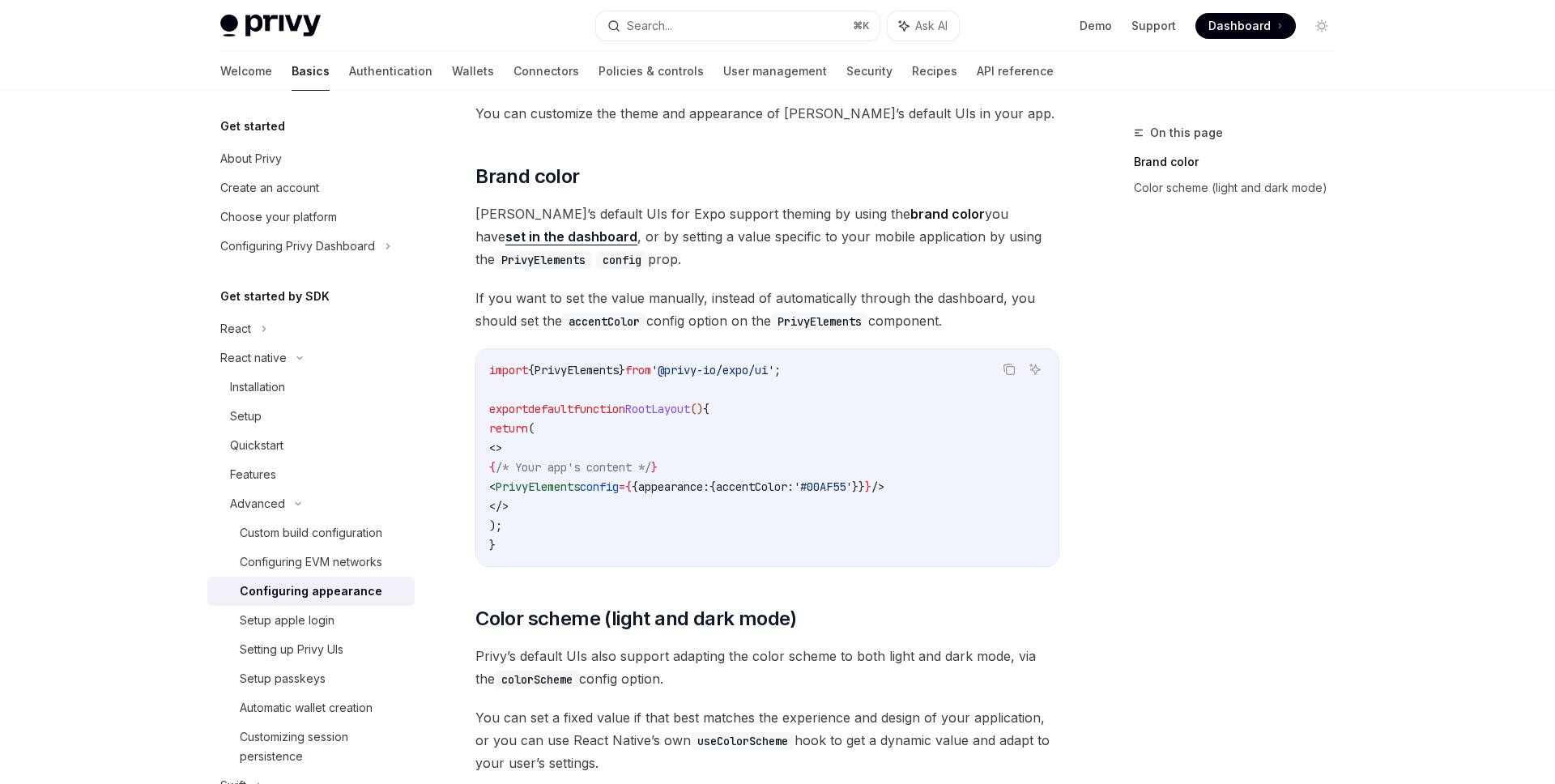
scroll to position [626, 0]
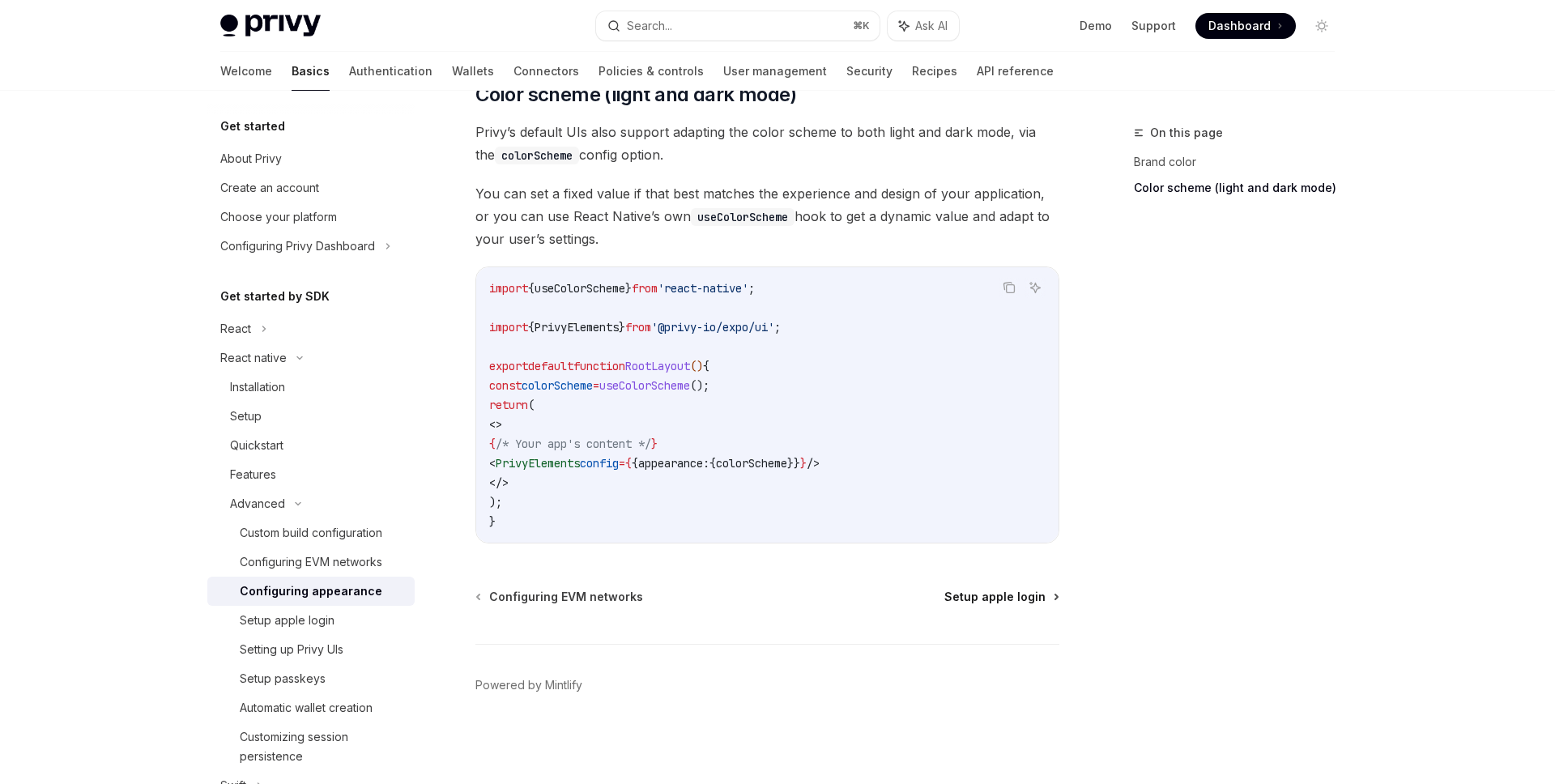
click at [979, 602] on span "Setup apple login" at bounding box center [995, 597] width 101 height 17
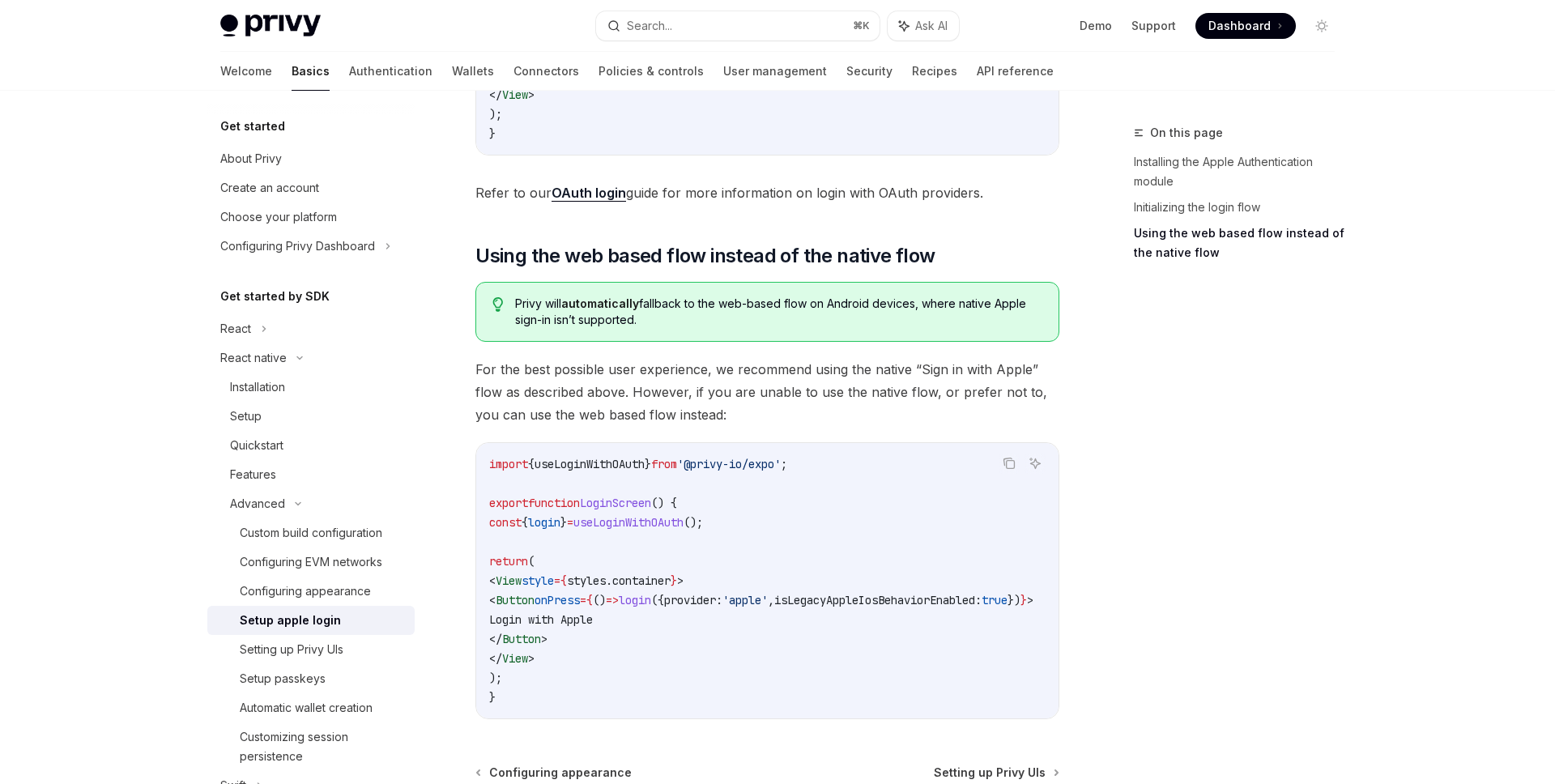
scroll to position [1249, 0]
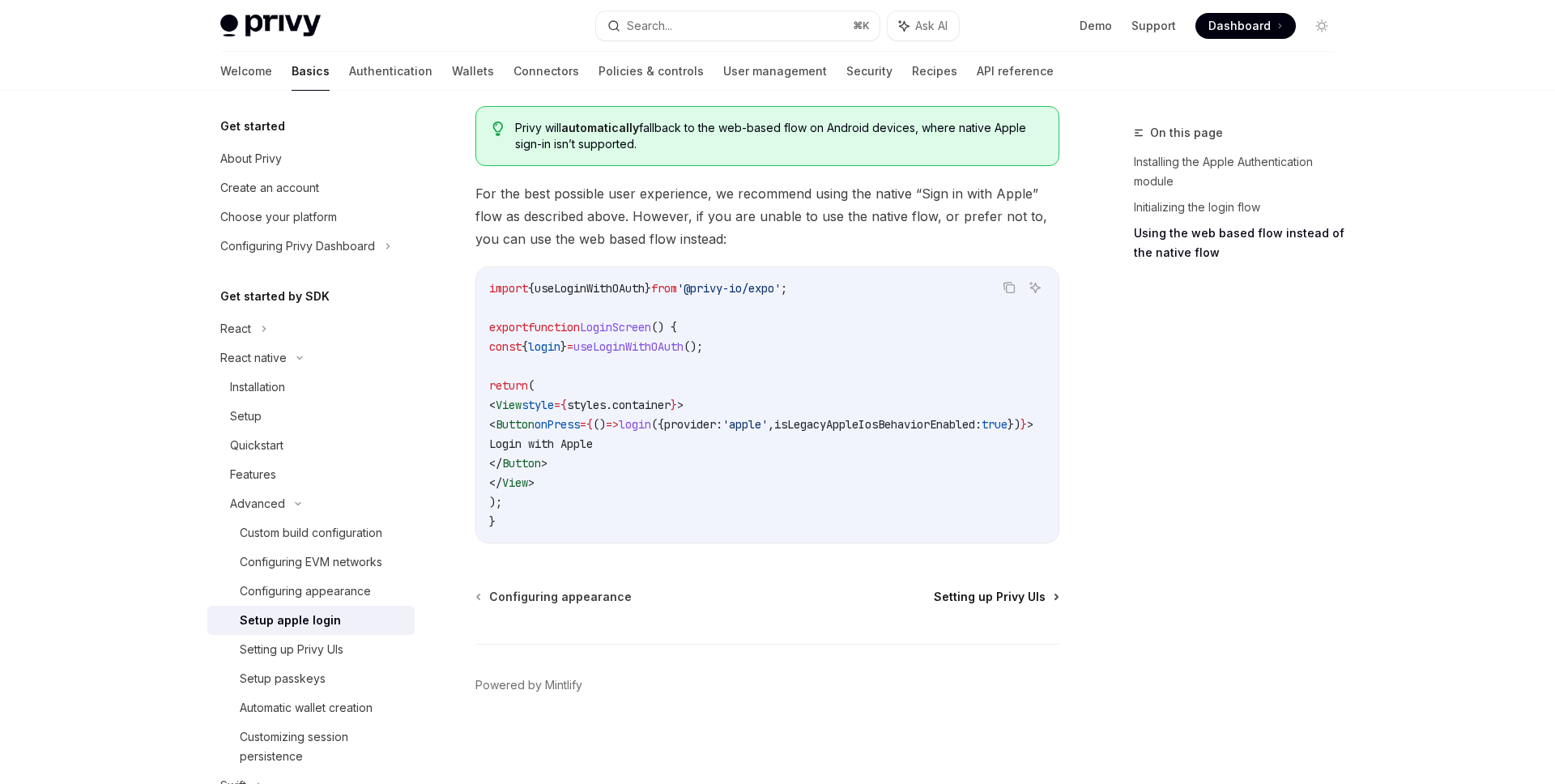
click at [1012, 600] on span "Setting up Privy UIs" at bounding box center [989, 597] width 112 height 17
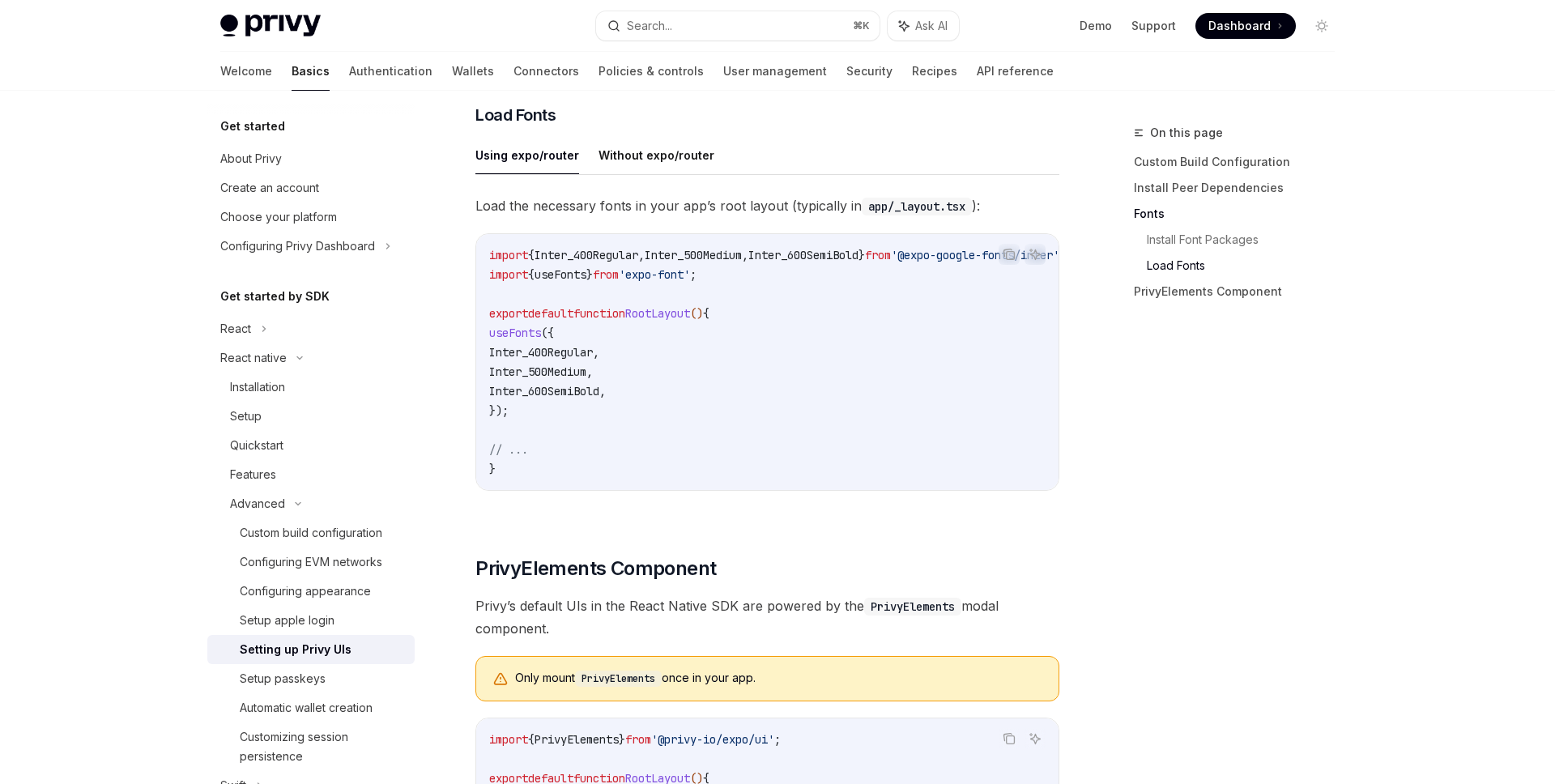
scroll to position [1128, 0]
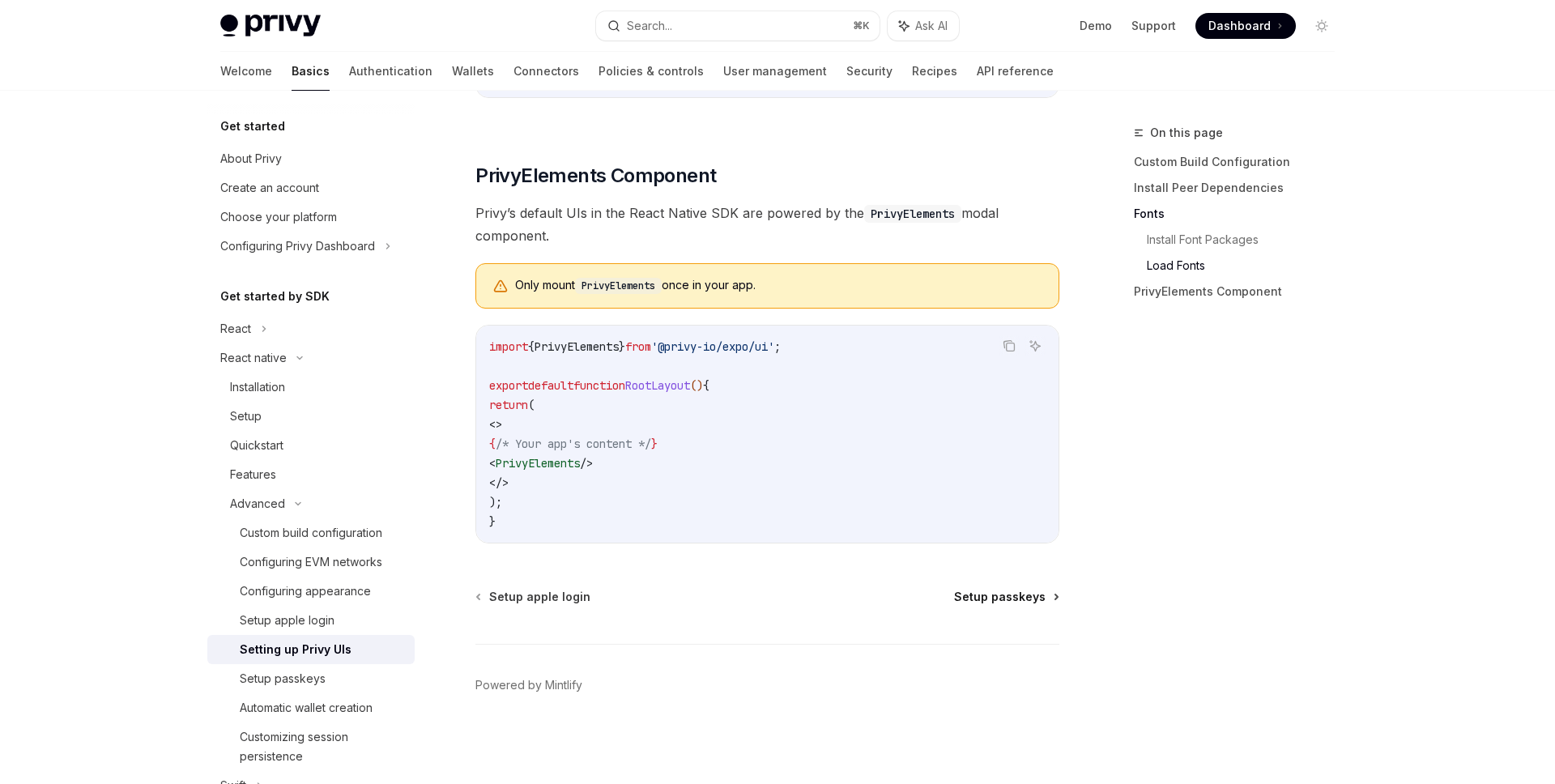
click at [1006, 599] on span "Setup passkeys" at bounding box center [999, 597] width 92 height 17
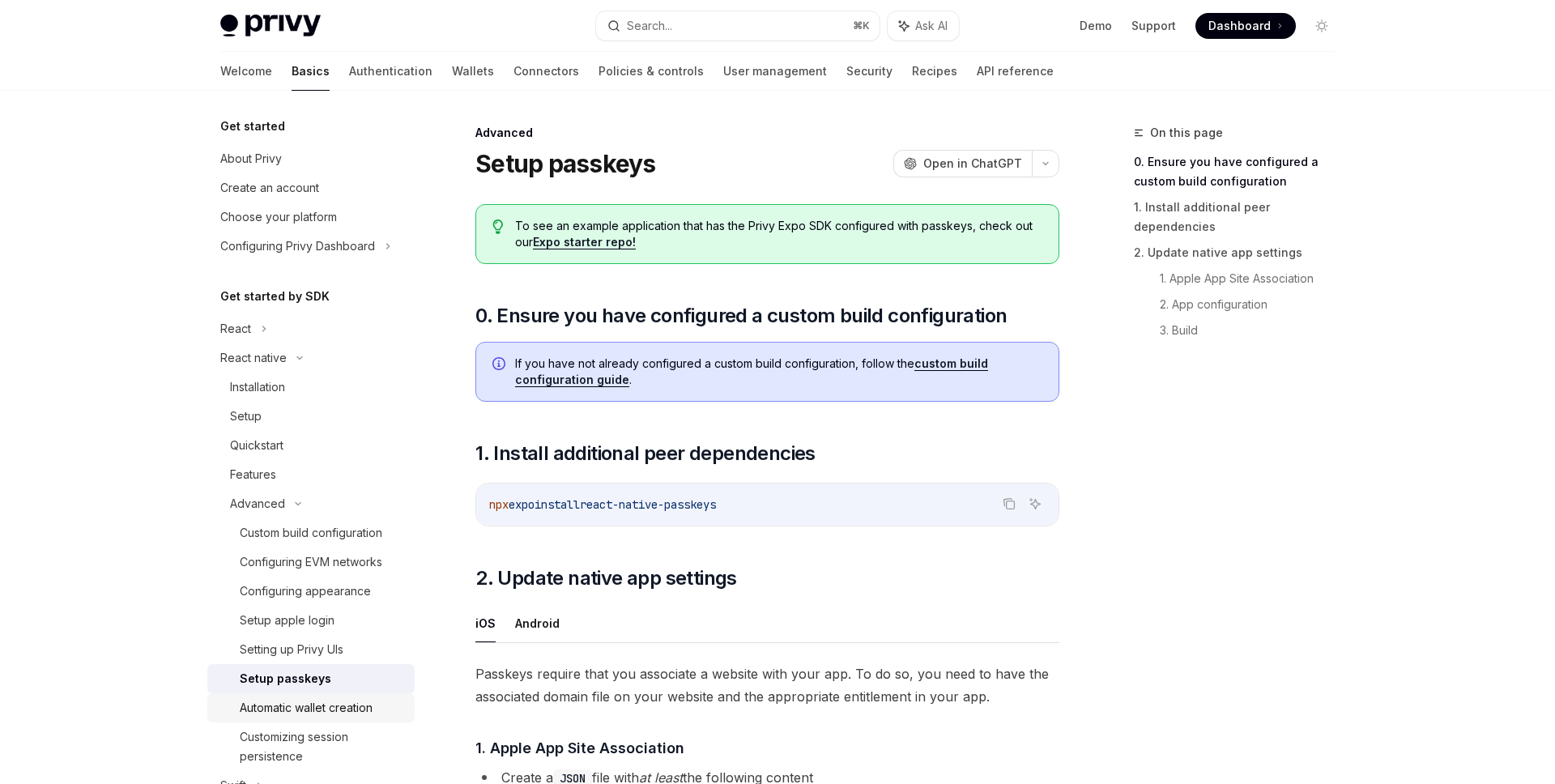
click at [349, 712] on div "Automatic wallet creation" at bounding box center [306, 707] width 132 height 19
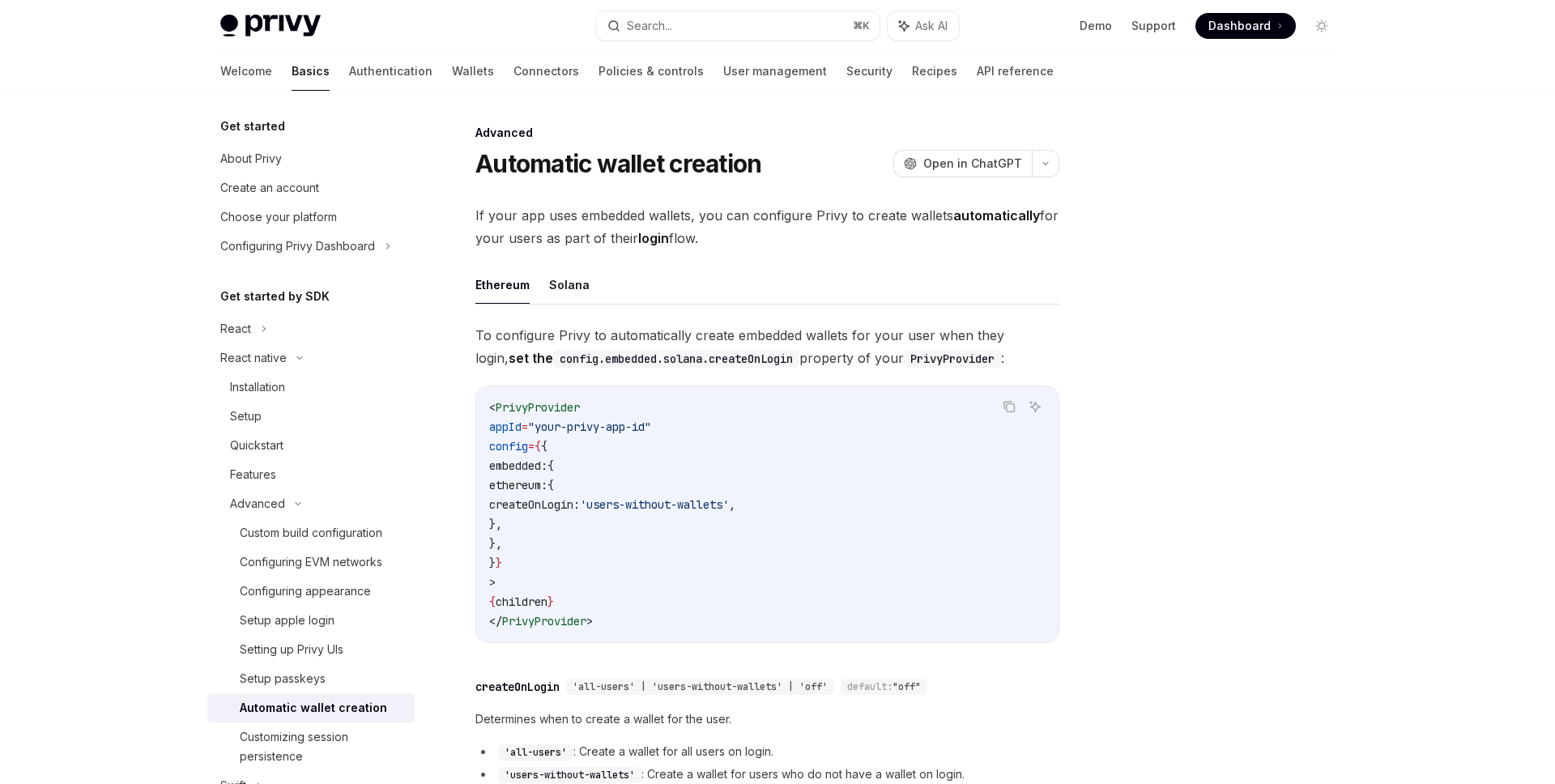
click at [830, 469] on code "< PrivyProvider appId = "your-privy-app-id" config = { { embedded: { ethereum: …" at bounding box center [768, 514] width 556 height 233
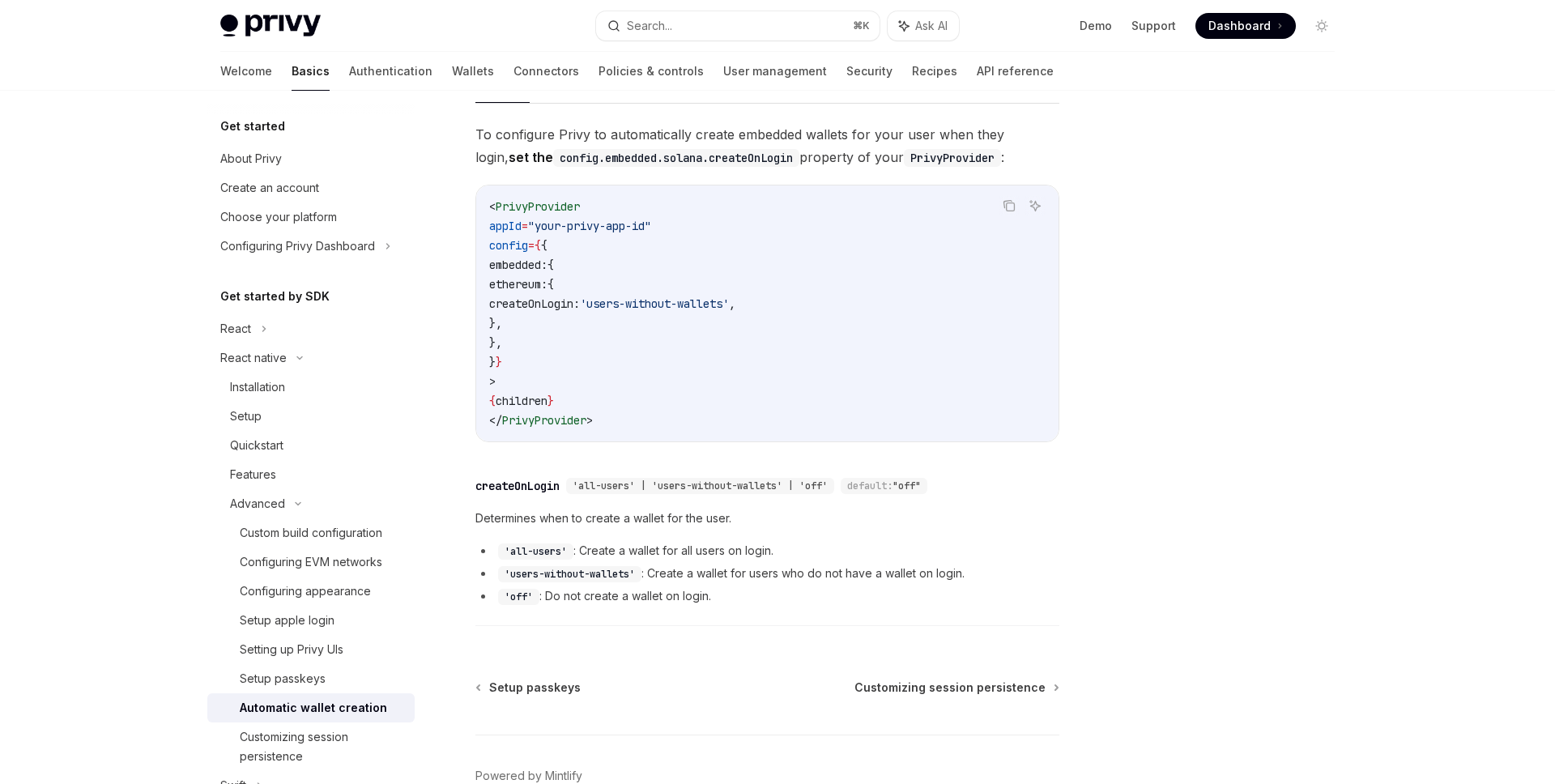
scroll to position [291, 0]
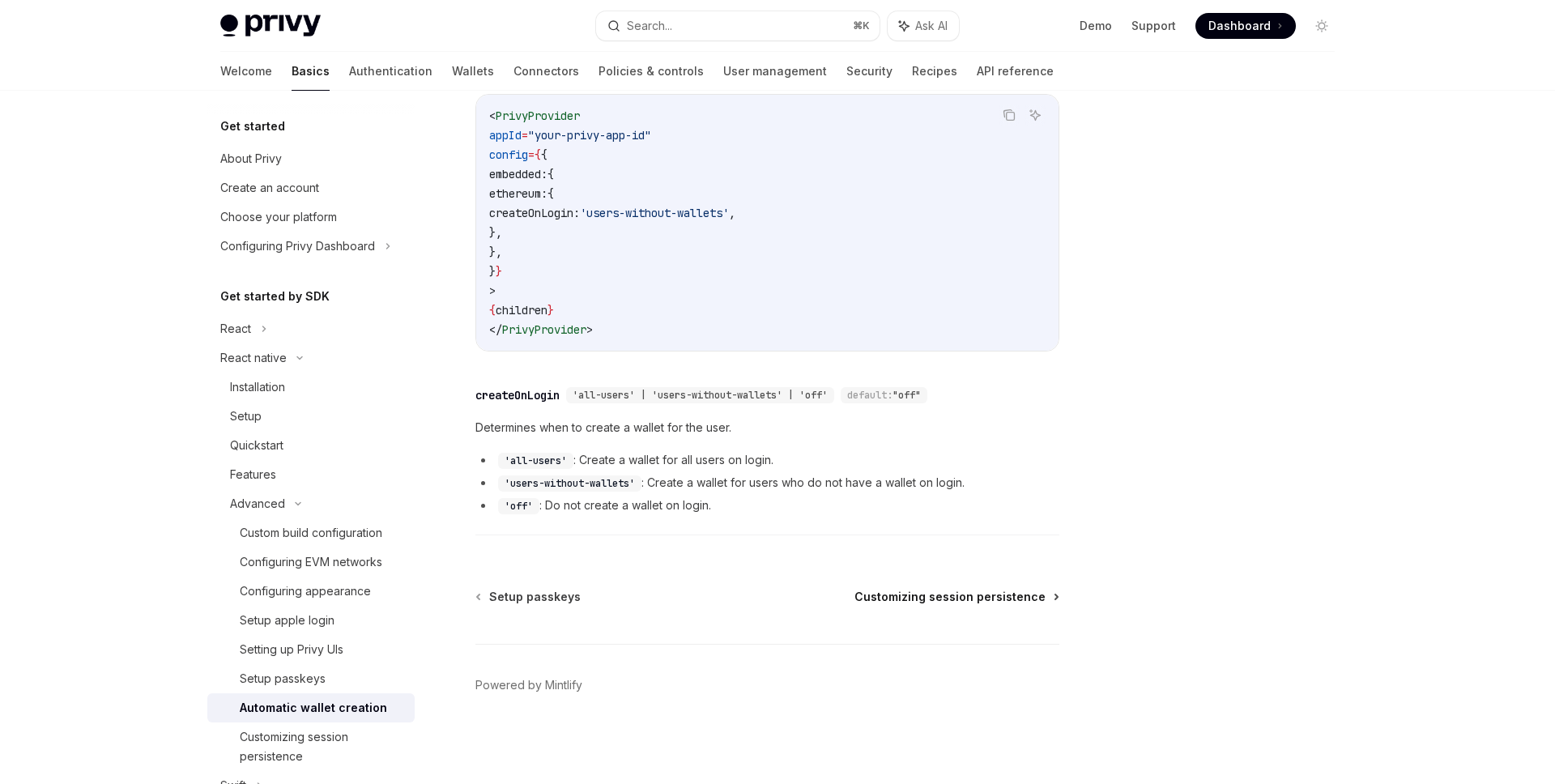
click at [966, 597] on span "Customizing session persistence" at bounding box center [950, 597] width 191 height 17
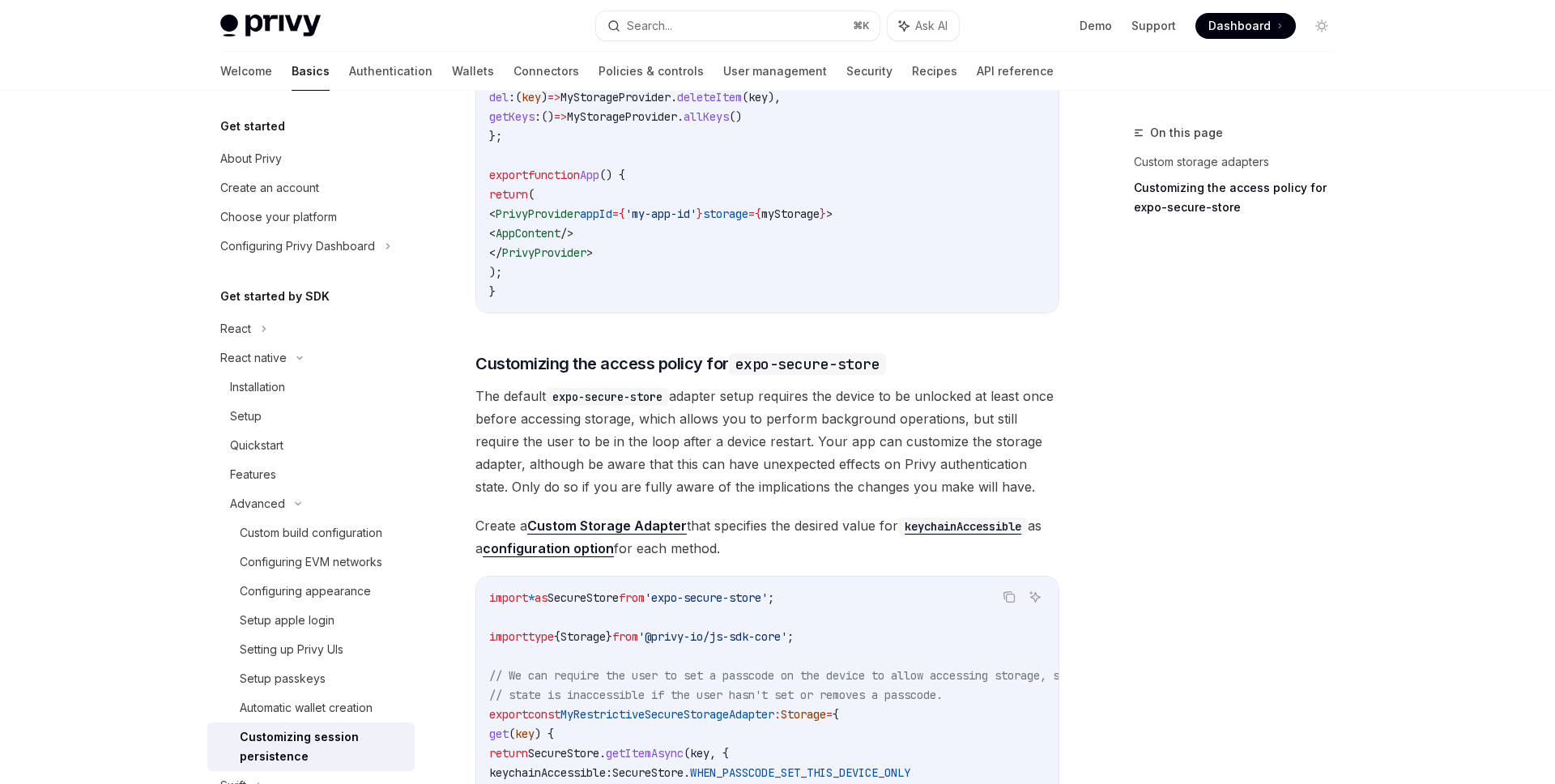
scroll to position [1031, 0]
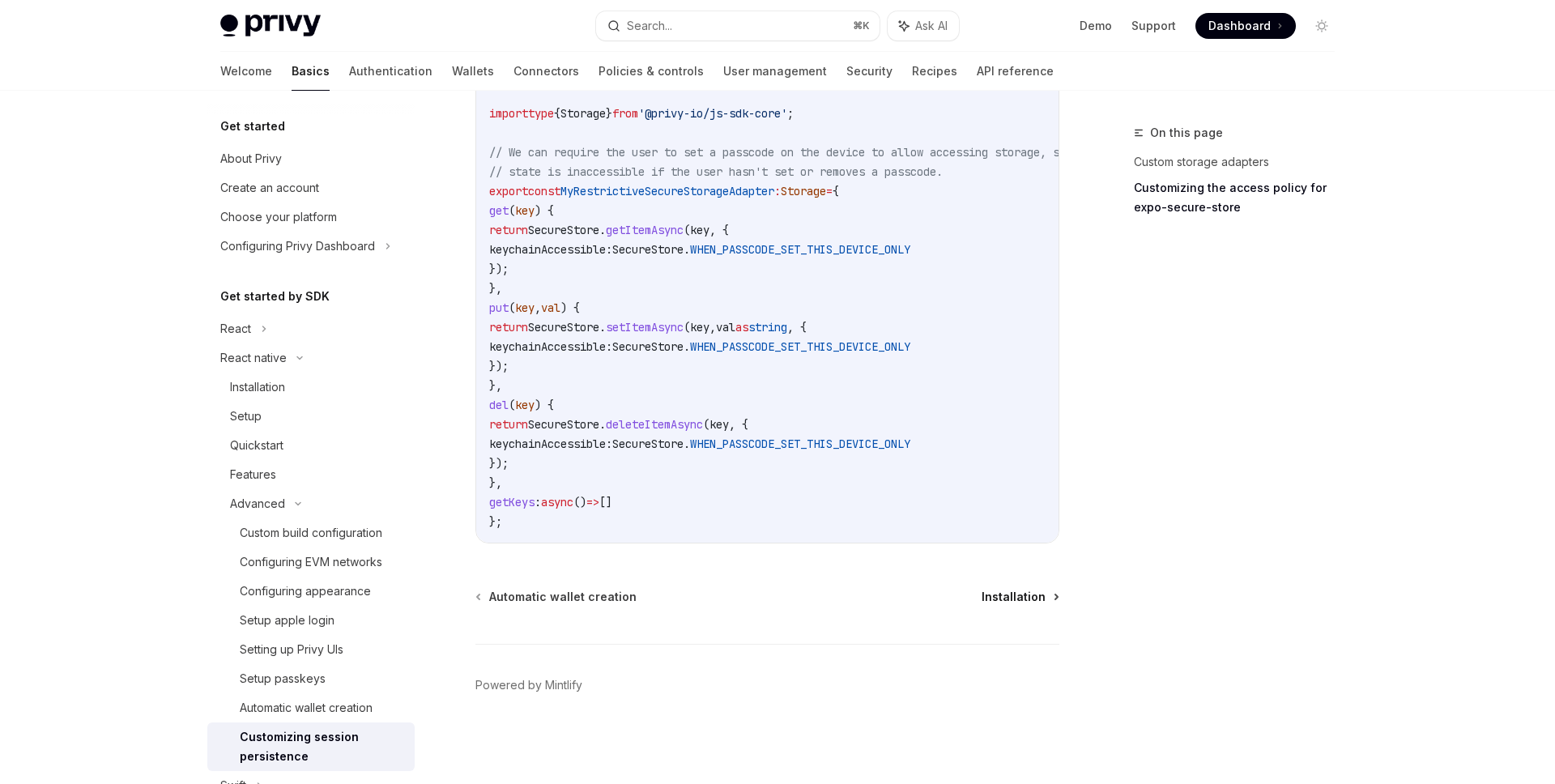
click at [1019, 595] on span "Installation" at bounding box center [1013, 597] width 64 height 17
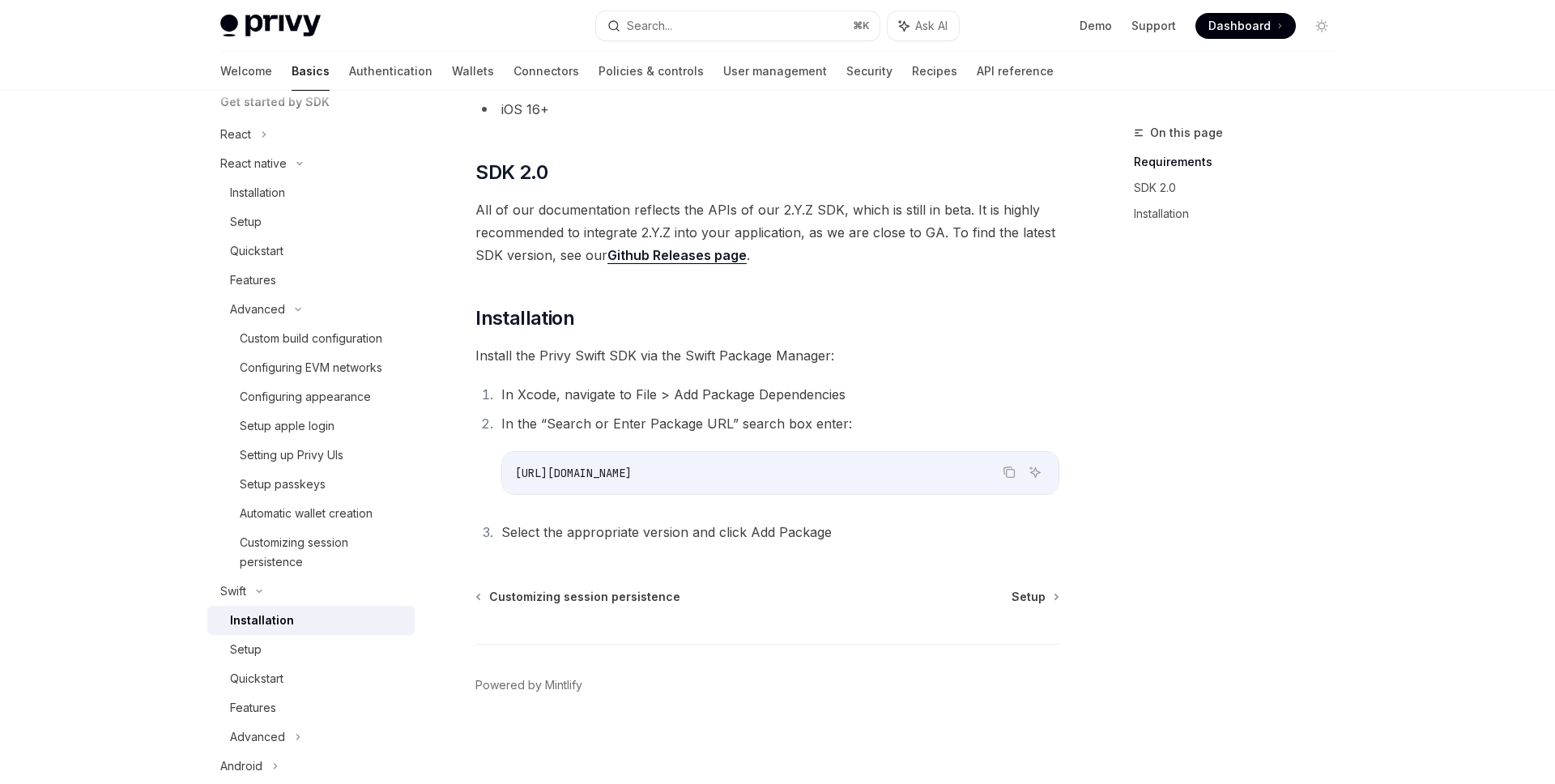
scroll to position [74, 0]
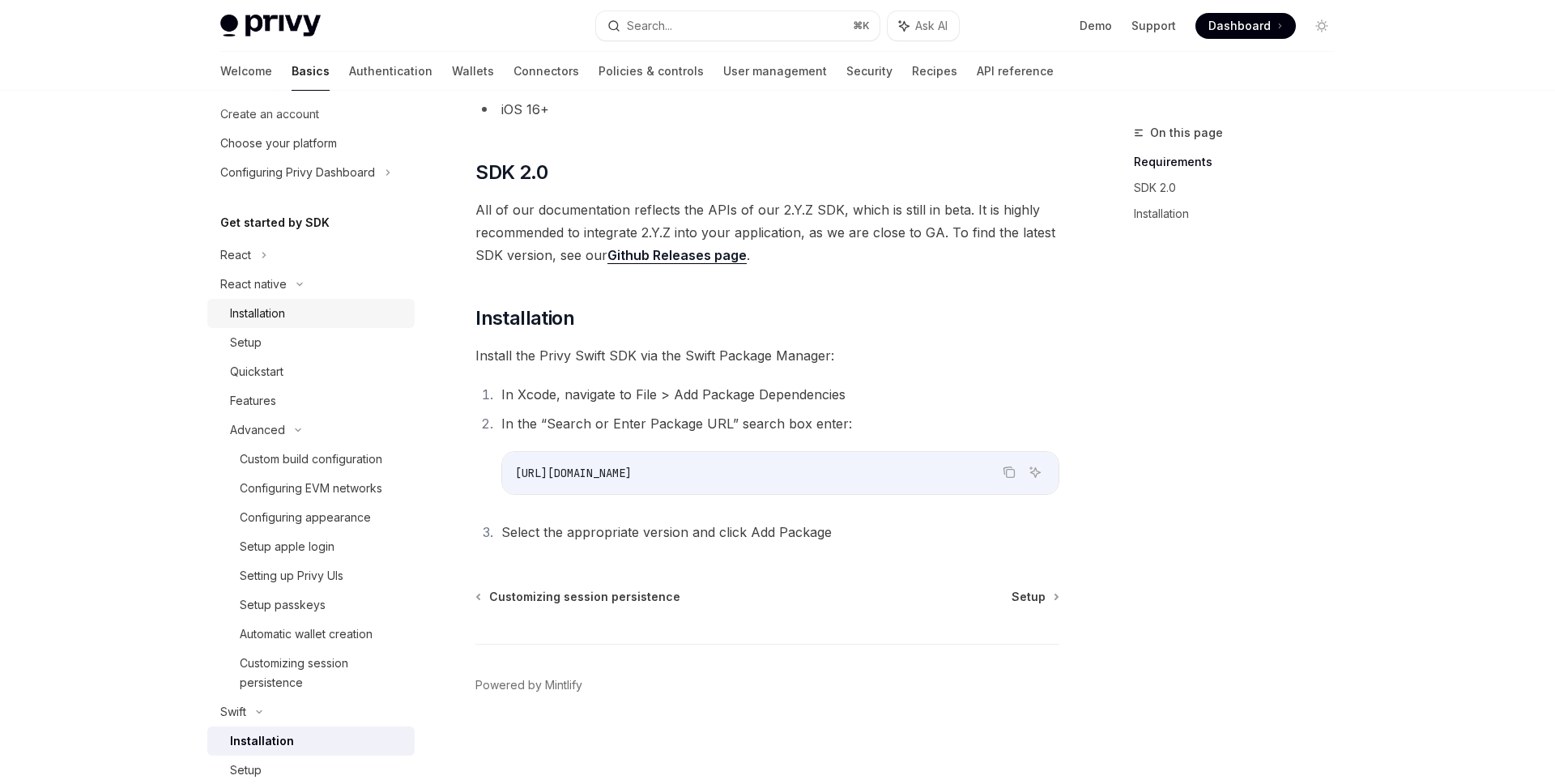
click at [282, 315] on div "Installation" at bounding box center [258, 313] width 55 height 19
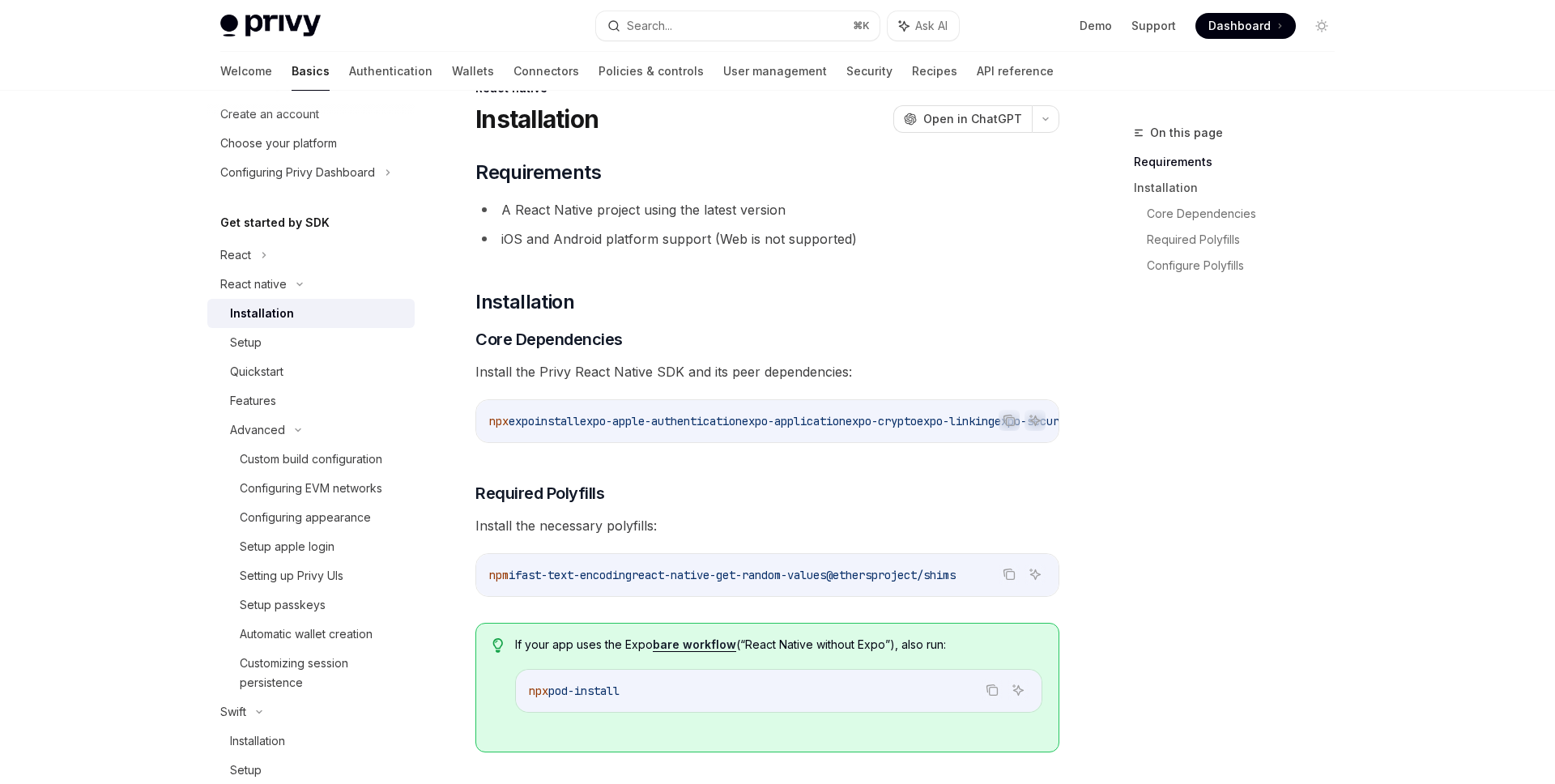
scroll to position [53, 0]
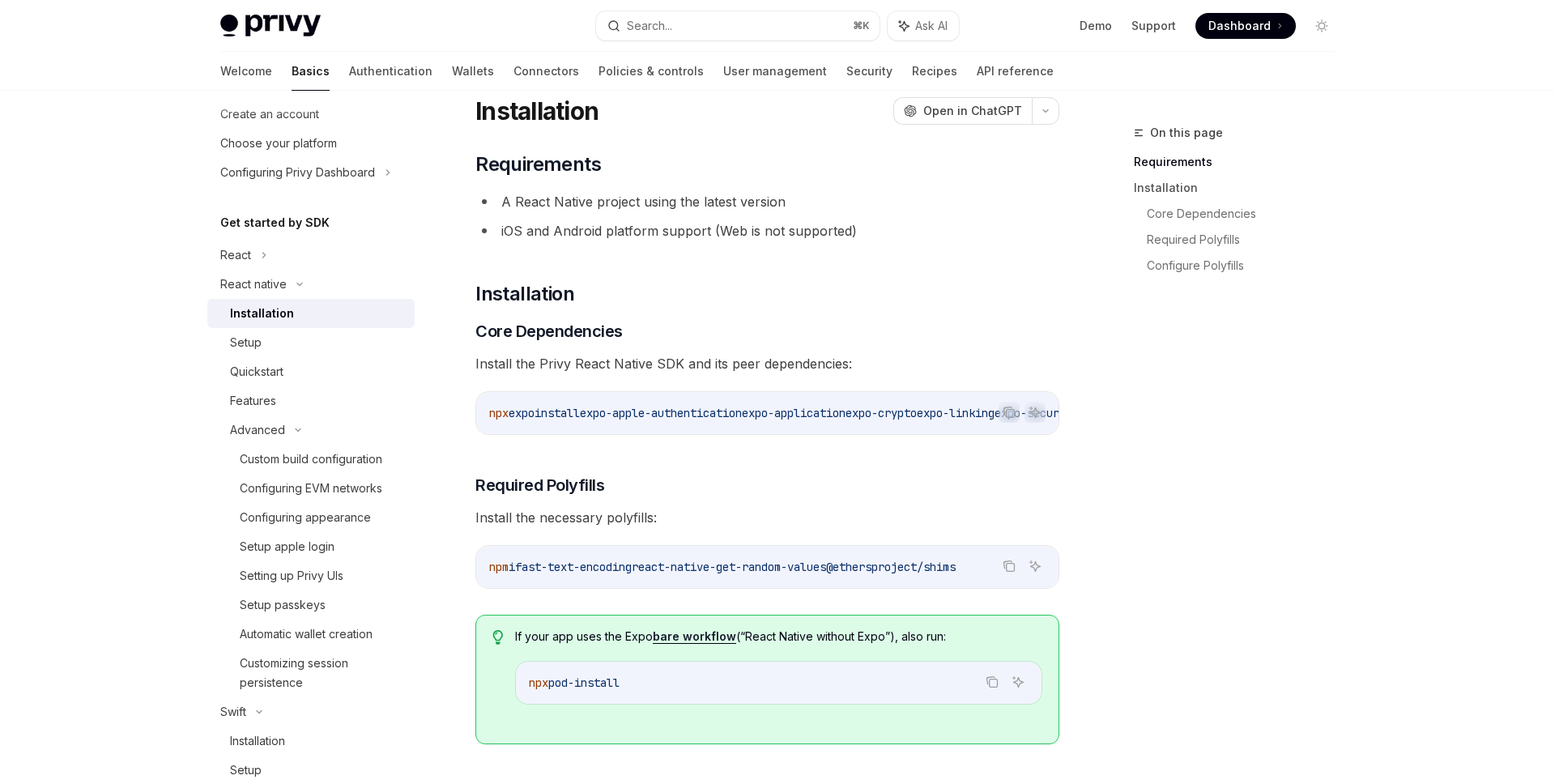
drag, startPoint x: 637, startPoint y: 440, endPoint x: 879, endPoint y: 445, distance: 242.1
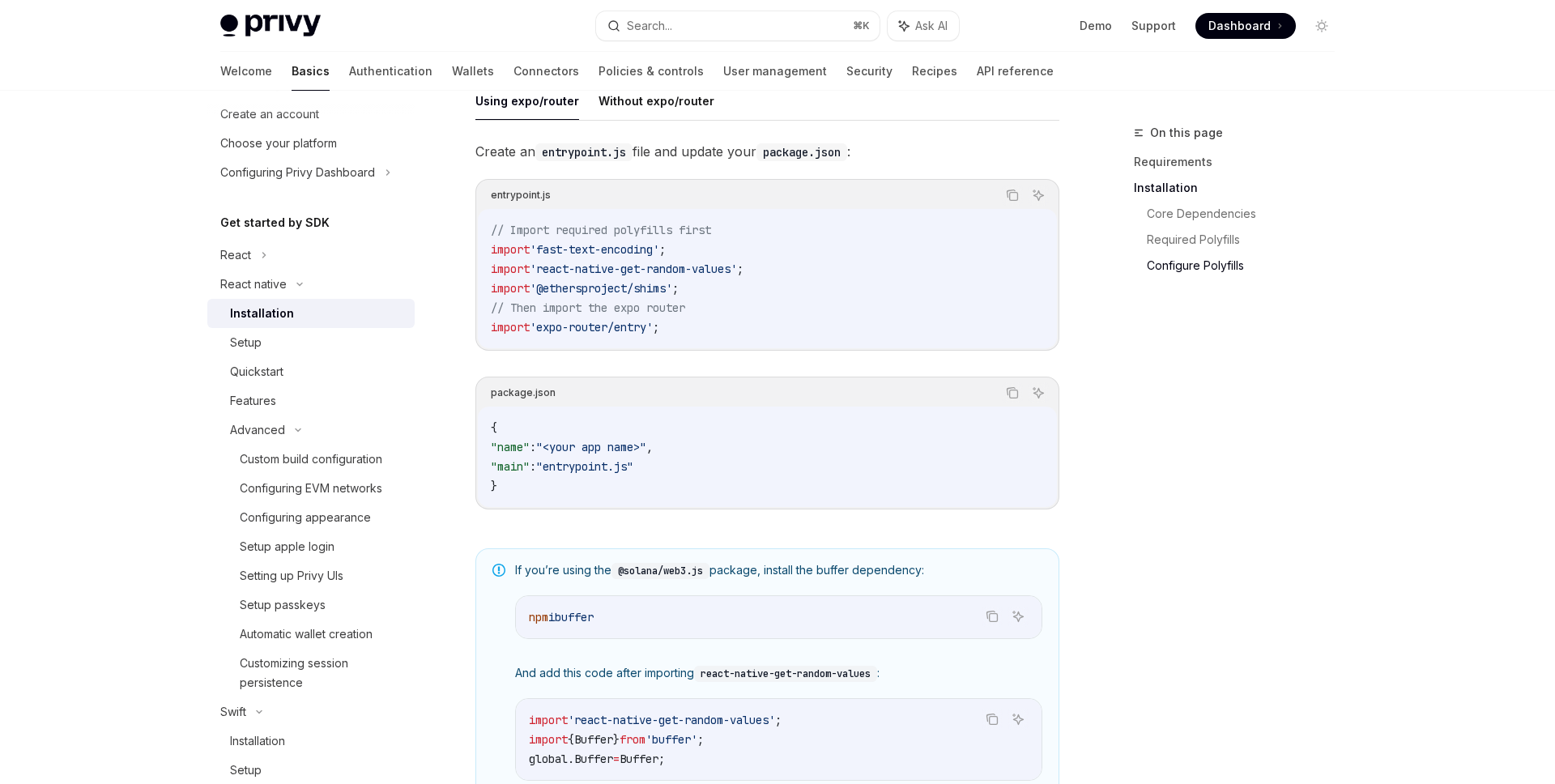
scroll to position [733, 0]
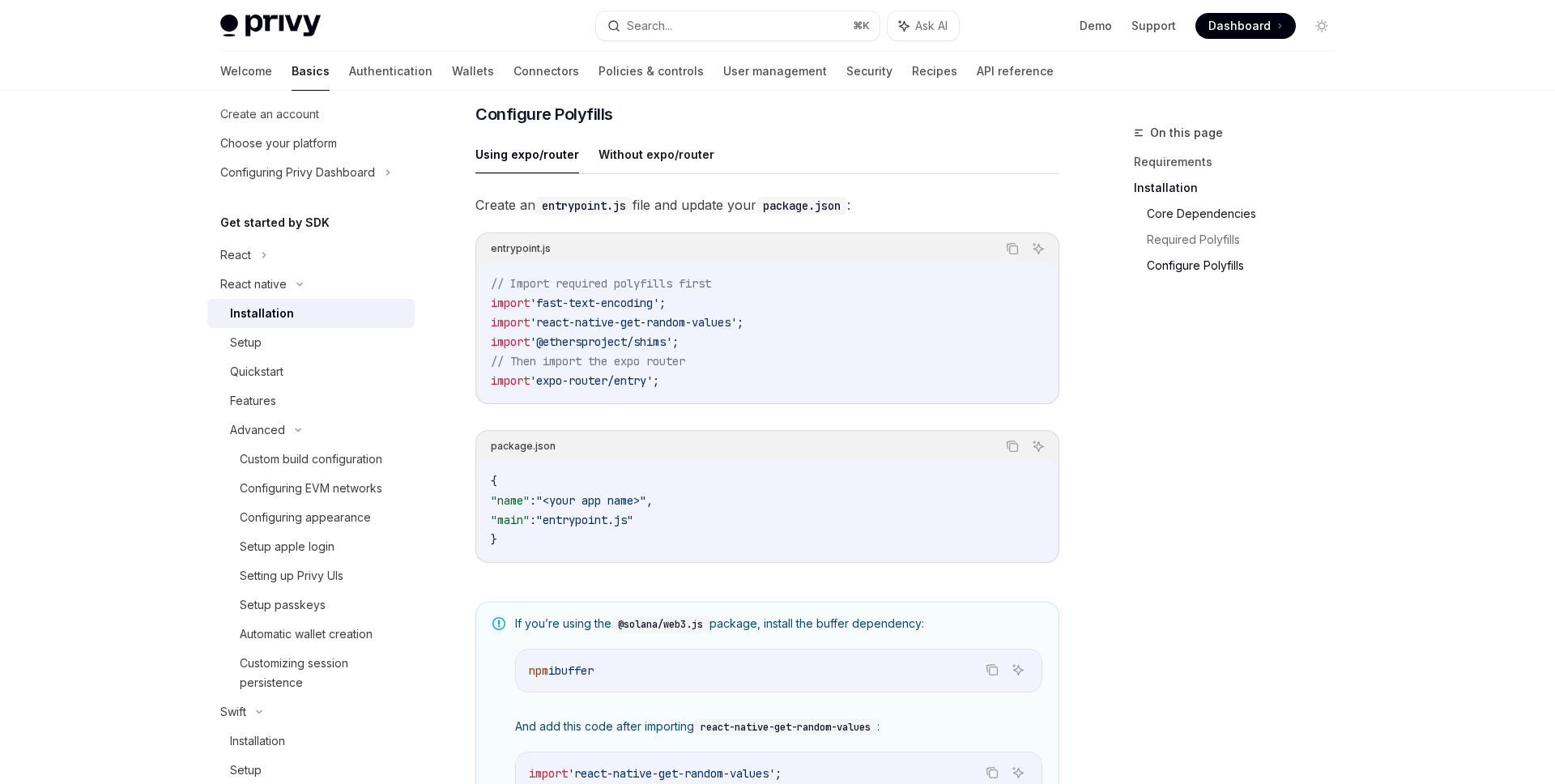
click at [1196, 214] on link "Core Dependencies" at bounding box center [1247, 214] width 201 height 26
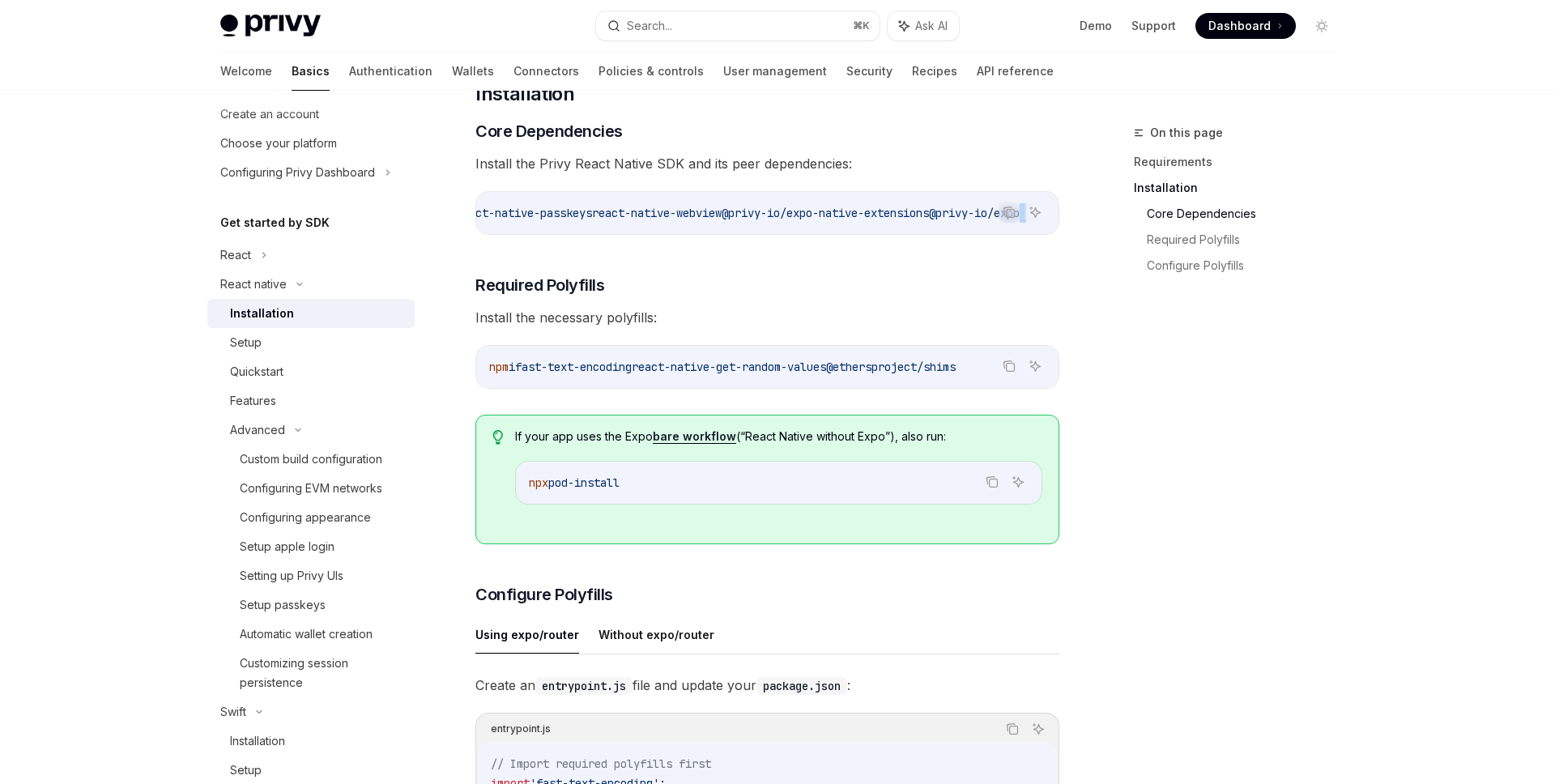
scroll to position [249, 0]
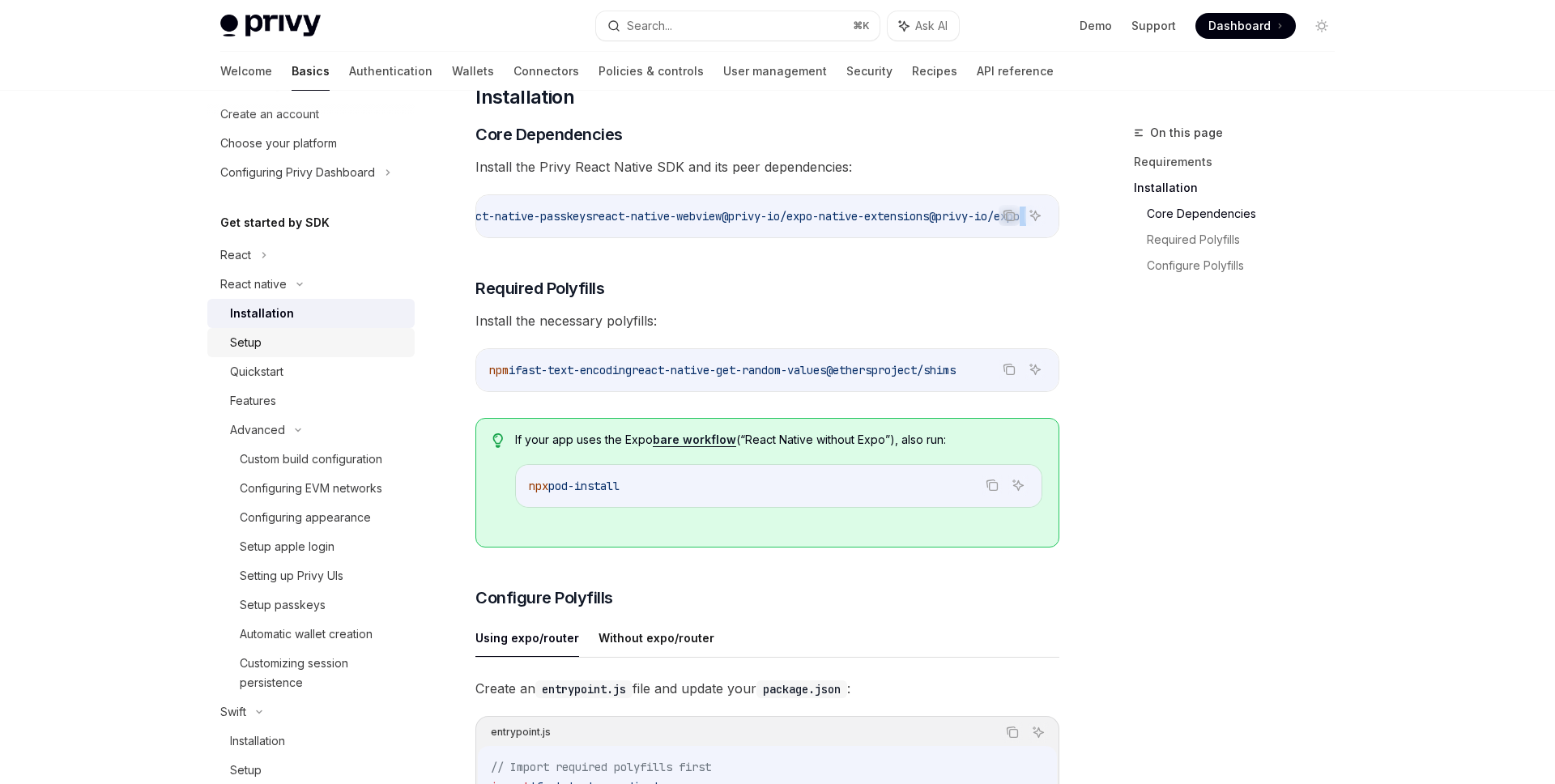
click at [258, 344] on div "Setup" at bounding box center [246, 342] width 31 height 19
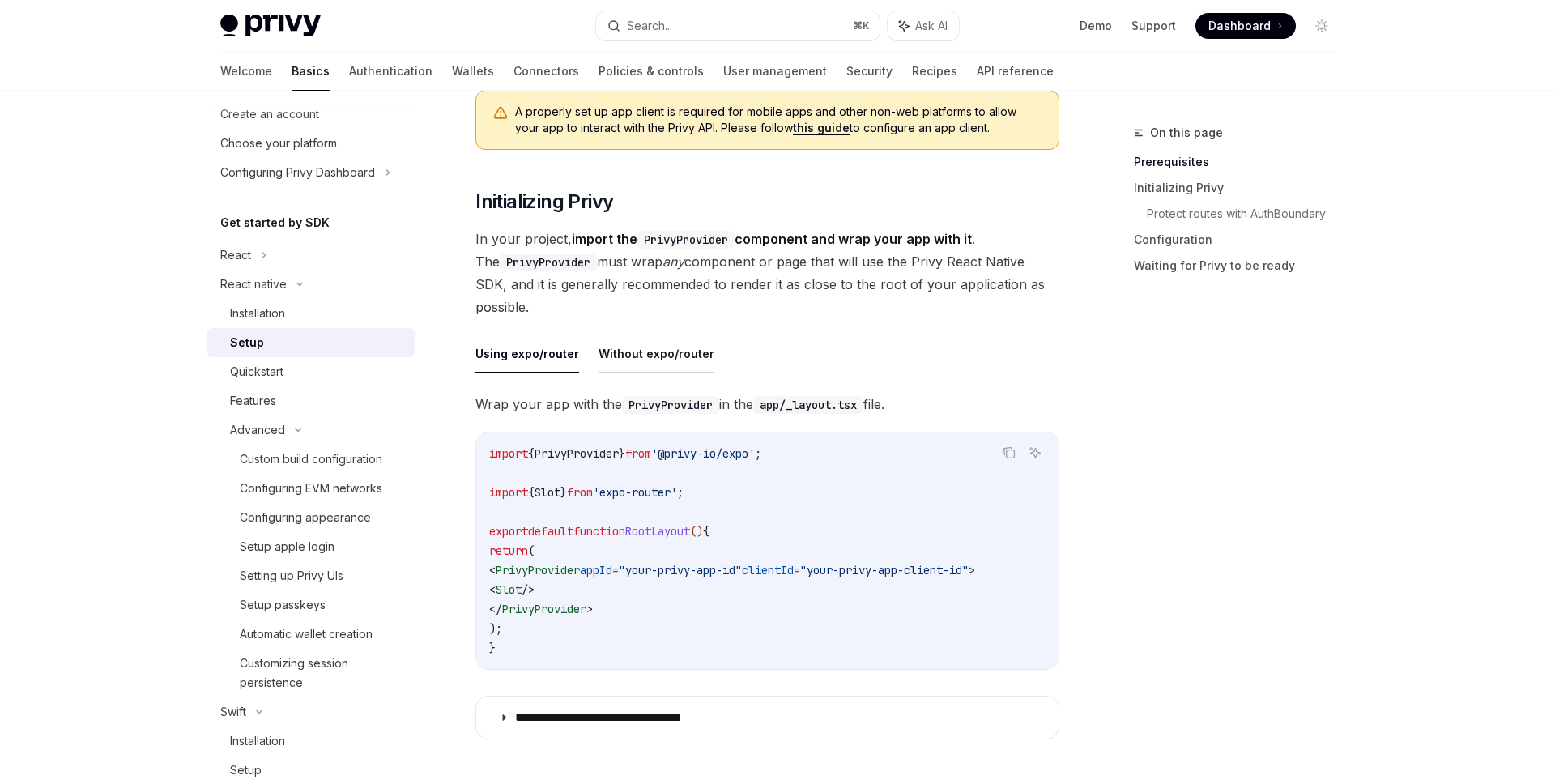
scroll to position [219, 0]
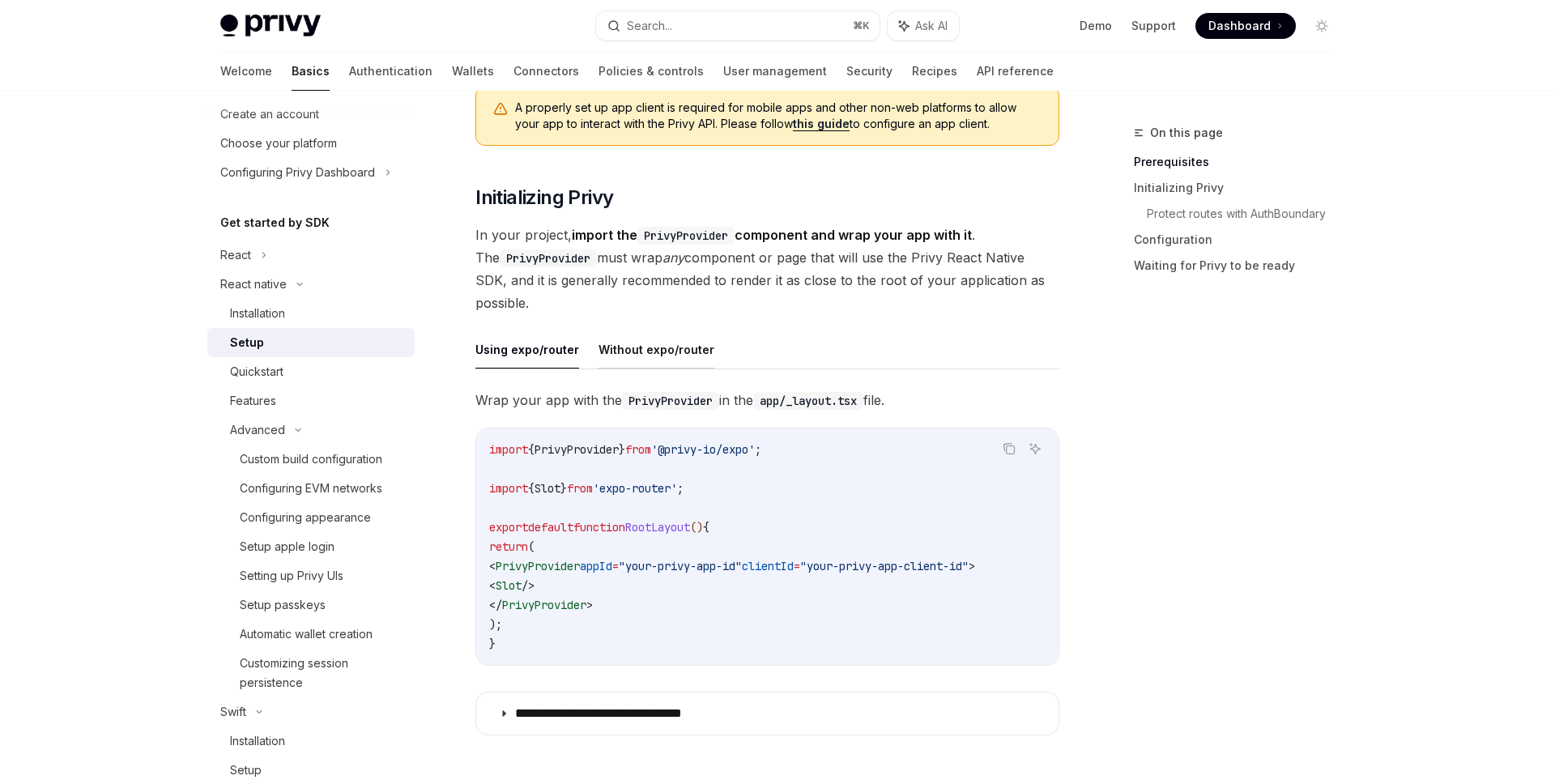
click at [657, 347] on button "Without expo/router" at bounding box center [657, 349] width 116 height 38
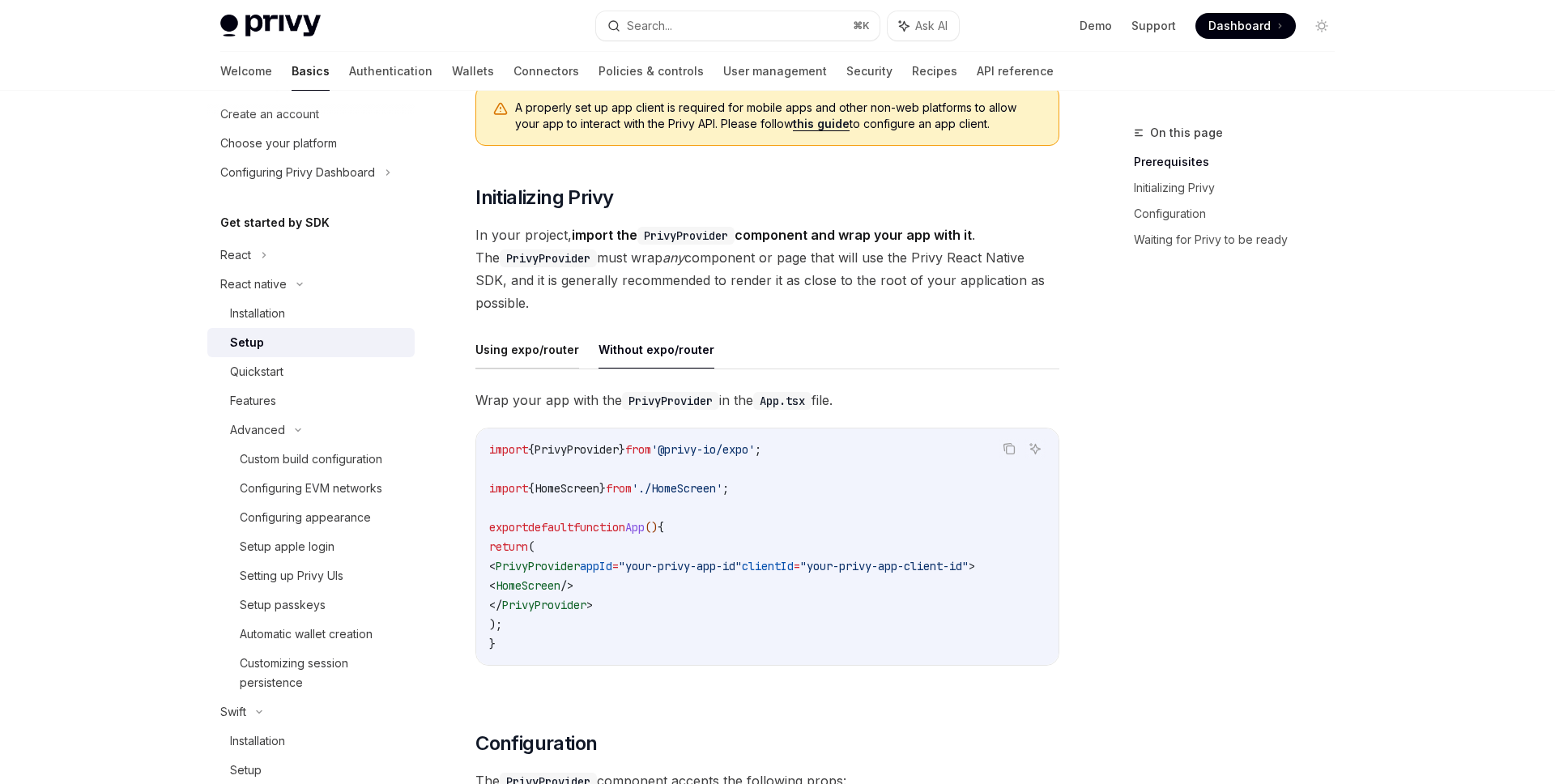
click at [541, 349] on button "Using expo/router" at bounding box center [527, 349] width 104 height 38
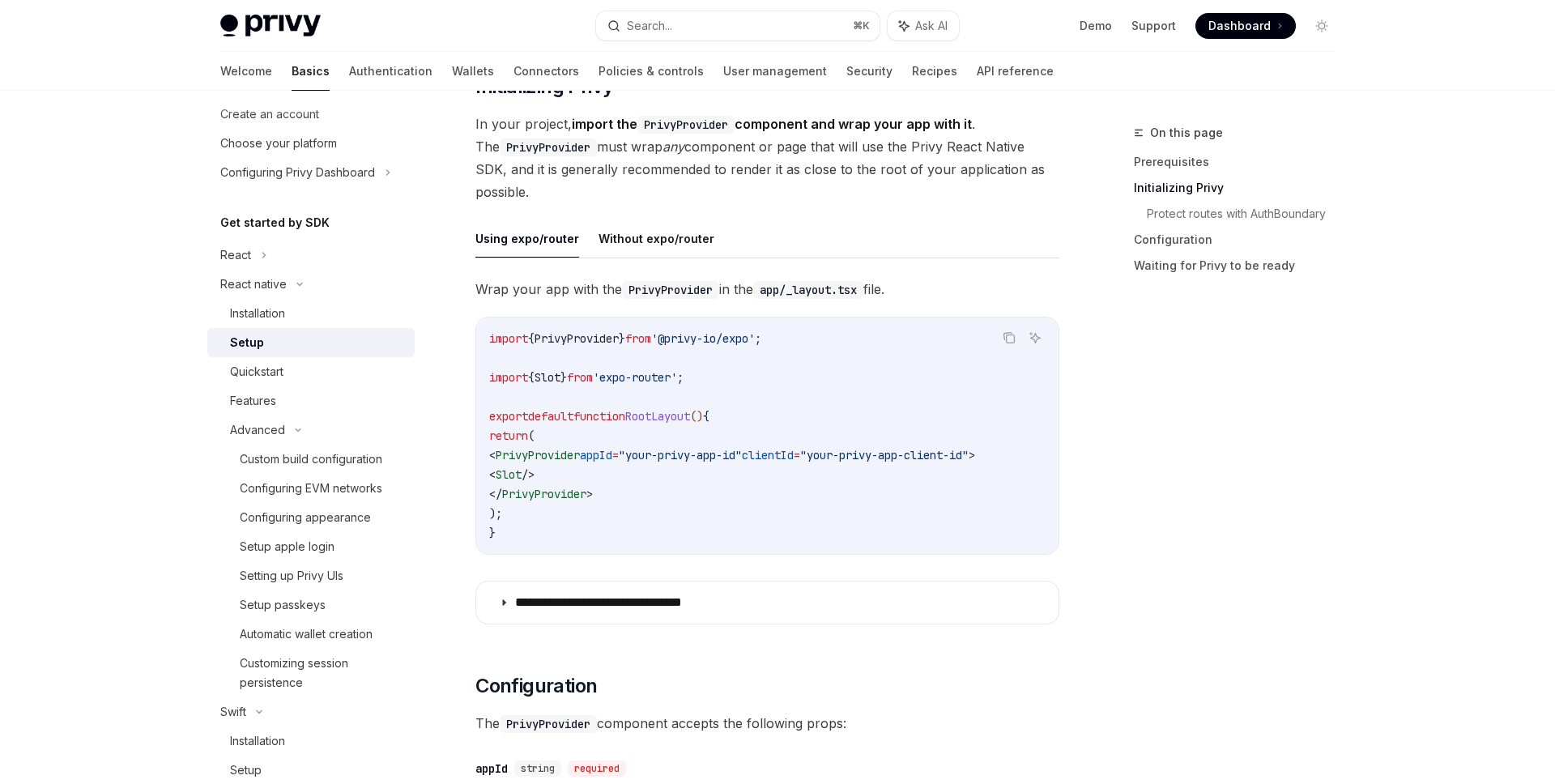
scroll to position [334, 0]
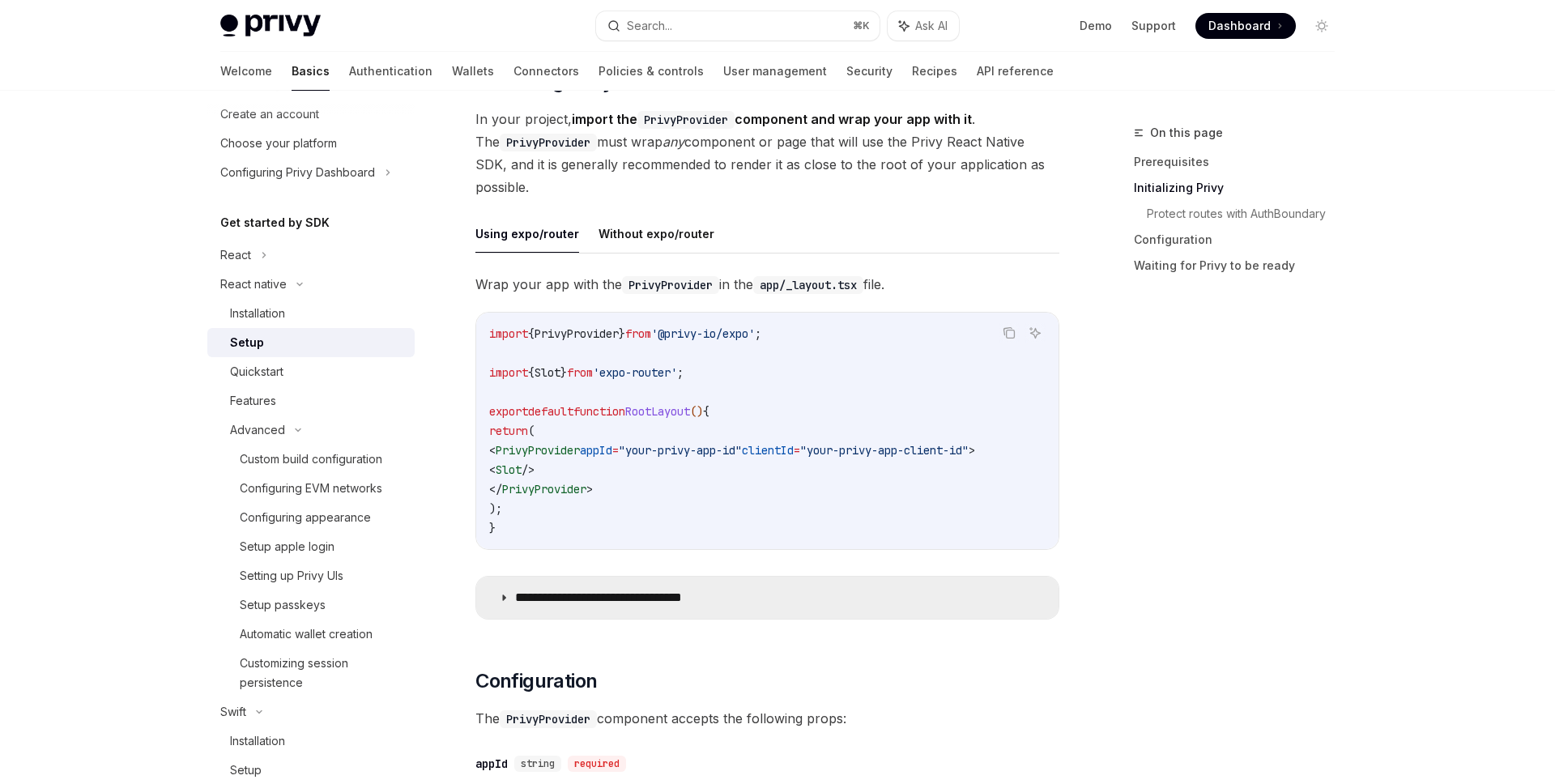
click at [509, 601] on summary "**********" at bounding box center [767, 597] width 582 height 42
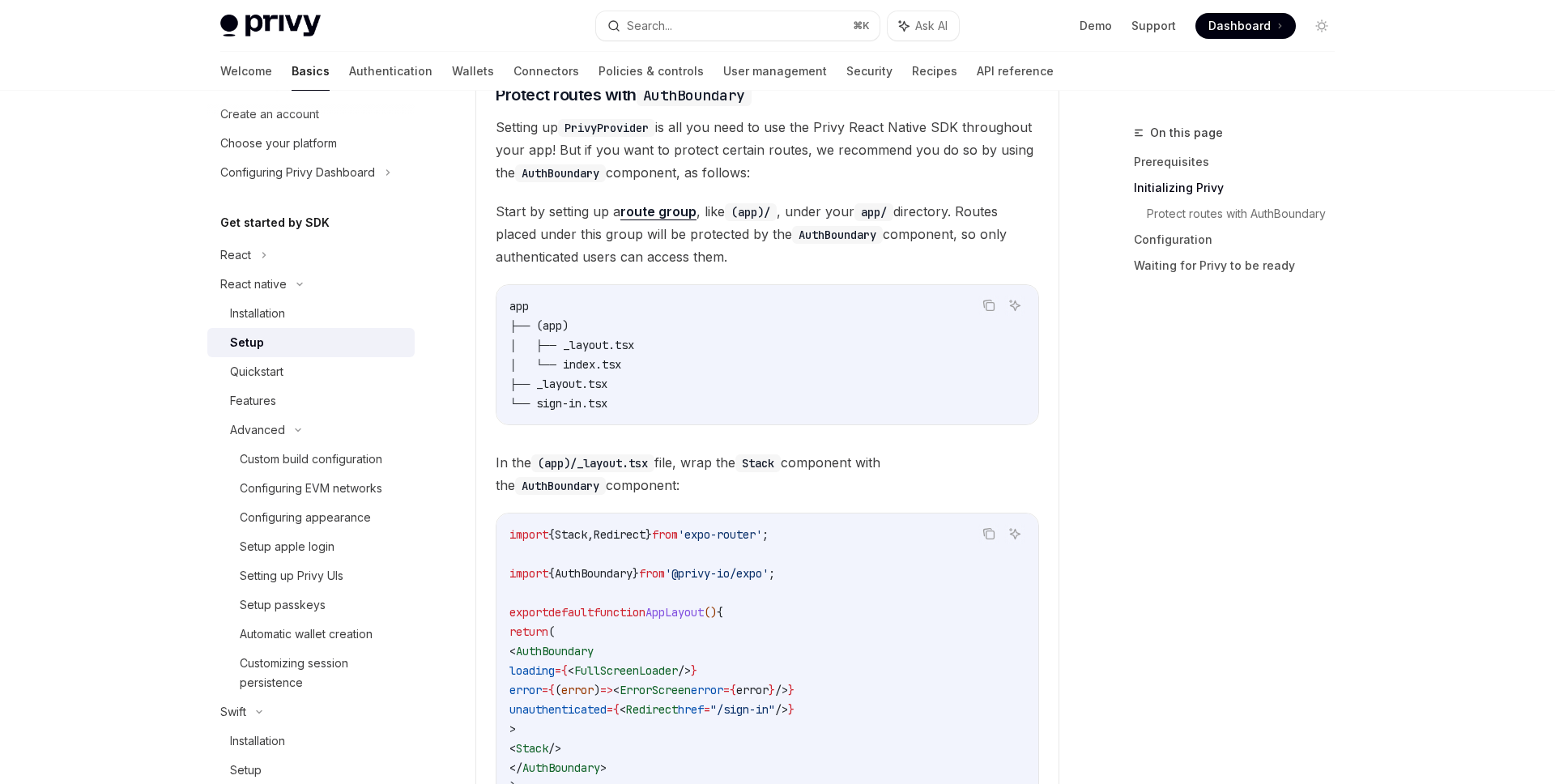
scroll to position [707, 0]
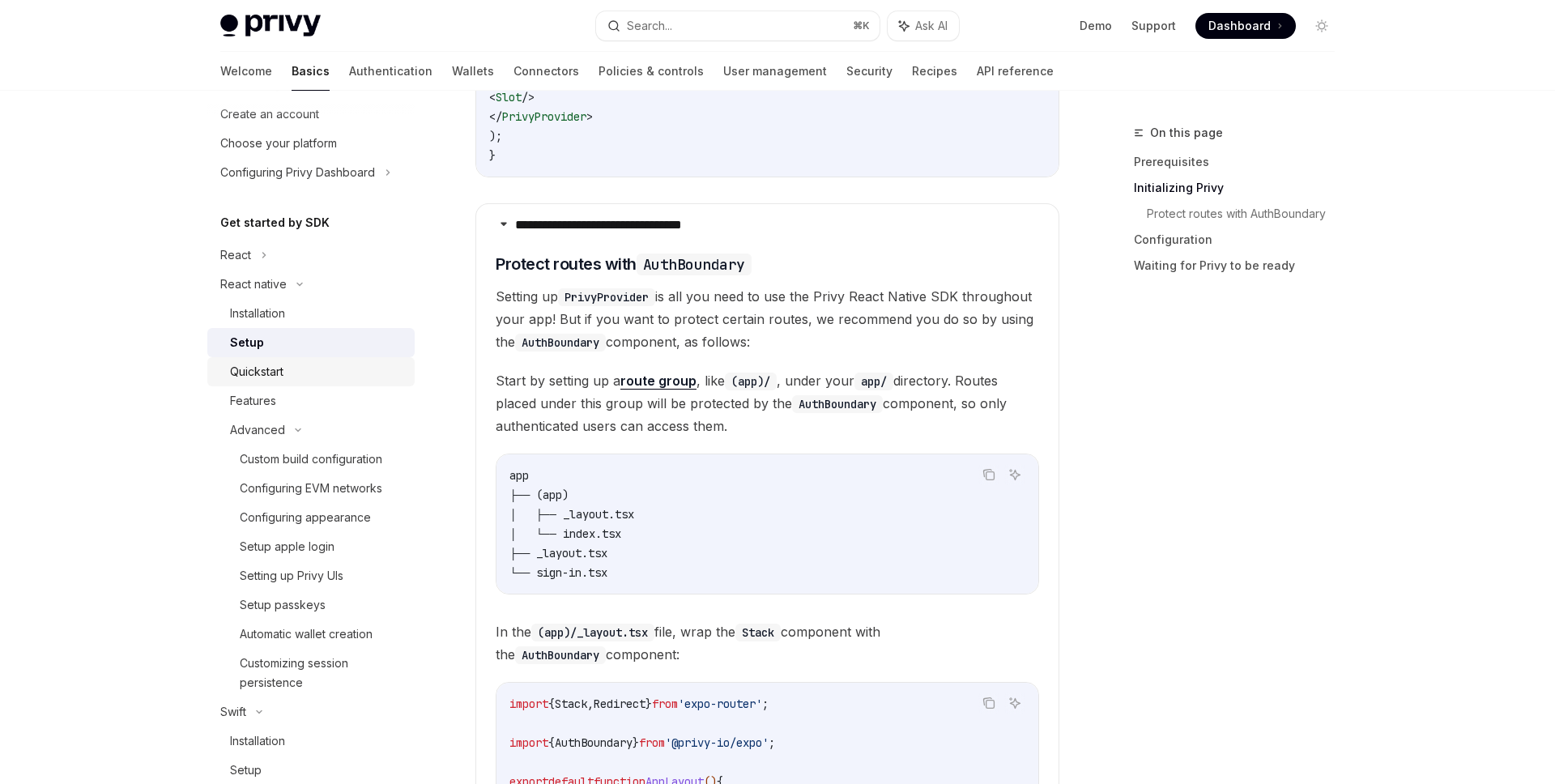
click at [282, 371] on div "Quickstart" at bounding box center [257, 371] width 54 height 19
type textarea "*"
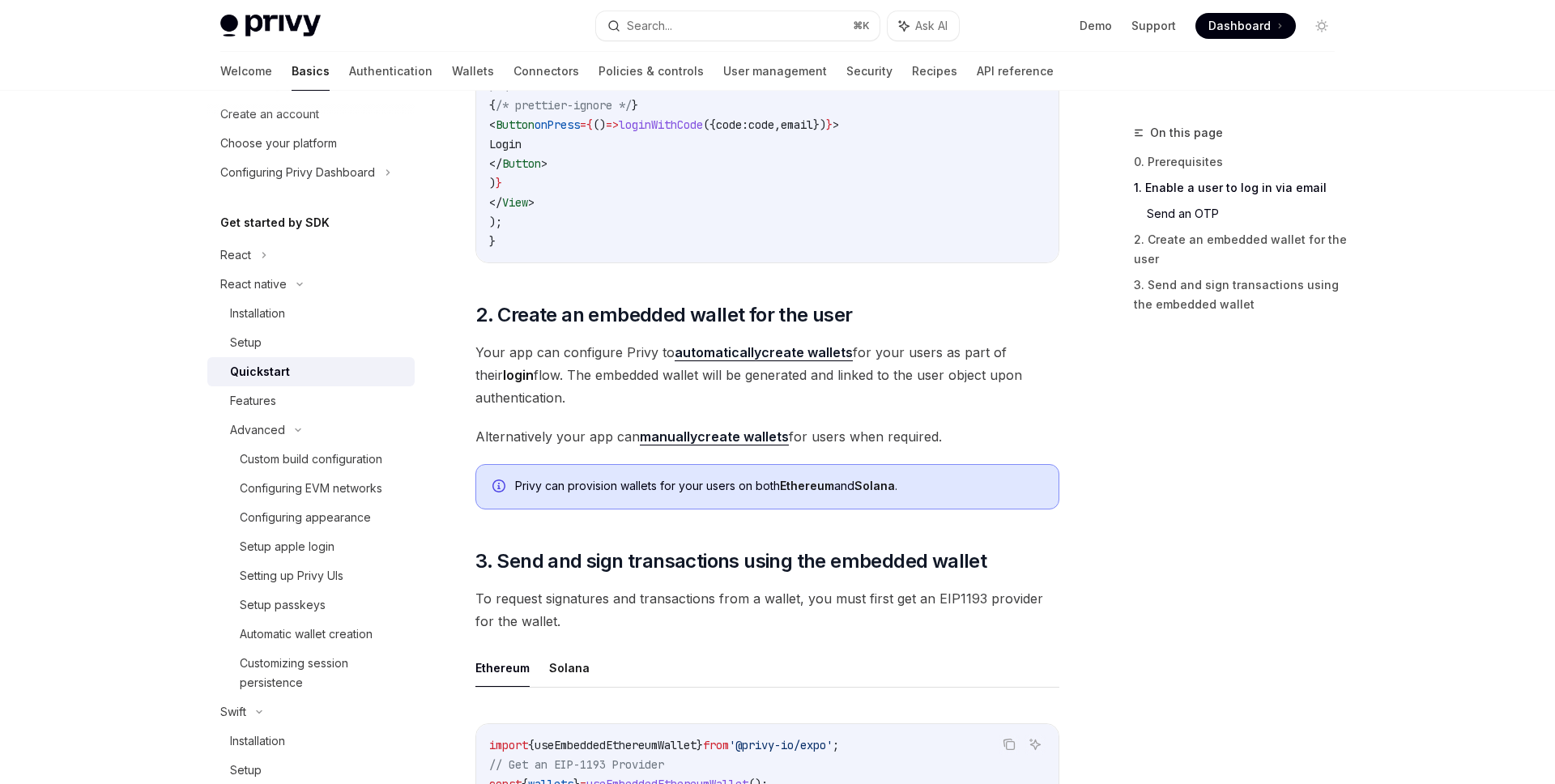
scroll to position [1372, 0]
click at [756, 355] on strong "automatically" at bounding box center [718, 355] width 87 height 17
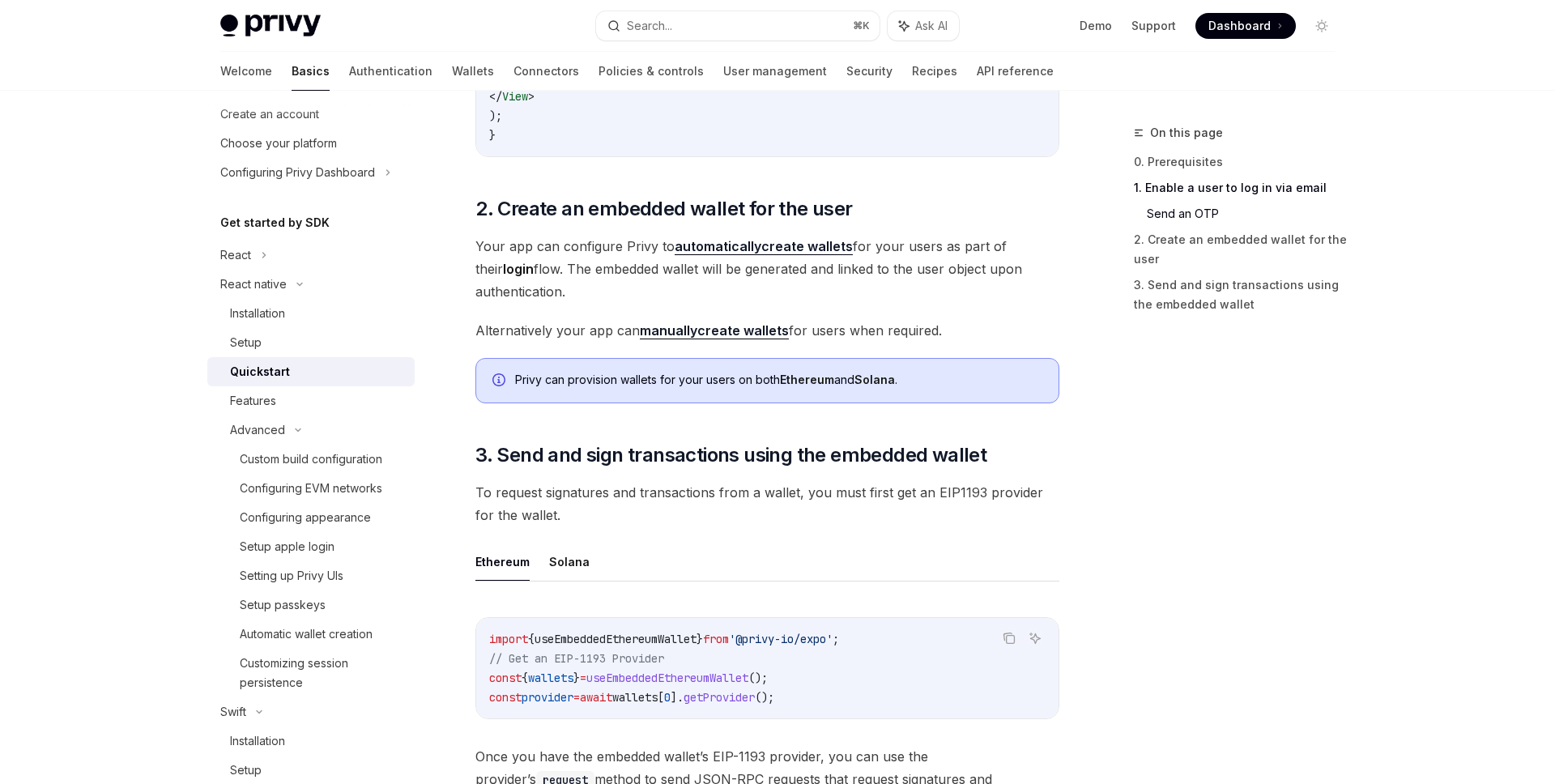
scroll to position [1518, 0]
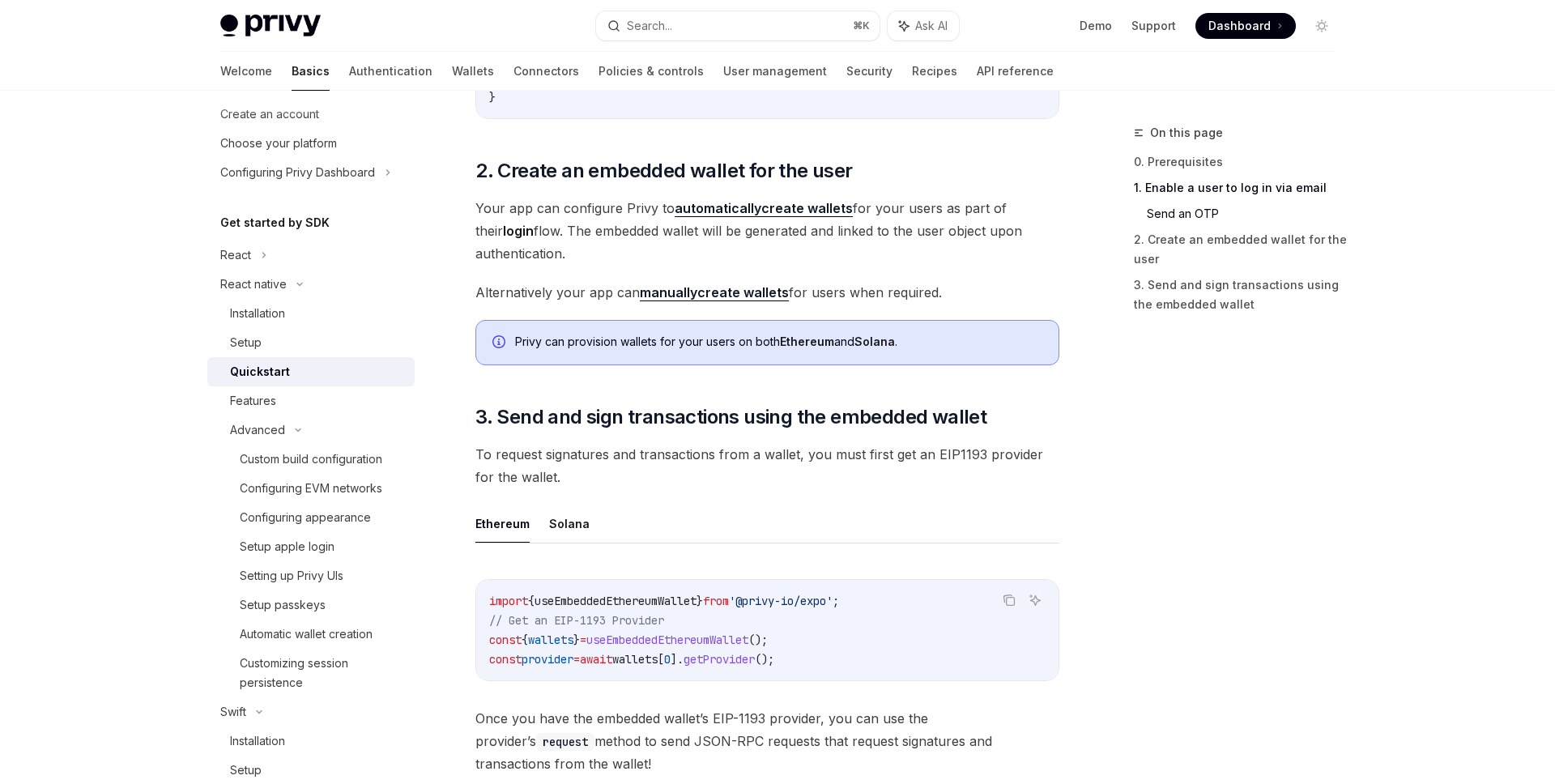
click at [725, 293] on link "manually create wallets" at bounding box center [715, 292] width 149 height 17
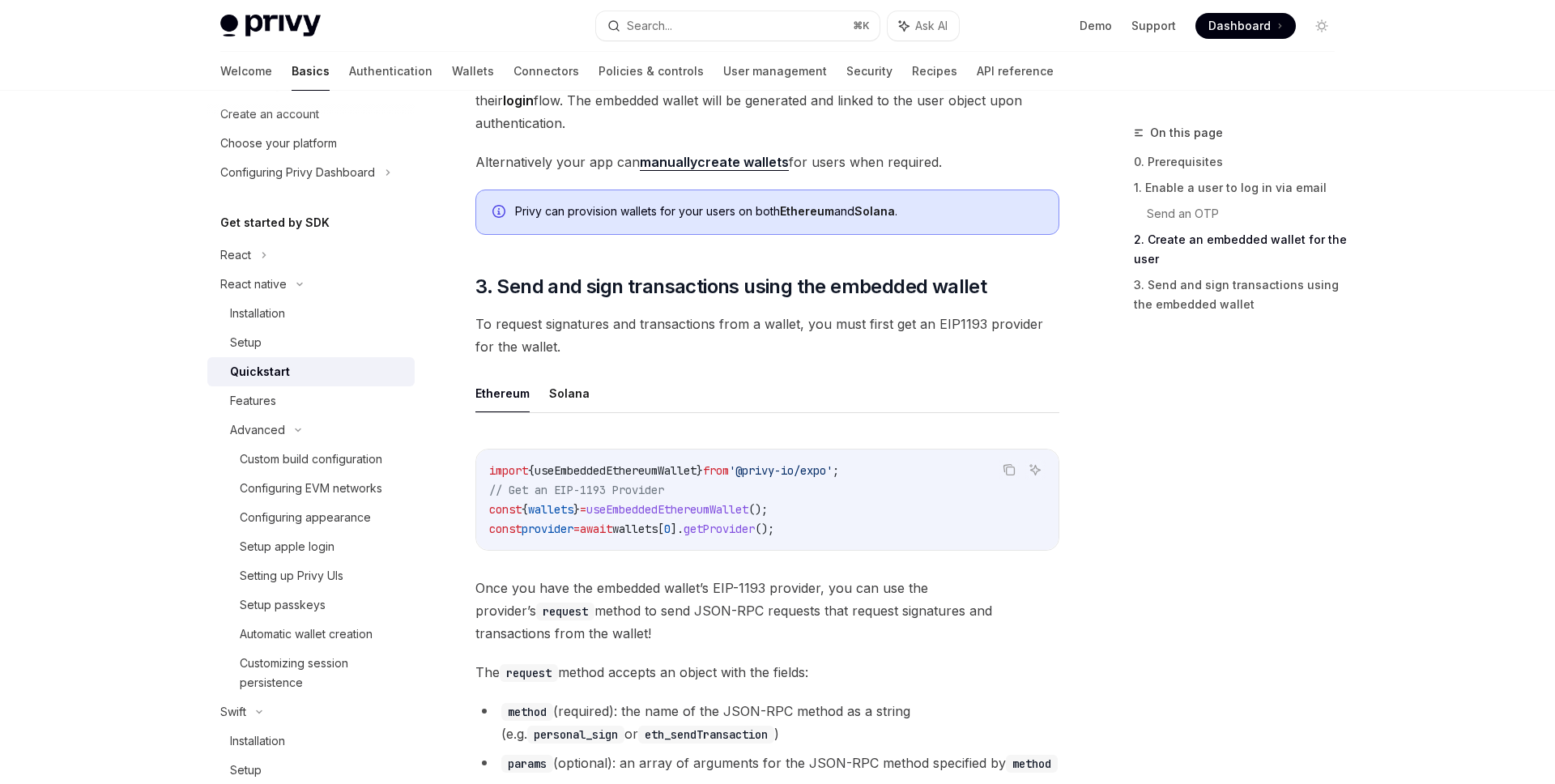
scroll to position [1647, 0]
click at [564, 517] on span "wallets" at bounding box center [551, 511] width 46 height 15
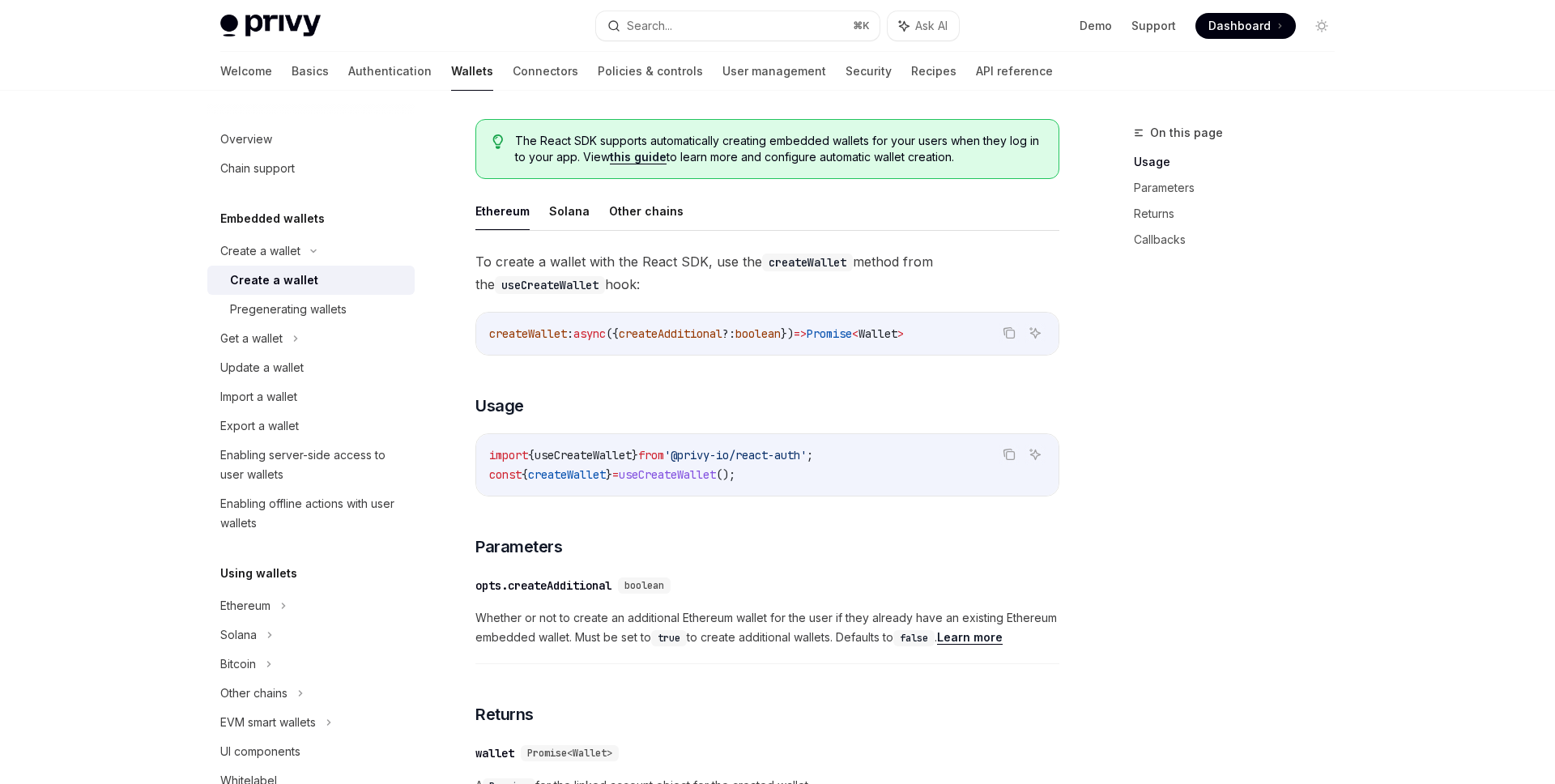
scroll to position [373, 0]
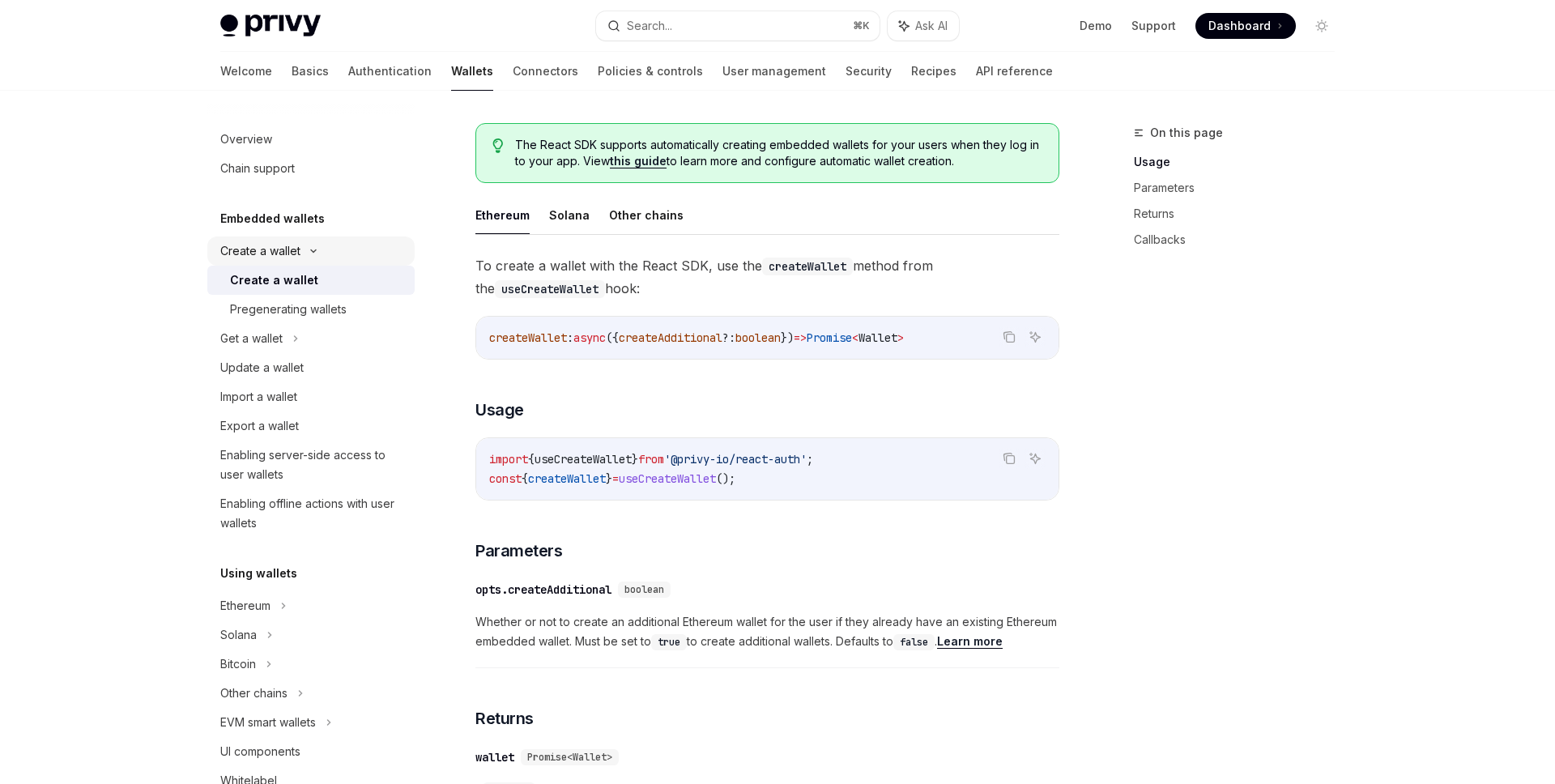
click at [316, 252] on icon at bounding box center [313, 251] width 19 height 7
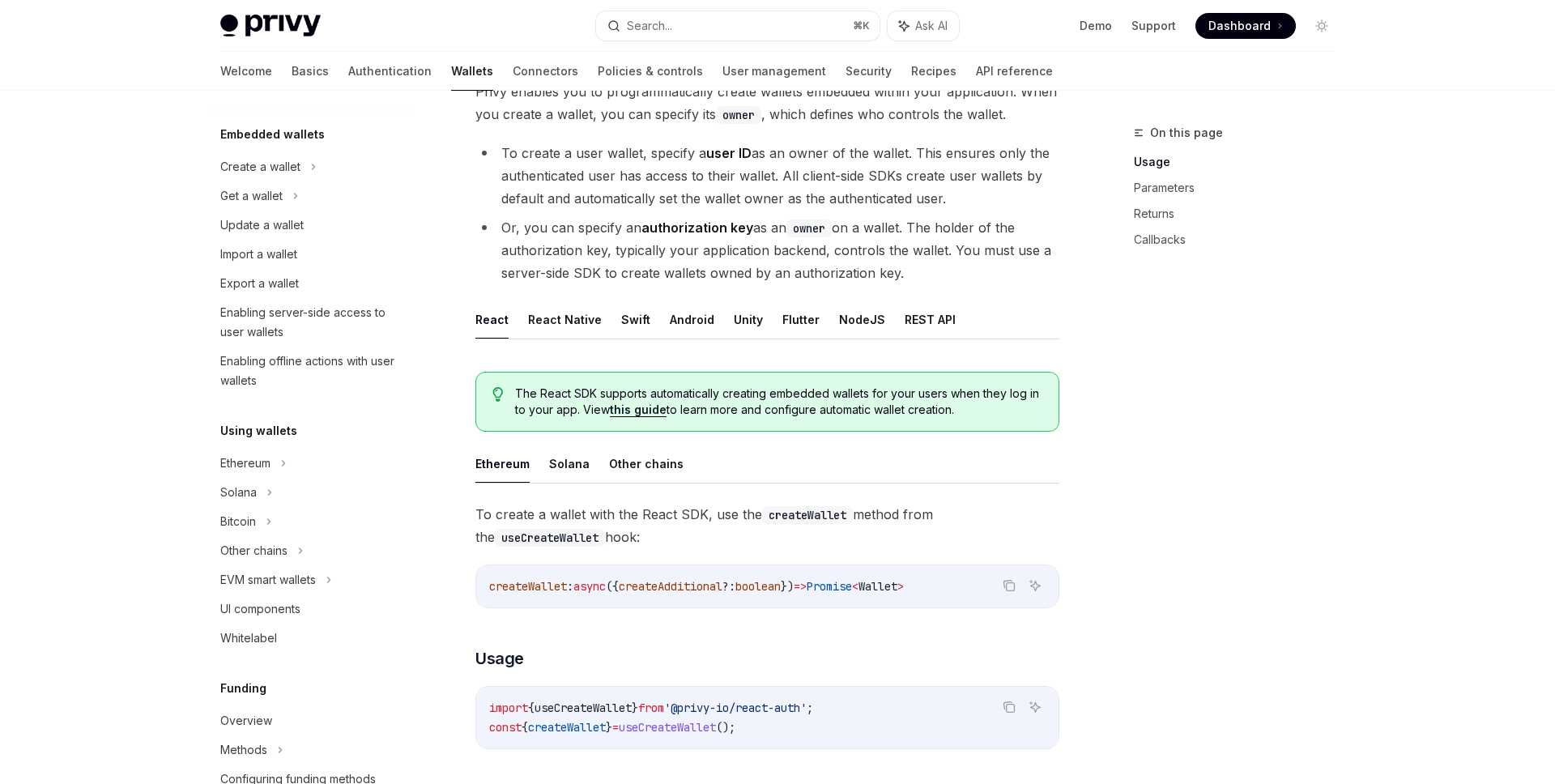
scroll to position [56, 0]
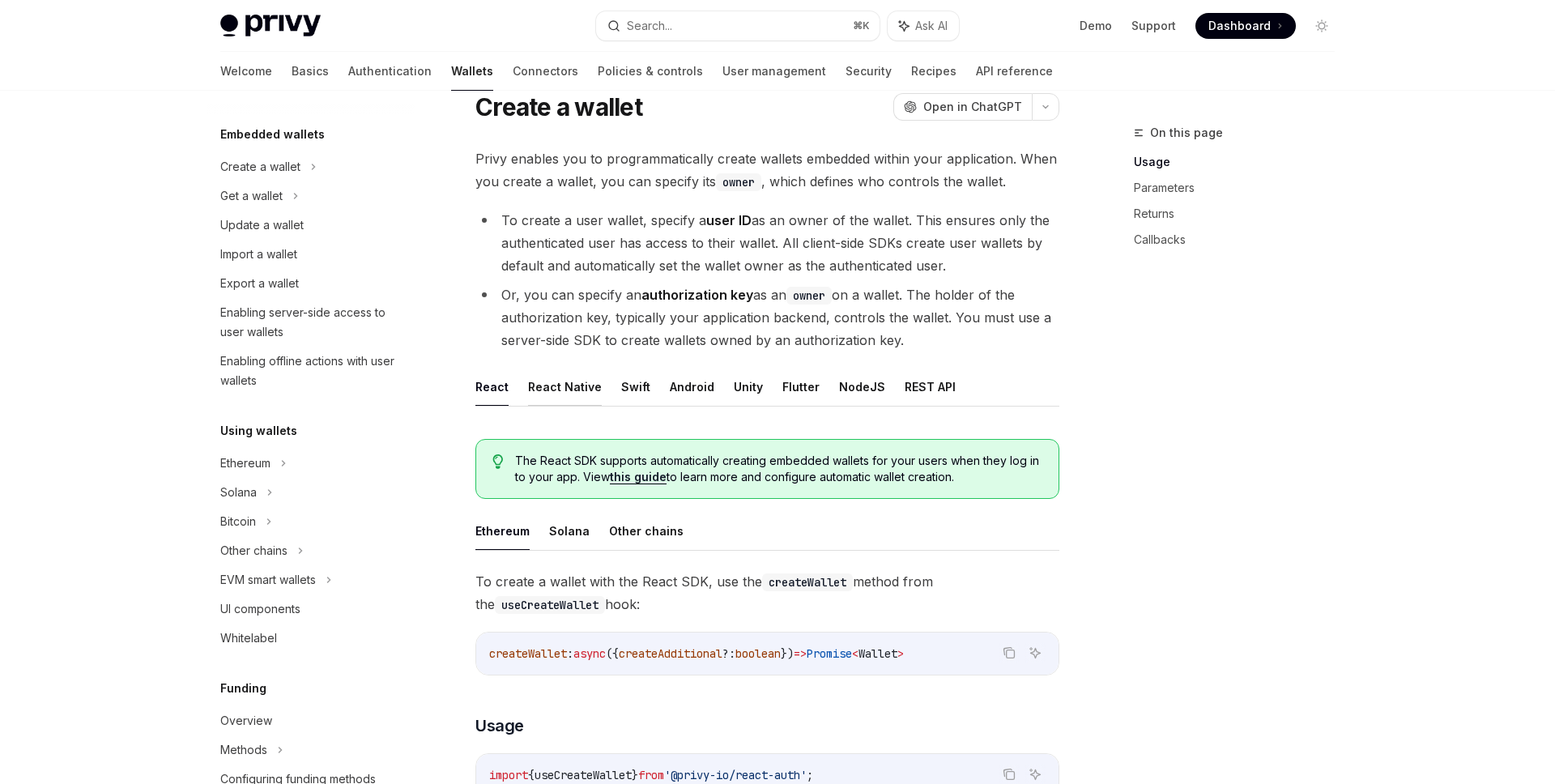
click at [556, 389] on button "React Native" at bounding box center [565, 387] width 74 height 38
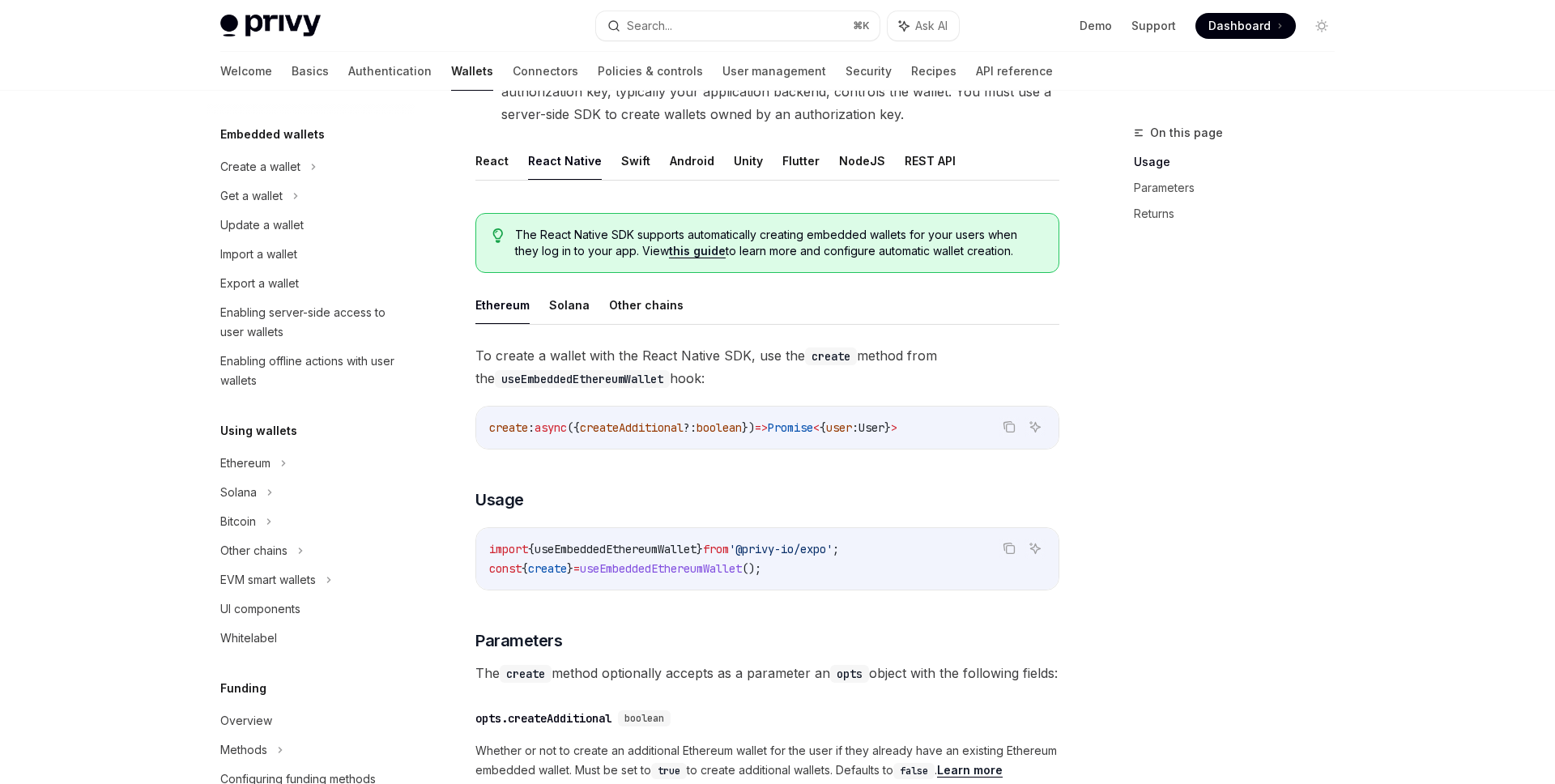
scroll to position [310, 0]
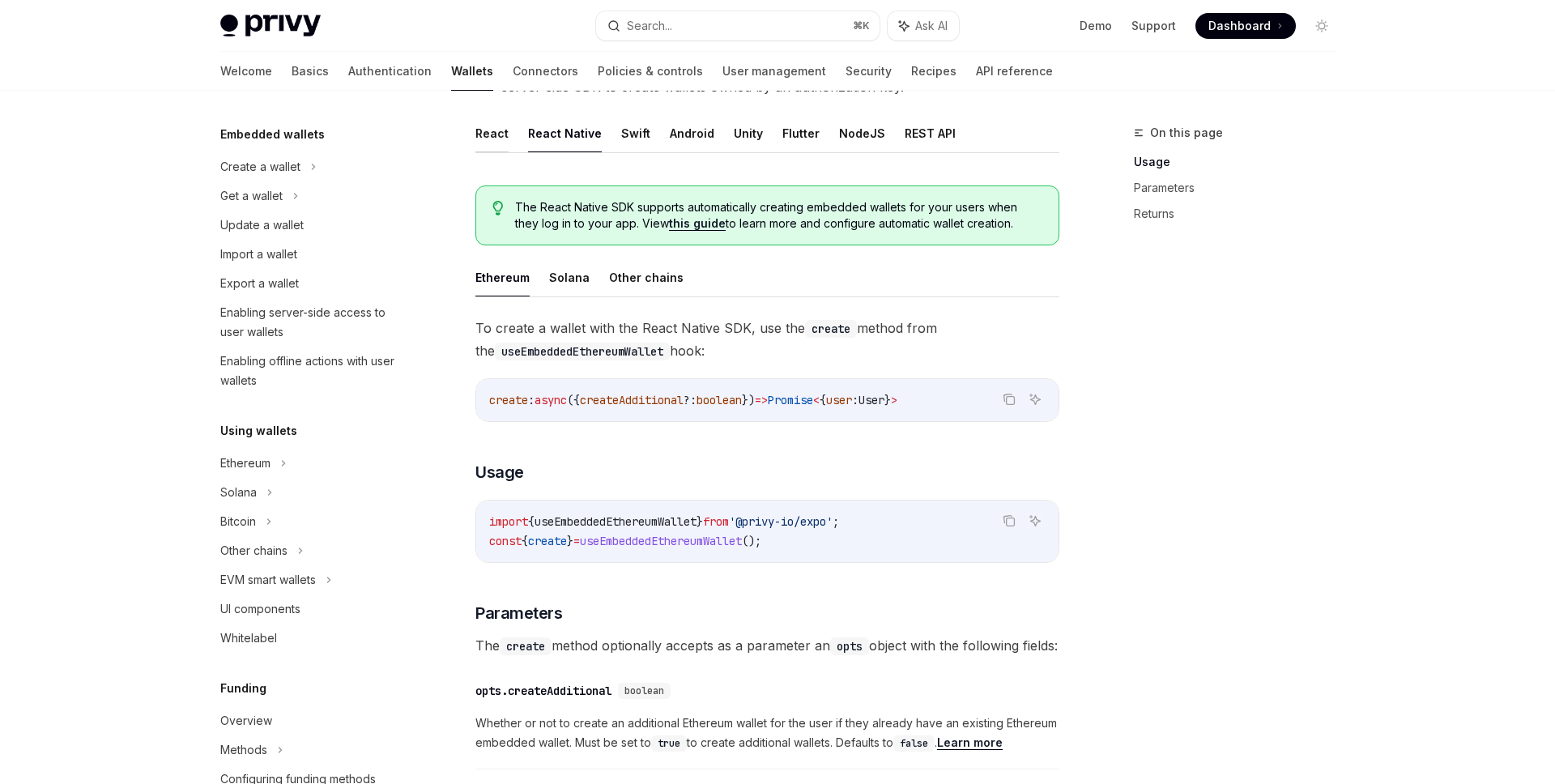
click at [489, 132] on button "React" at bounding box center [492, 133] width 33 height 38
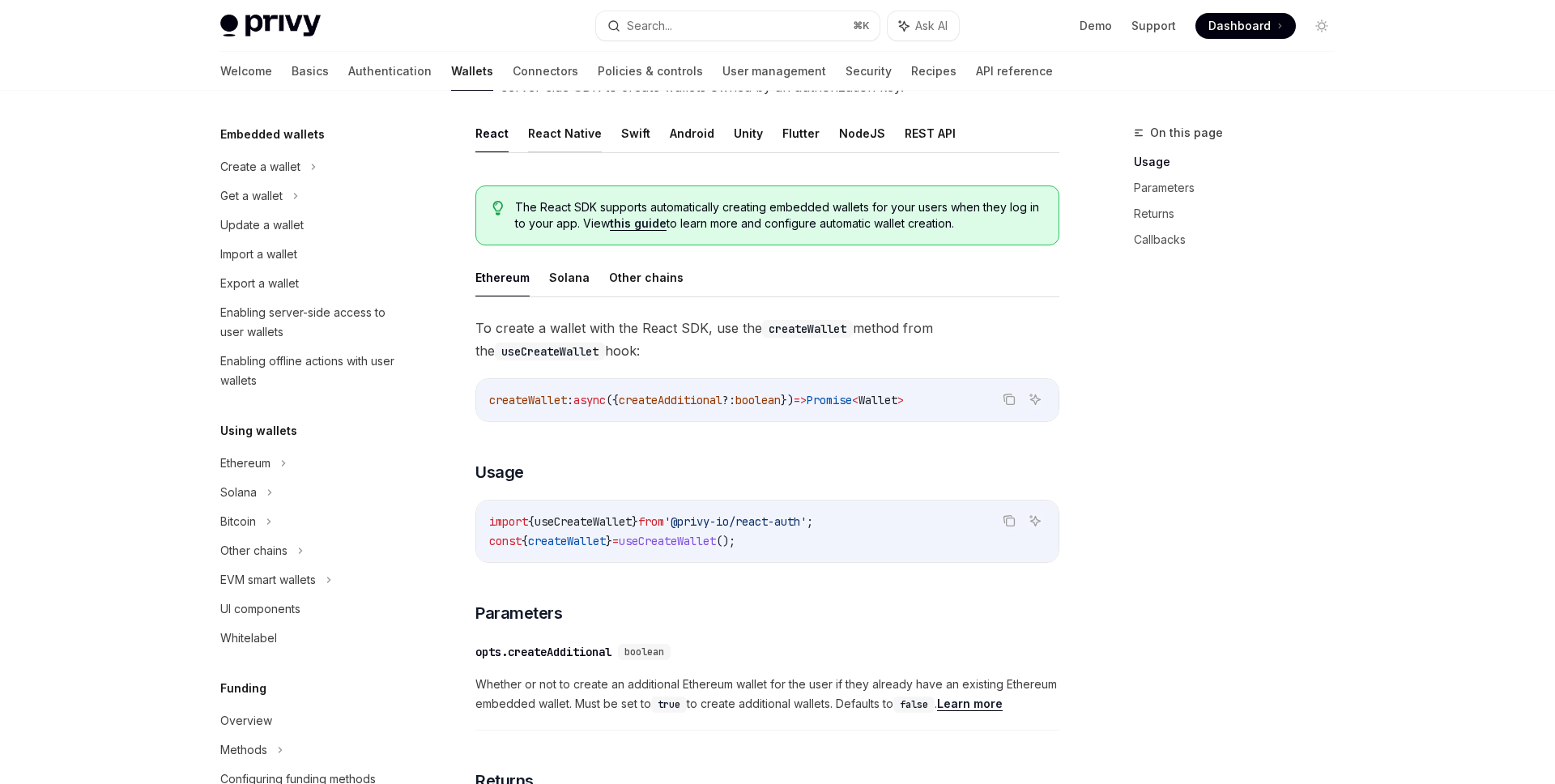
click at [566, 137] on button "React Native" at bounding box center [565, 133] width 74 height 38
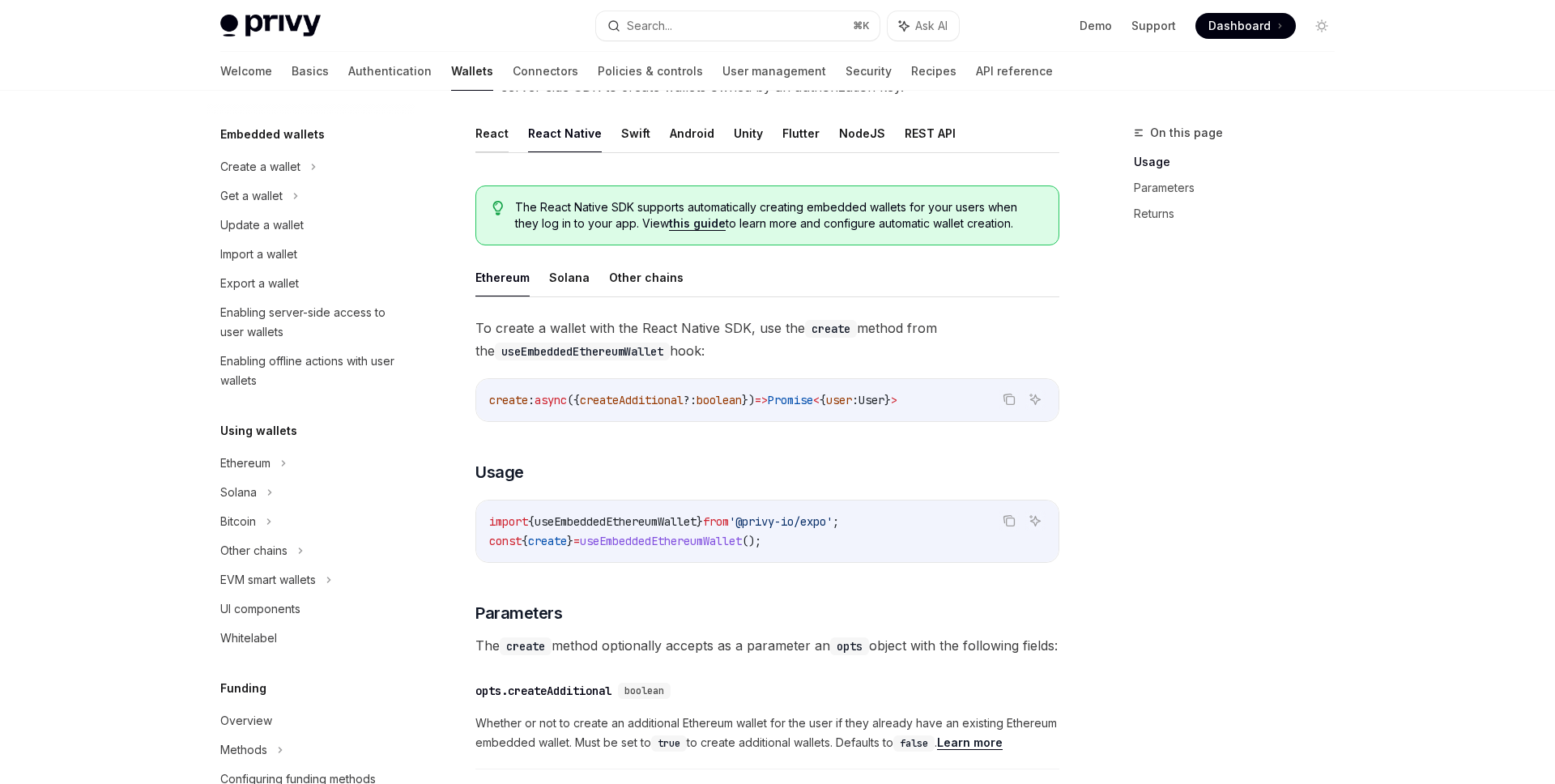
click at [490, 142] on button "React" at bounding box center [492, 133] width 33 height 38
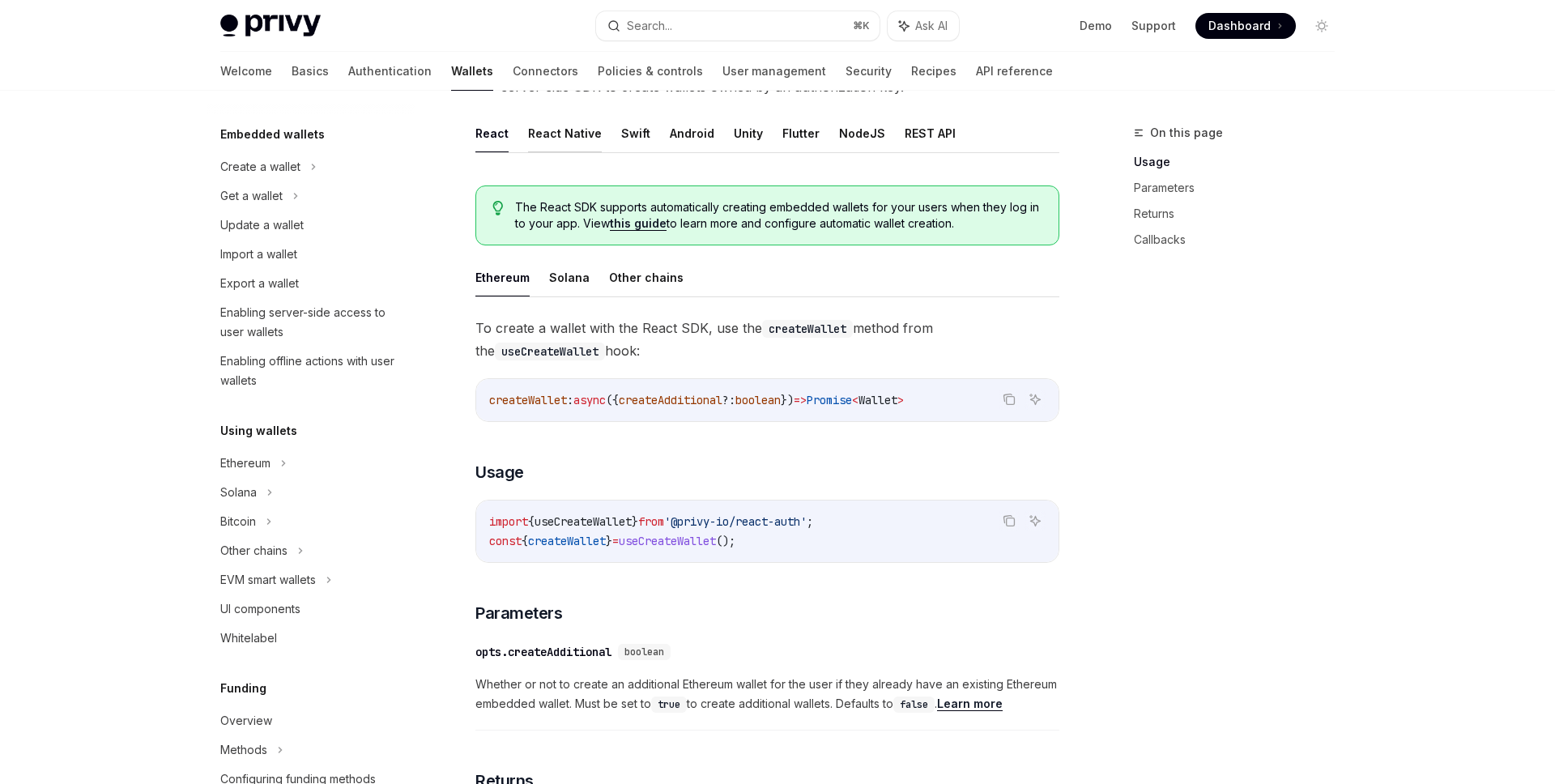
click at [561, 139] on button "React Native" at bounding box center [565, 133] width 74 height 38
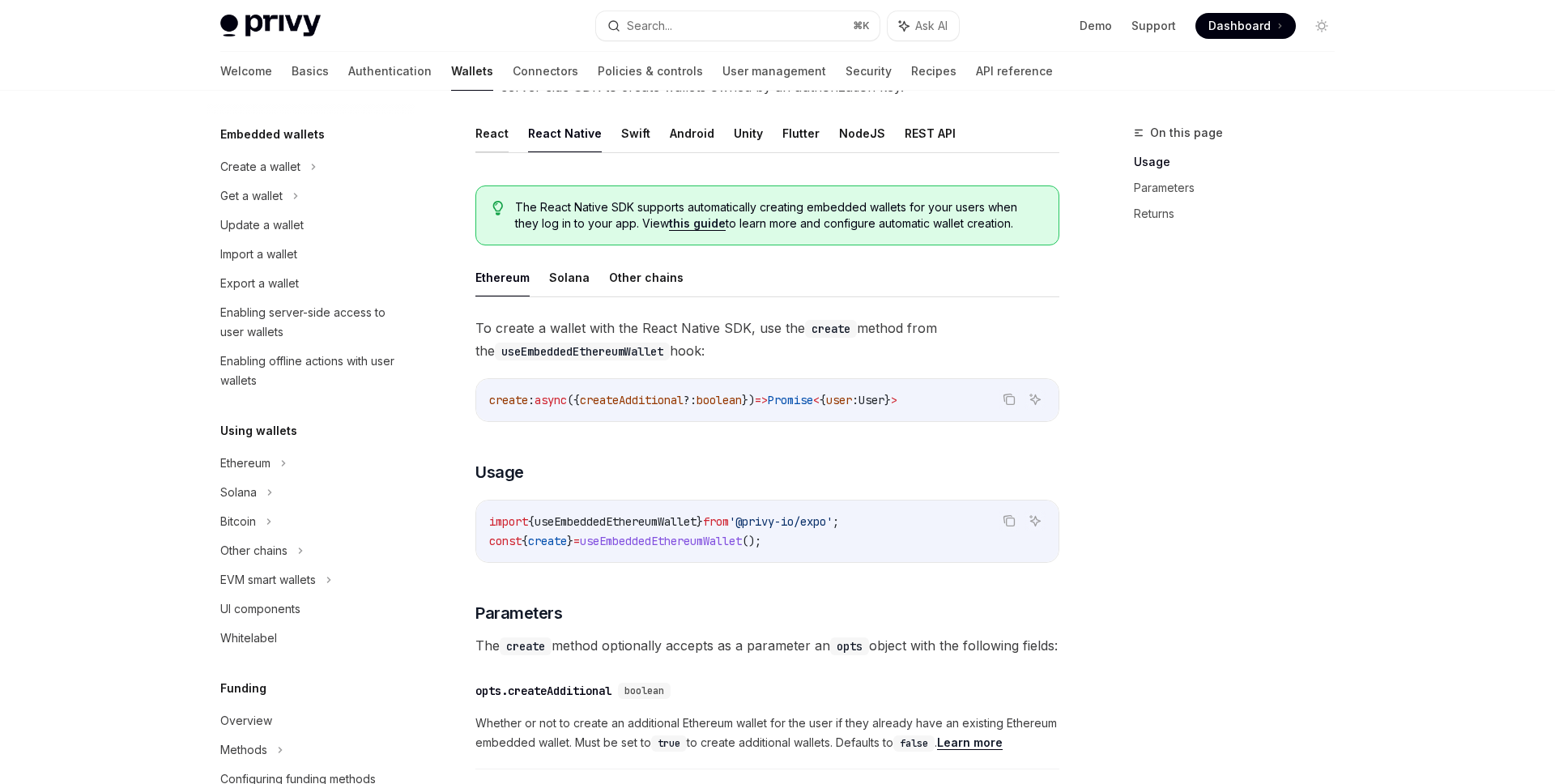
click at [500, 141] on button "React" at bounding box center [492, 133] width 33 height 38
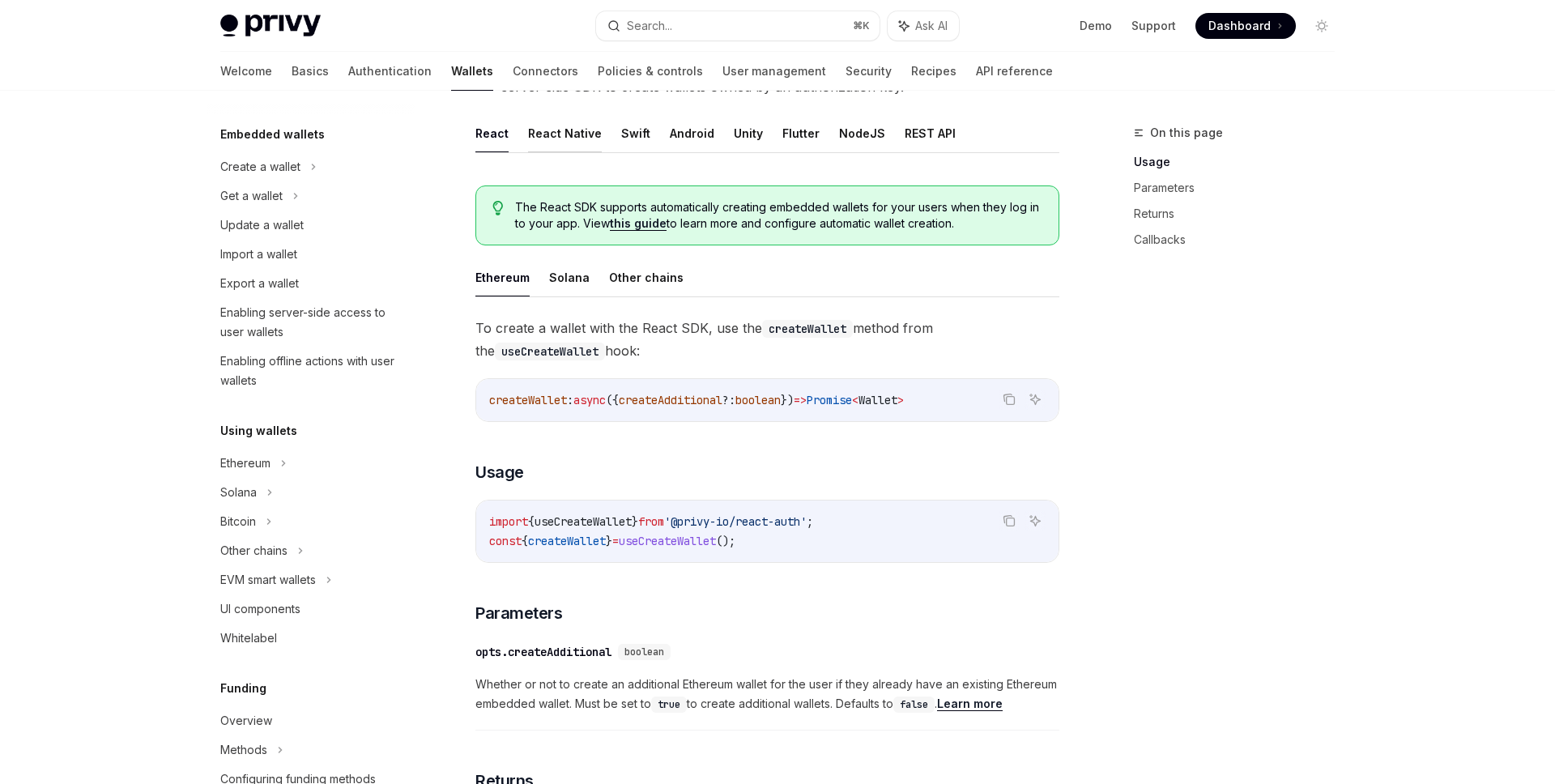
click at [561, 138] on button "React Native" at bounding box center [565, 133] width 74 height 38
type textarea "*"
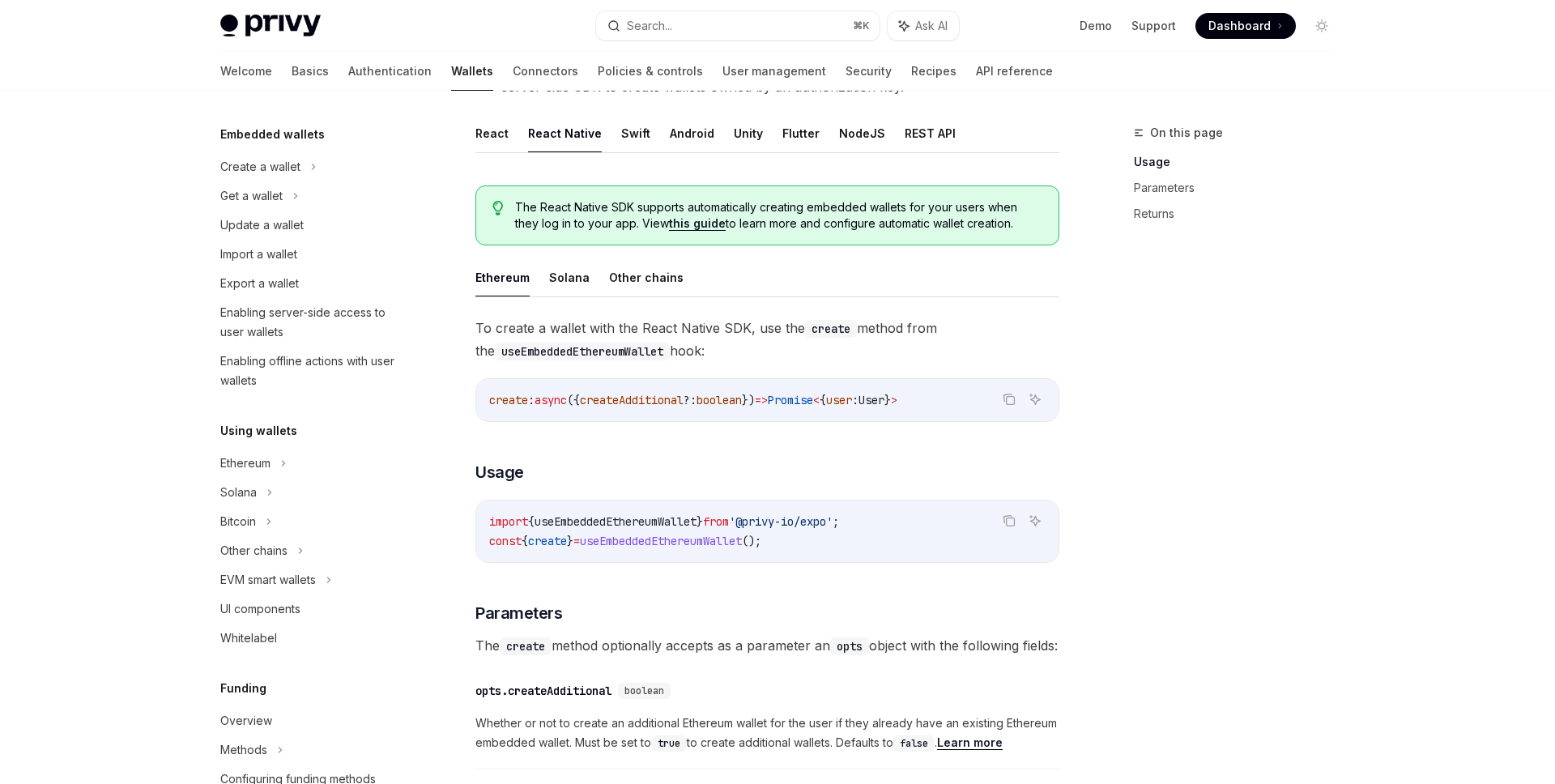
click at [586, 346] on code "useEmbeddedEthereumWallet" at bounding box center [582, 352] width 175 height 18
copy code "useEmbeddedEthereumWallet"
drag, startPoint x: 832, startPoint y: 540, endPoint x: 486, endPoint y: 540, distance: 346.0
click at [486, 540] on div "import { useEmbeddedEthereumWallet } from '@privy-io/expo' ; const { create } =…" at bounding box center [767, 531] width 582 height 61
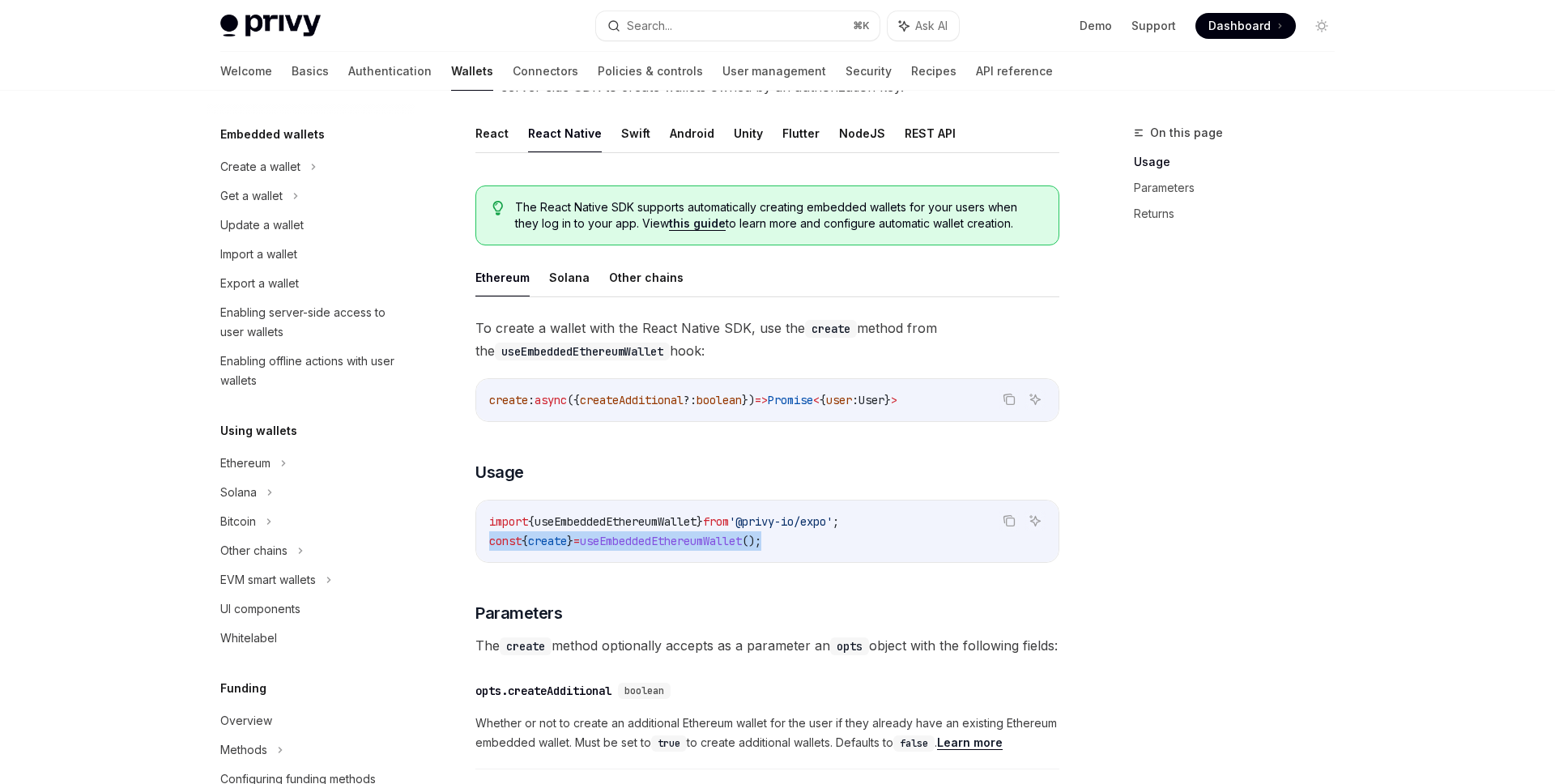
copy span "const { create } = useEmbeddedEthereumWallet ();"
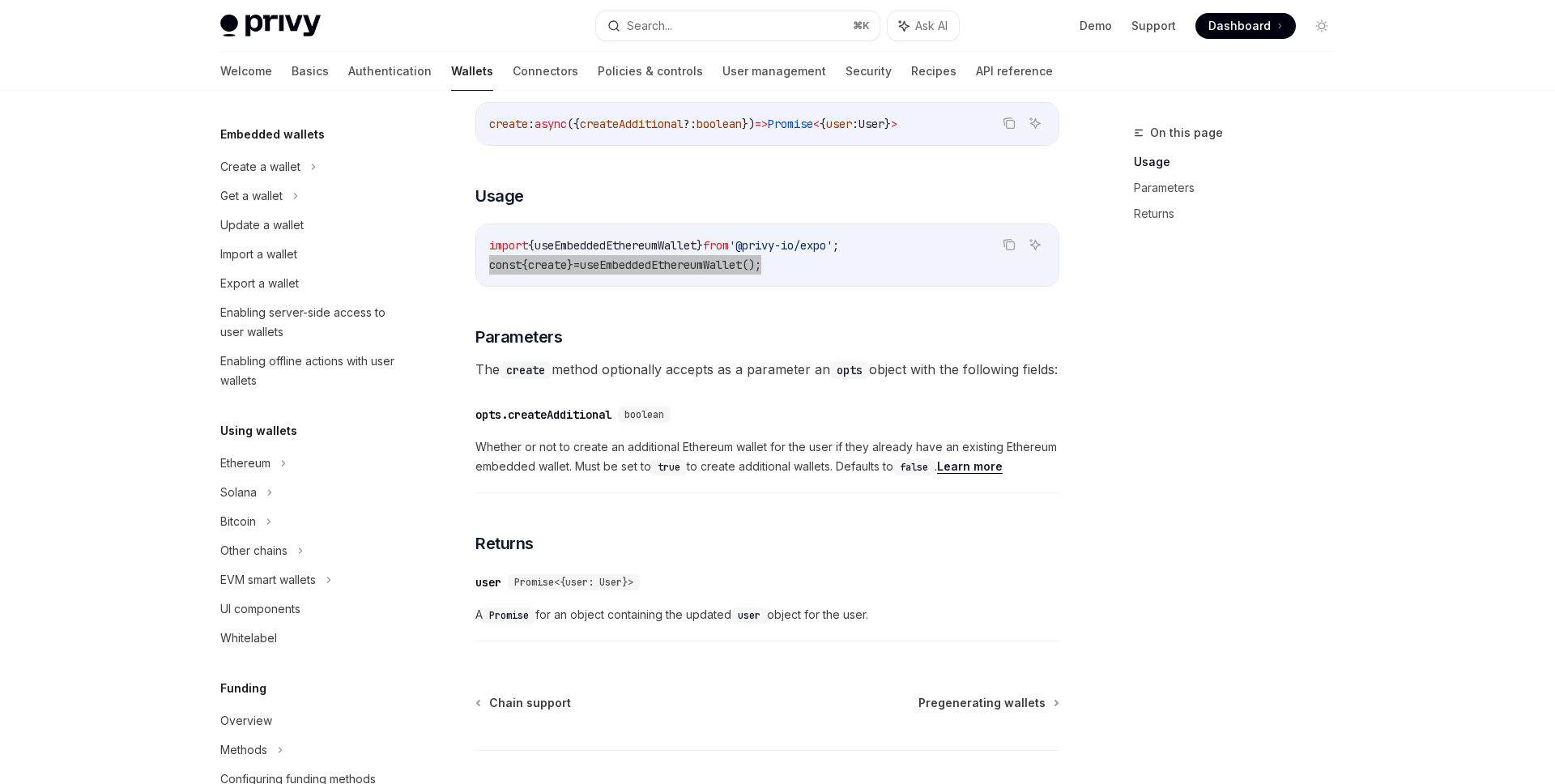
scroll to position [593, 0]
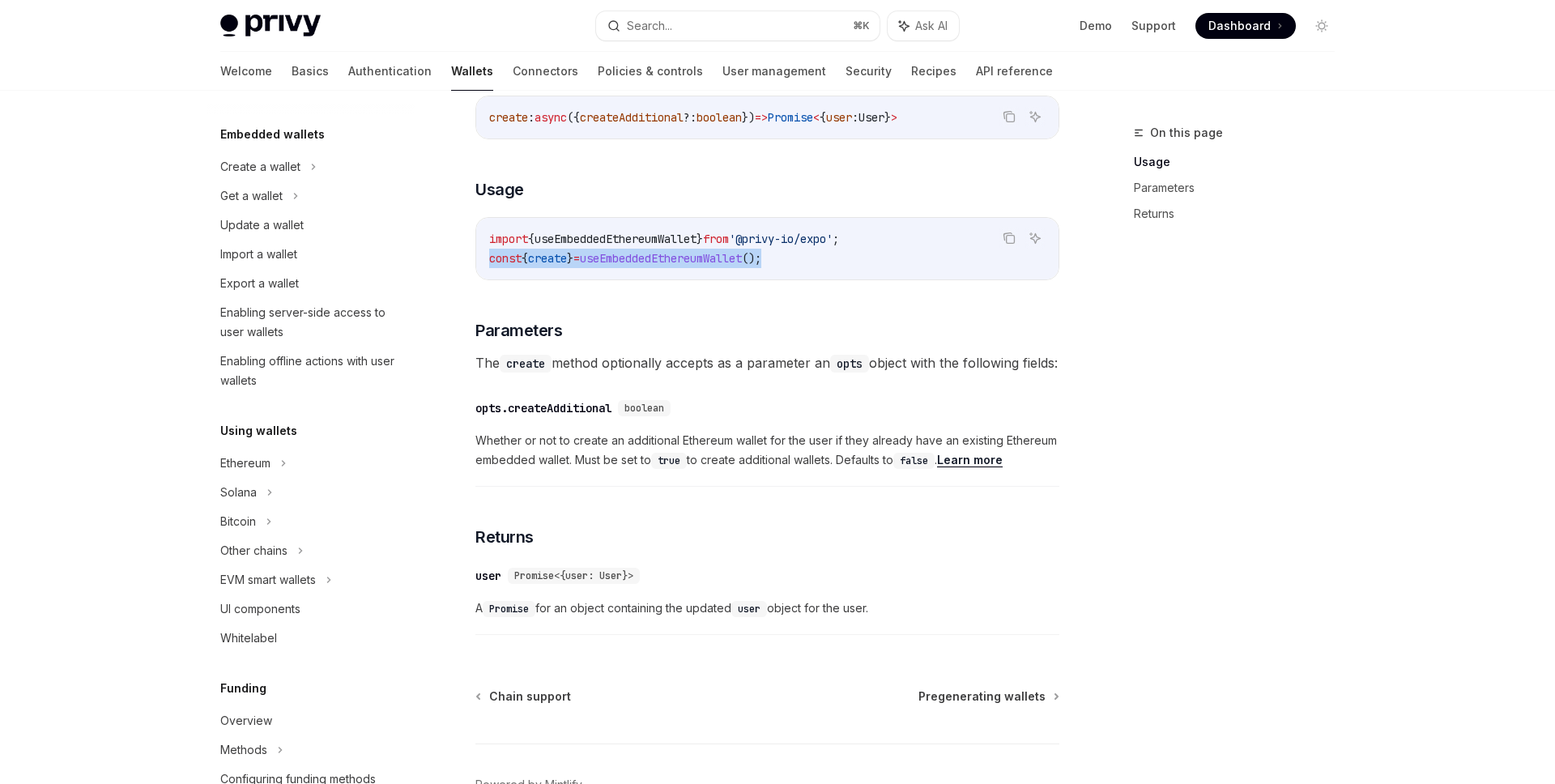
click at [555, 416] on div "opts.createAdditional" at bounding box center [543, 408] width 136 height 17
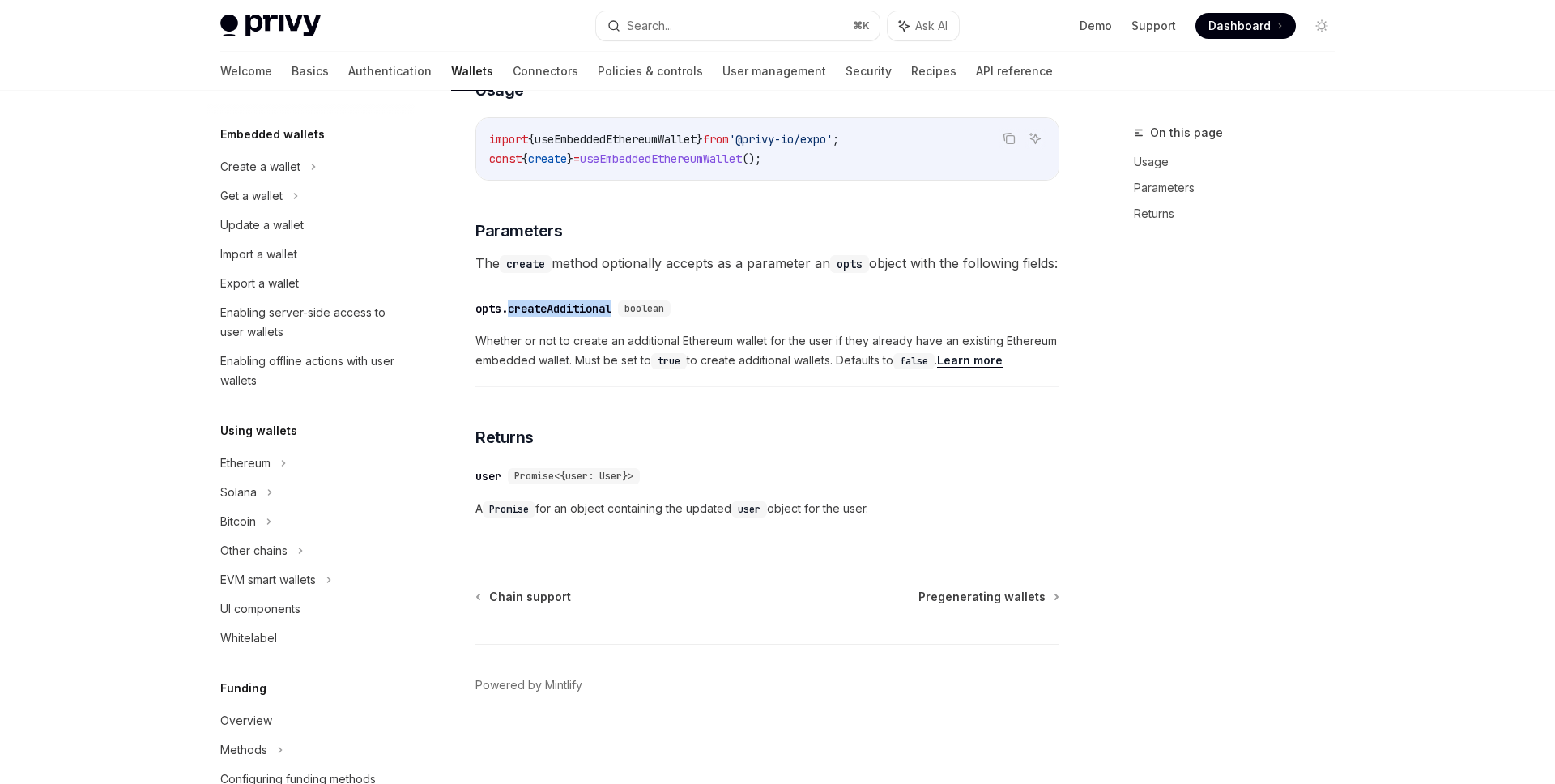
click at [943, 341] on span "Whether or not to create an additional Ethereum wallet for the user if they alr…" at bounding box center [767, 350] width 584 height 39
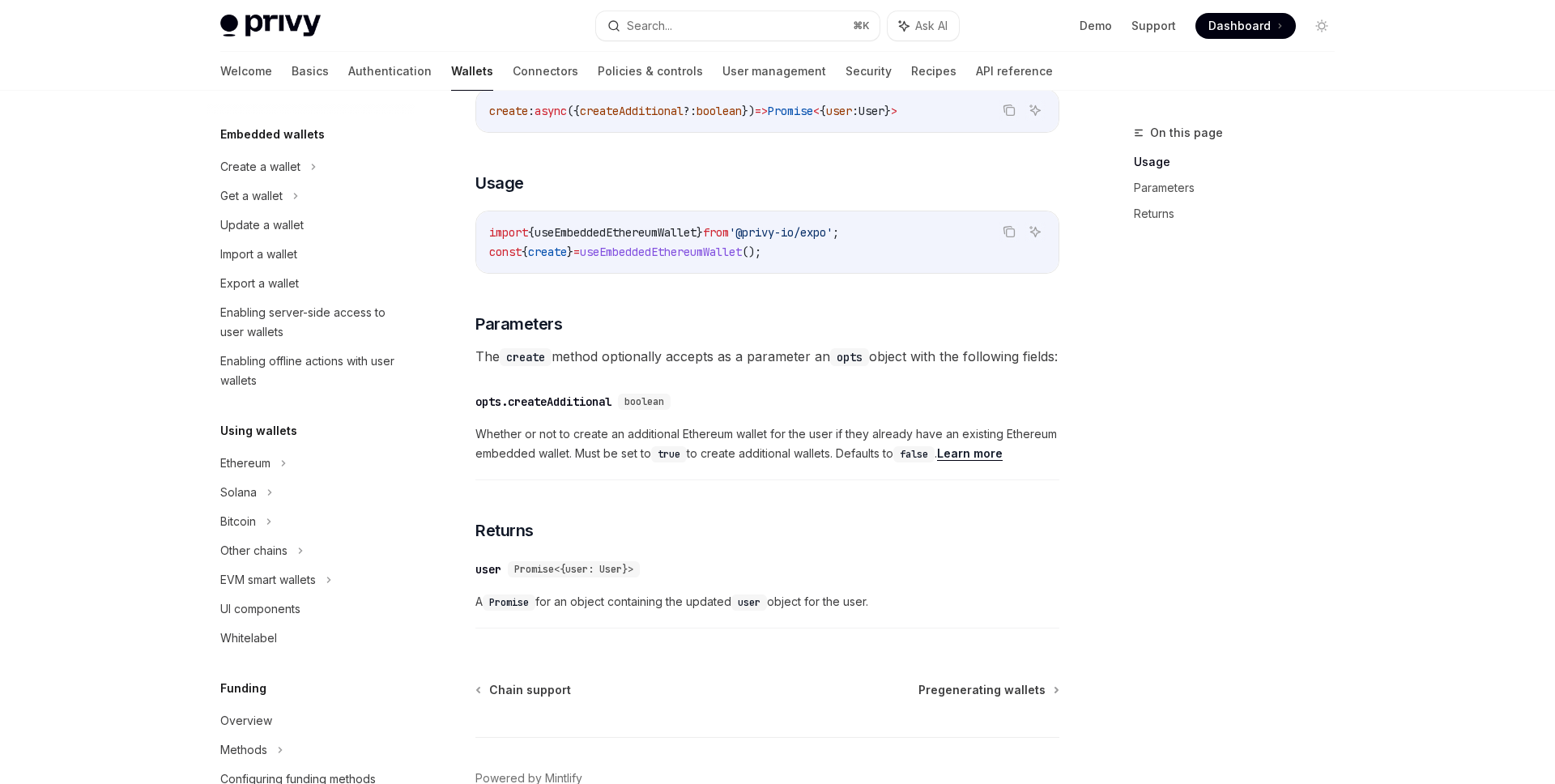
scroll to position [613, 0]
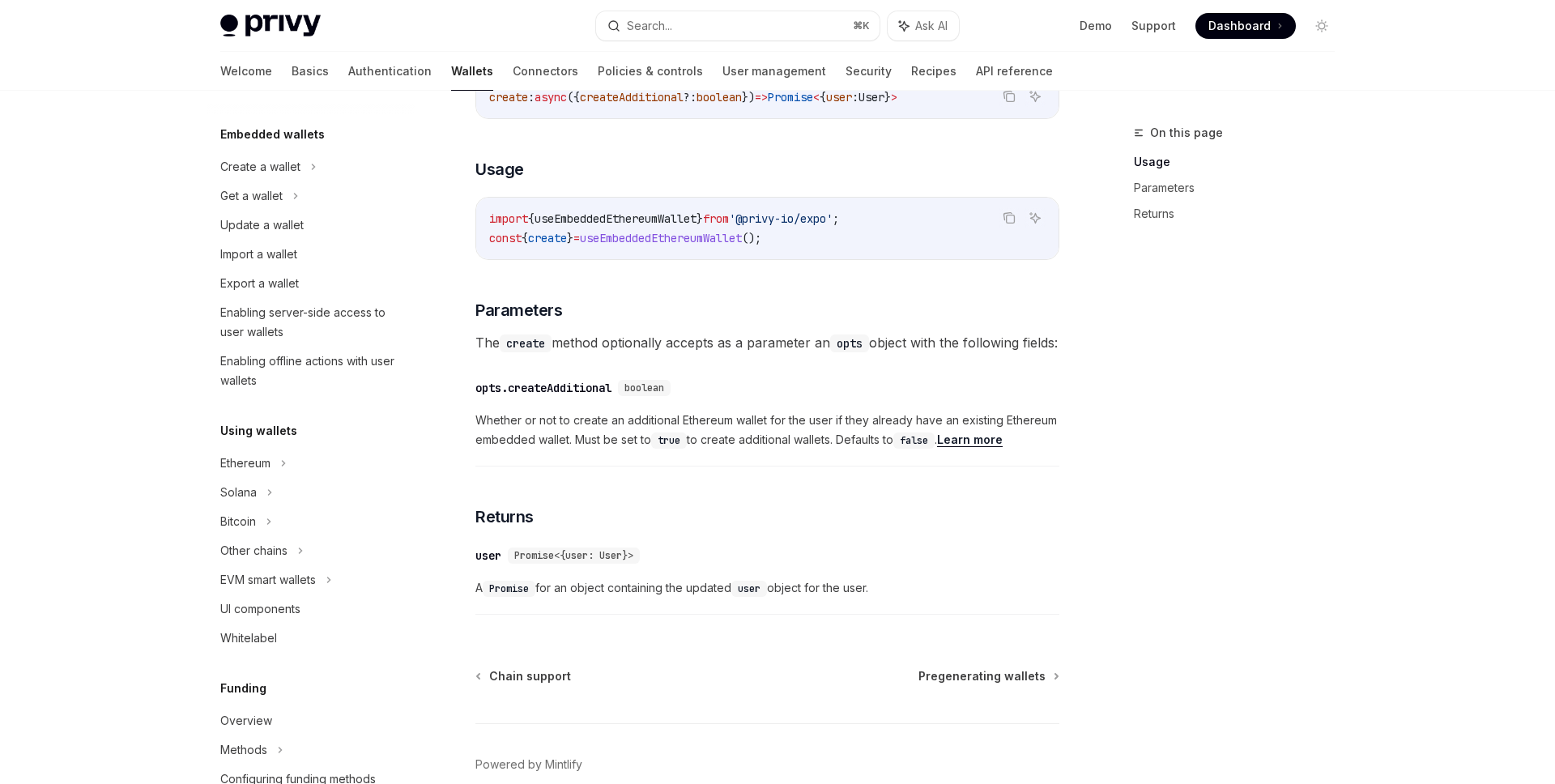
click at [564, 396] on div "opts.createAdditional" at bounding box center [543, 388] width 136 height 17
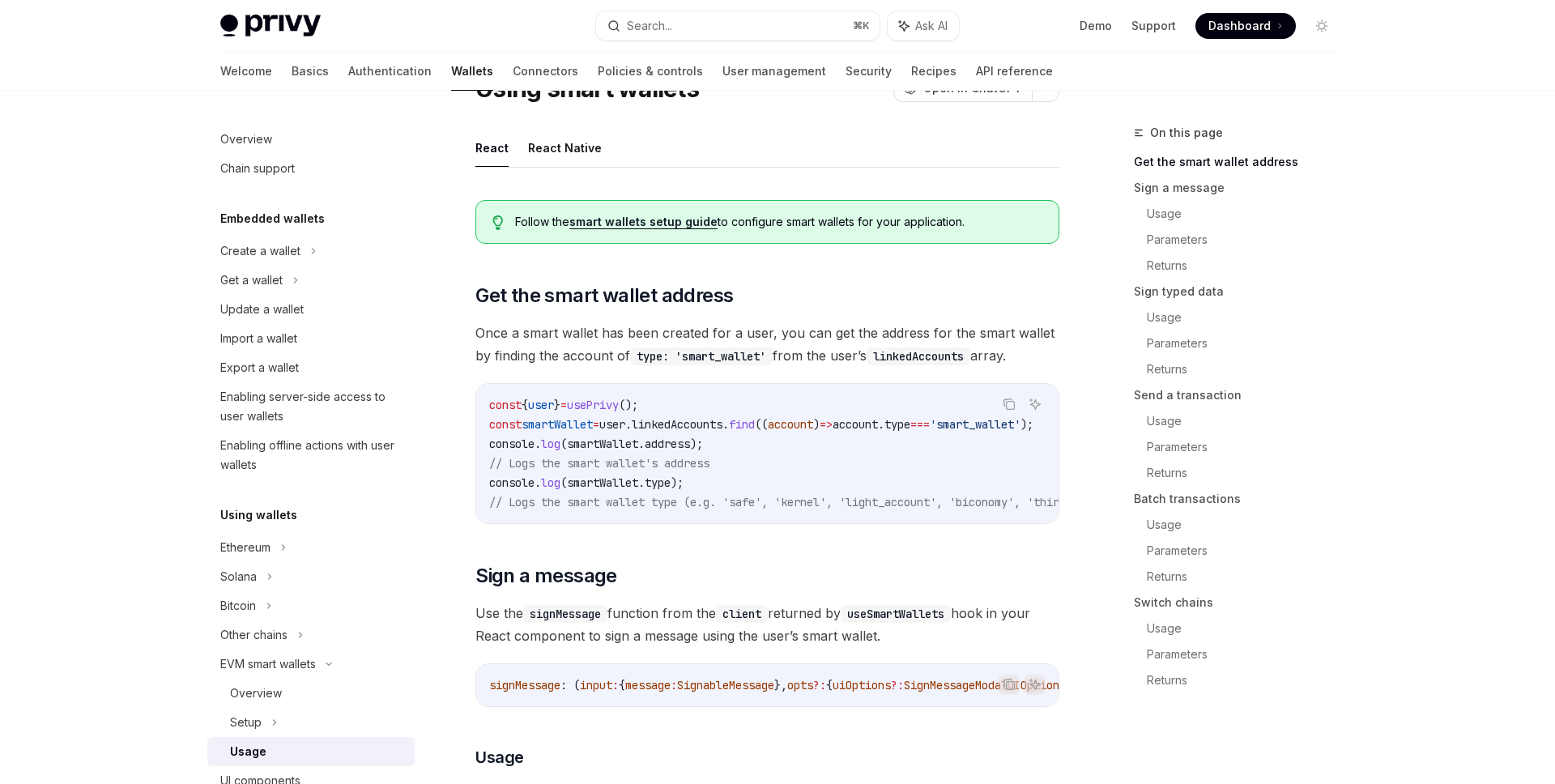
scroll to position [316, 0]
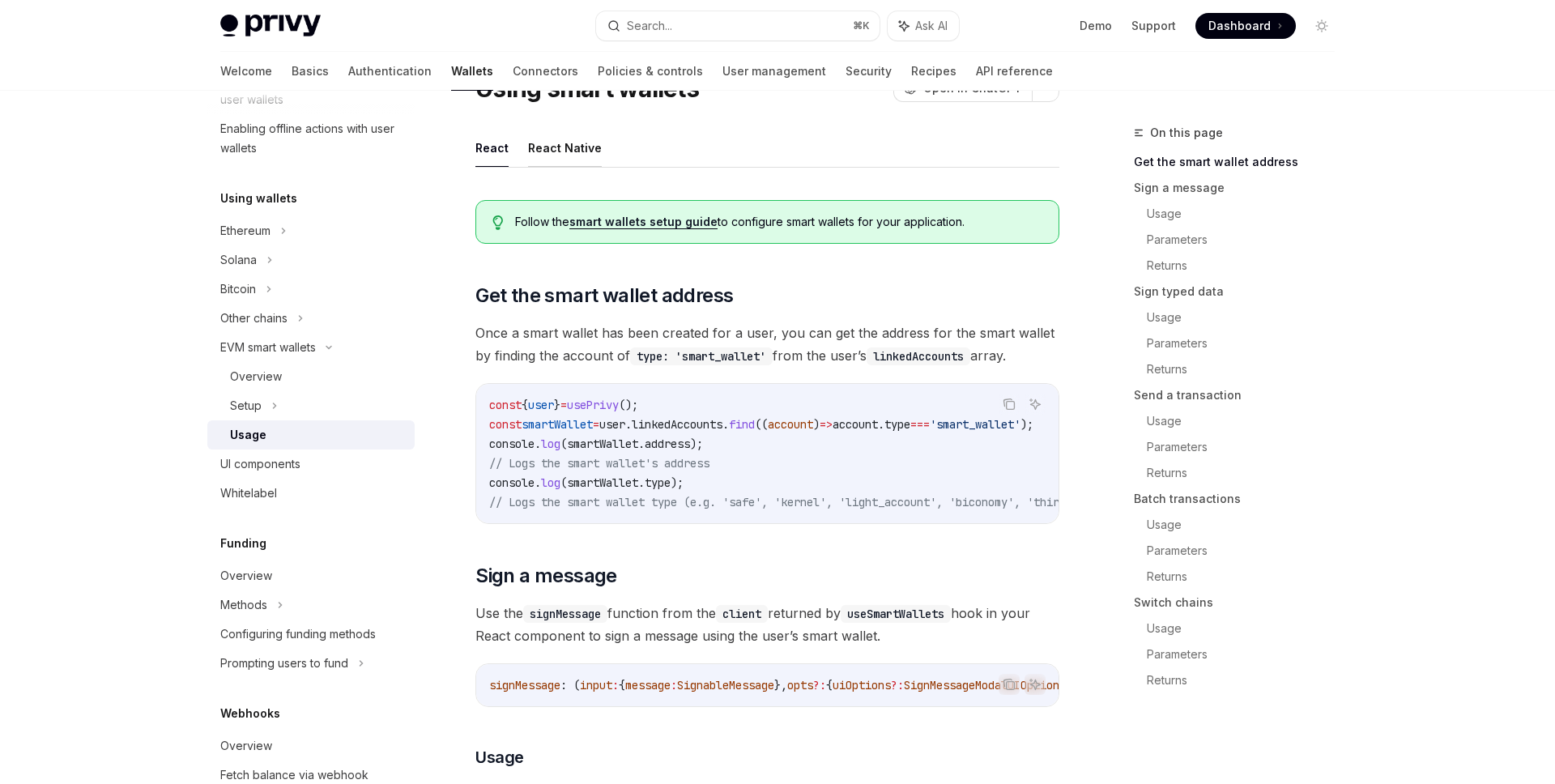
click at [558, 152] on button "React Native" at bounding box center [565, 148] width 74 height 38
click at [645, 445] on span "." at bounding box center [642, 444] width 7 height 15
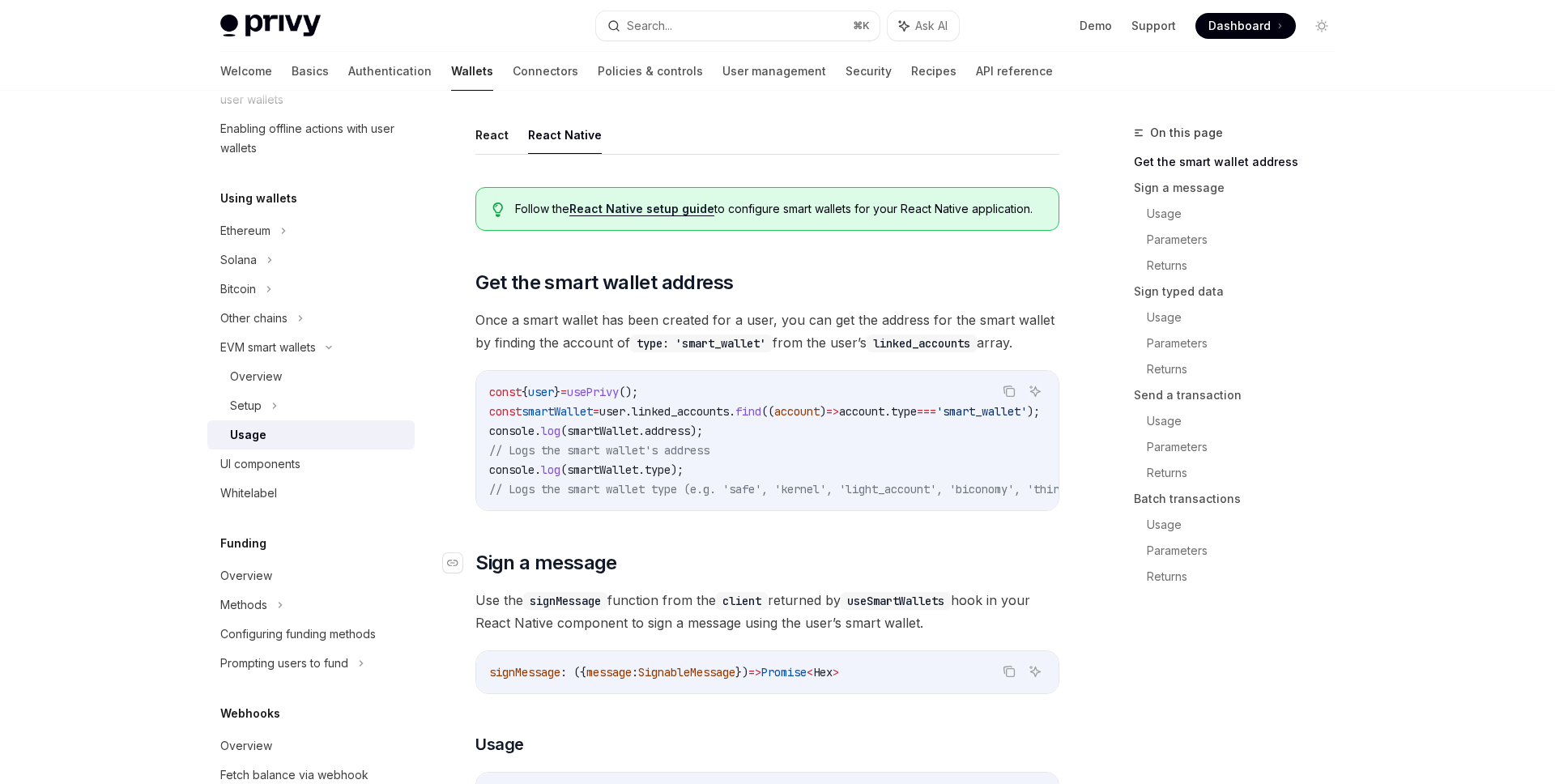
scroll to position [79, 0]
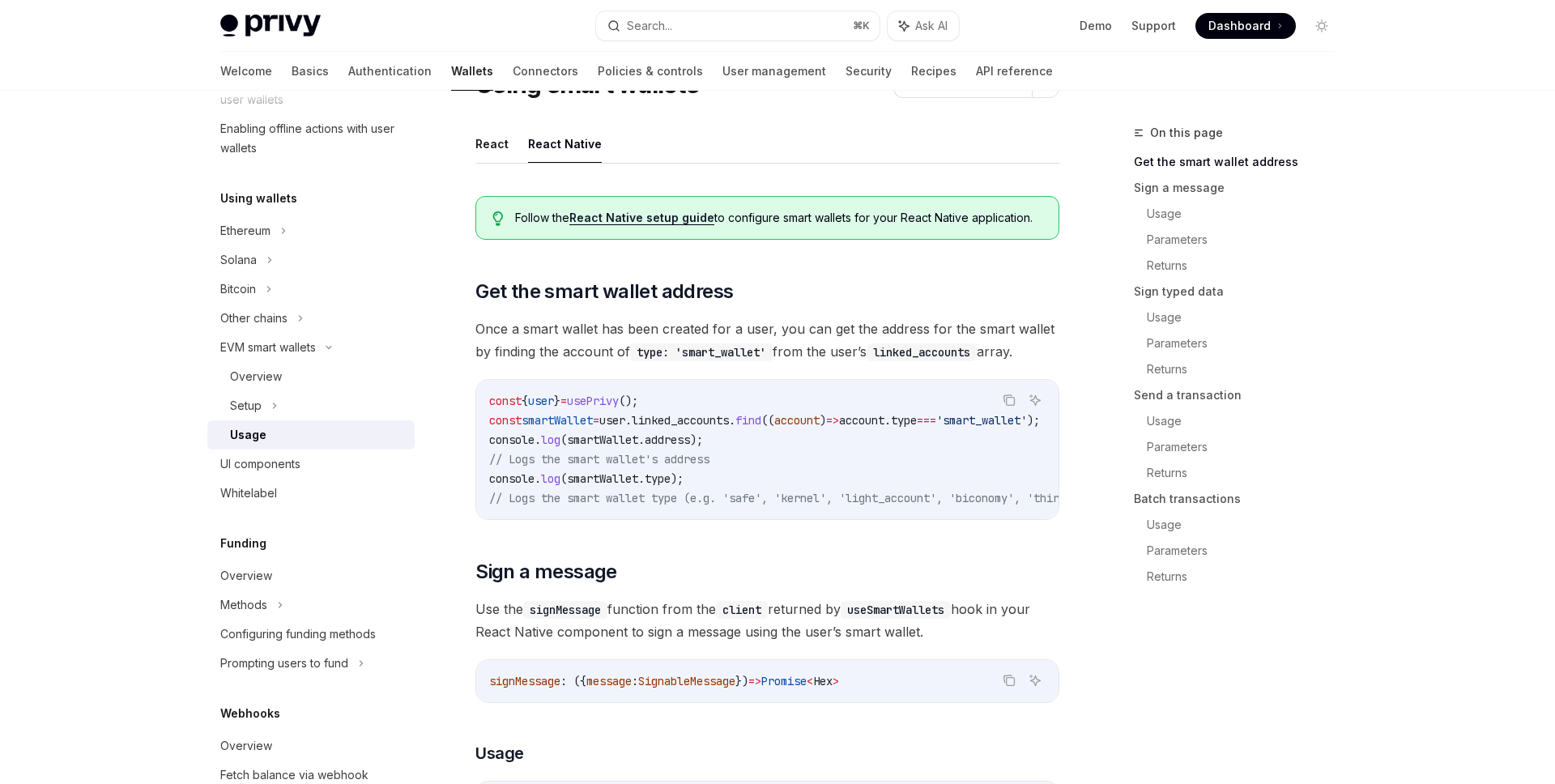
click at [561, 407] on span "}" at bounding box center [557, 401] width 7 height 15
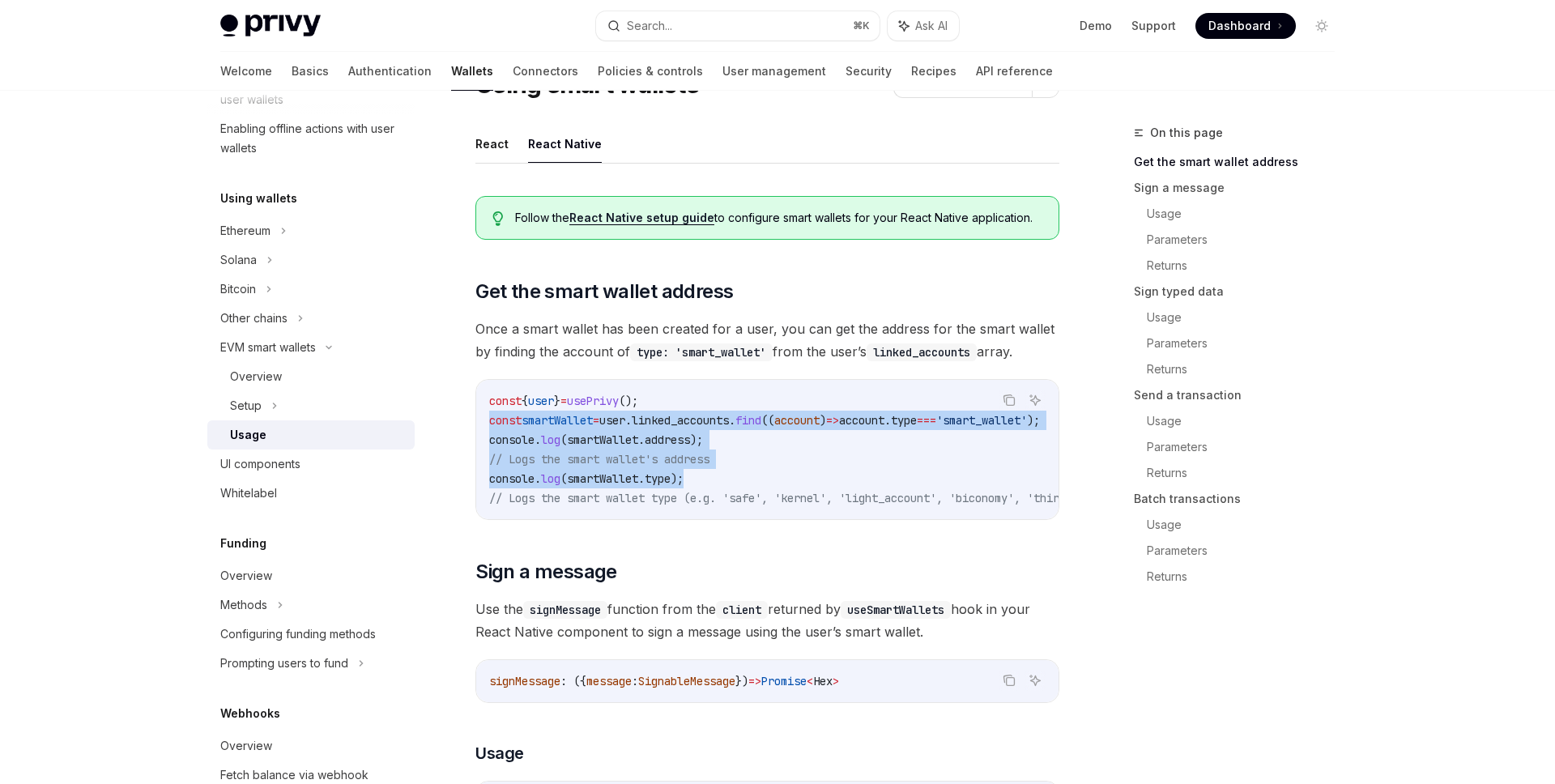
drag, startPoint x: 706, startPoint y: 477, endPoint x: 478, endPoint y: 426, distance: 233.6
click at [478, 426] on div "const { user } = usePrivy (); const smartWallet = user . linked_accounts . find…" at bounding box center [767, 450] width 582 height 139
copy code "const smartWallet = user . linked_accounts . find (( account ) => account . typ…"
click at [776, 457] on code "const { user } = usePrivy (); const smartWallet = user . linked_accounts . find…" at bounding box center [894, 449] width 810 height 117
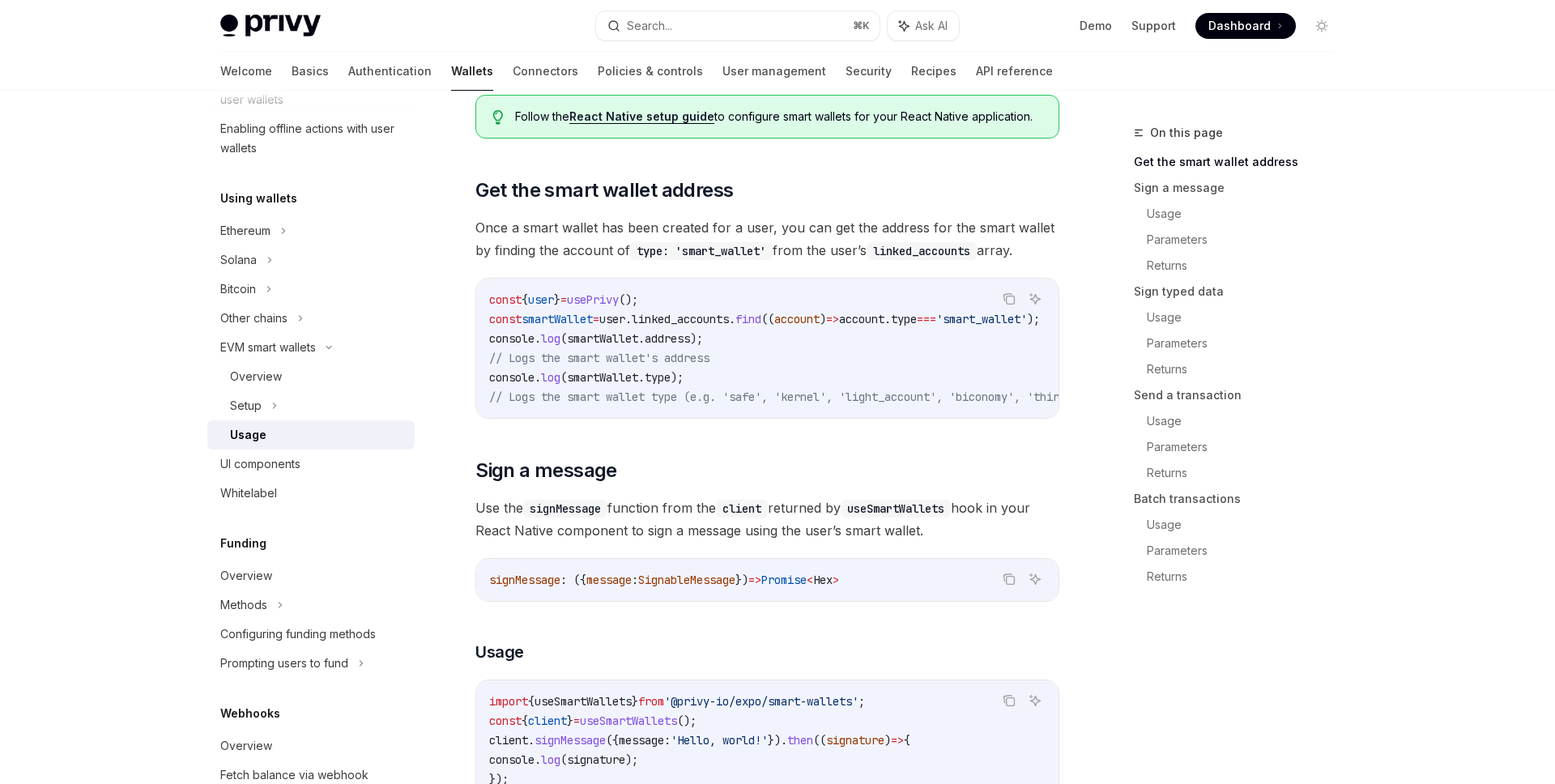
scroll to position [419, 0]
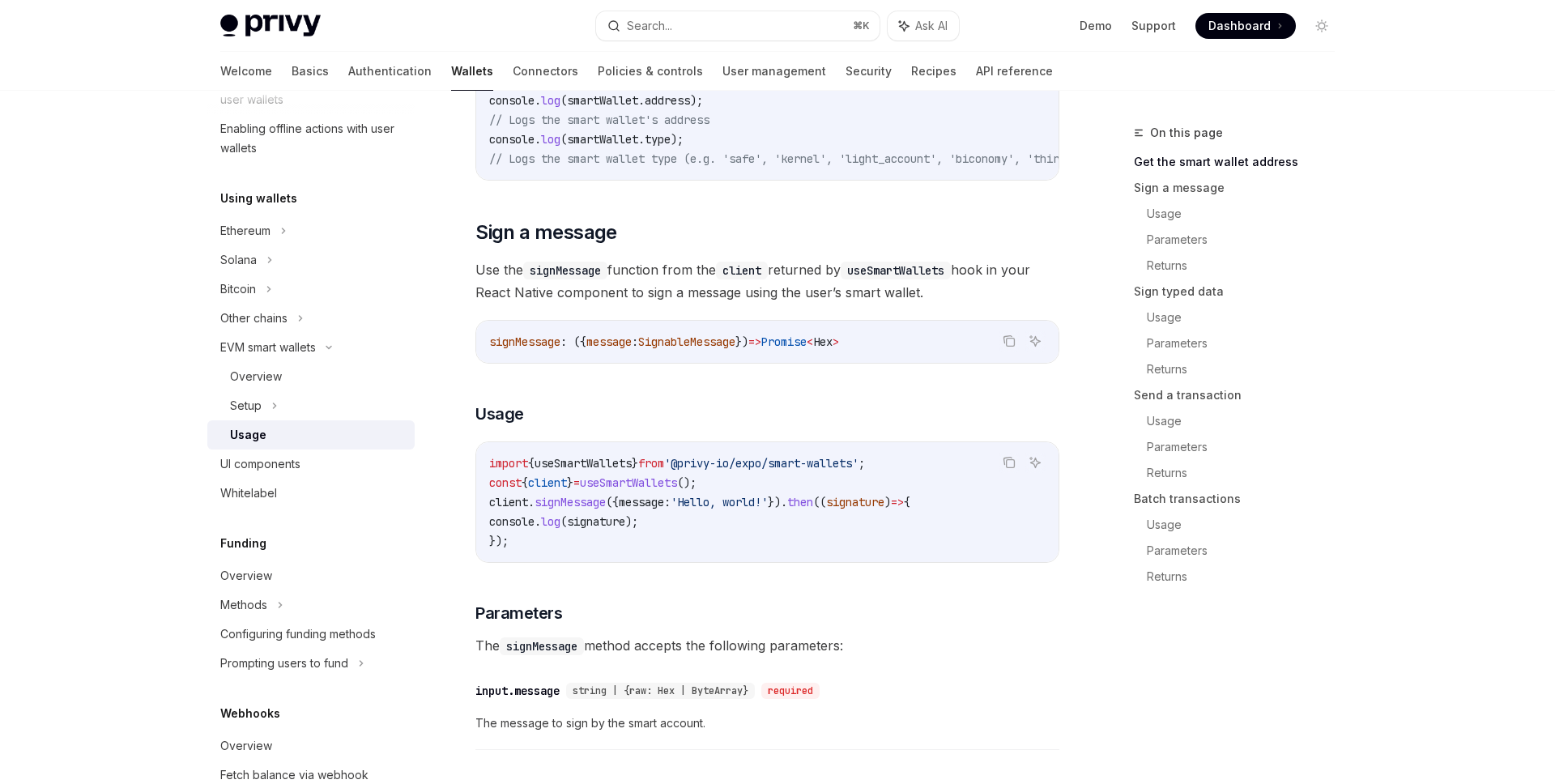
click at [620, 466] on span "useSmartWallets" at bounding box center [583, 464] width 97 height 15
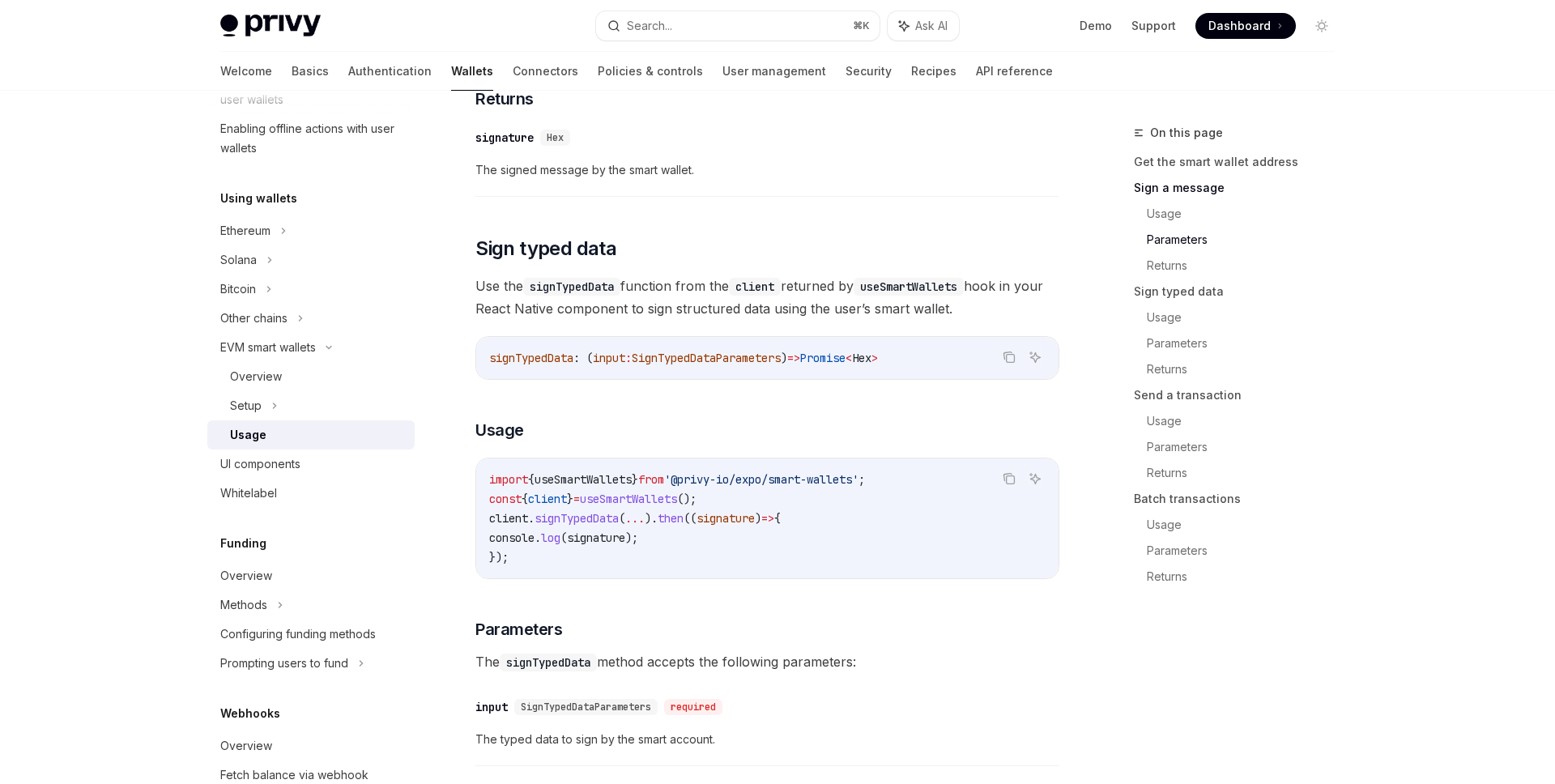
scroll to position [1136, 0]
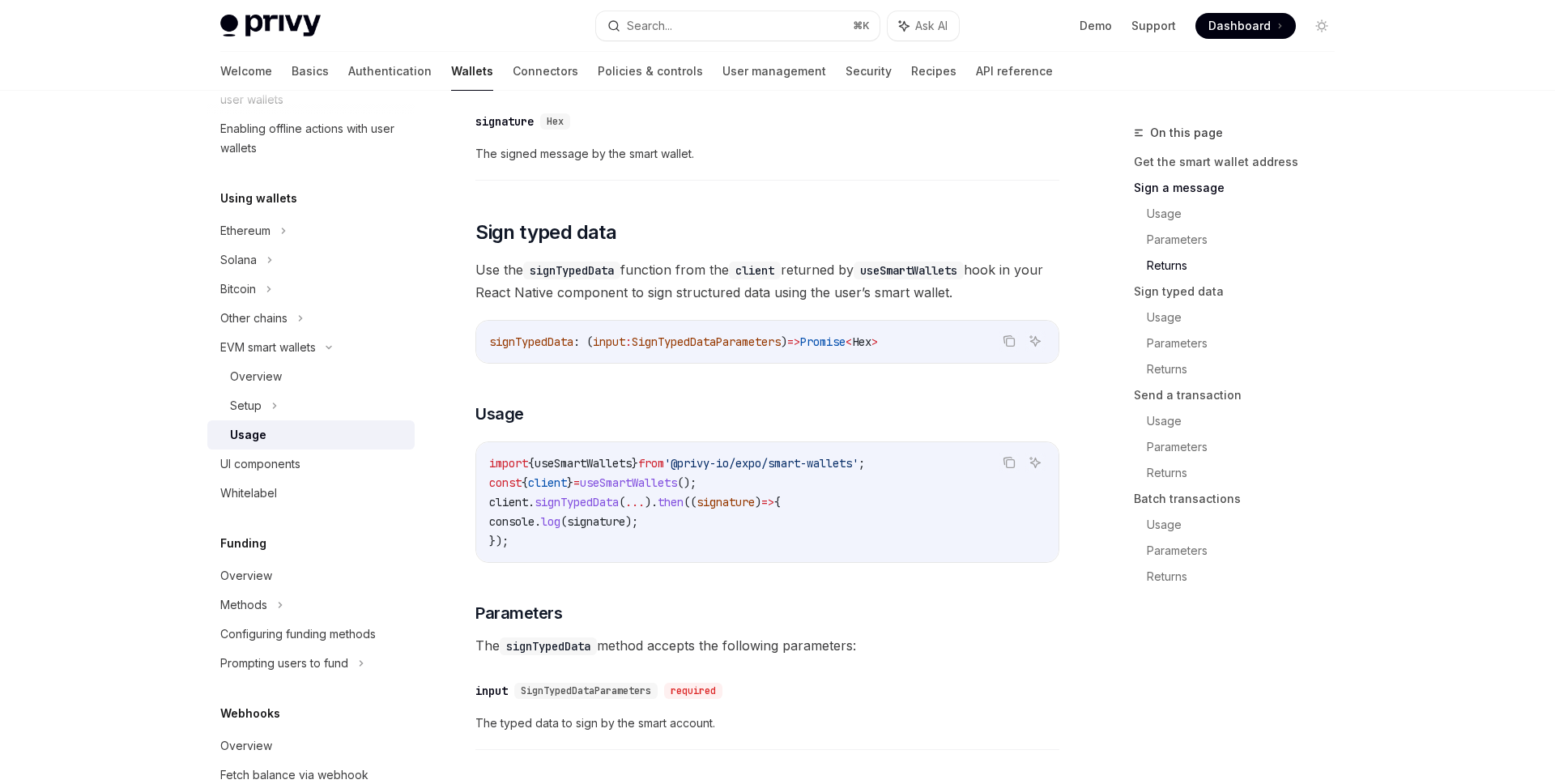
click at [608, 462] on span "useSmartWallets" at bounding box center [583, 464] width 97 height 15
click at [701, 522] on code "import { useSmartWallets } from '@privy-io/expo/smart-wallets' ; const { client…" at bounding box center [768, 502] width 556 height 97
click at [598, 470] on span "useSmartWallets" at bounding box center [583, 464] width 97 height 15
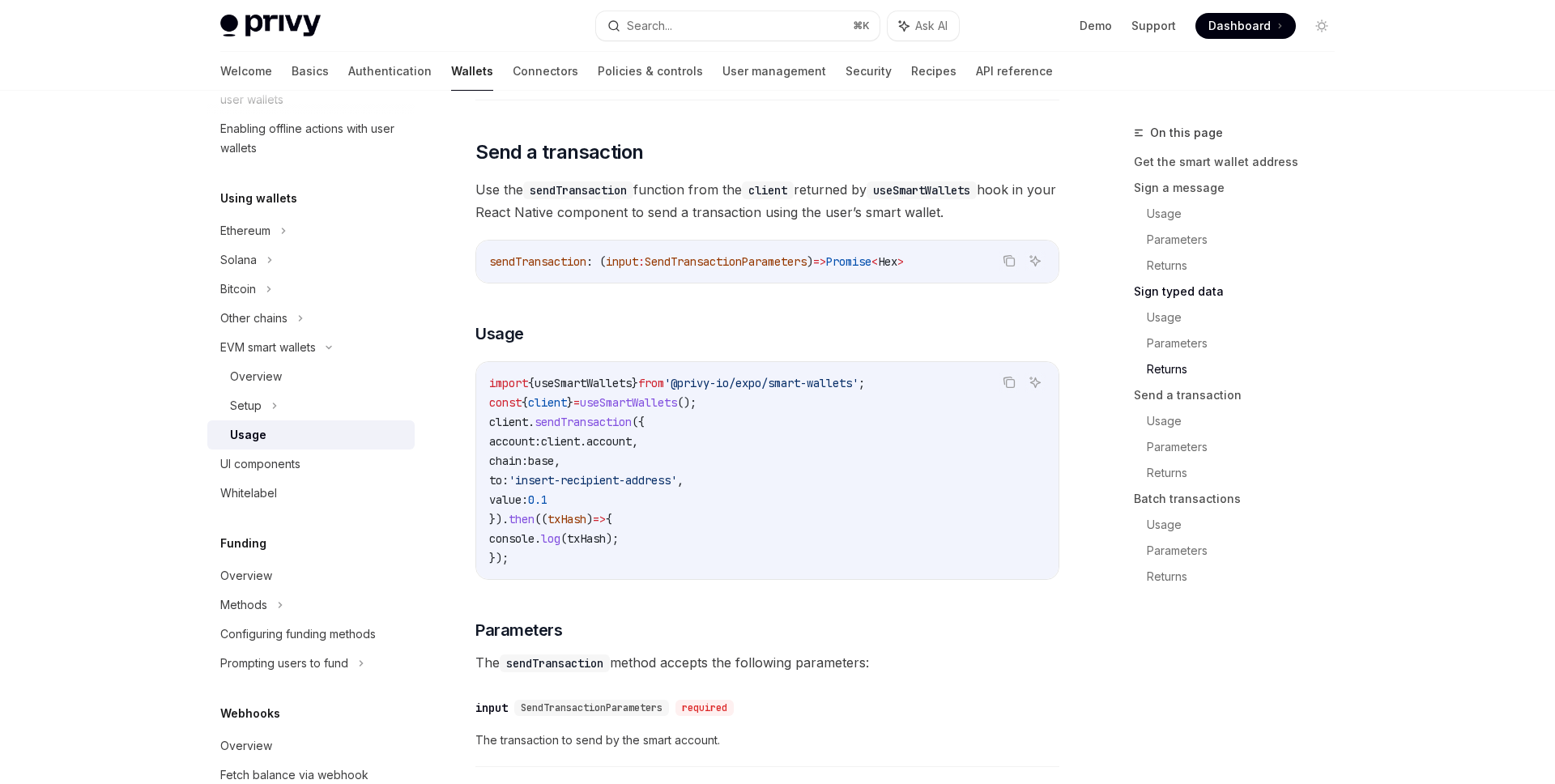
scroll to position [1932, 0]
click at [578, 428] on span "sendTransaction" at bounding box center [583, 424] width 97 height 15
click at [656, 411] on span "useSmartWallets" at bounding box center [628, 404] width 97 height 15
click at [773, 421] on code "import { useSmartWallets } from '@privy-io/expo/smart-wallets' ; const { client…" at bounding box center [768, 472] width 556 height 195
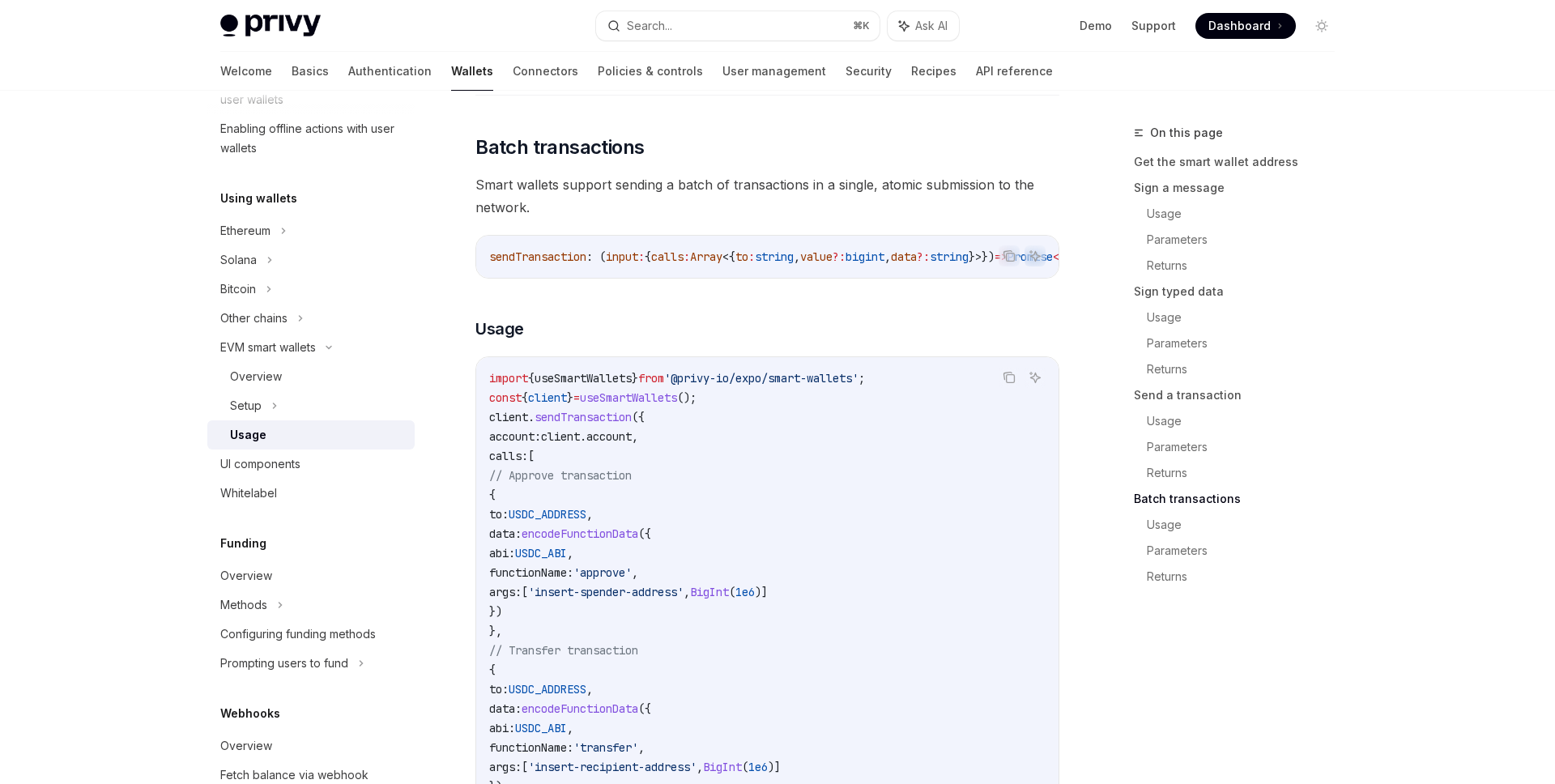
scroll to position [2886, 0]
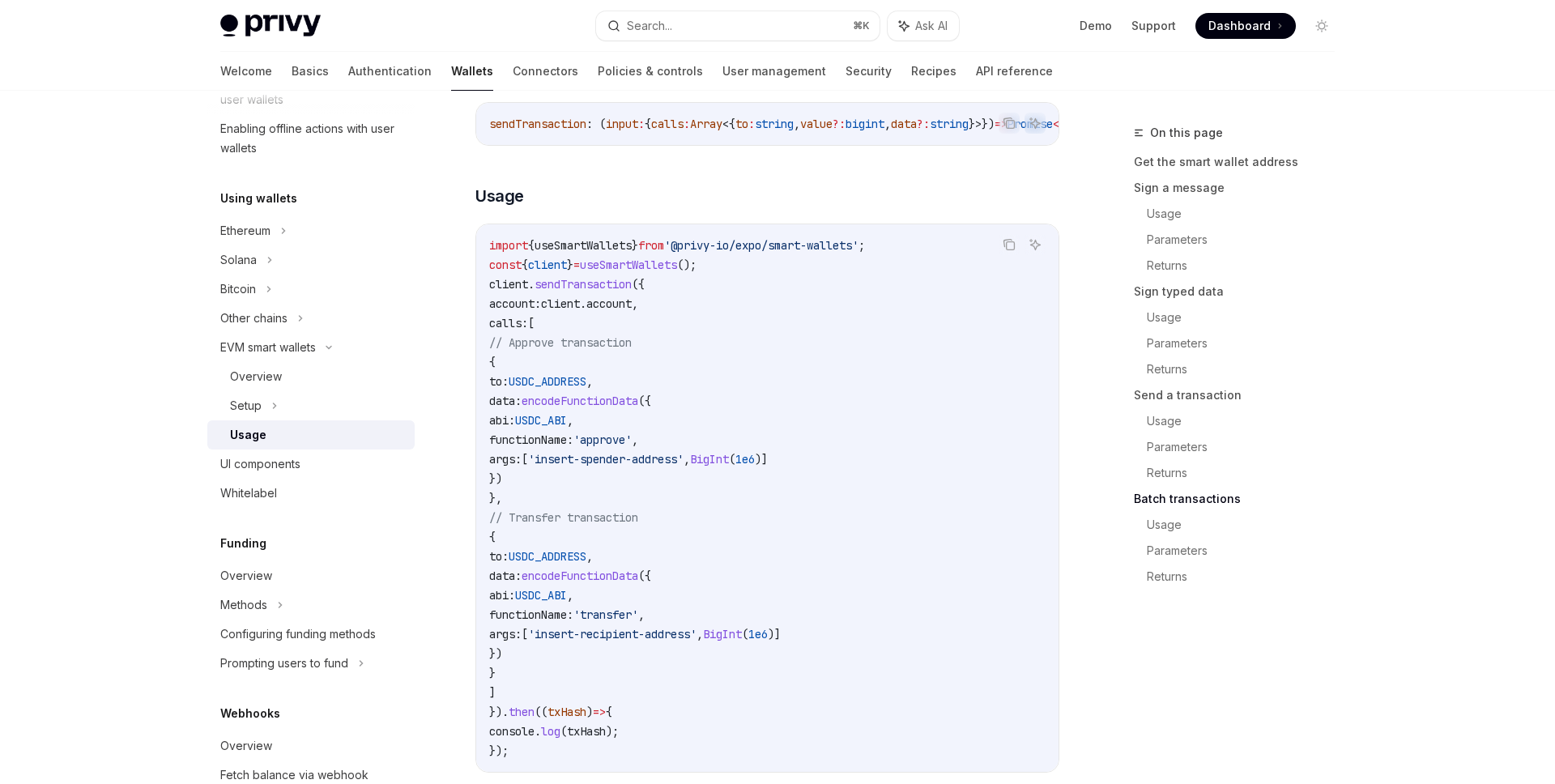
click at [580, 310] on span "client" at bounding box center [560, 304] width 39 height 15
click at [662, 298] on code "import { useSmartWallets } from '@privy-io/expo/smart-wallets' ; const { client…" at bounding box center [768, 498] width 556 height 525
click at [638, 407] on span "encodeFunctionData" at bounding box center [580, 401] width 117 height 15
click at [586, 389] on span "USDC_ADDRESS" at bounding box center [547, 382] width 78 height 15
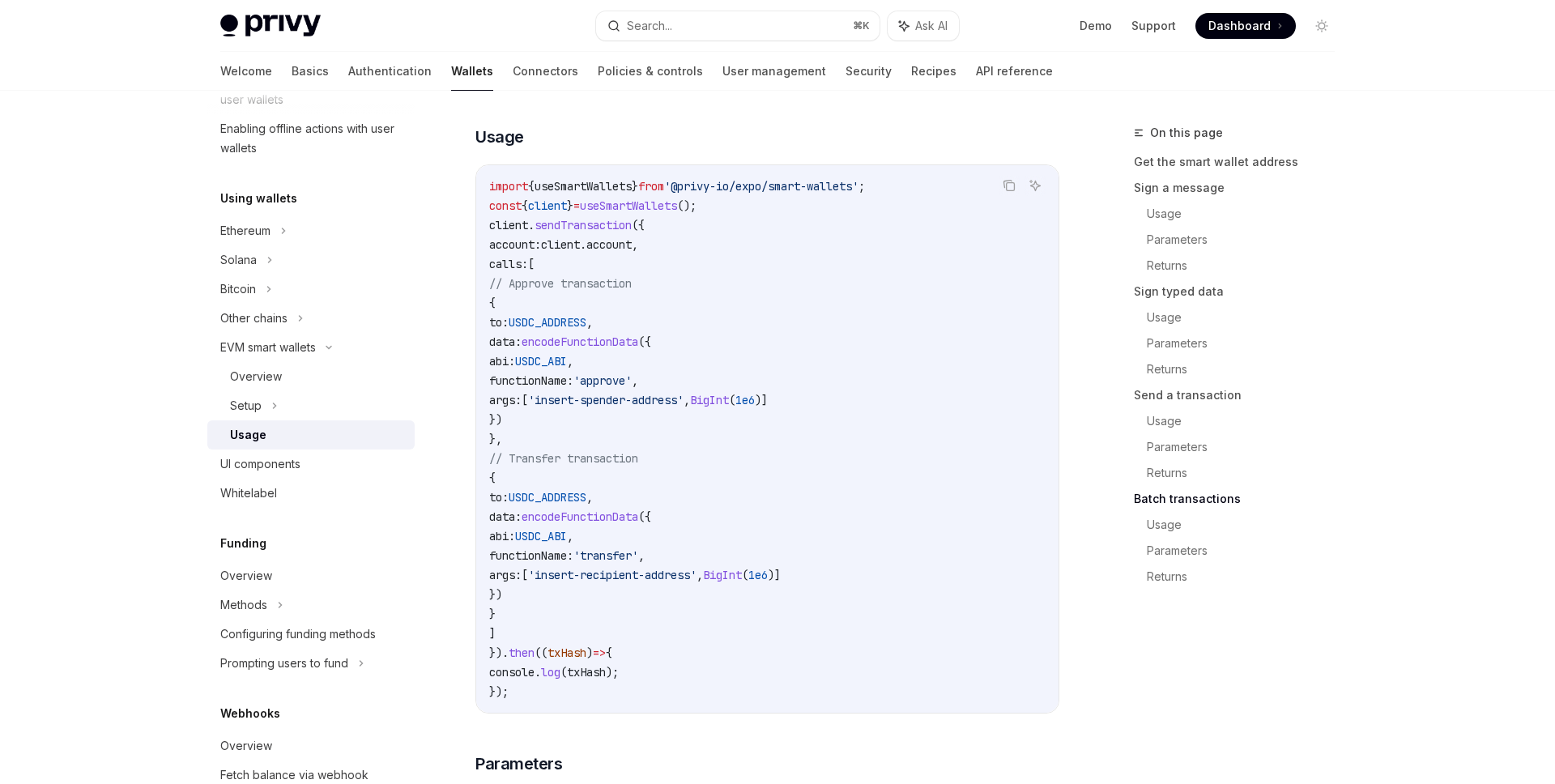
scroll to position [2878, 0]
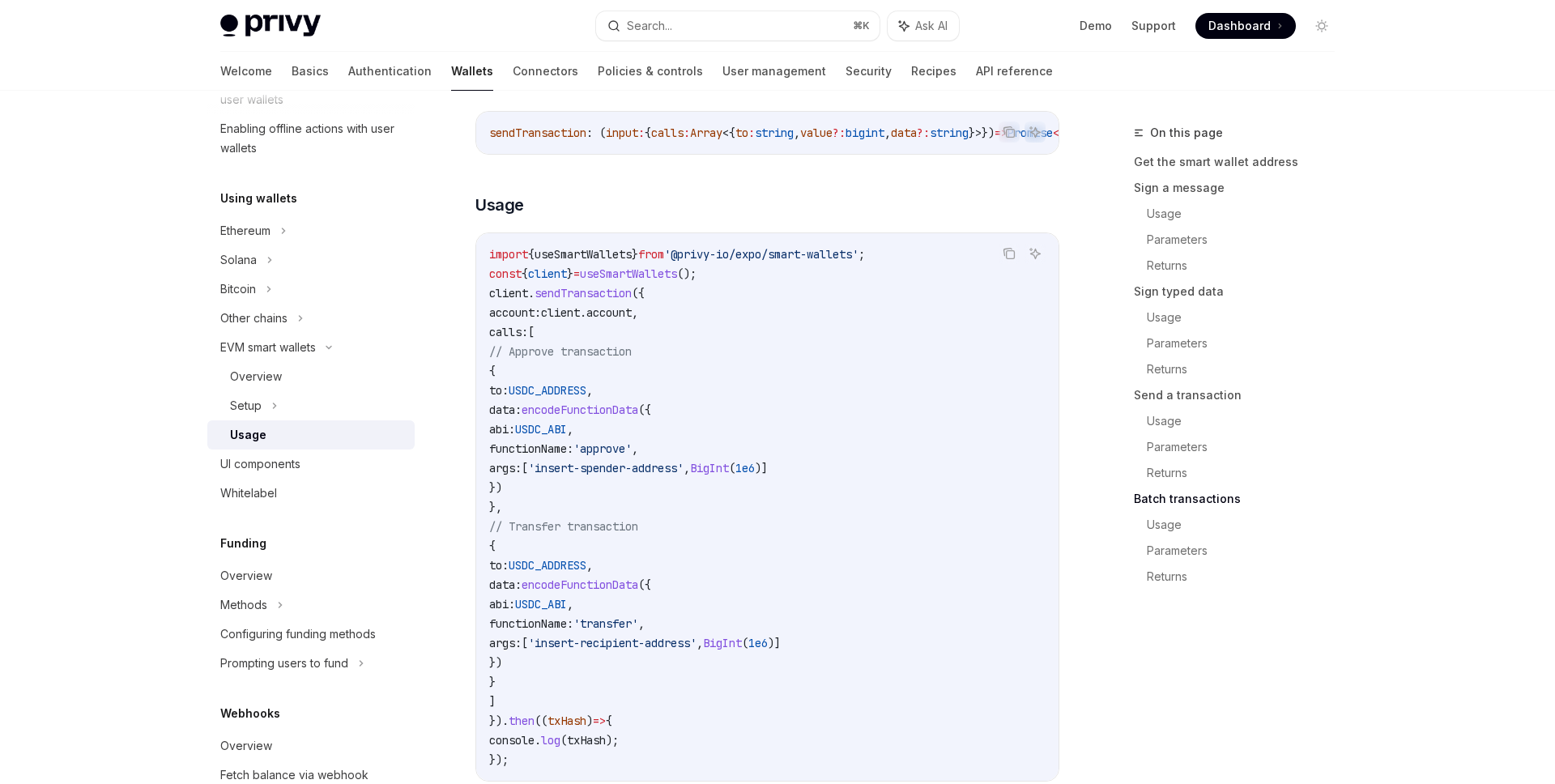
click at [839, 262] on span "'@privy-io/expo/smart-wallets'" at bounding box center [761, 254] width 195 height 15
click at [625, 262] on span "useSmartWallets" at bounding box center [583, 254] width 97 height 15
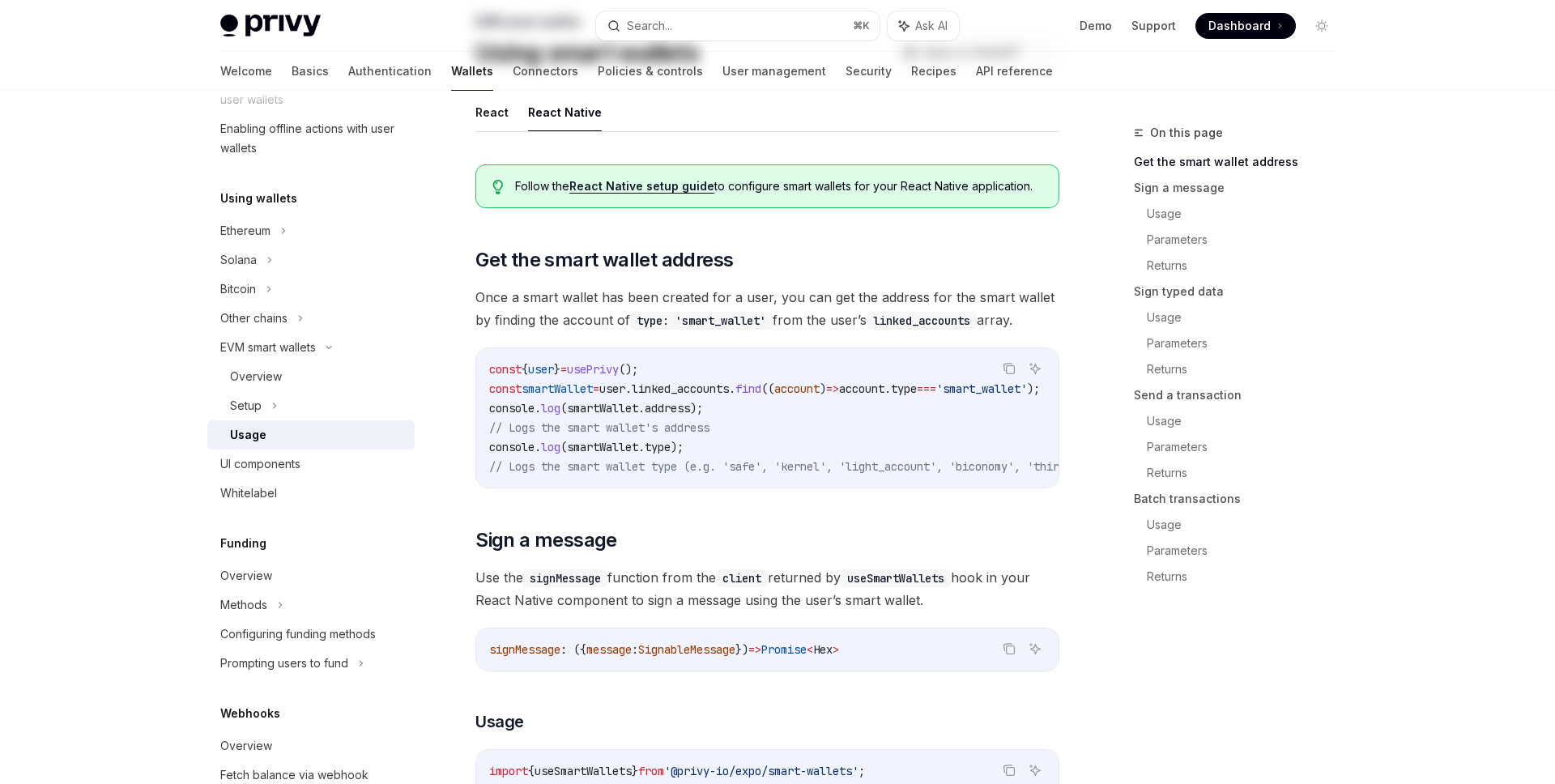
scroll to position [0, 0]
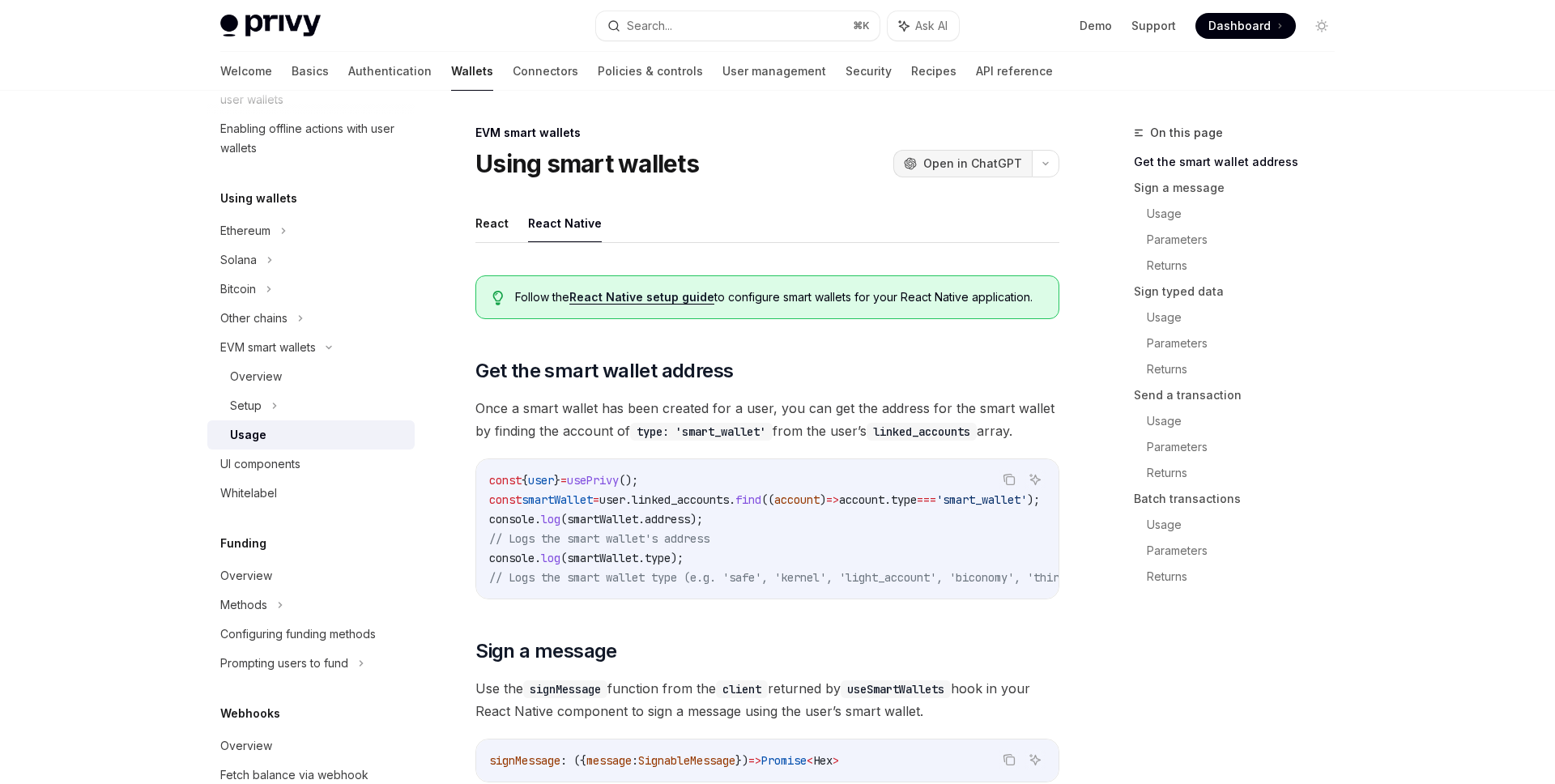
click at [974, 164] on span "Open in ChatGPT" at bounding box center [972, 164] width 99 height 17
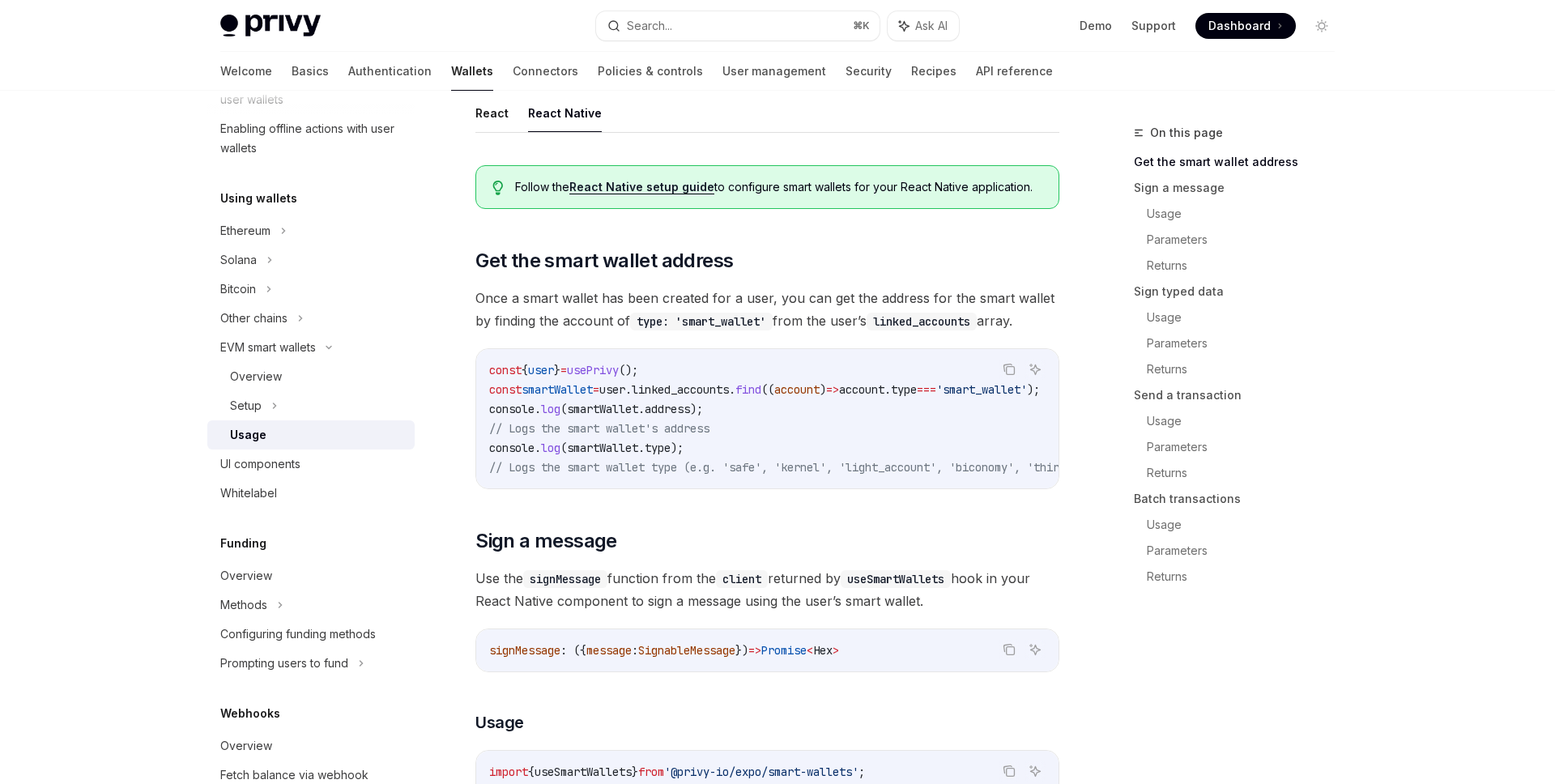
click at [701, 428] on span "// Logs the smart wallet's address" at bounding box center [599, 429] width 220 height 15
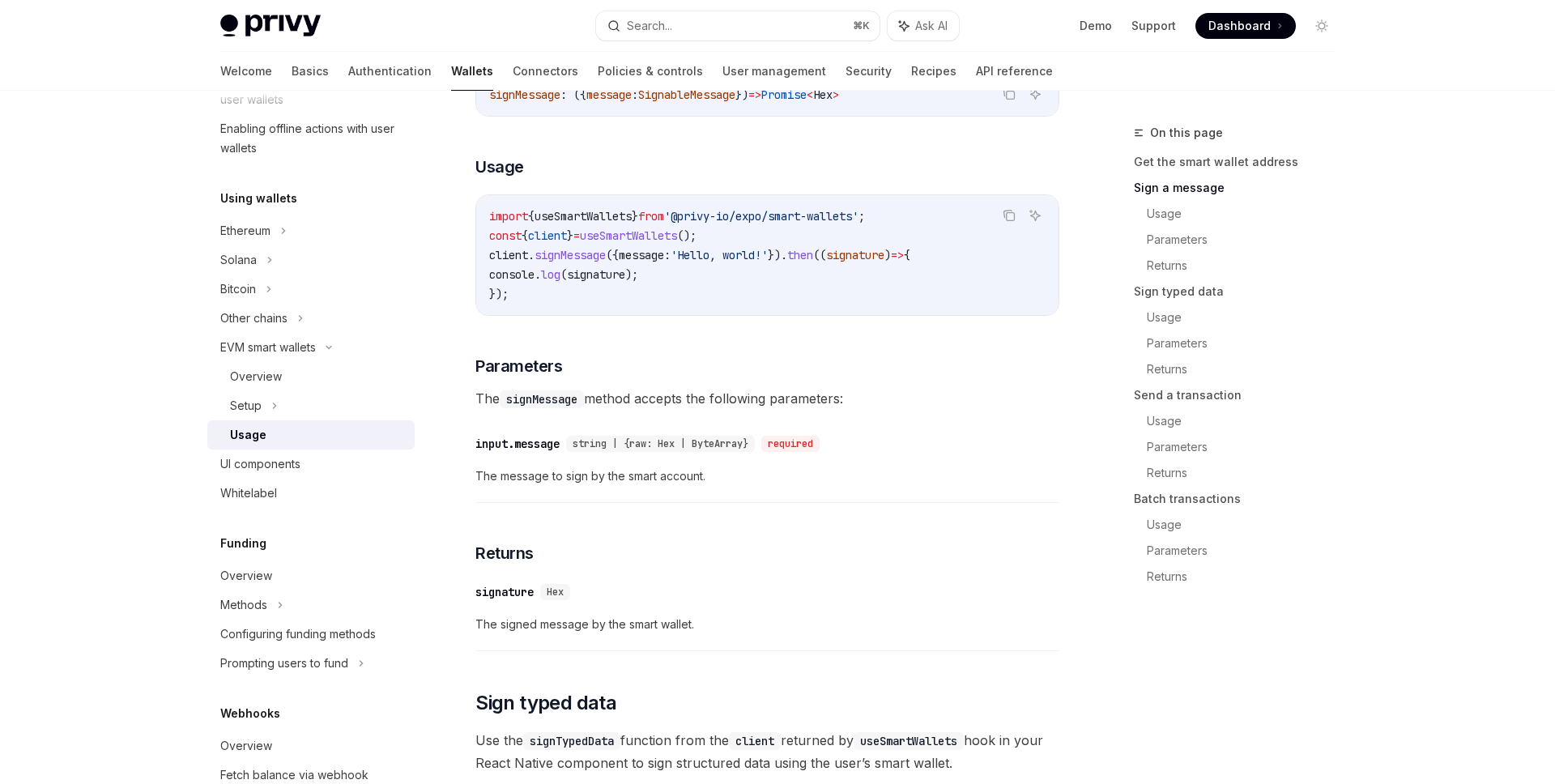
scroll to position [659, 0]
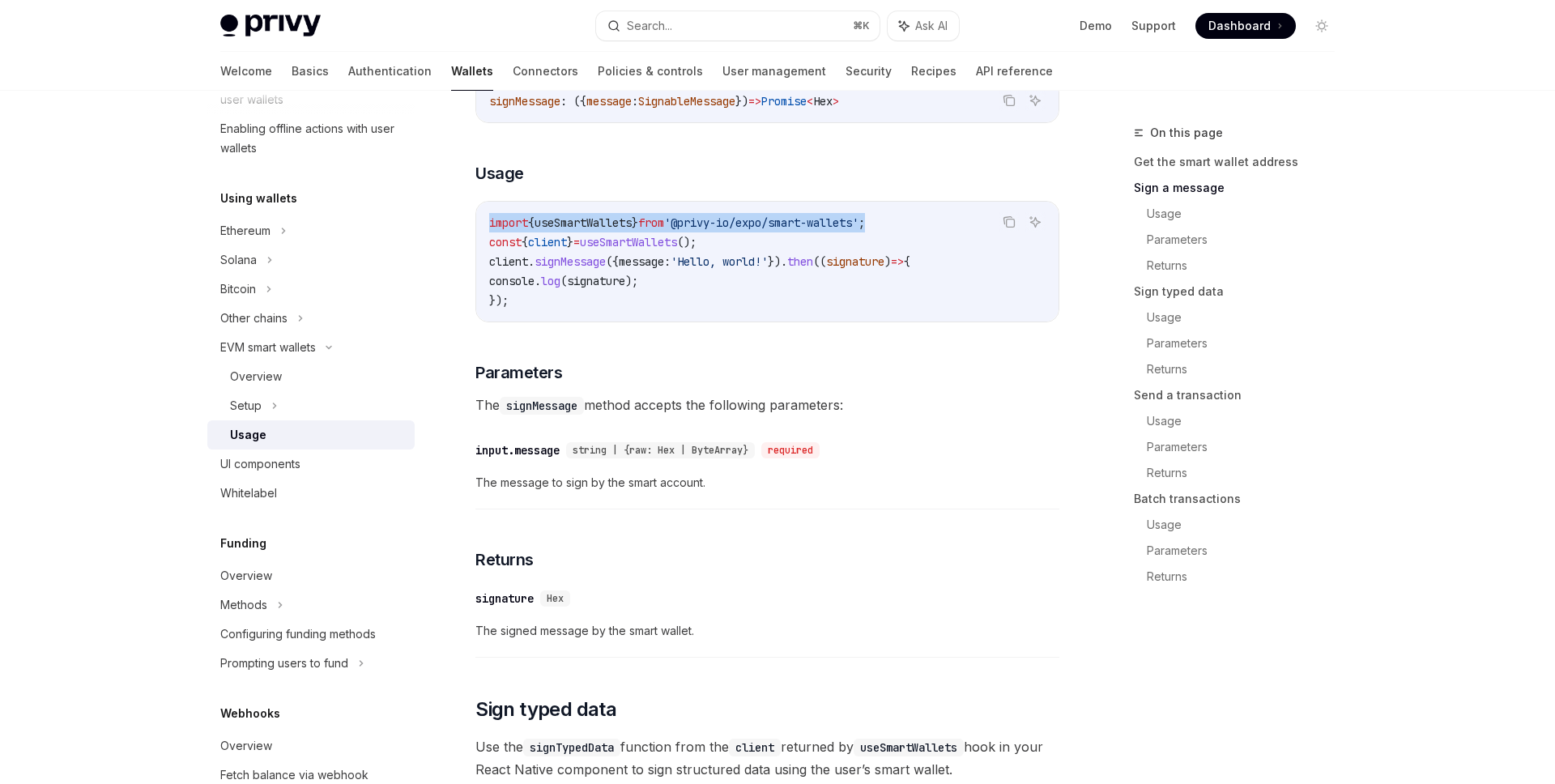
drag, startPoint x: 919, startPoint y: 224, endPoint x: 489, endPoint y: 224, distance: 430.0
click at [489, 224] on code "import { useSmartWallets } from '@privy-io/expo/smart-wallets' ; const { client…" at bounding box center [768, 261] width 556 height 97
copy span "import { useSmartWallets } from '@privy-io/expo/smart-wallets' ;"
click at [927, 211] on div "import { useSmartWallets } from '@privy-io/expo/smart-wallets' ; const { client…" at bounding box center [767, 262] width 582 height 120
drag, startPoint x: 936, startPoint y: 231, endPoint x: 493, endPoint y: 226, distance: 443.0
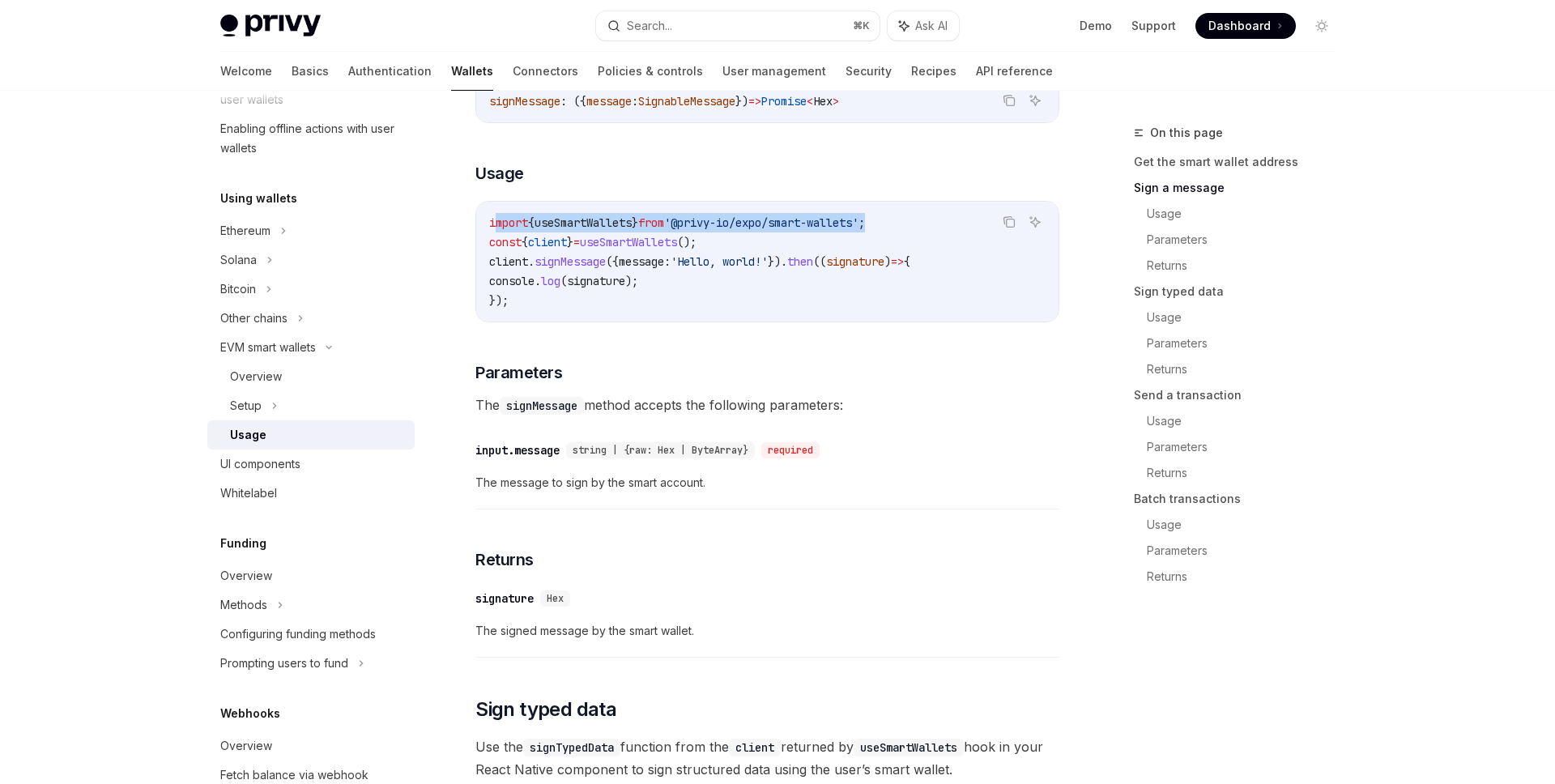
click at [493, 226] on code "import { useSmartWallets } from '@privy-io/expo/smart-wallets' ; const { client…" at bounding box center [768, 261] width 556 height 97
drag, startPoint x: 744, startPoint y: 244, endPoint x: 482, endPoint y: 228, distance: 262.5
click at [482, 228] on div "import { useSmartWallets } from '@privy-io/expo/smart-wallets' ; const { client…" at bounding box center [767, 262] width 582 height 120
copy code "import { useSmartWallets } from '@privy-io/expo/smart-wallets' ; const { client…"
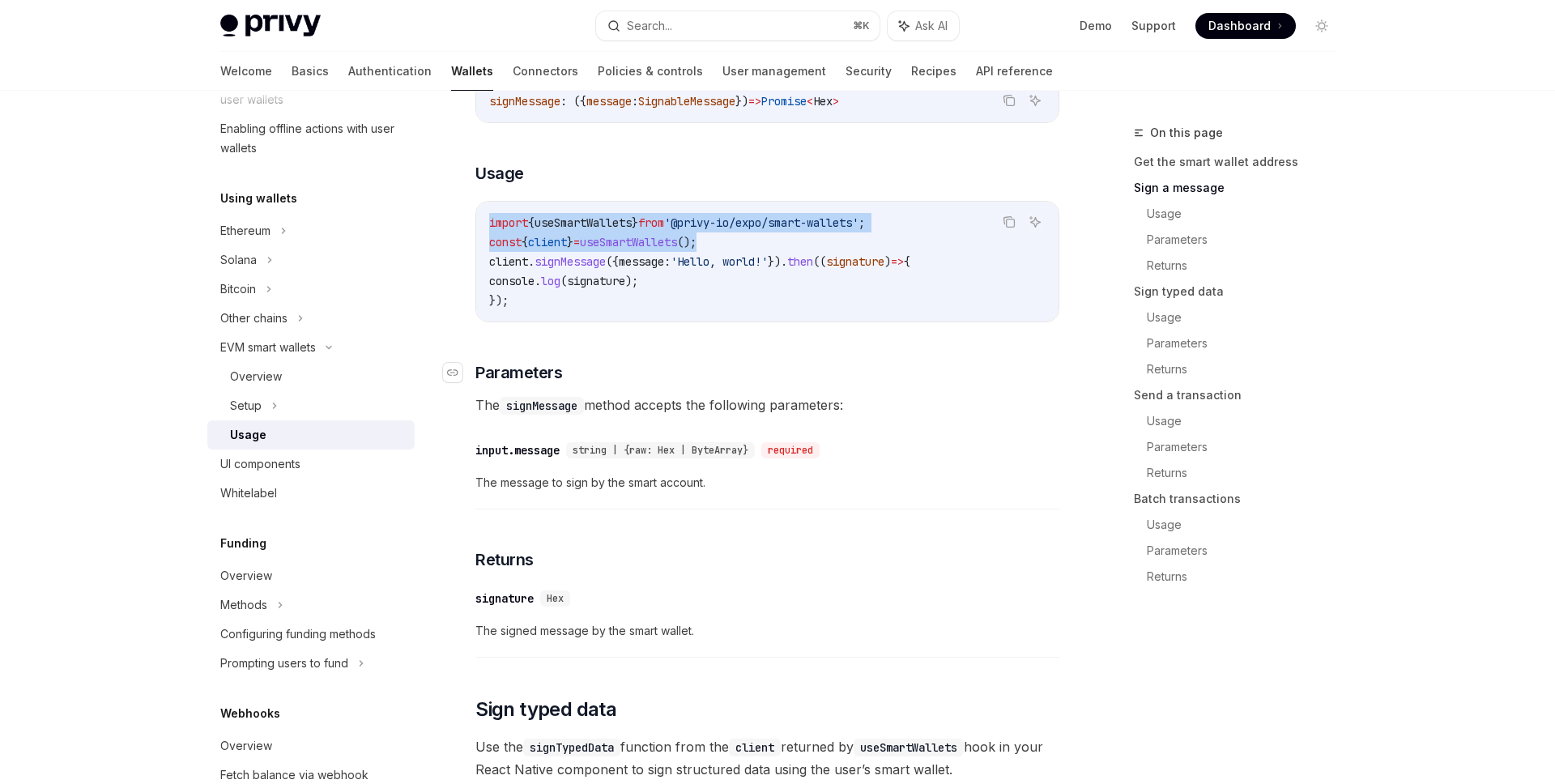
copy code "import { useSmartWallets } from '@privy-io/expo/smart-wallets' ; const { client…"
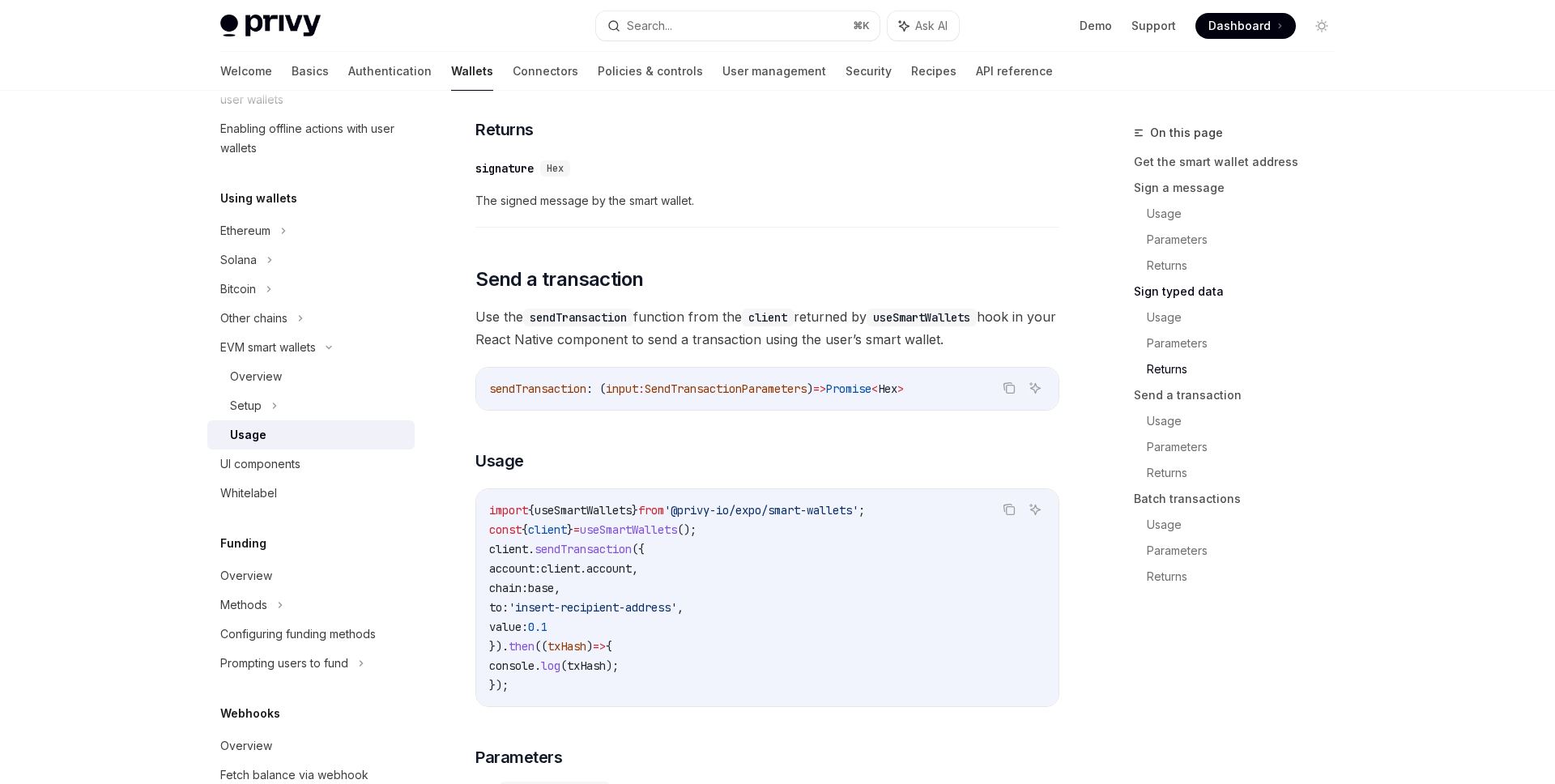
scroll to position [1854, 0]
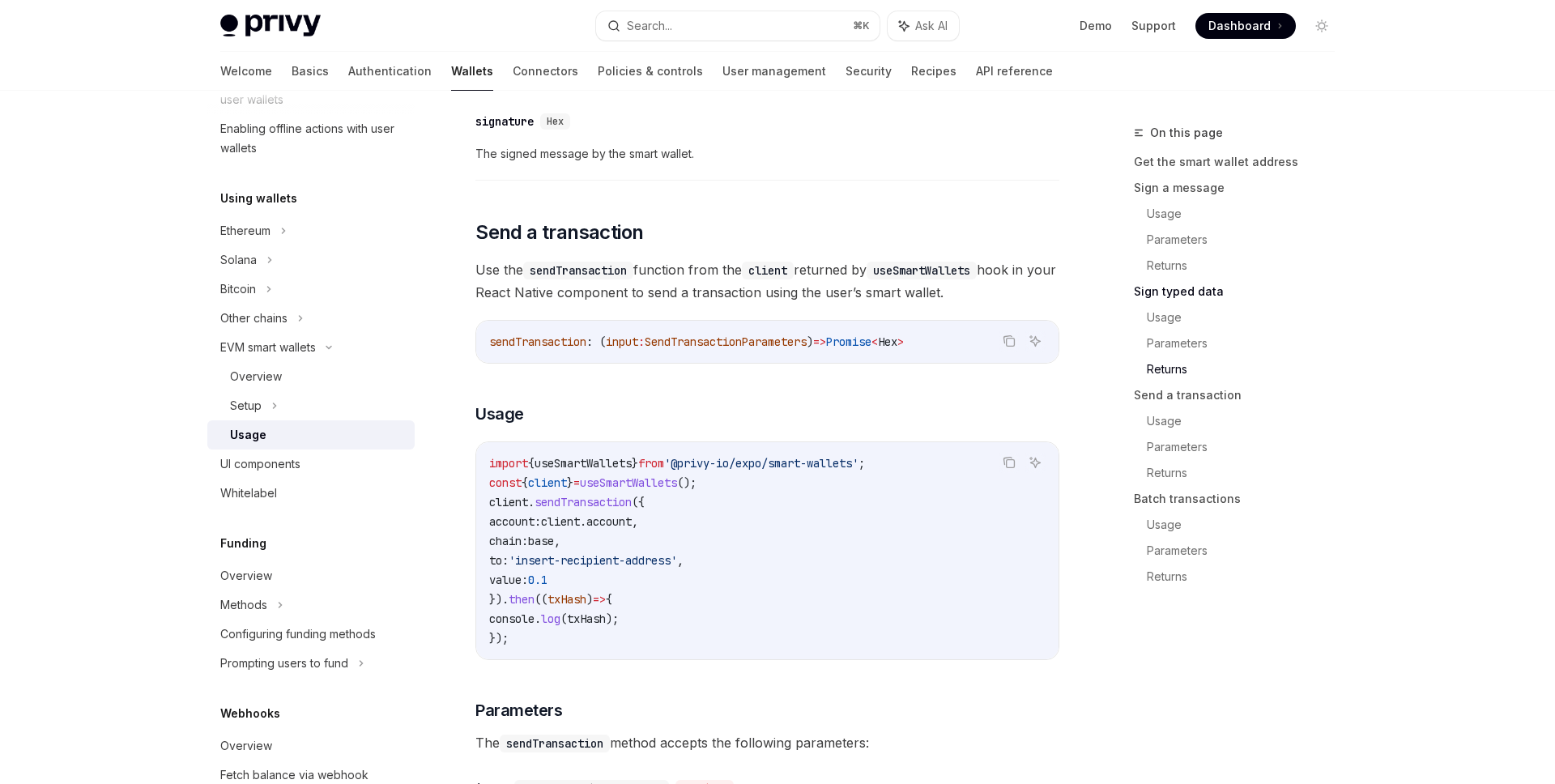
click at [739, 480] on code "import { useSmartWallets } from '@privy-io/expo/smart-wallets' ; const { client…" at bounding box center [768, 551] width 556 height 195
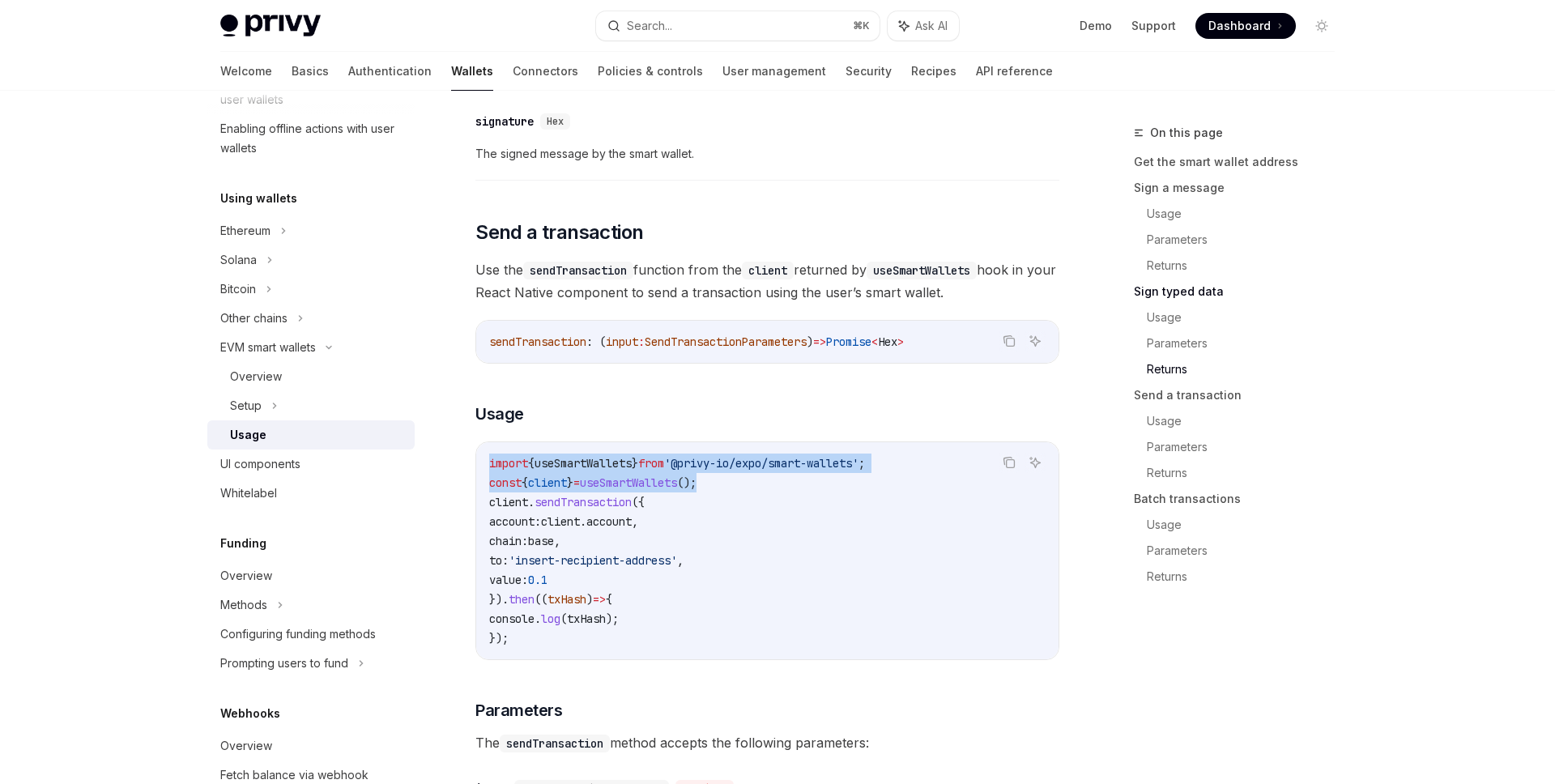
drag, startPoint x: 755, startPoint y: 490, endPoint x: 468, endPoint y: 469, distance: 287.8
click at [468, 469] on div "EVM smart wallets Using smart wallets OpenAI Open in ChatGPT OpenAI Open in Cha…" at bounding box center [615, 368] width 894 height 4197
copy code "import { useSmartWallets } from '@privy-io/expo/smart-wallets' ; const { client…"
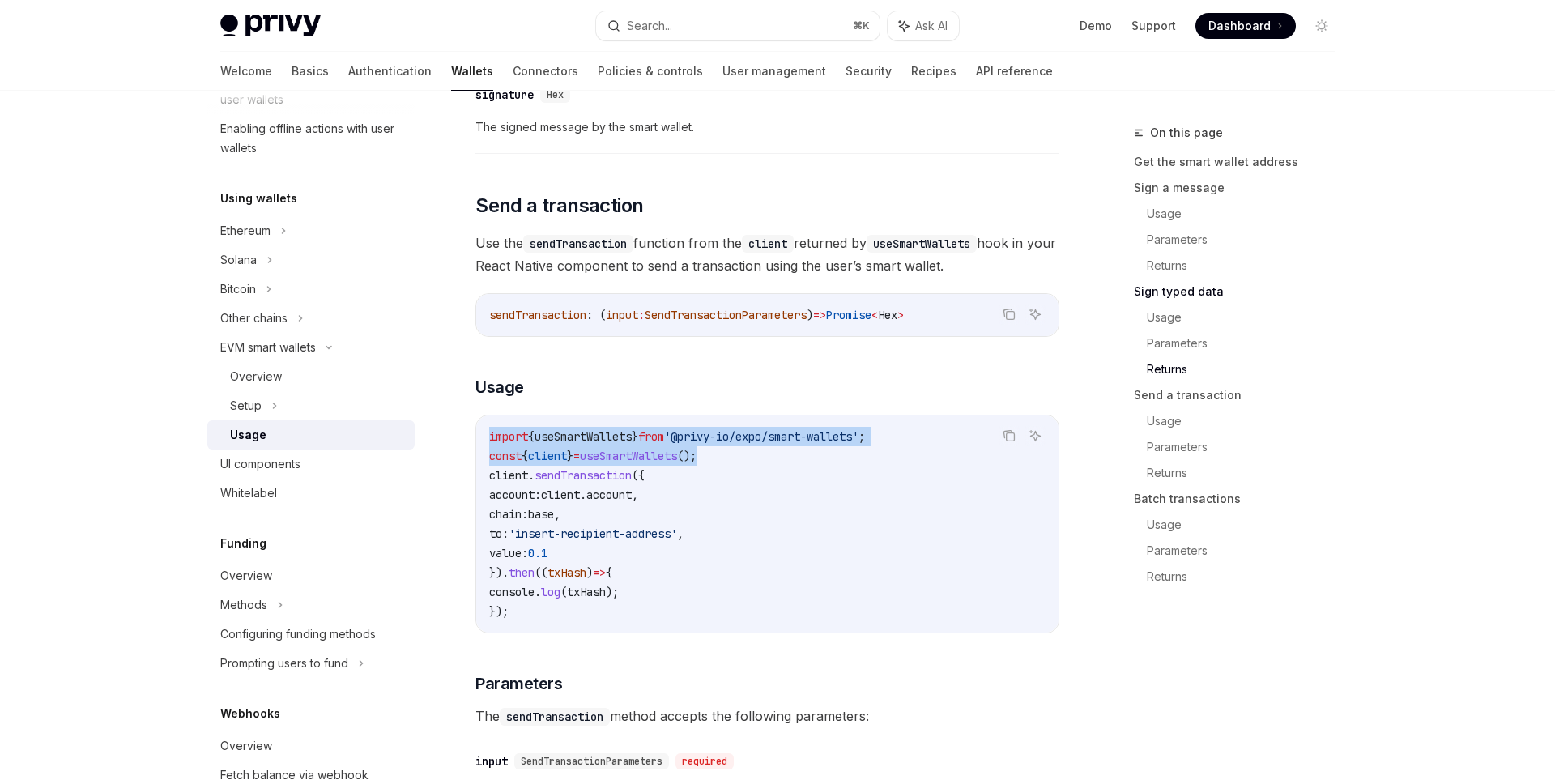
click at [554, 522] on span "base" at bounding box center [541, 514] width 26 height 15
click at [632, 502] on span "account" at bounding box center [609, 495] width 46 height 15
click at [688, 479] on code "import { useSmartWallets } from '@privy-io/expo/smart-wallets' ; const { client…" at bounding box center [768, 524] width 556 height 195
click at [532, 496] on span "account:" at bounding box center [515, 495] width 52 height 15
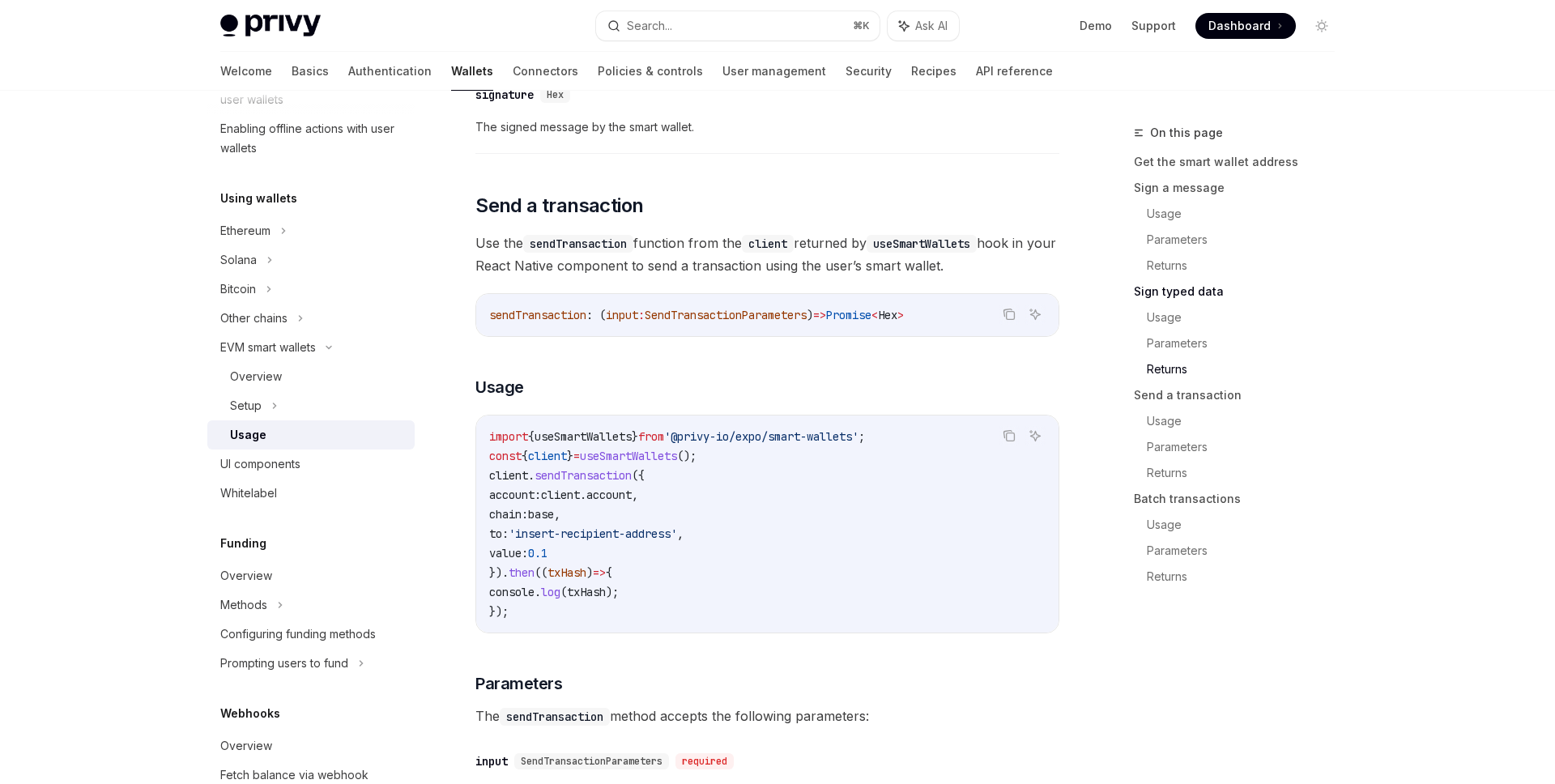
click at [580, 502] on span "client" at bounding box center [560, 495] width 39 height 15
click at [632, 501] on span "account" at bounding box center [609, 495] width 46 height 15
click at [535, 499] on span "account:" at bounding box center [515, 495] width 52 height 15
click at [528, 520] on span "chain:" at bounding box center [508, 514] width 39 height 15
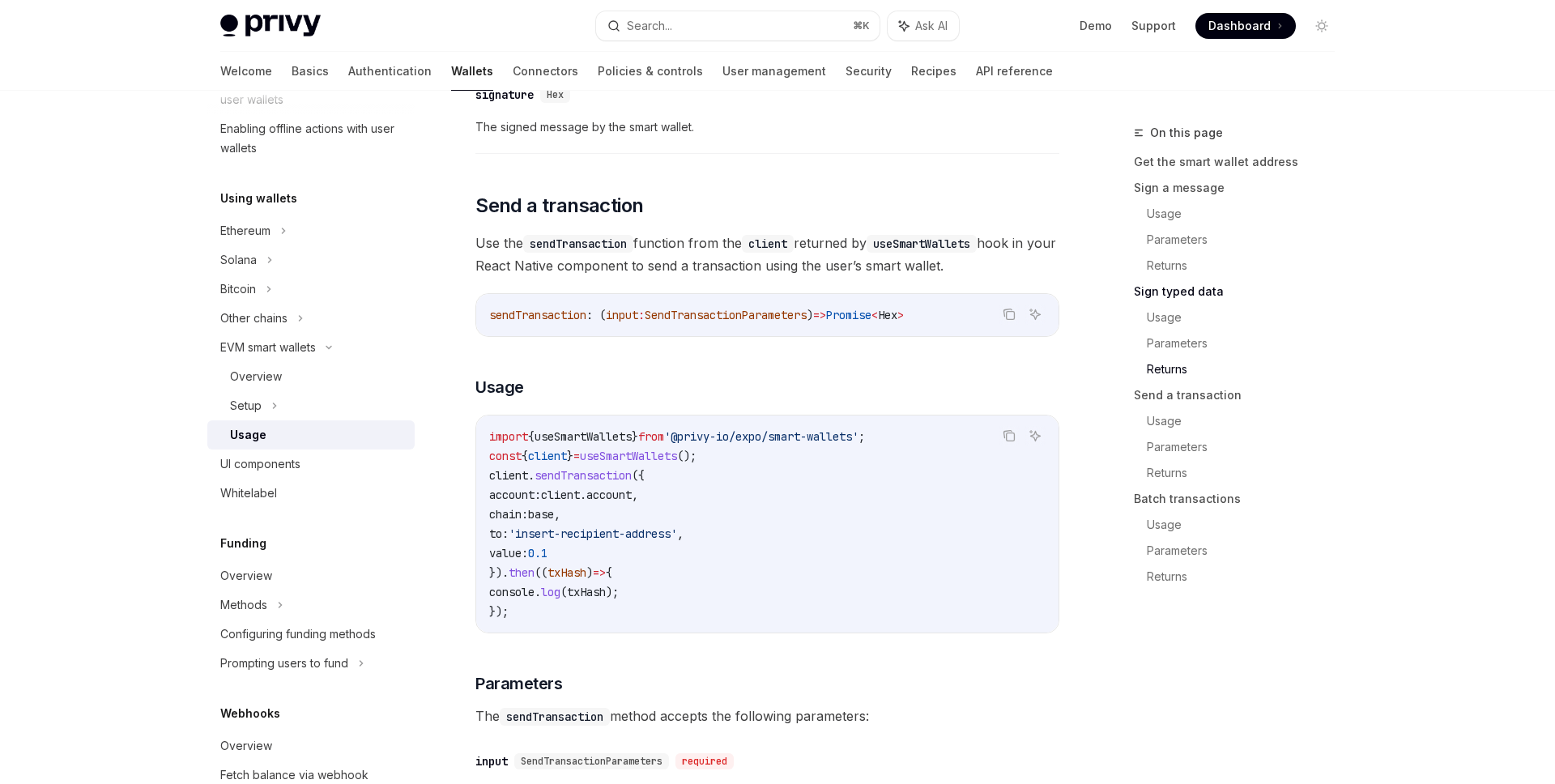
click at [528, 520] on span "chain:" at bounding box center [508, 514] width 39 height 15
click at [508, 541] on span "to:" at bounding box center [498, 534] width 19 height 15
click at [528, 560] on span "value:" at bounding box center [508, 553] width 39 height 15
type textarea "*"
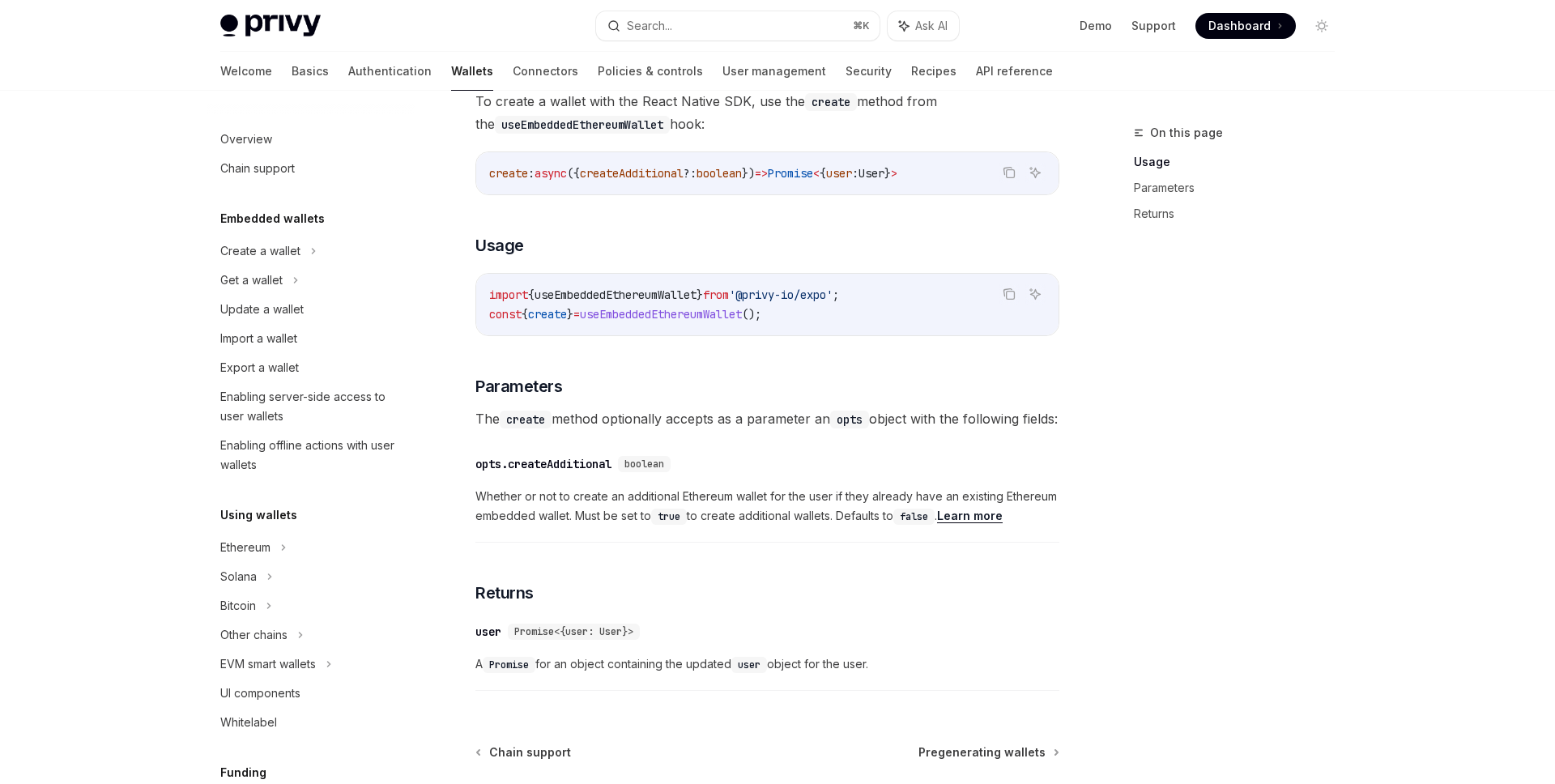
scroll to position [84, 0]
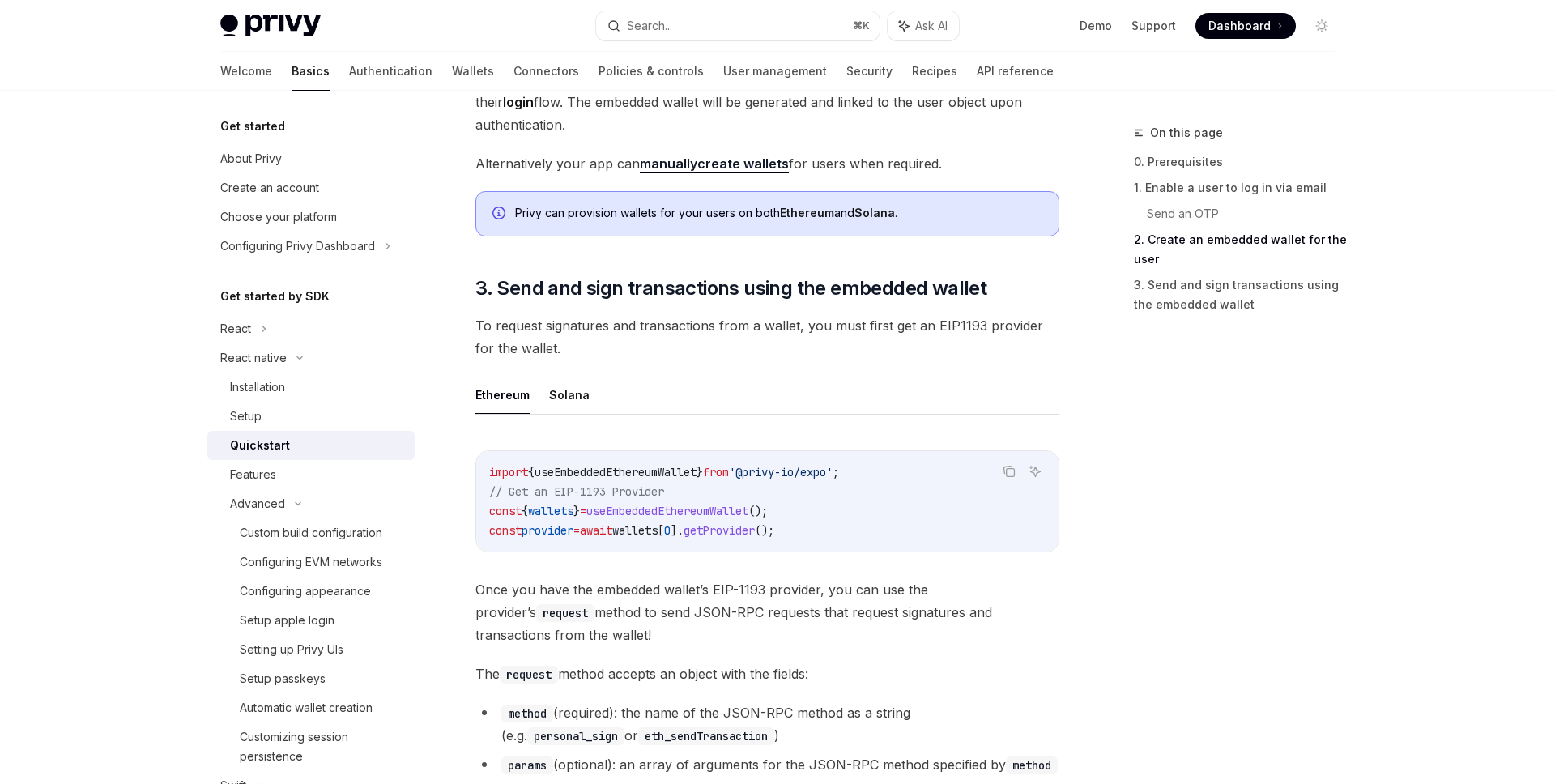
scroll to position [74, 0]
